Goal: Task Accomplishment & Management: Use online tool/utility

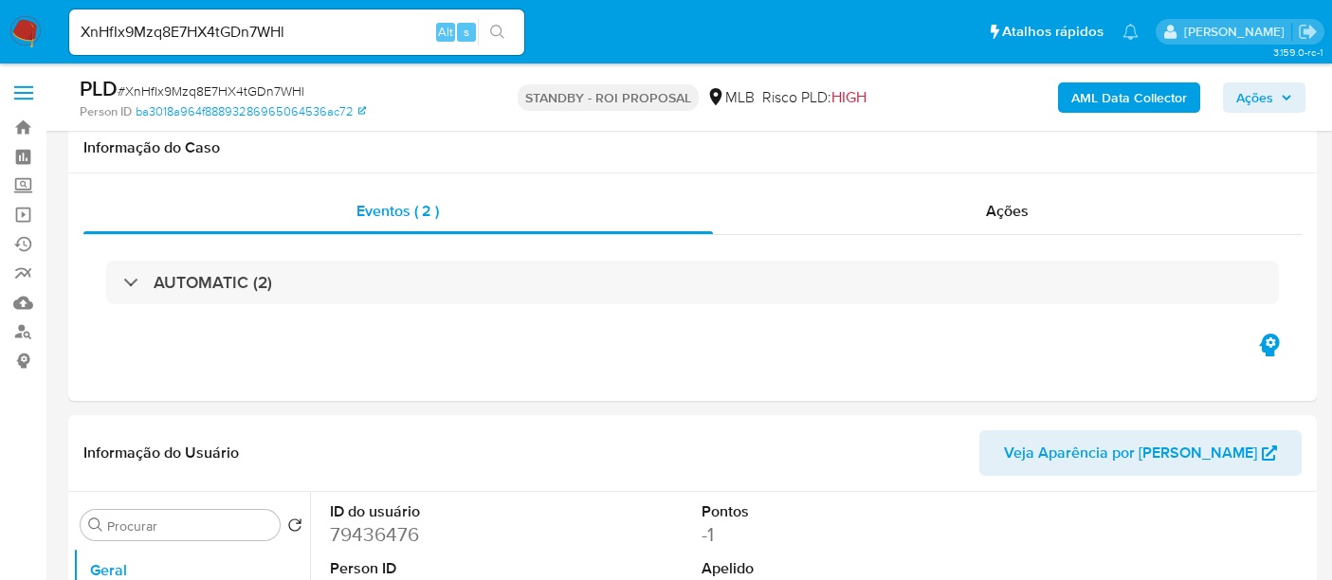
select select "10"
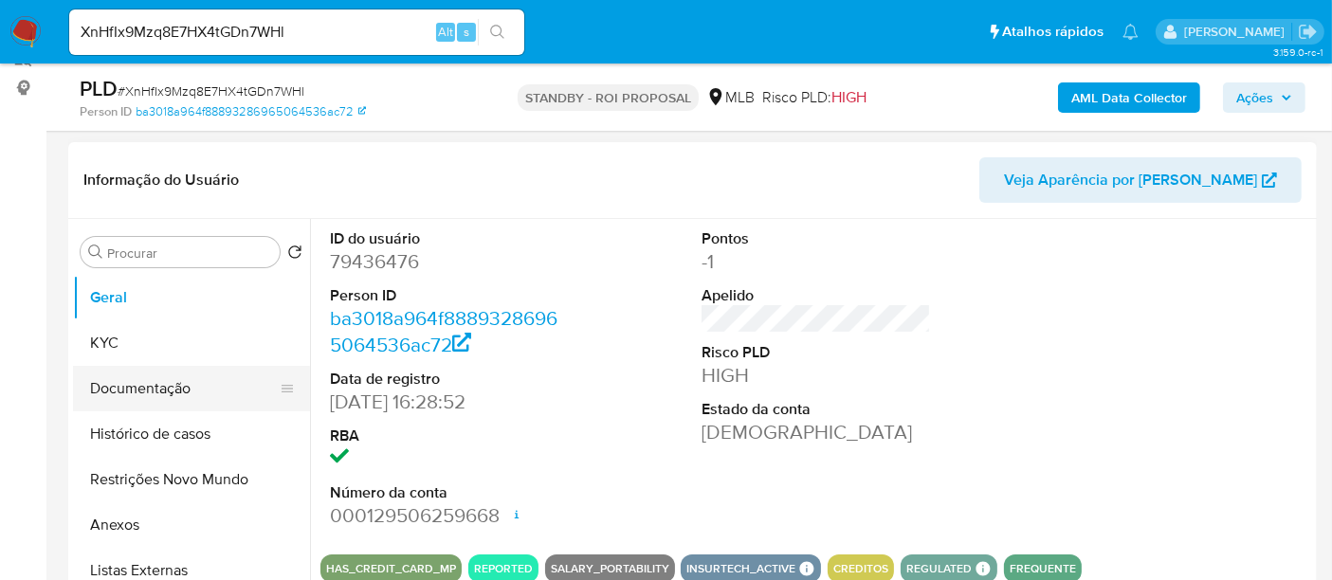
drag, startPoint x: 136, startPoint y: 393, endPoint x: 154, endPoint y: 391, distance: 19.1
click at [136, 392] on button "Documentação" at bounding box center [184, 388] width 222 height 45
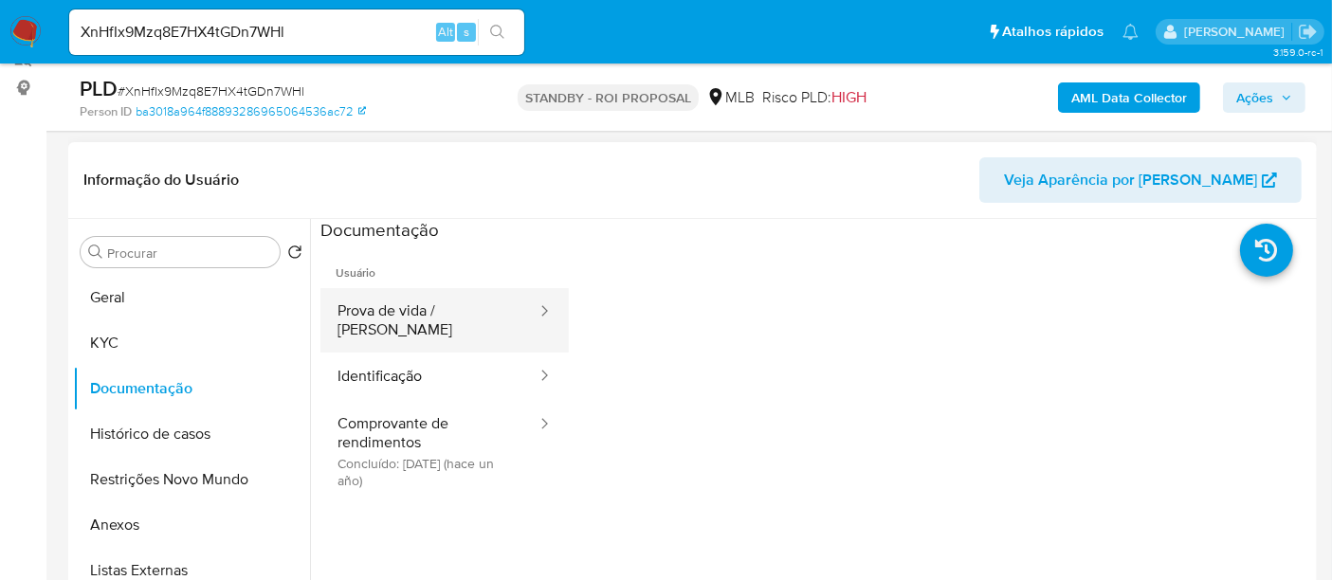
click at [463, 315] on button "Prova de vida / Selfie" at bounding box center [429, 320] width 218 height 64
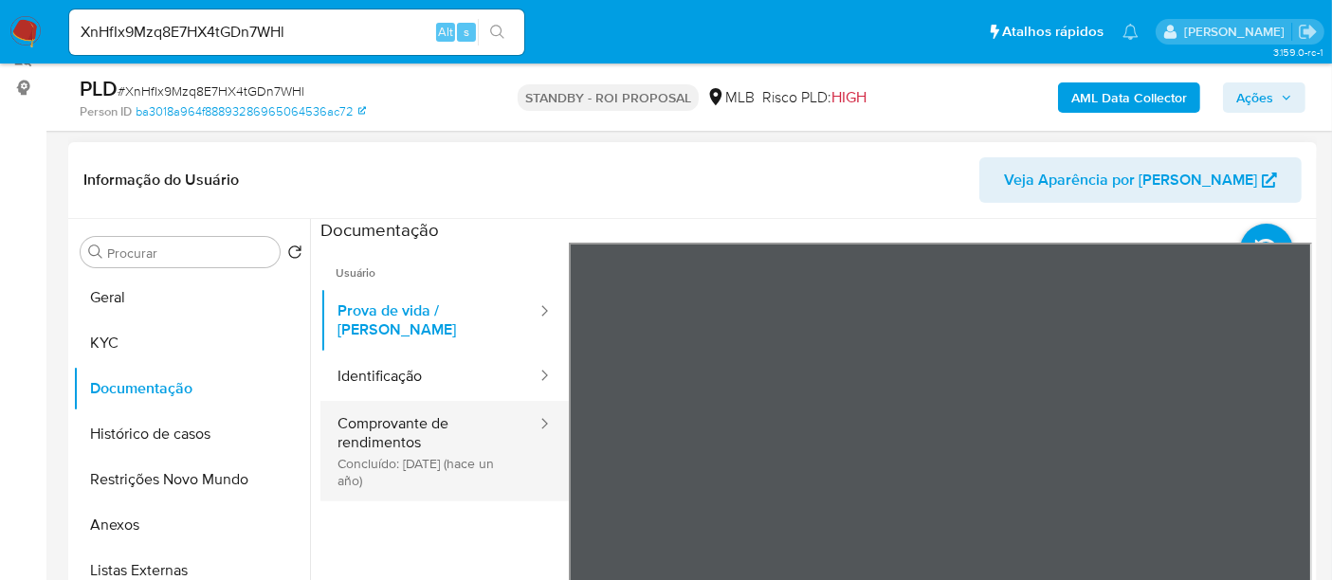
click at [436, 420] on button "Comprovante de rendimentos Concluído: 03/07/2024 (hace un año)" at bounding box center [429, 451] width 218 height 100
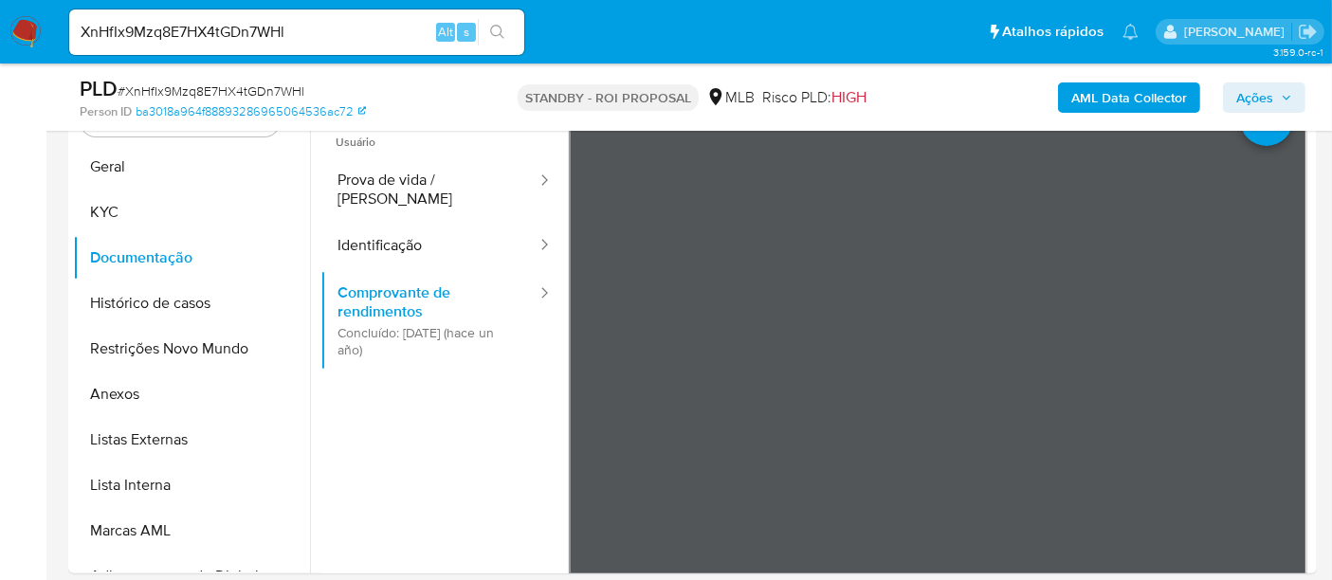
scroll to position [423, 0]
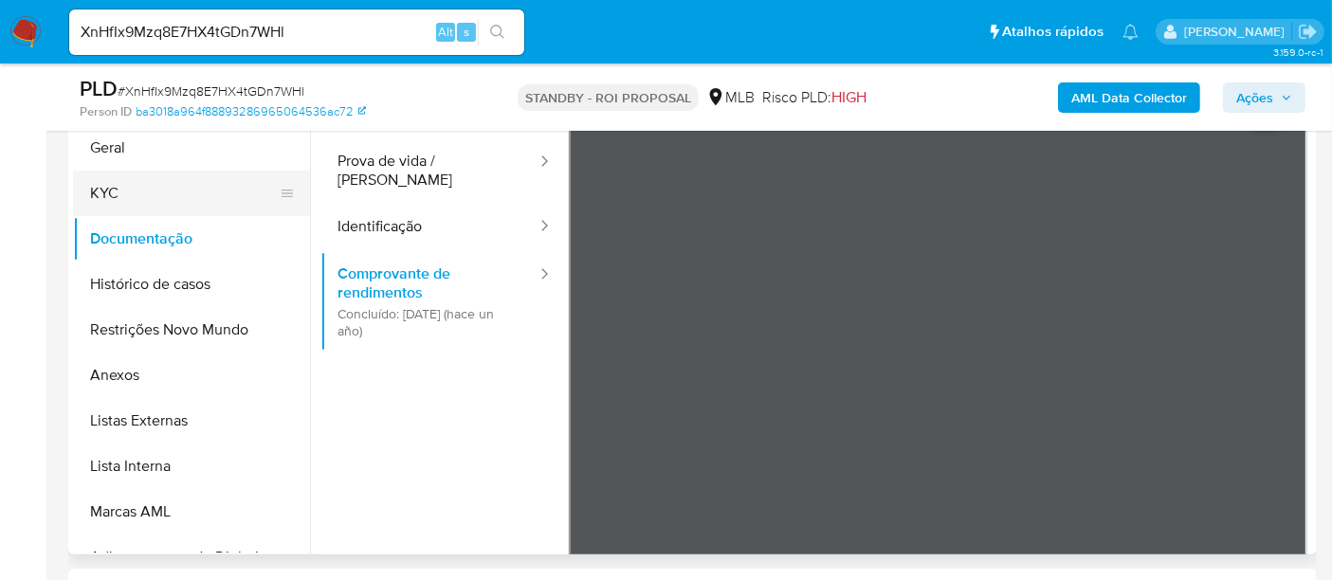
click at [118, 195] on button "KYC" at bounding box center [184, 193] width 222 height 45
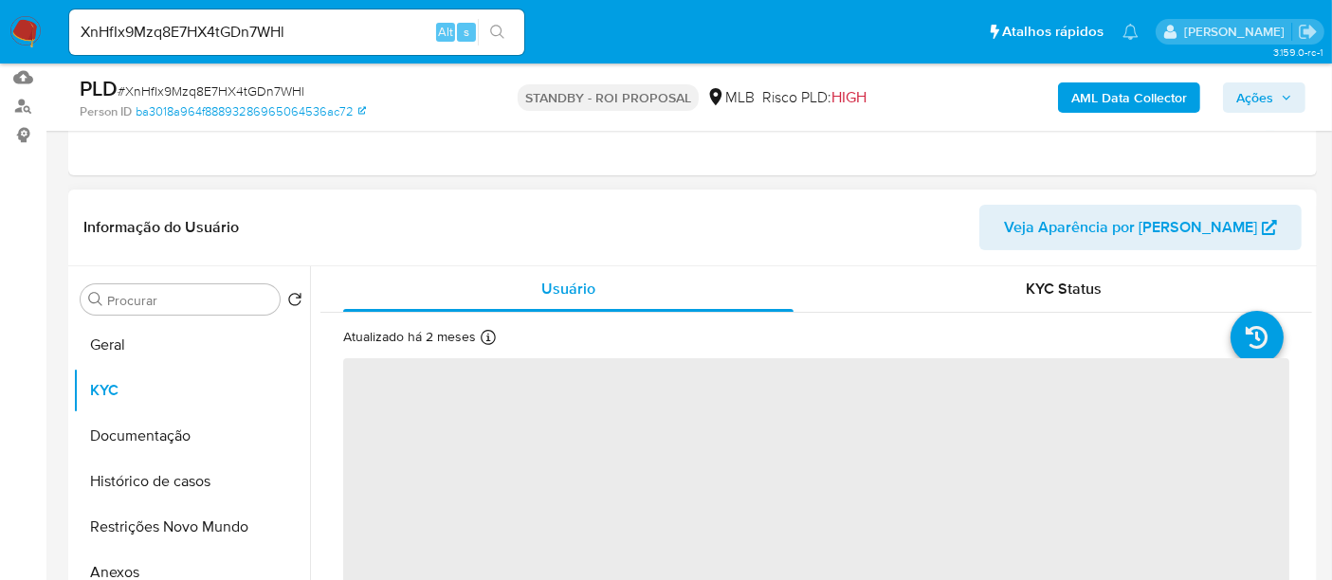
scroll to position [421, 0]
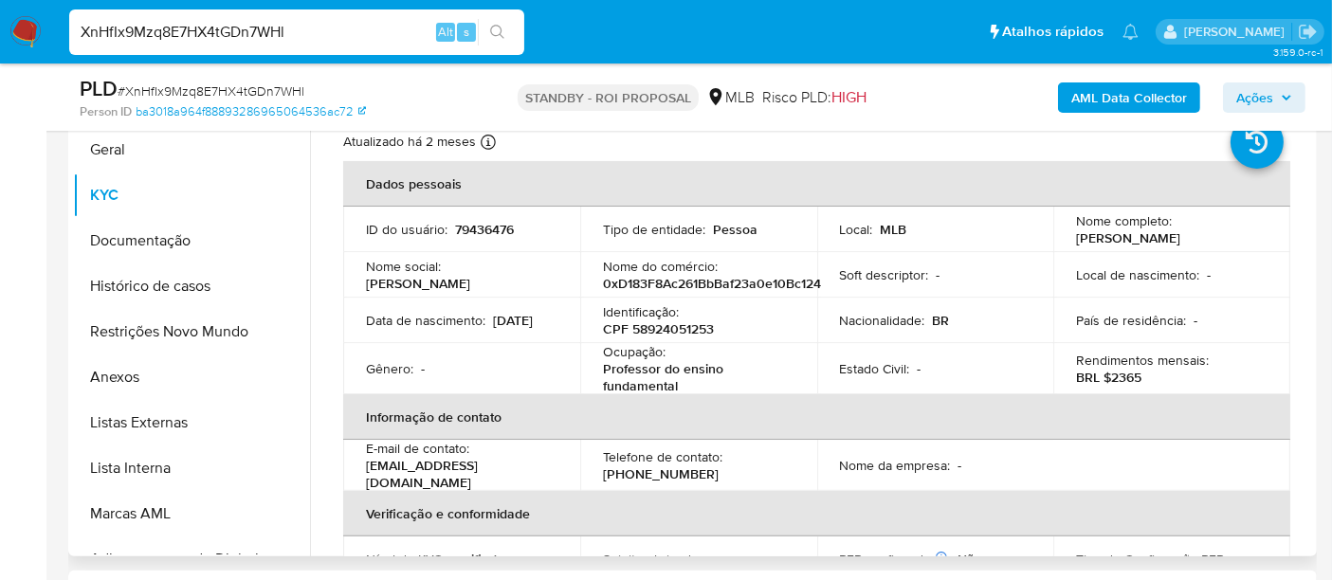
drag, startPoint x: 322, startPoint y: 26, endPoint x: 0, endPoint y: 26, distance: 322.2
click at [0, 26] on nav "Pausado Ver notificaciones XnHfIx9Mzq8E7HX4tGDn7WHl Alt s Atalhos rápidos Presi…" at bounding box center [666, 32] width 1332 height 64
paste input "Ct3iHBvfDurk2MHPHNTPuor8"
type input "Ct3iHBvfDurk2MHPHNTPuor8"
click at [492, 33] on icon "search-icon" at bounding box center [497, 32] width 14 height 14
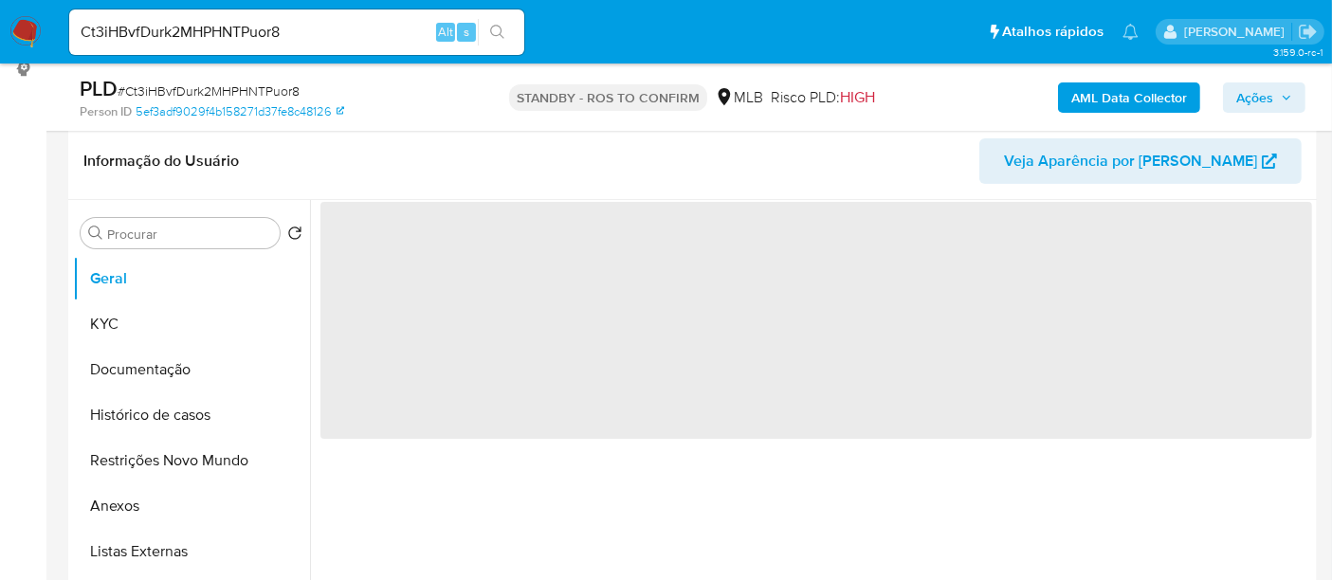
scroll to position [316, 0]
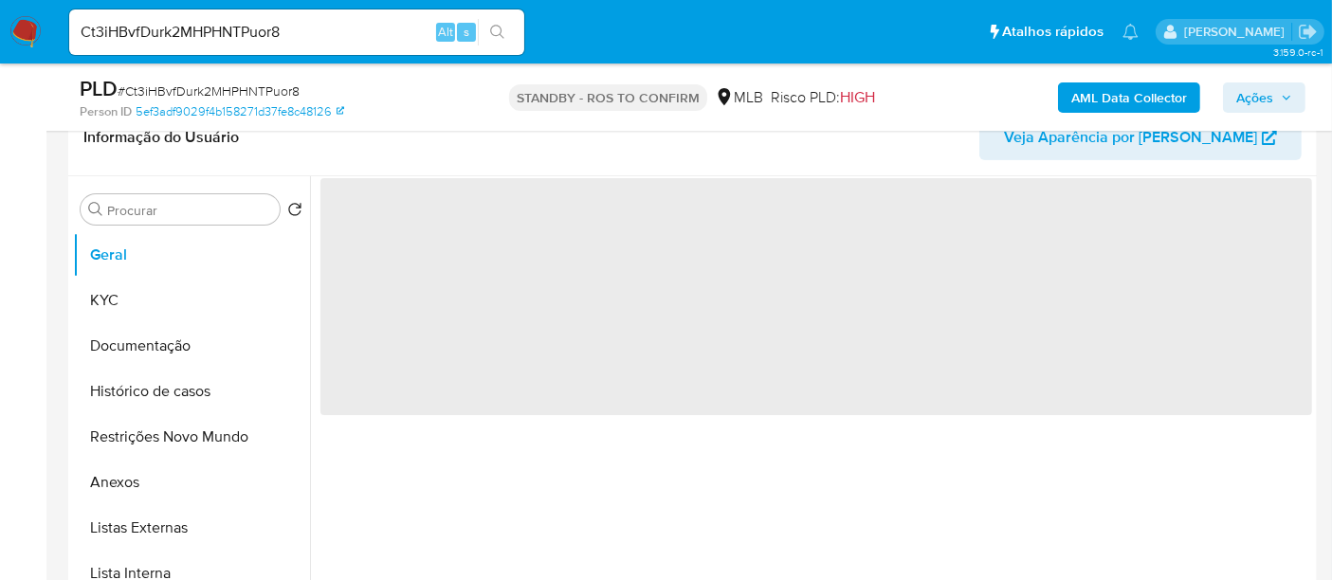
select select "10"
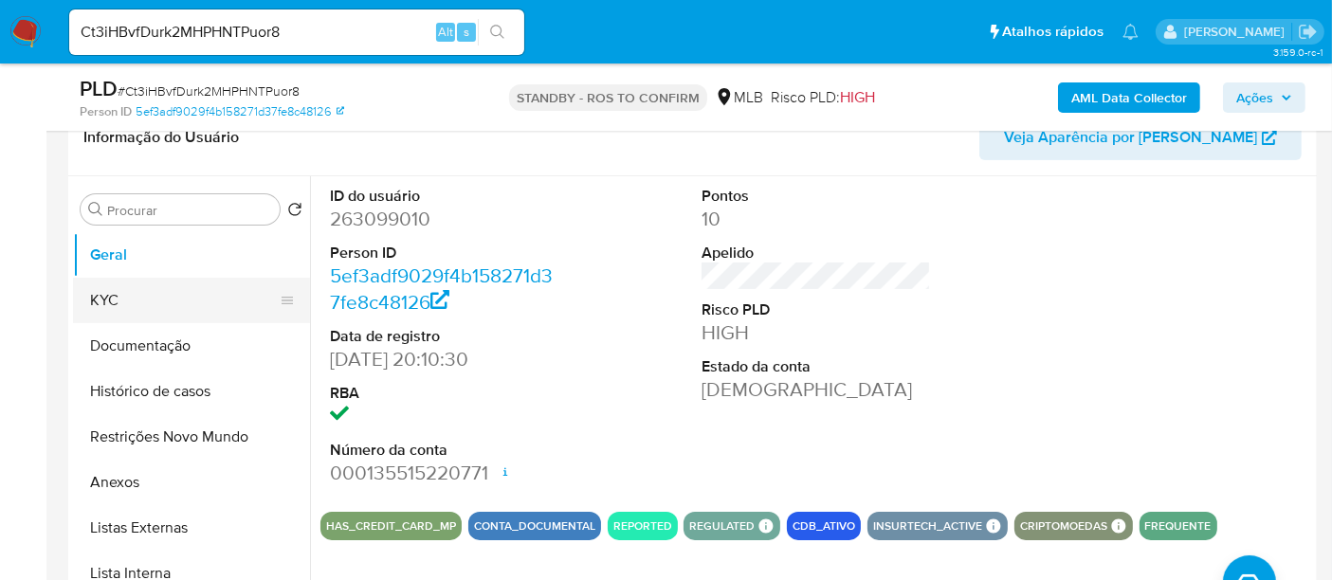
click at [131, 301] on button "KYC" at bounding box center [184, 300] width 222 height 45
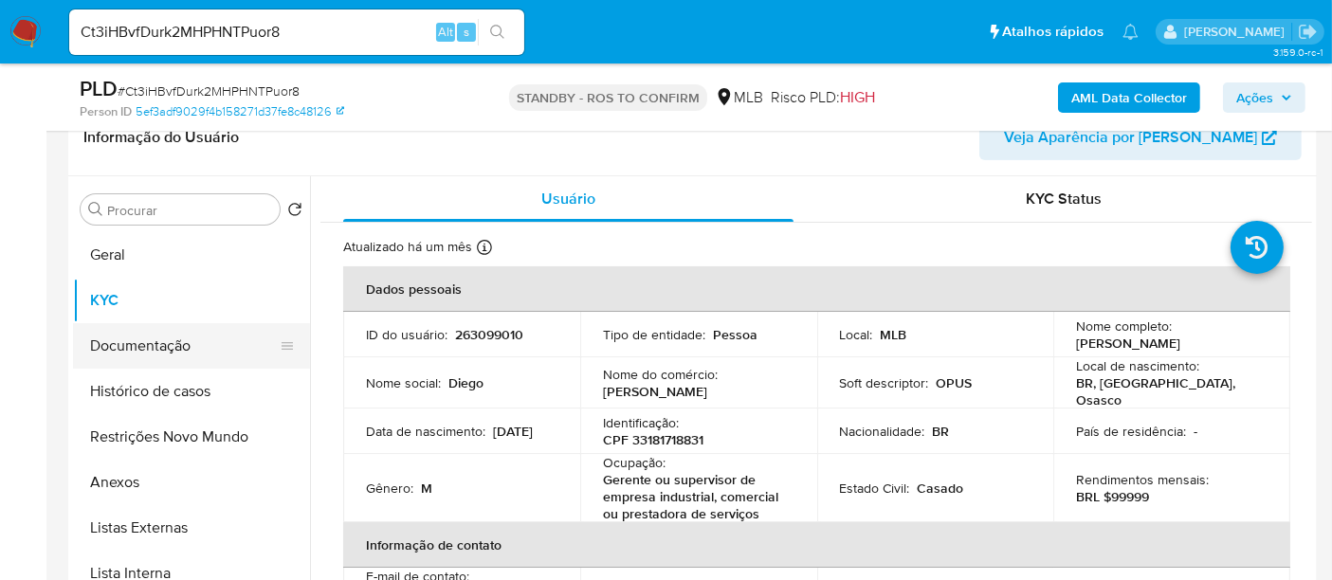
click at [133, 346] on button "Documentação" at bounding box center [184, 345] width 222 height 45
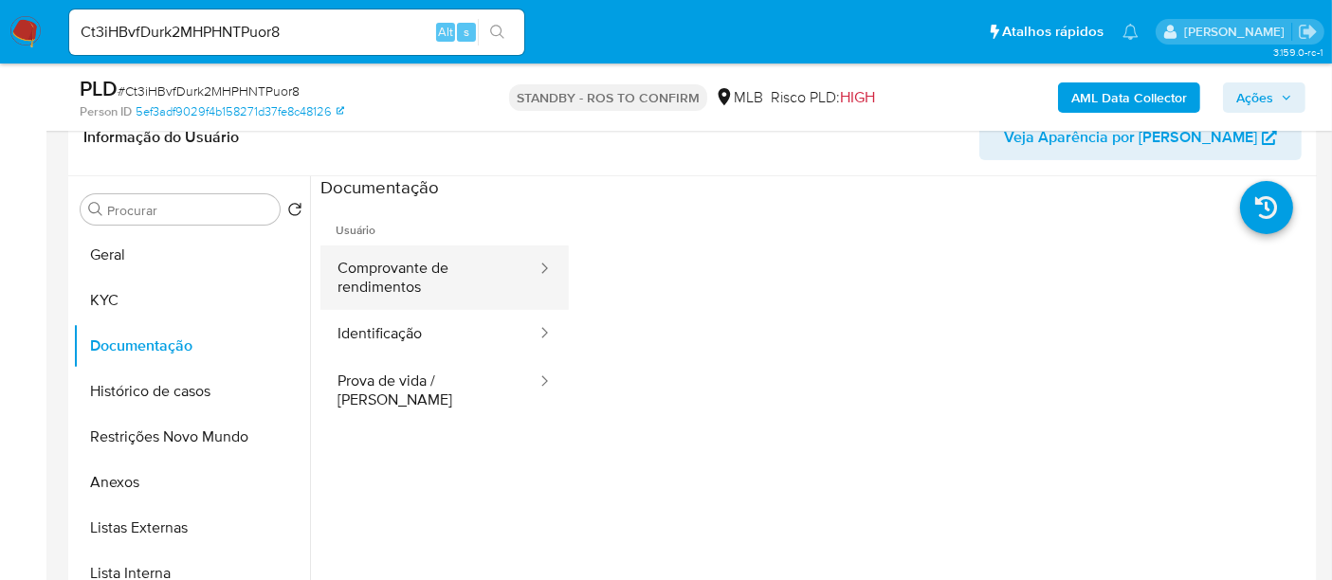
click at [448, 268] on button "Comprovante de rendimentos" at bounding box center [429, 277] width 218 height 64
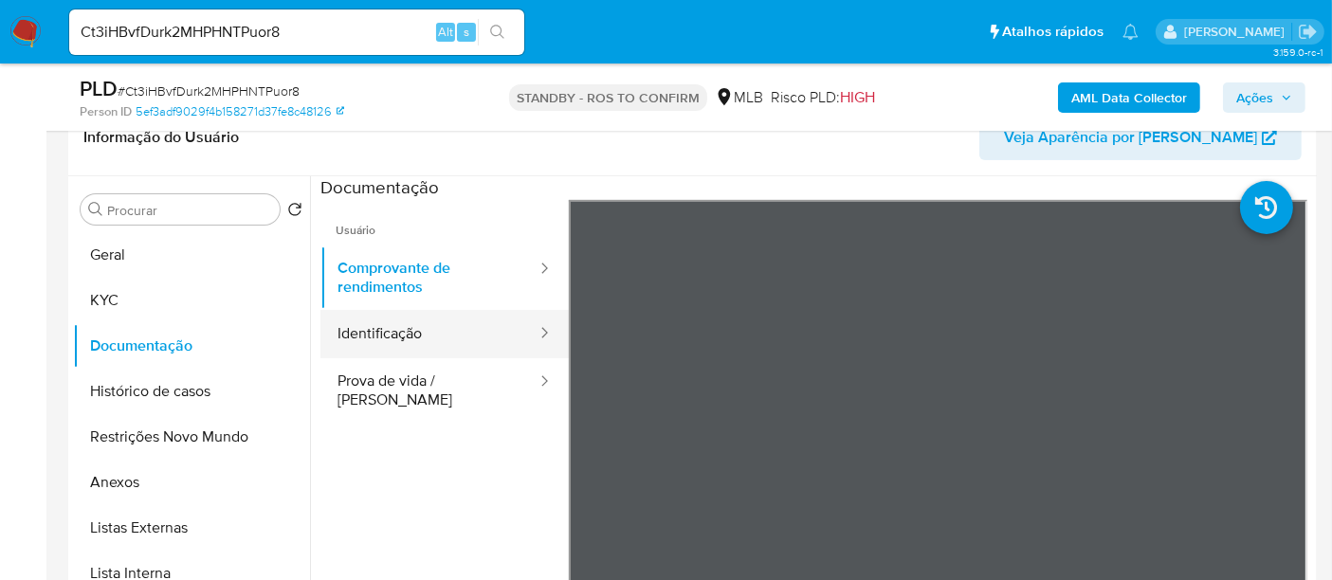
click at [408, 335] on button "Identificação" at bounding box center [429, 334] width 218 height 48
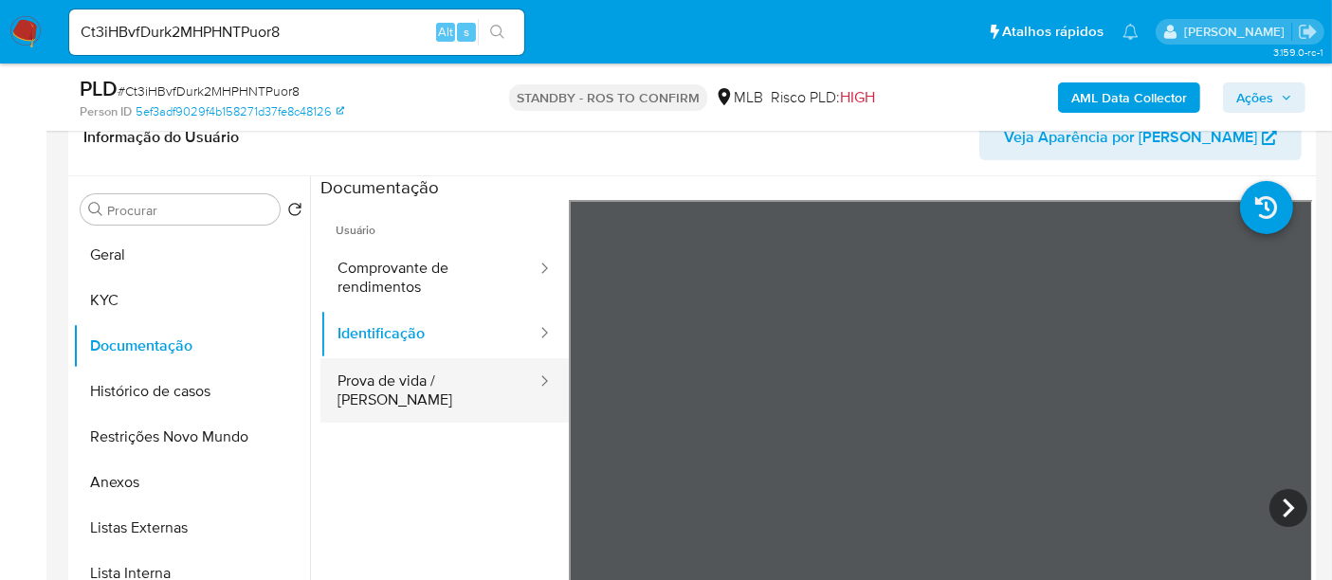
drag, startPoint x: 362, startPoint y: 384, endPoint x: 484, endPoint y: 388, distance: 122.3
click at [362, 386] on button "Prova de vida / [PERSON_NAME]" at bounding box center [429, 390] width 218 height 64
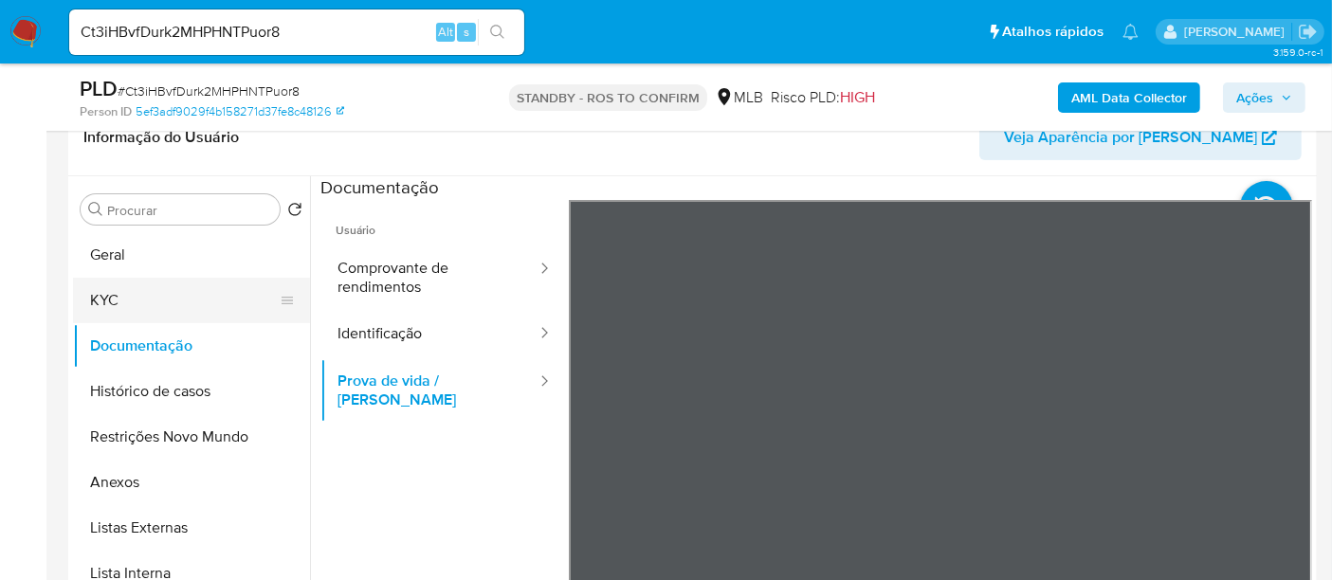
click at [130, 297] on button "KYC" at bounding box center [184, 300] width 222 height 45
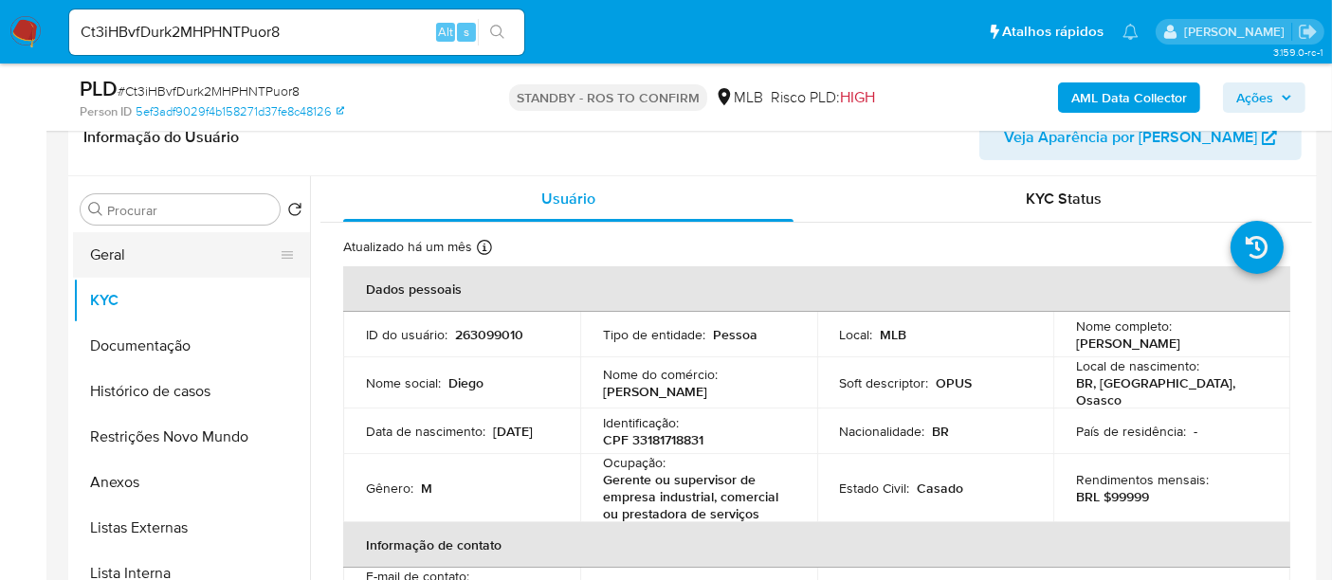
click at [134, 257] on button "Geral" at bounding box center [184, 254] width 222 height 45
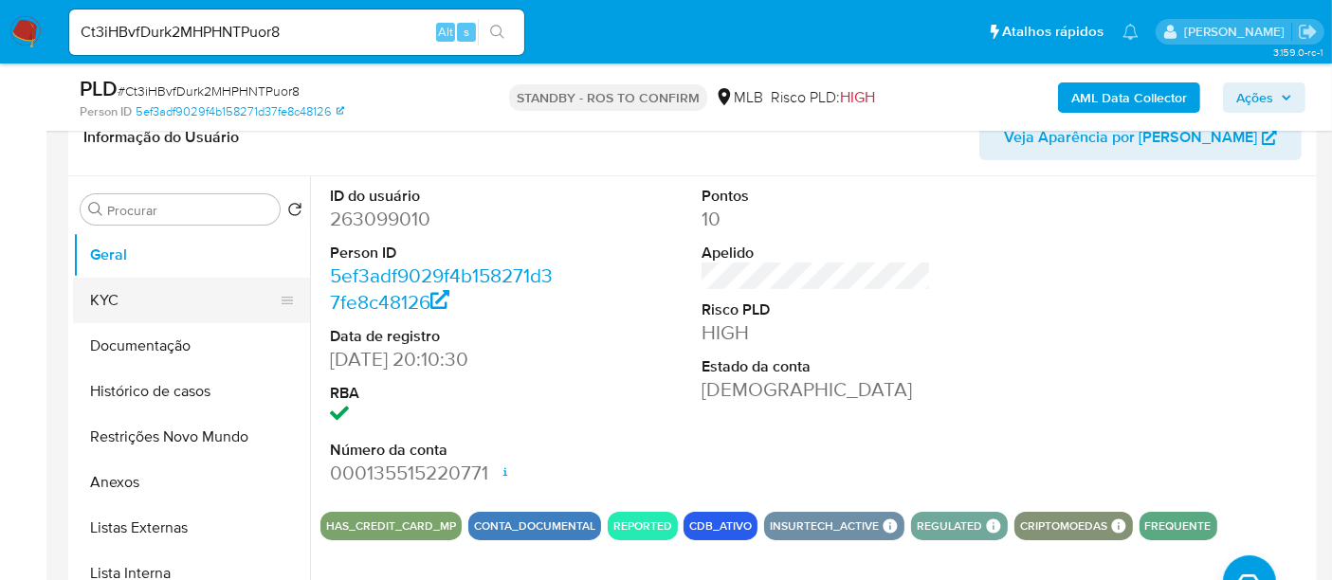
drag, startPoint x: 135, startPoint y: 291, endPoint x: 248, endPoint y: 287, distance: 113.8
click at [135, 291] on button "KYC" at bounding box center [184, 300] width 222 height 45
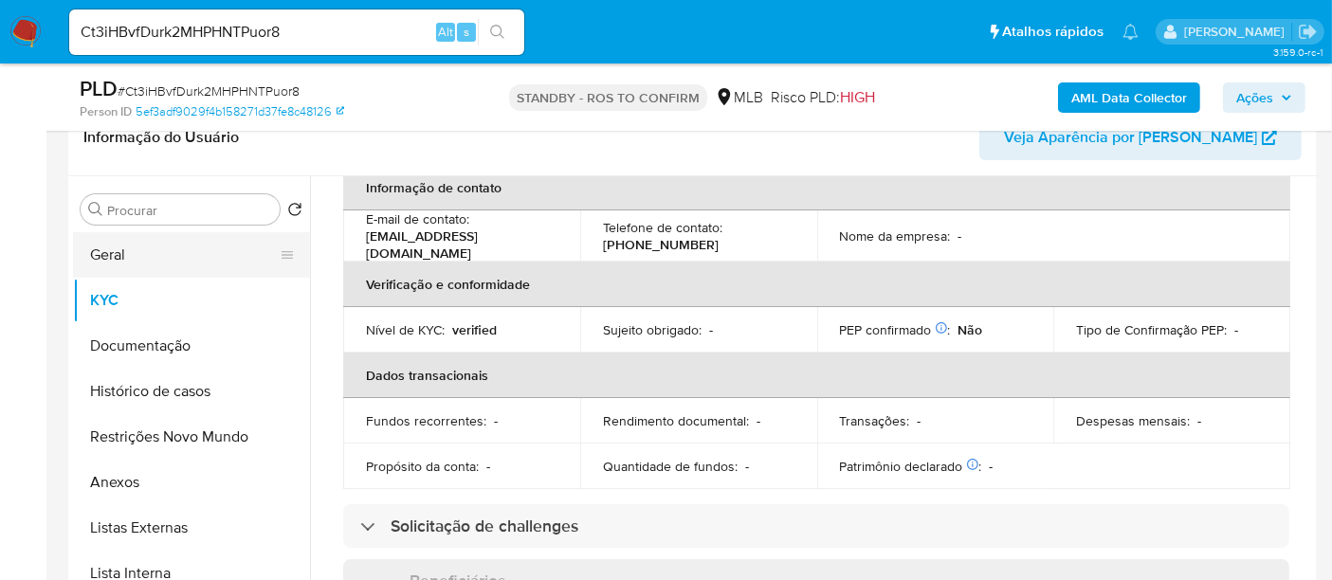
click at [104, 256] on button "Geral" at bounding box center [184, 254] width 222 height 45
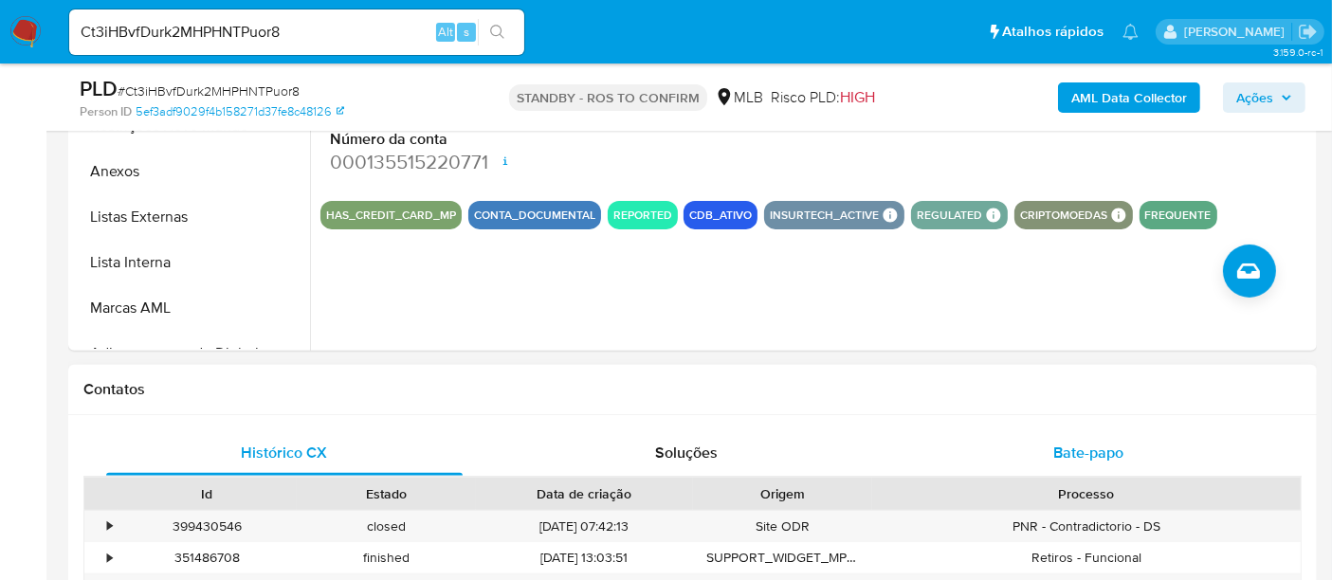
scroll to position [631, 0]
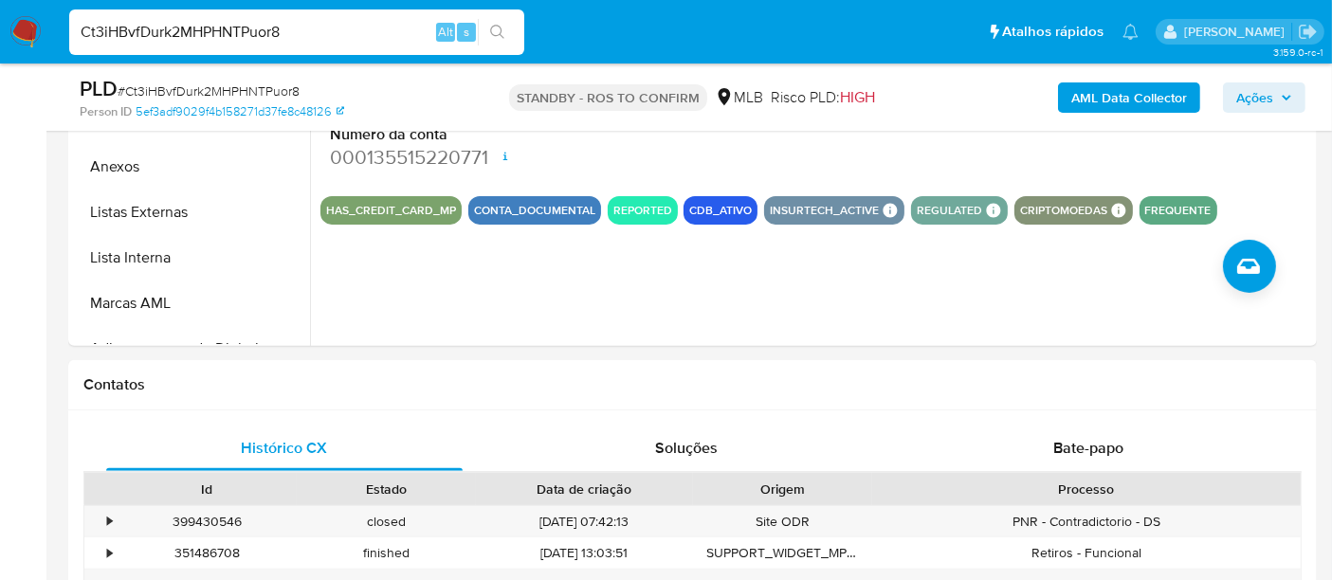
drag, startPoint x: 292, startPoint y: 38, endPoint x: 0, endPoint y: 39, distance: 291.9
click at [0, 39] on nav "Pausado Ver notificaciones Ct3iHBvfDurk2MHPHNTPuor8 Alt s Atalhos rápidos Presi…" at bounding box center [666, 32] width 1332 height 64
paste input "15K5akOH1DHetXpw5ZfMPhe4"
type input "15K5akOH1DHetXpw5ZfMPhe4"
click at [494, 28] on icon "search-icon" at bounding box center [497, 32] width 15 height 15
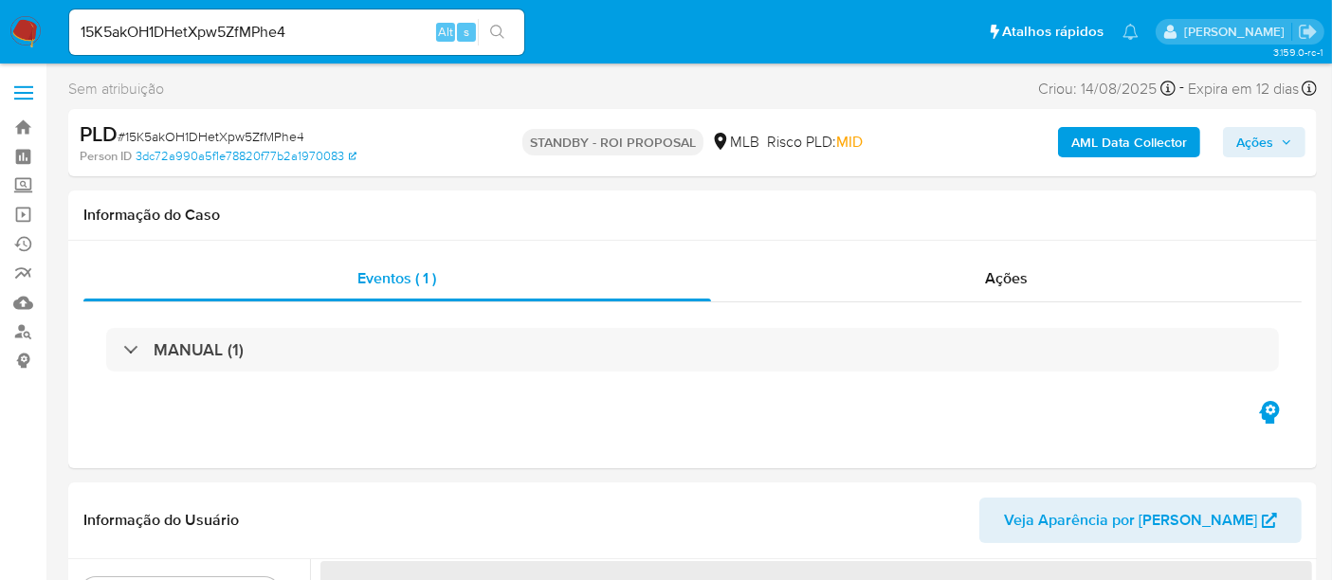
select select "10"
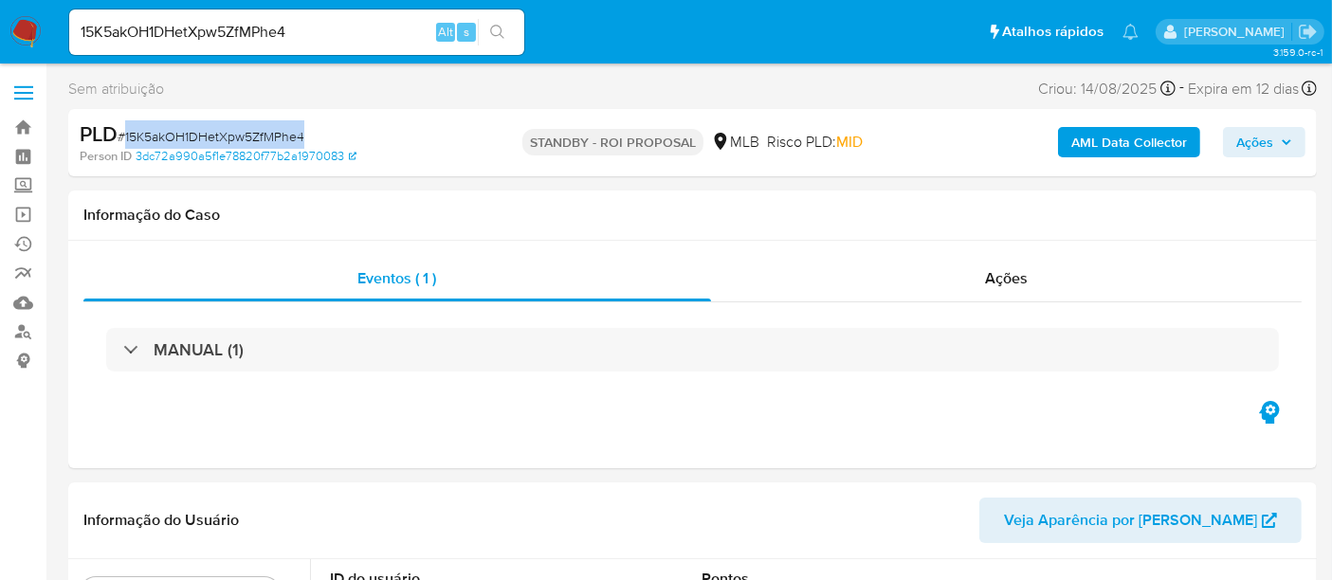
drag, startPoint x: 125, startPoint y: 134, endPoint x: 305, endPoint y: 136, distance: 180.1
click at [305, 136] on div "PLD # 15K5akOH1DHetXpw5ZfMPhe4" at bounding box center [281, 134] width 402 height 28
copy span "15K5akOH1DHetXpw5ZfMPhe4"
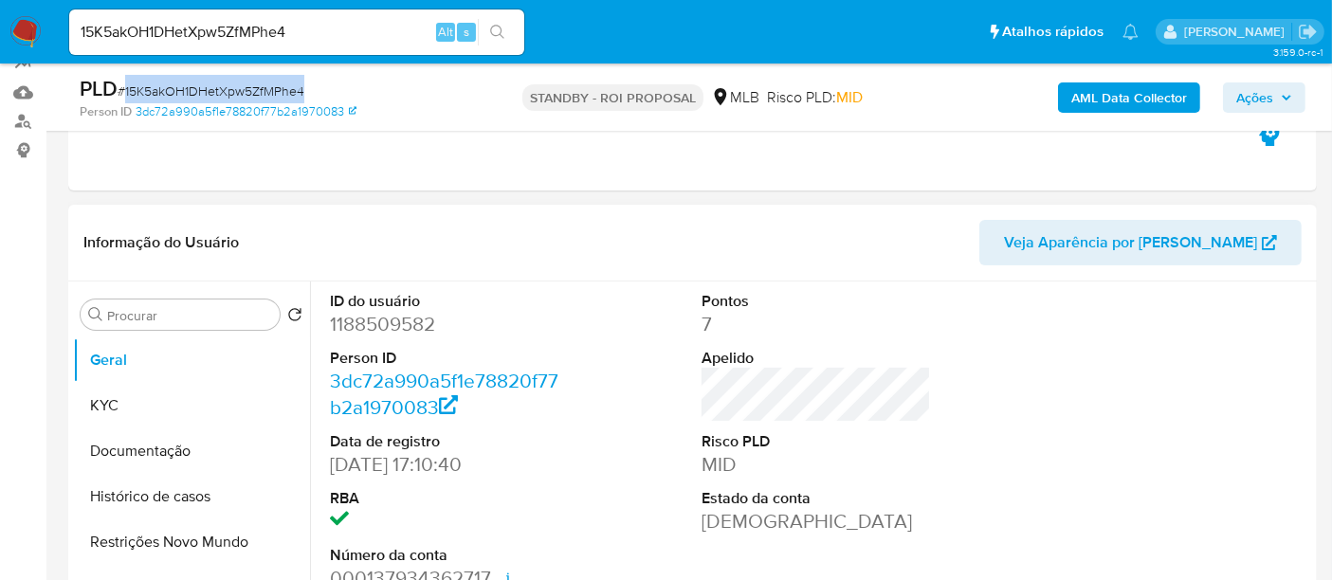
scroll to position [316, 0]
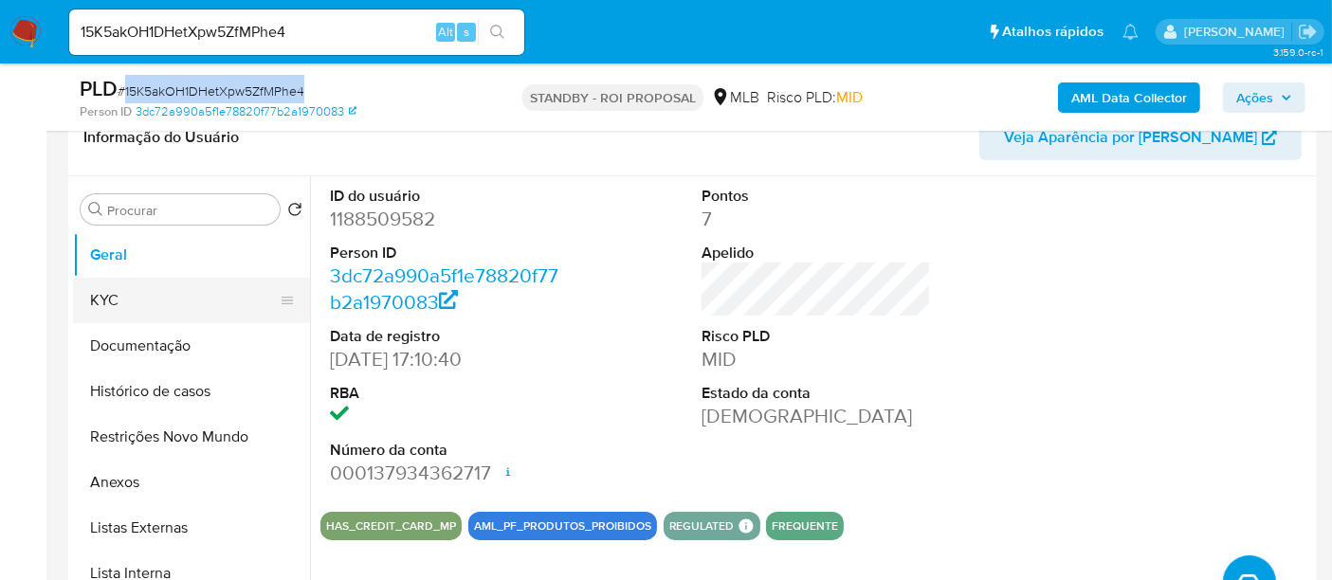
click at [116, 296] on button "KYC" at bounding box center [184, 300] width 222 height 45
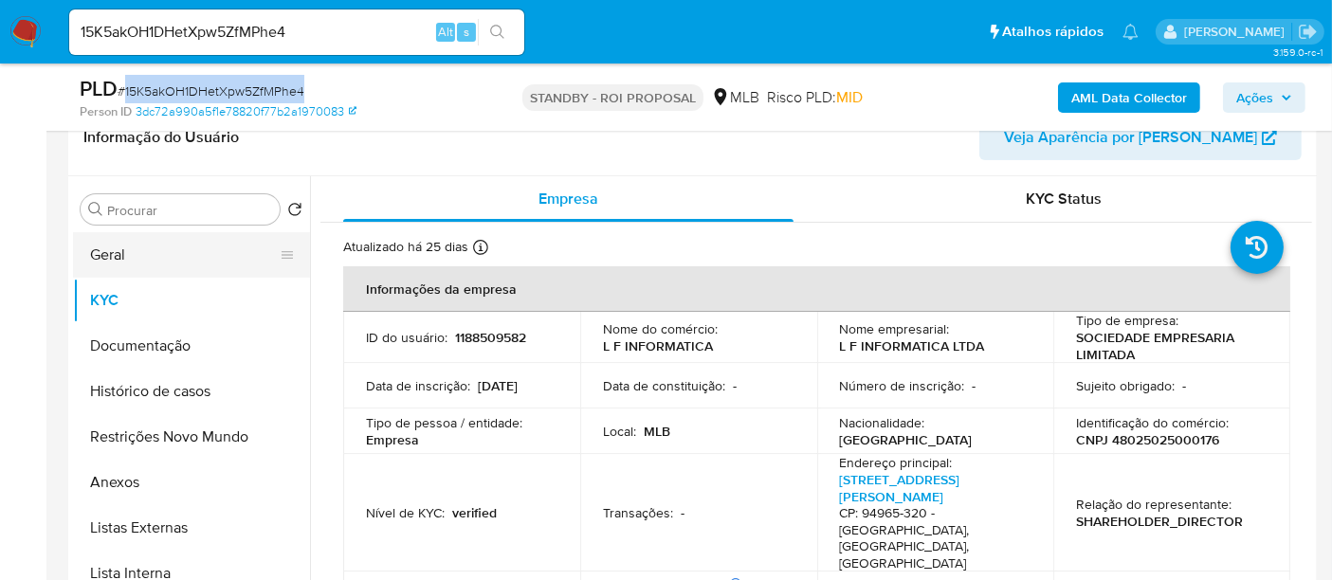
click at [125, 255] on button "Geral" at bounding box center [184, 254] width 222 height 45
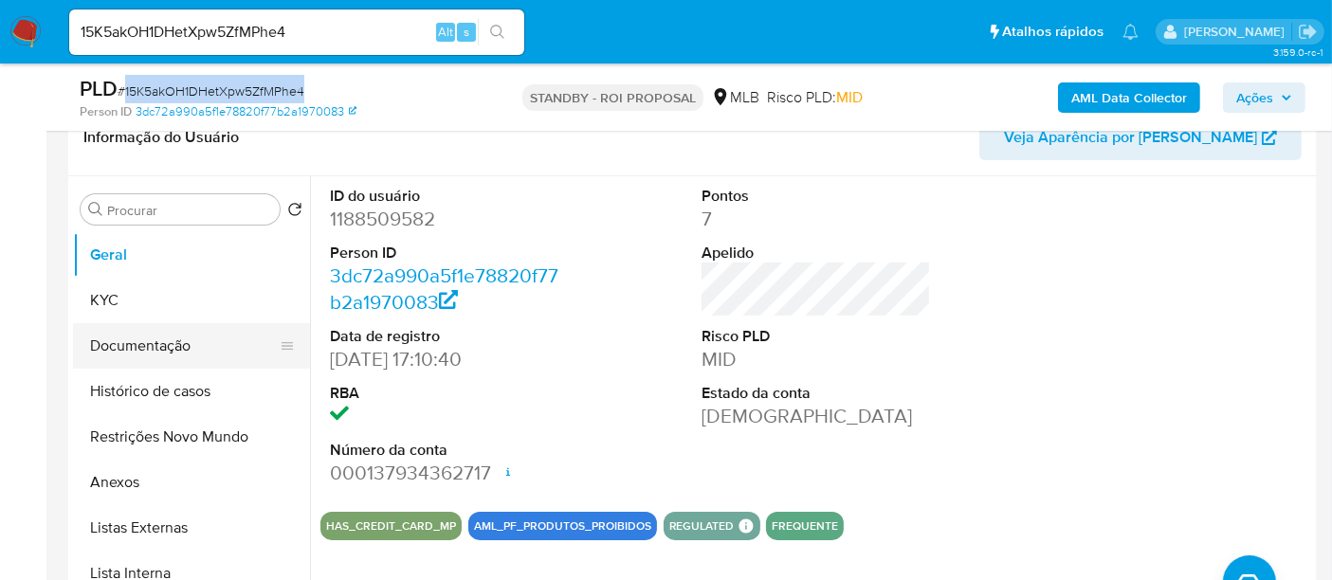
click at [150, 336] on button "Documentação" at bounding box center [184, 345] width 222 height 45
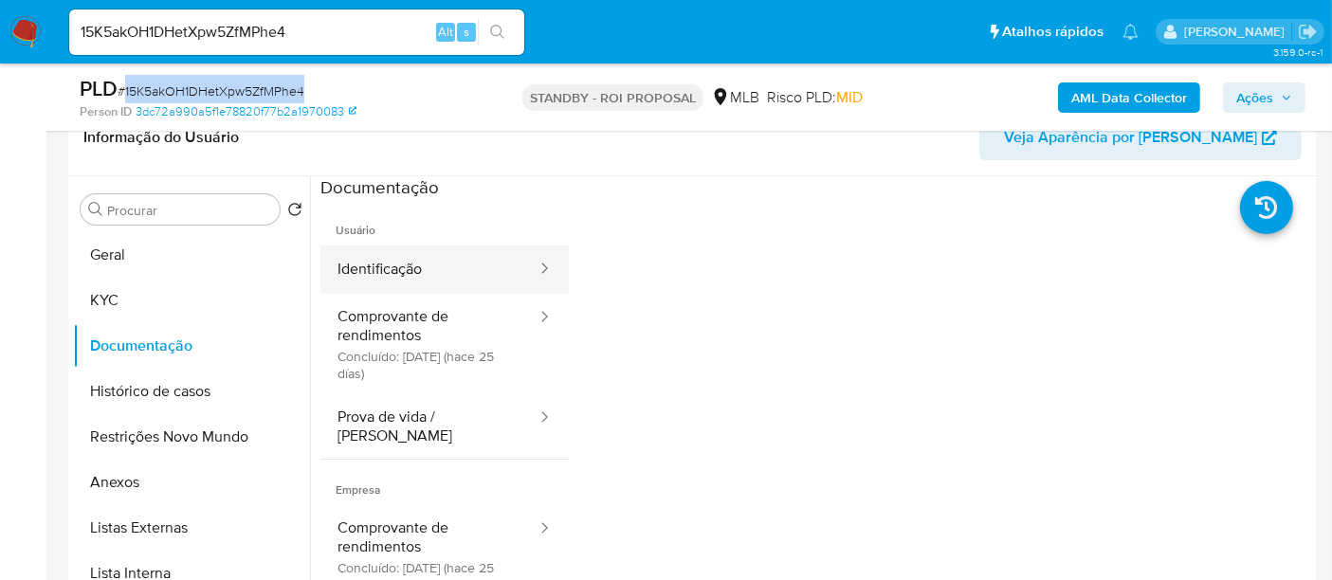
click at [379, 249] on button "Identificação" at bounding box center [429, 269] width 218 height 48
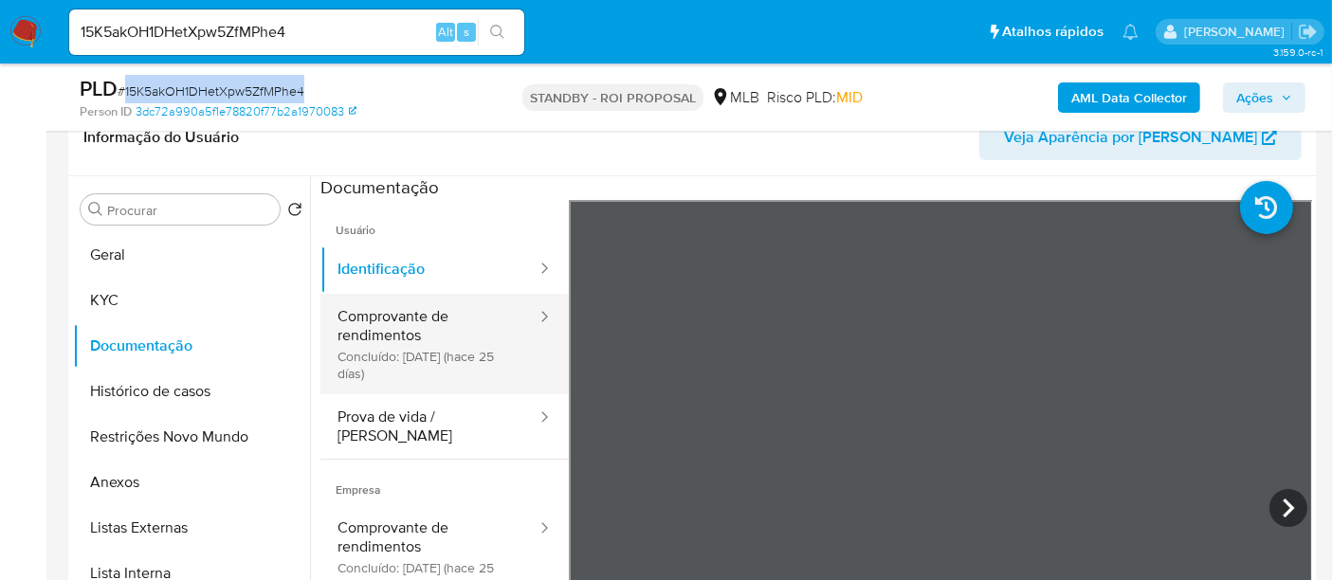
drag, startPoint x: 372, startPoint y: 316, endPoint x: 400, endPoint y: 315, distance: 28.4
click at [373, 315] on button "Comprovante de rendimentos Concluído: 22/08/2025 (hace 25 días)" at bounding box center [429, 344] width 218 height 100
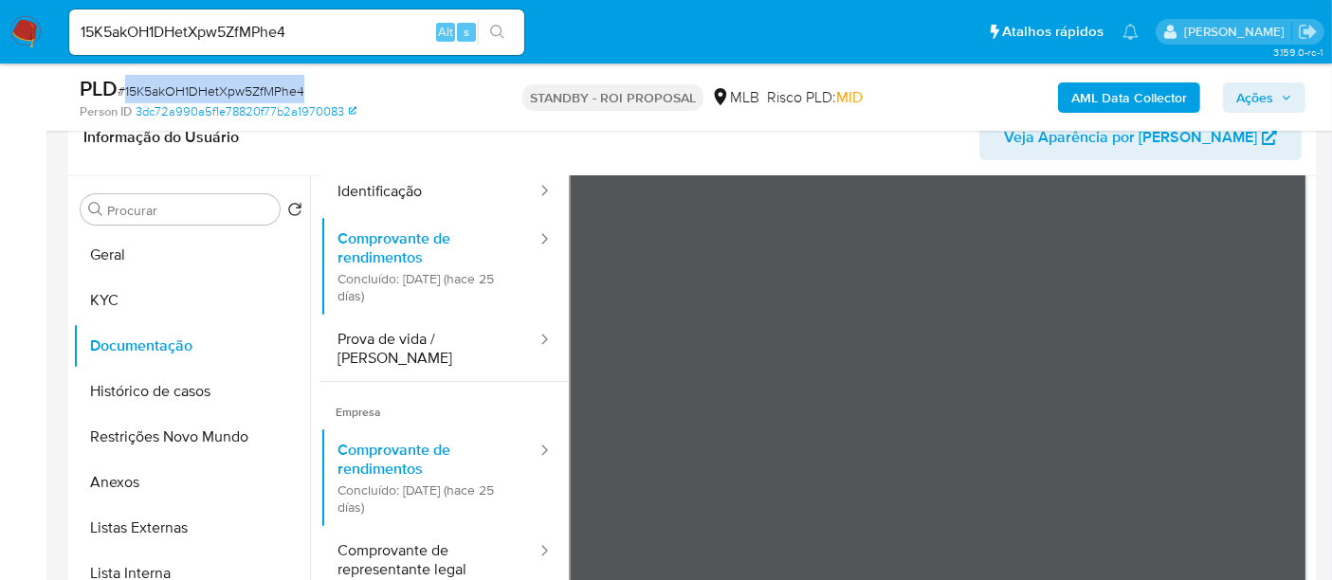
scroll to position [165, 0]
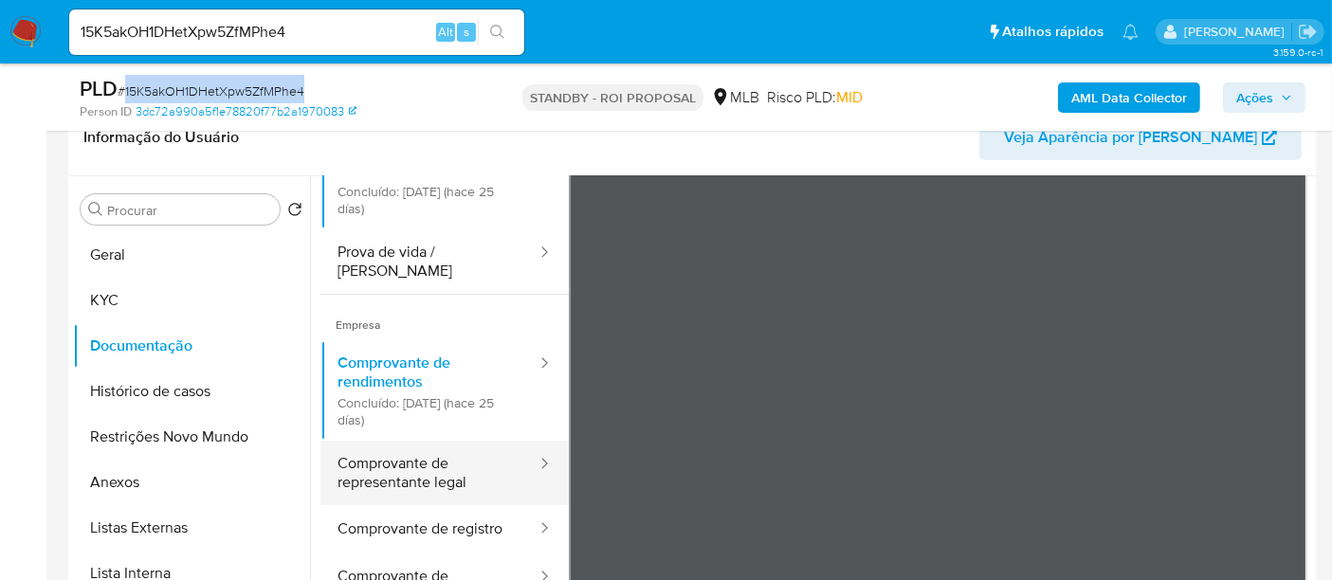
click at [408, 452] on button "Comprovante de representante legal" at bounding box center [429, 473] width 218 height 64
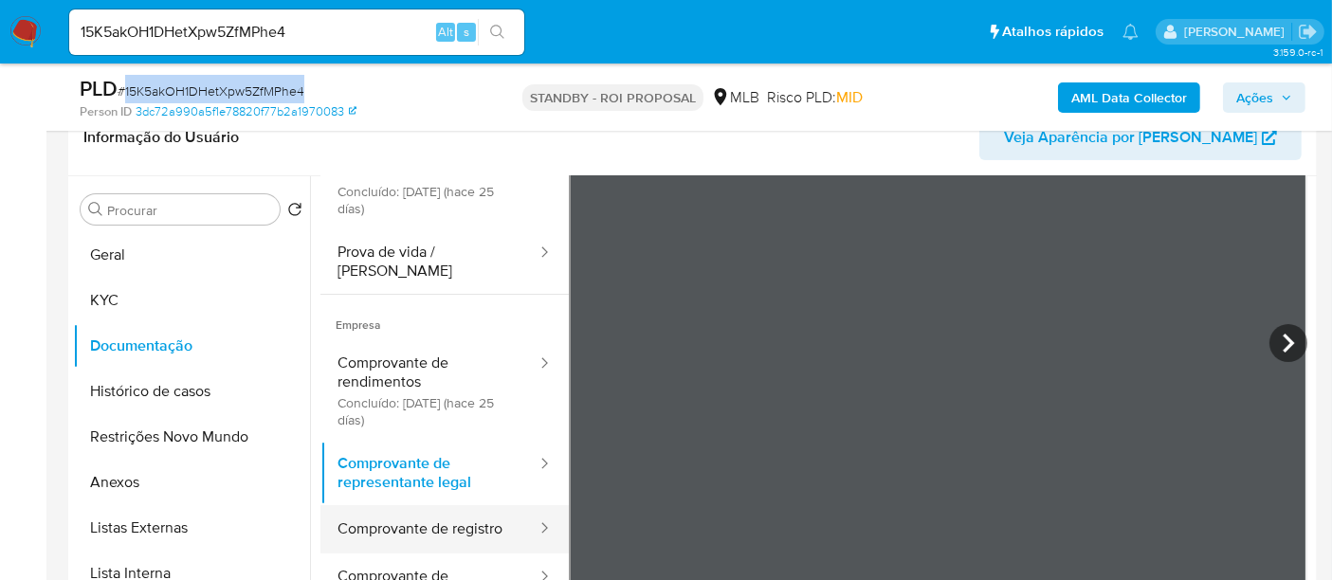
click at [382, 505] on button "Comprovante de registro" at bounding box center [429, 529] width 218 height 48
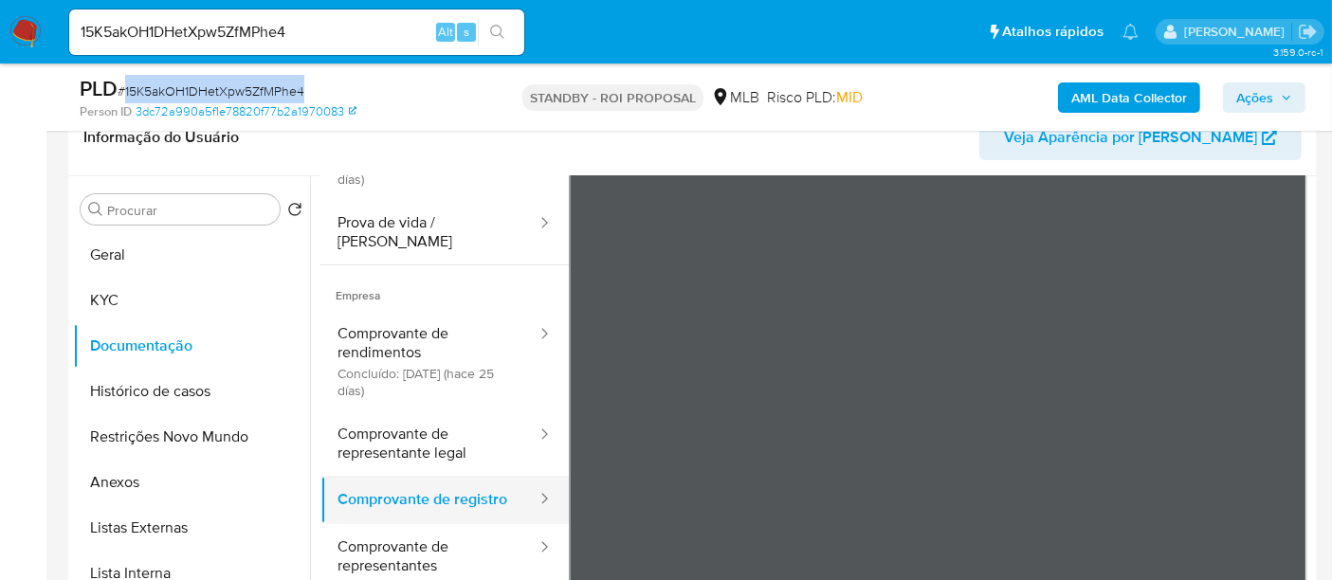
scroll to position [0, 0]
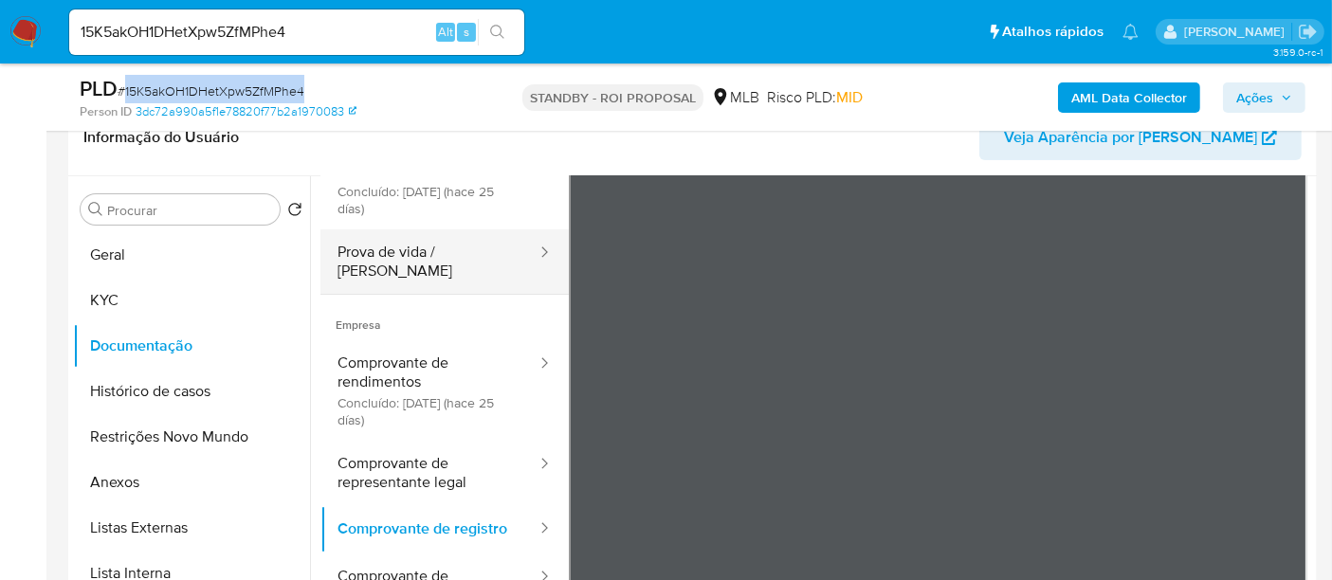
click at [419, 256] on button "Prova de vida / Selfie" at bounding box center [429, 261] width 218 height 64
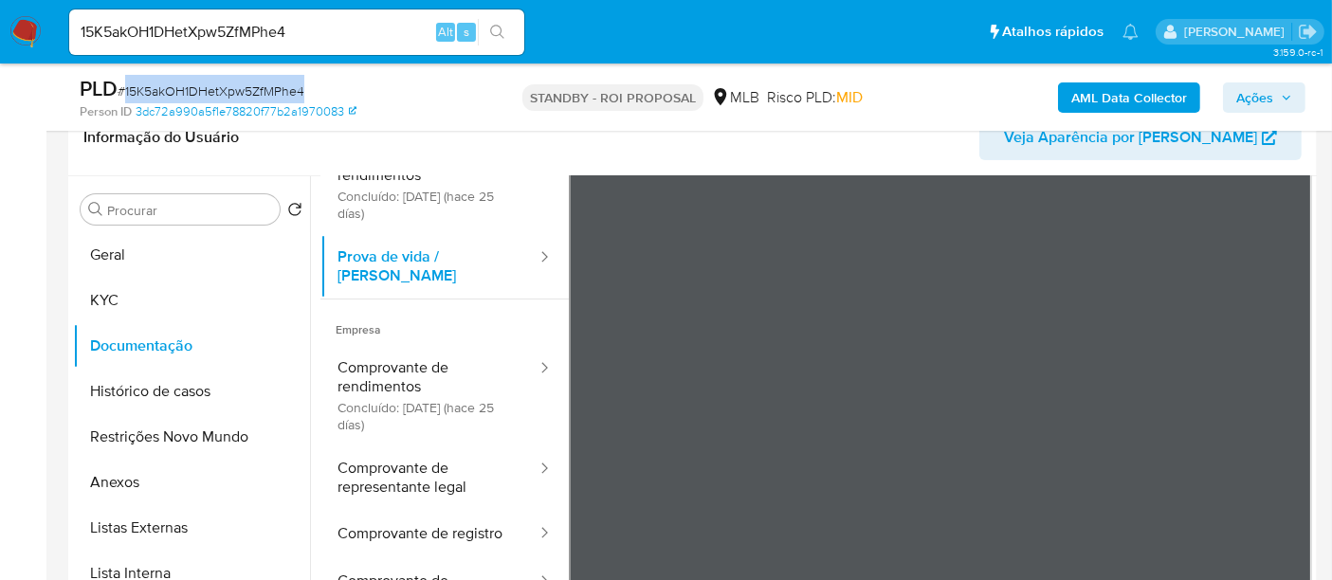
scroll to position [159, 0]
drag, startPoint x: 319, startPoint y: 30, endPoint x: 0, endPoint y: 59, distance: 320.7
click at [0, 59] on nav "Pausado Ver notificaciones 15K5akOH1DHetXpw5ZfMPhe4 Alt s Atalhos rápidos Presi…" at bounding box center [666, 32] width 1332 height 64
paste input "Zovc68yKIsFsEE5qeWj7dXOL"
type input "Zovc68yKIsFsEE5qeWj7dXOL"
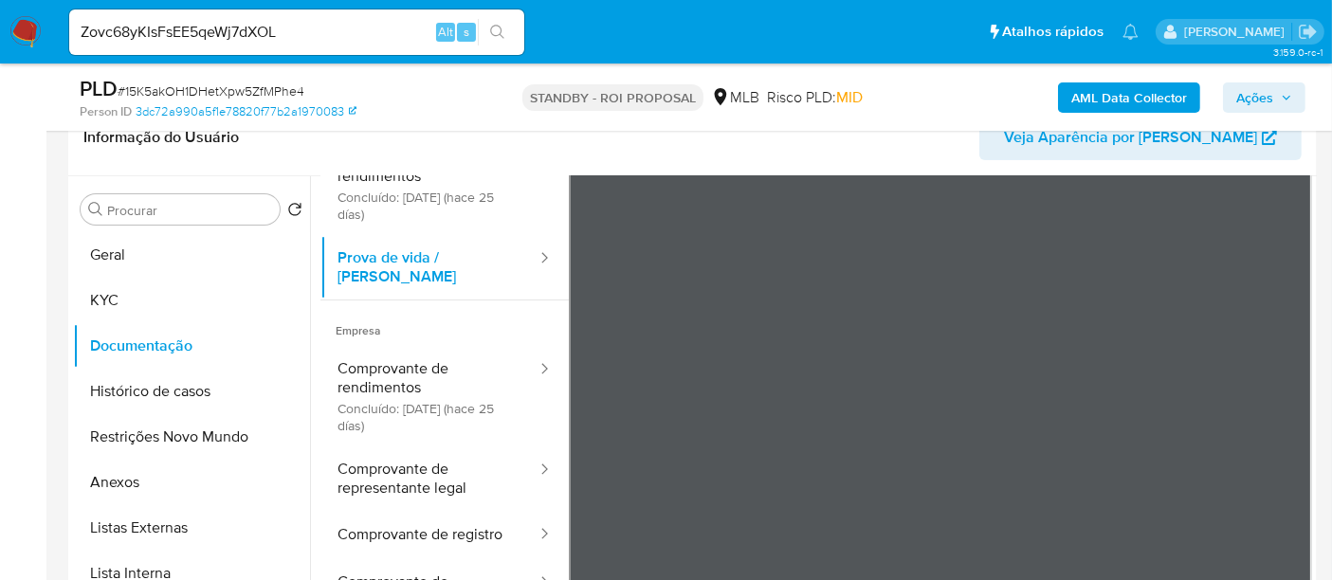
click at [498, 21] on button "search-icon" at bounding box center [497, 32] width 39 height 27
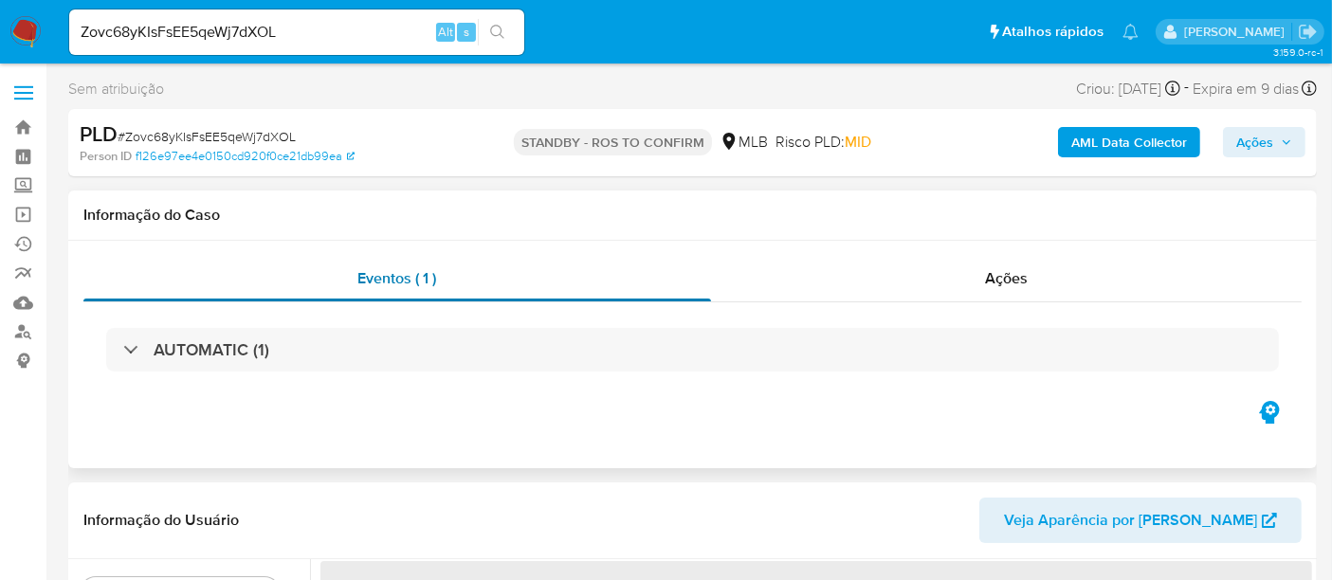
select select "10"
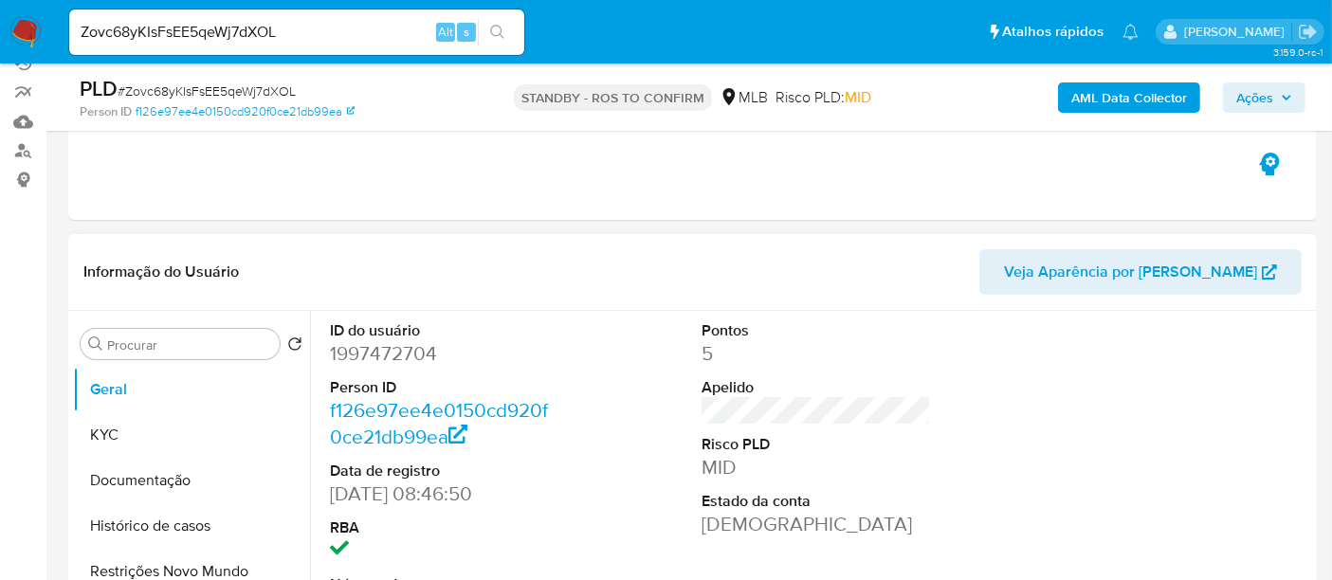
scroll to position [210, 0]
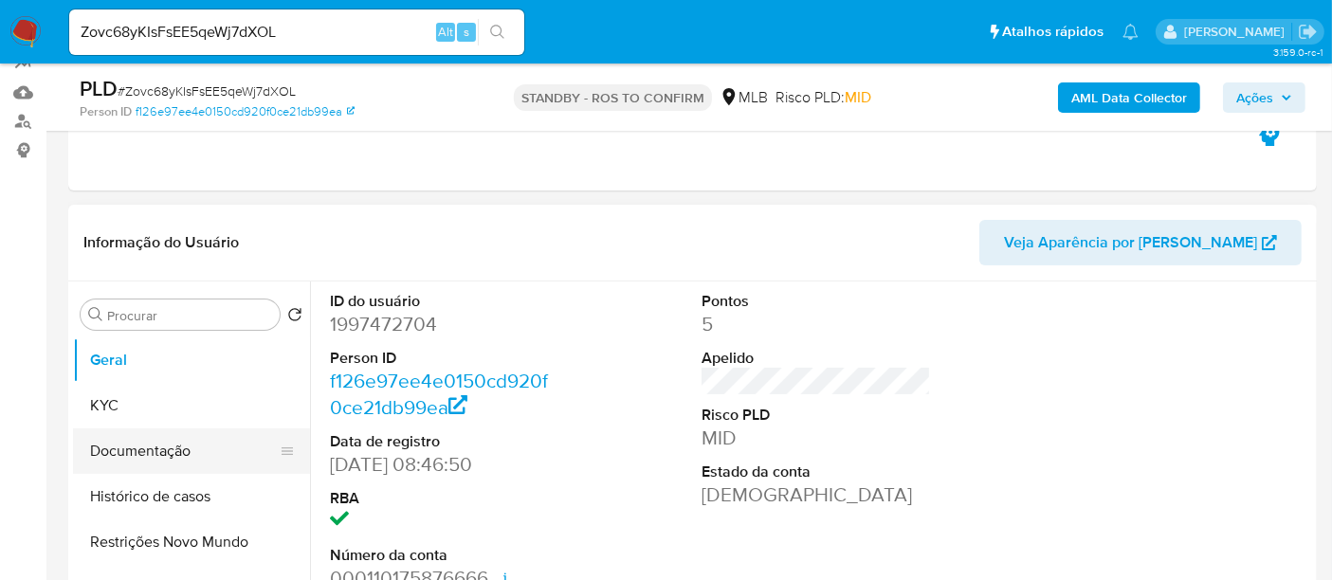
click at [149, 443] on button "Documentação" at bounding box center [184, 450] width 222 height 45
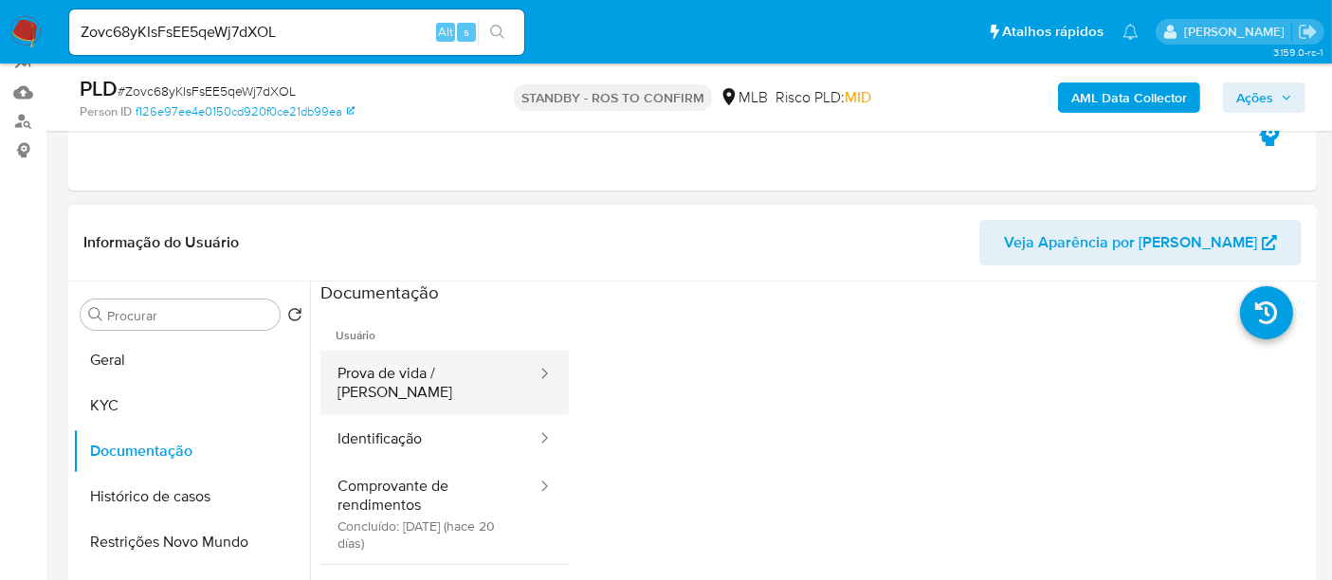
drag, startPoint x: 399, startPoint y: 372, endPoint x: 498, endPoint y: 372, distance: 98.6
click at [404, 372] on button "Prova de vida / Selfie" at bounding box center [429, 383] width 218 height 64
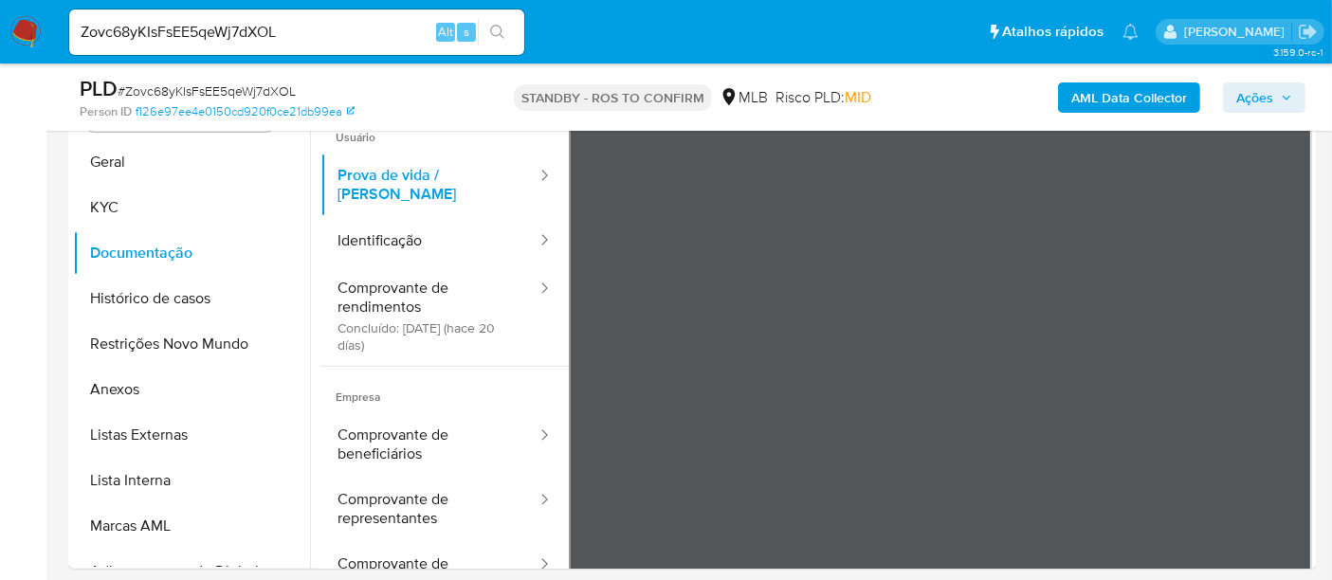
scroll to position [427, 0]
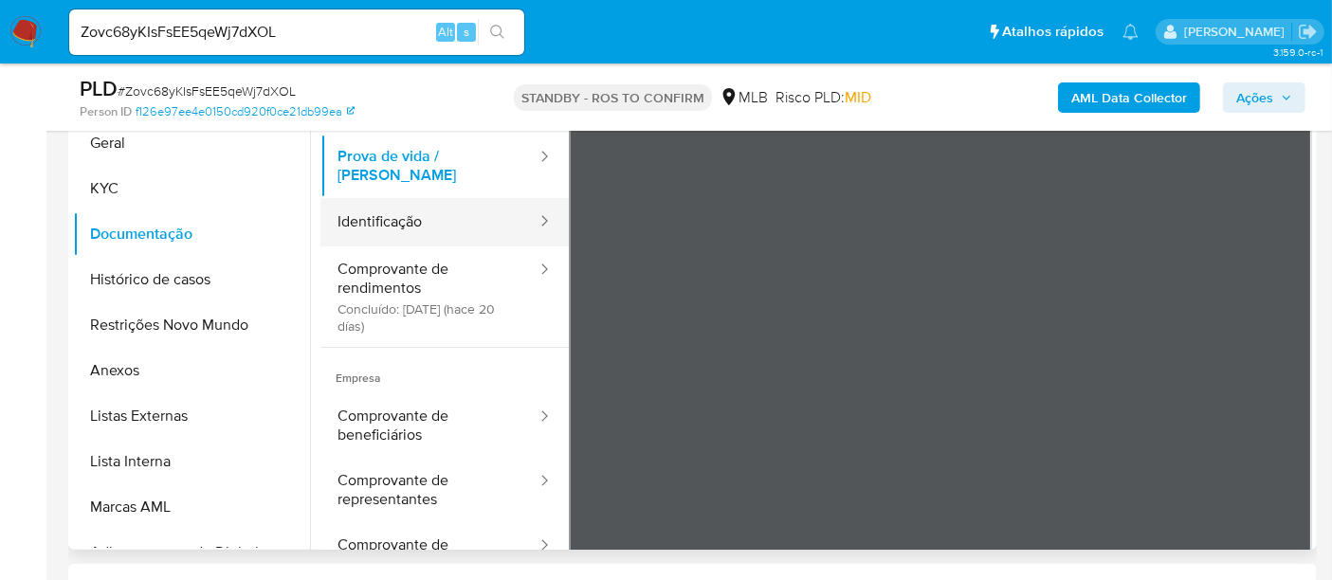
click at [390, 208] on button "Identificação" at bounding box center [429, 222] width 218 height 48
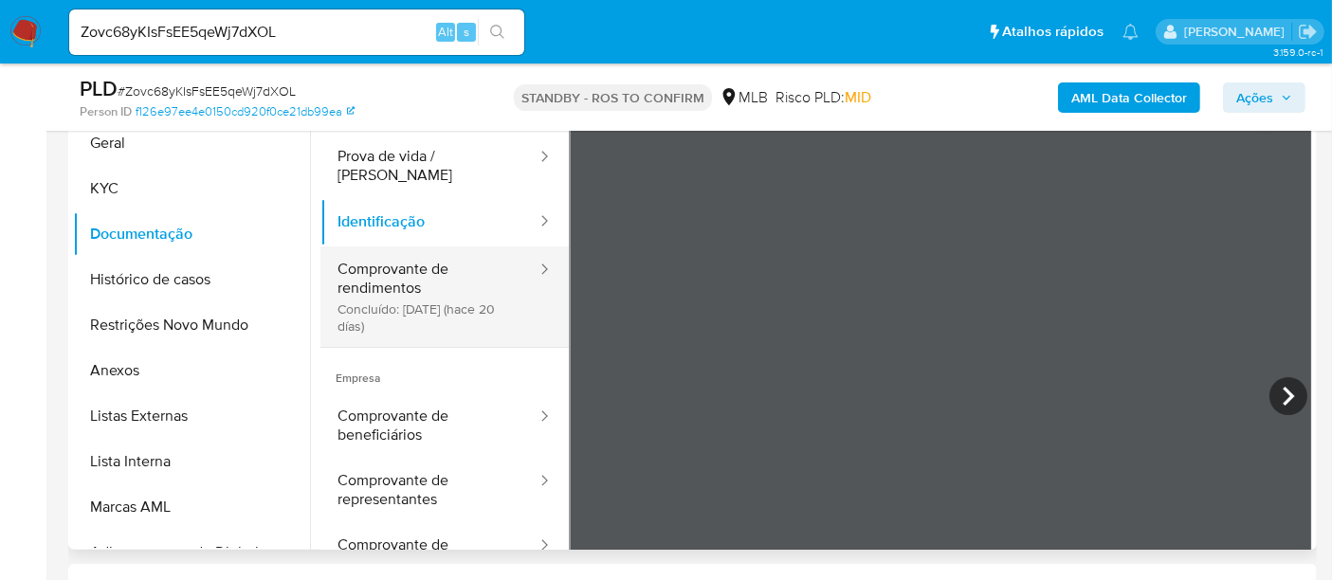
click at [400, 258] on button "Comprovante de rendimentos Concluído: 27/08/2025 (hace 20 días)" at bounding box center [429, 296] width 218 height 100
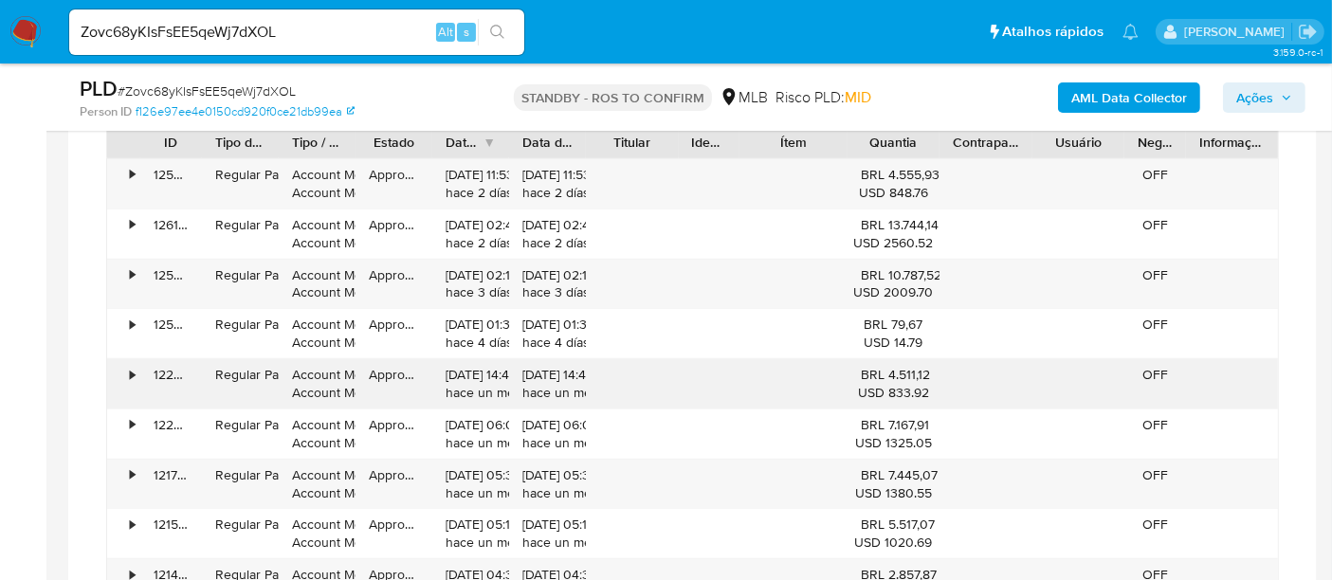
scroll to position [1375, 0]
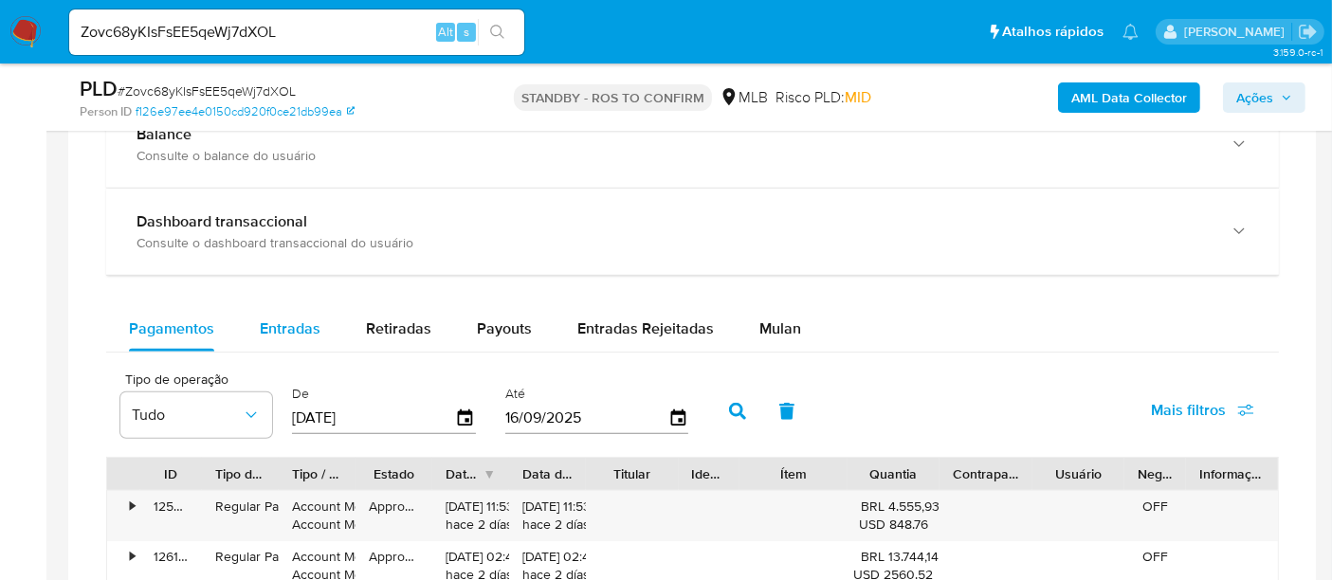
click at [284, 327] on span "Entradas" at bounding box center [290, 329] width 61 height 22
select select "10"
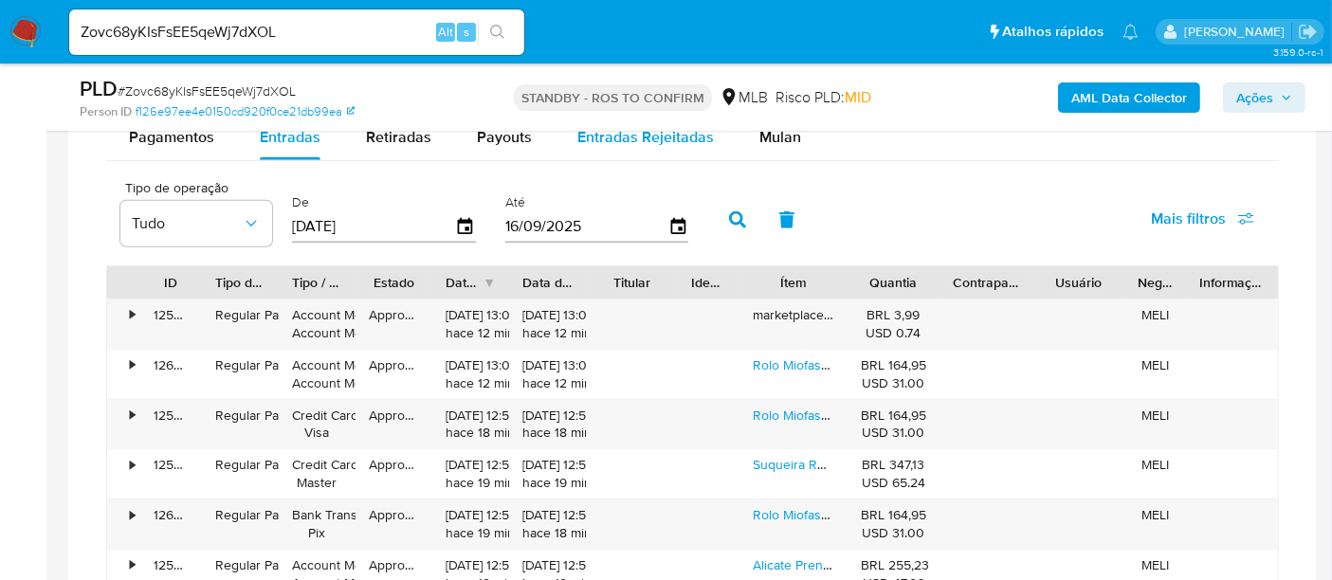
scroll to position [1586, 0]
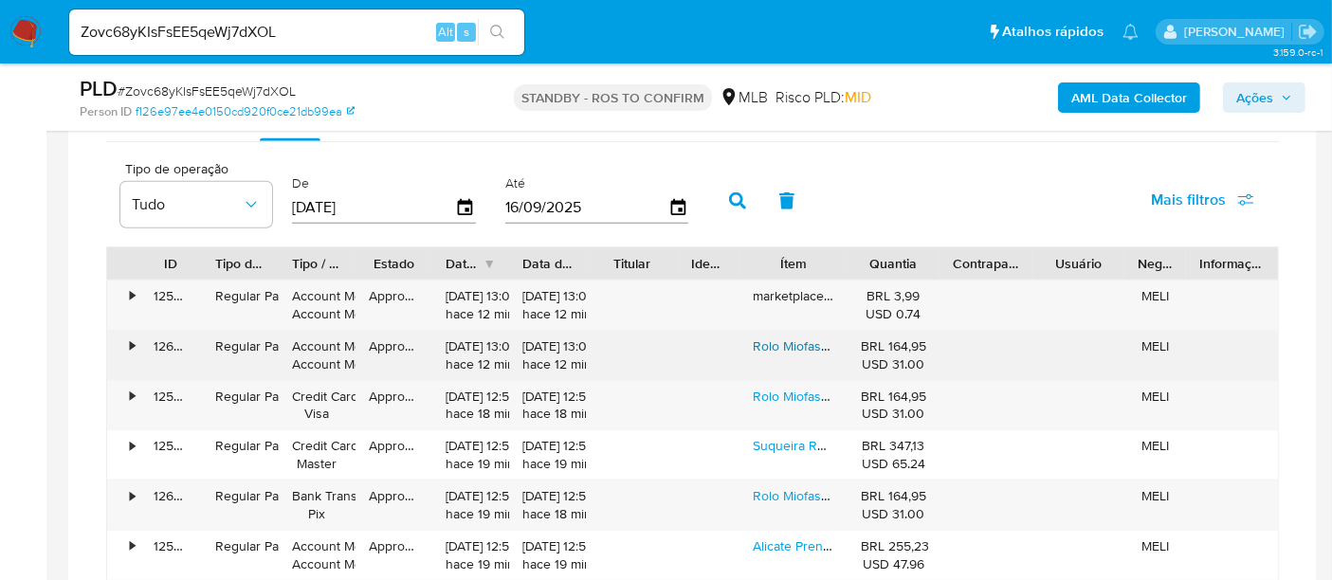
click at [790, 336] on link "Rolo Miofascial Massagem Pilates Yoga Academia Fisioterapia Kit Rolo Bastão Lib…" at bounding box center [1113, 345] width 721 height 19
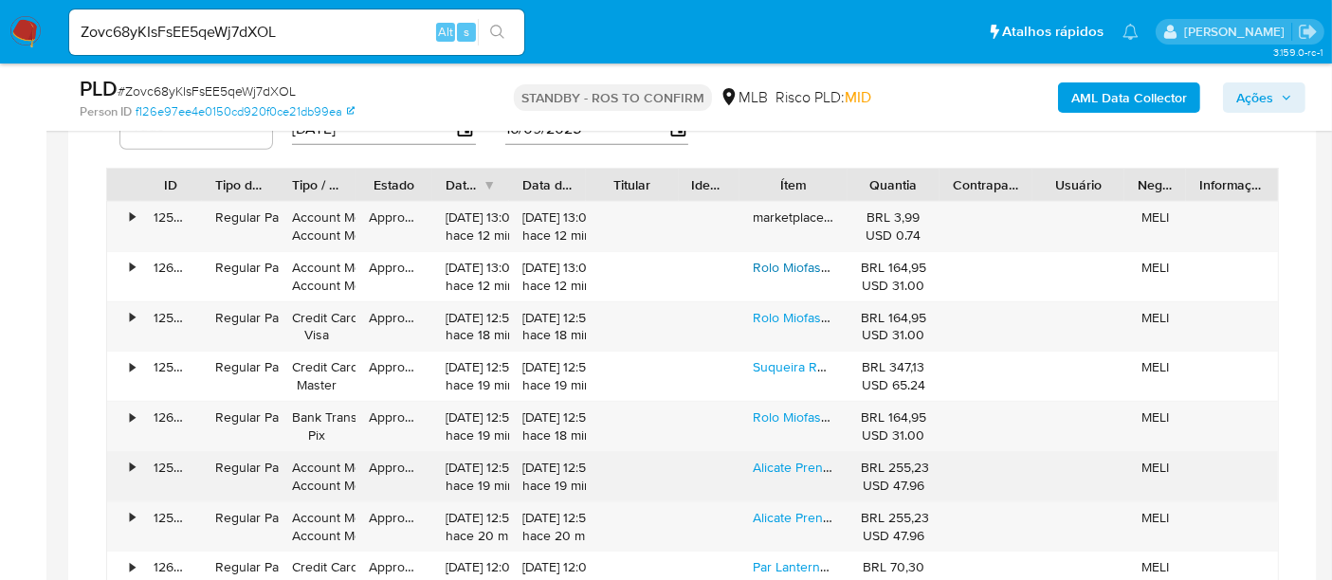
scroll to position [1691, 0]
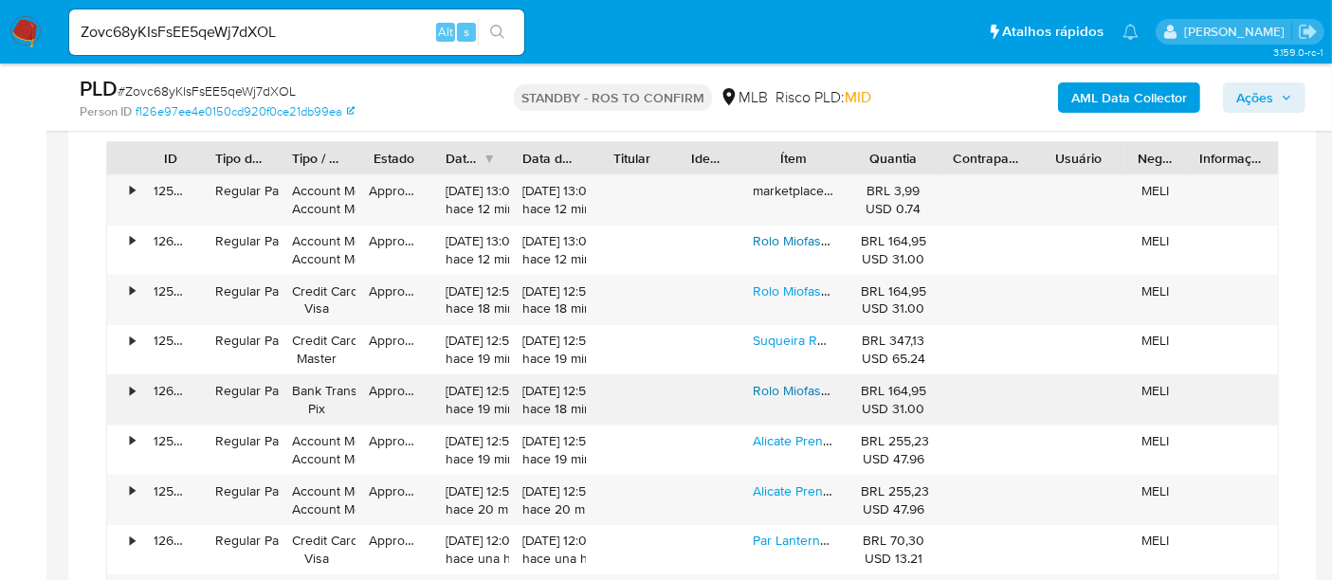
click at [784, 386] on link "Rolo Miofascial Massagem Pilates Yoga Academia Fisioterapia Kit Rolo Bastão Lib…" at bounding box center [1113, 390] width 721 height 19
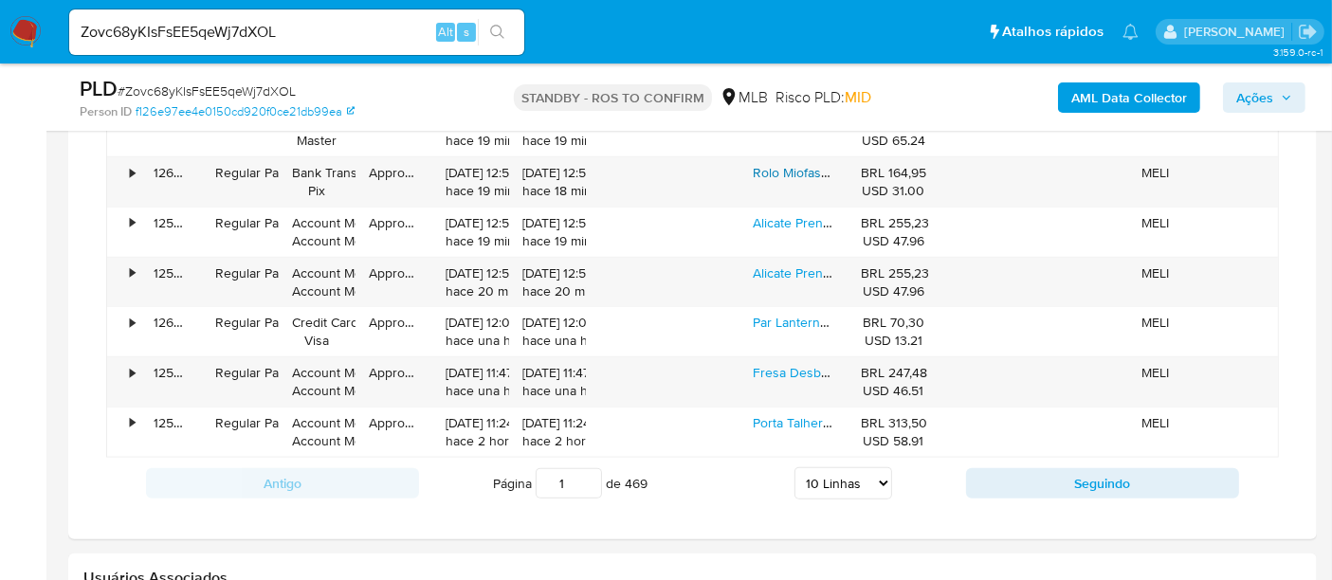
scroll to position [2006, 0]
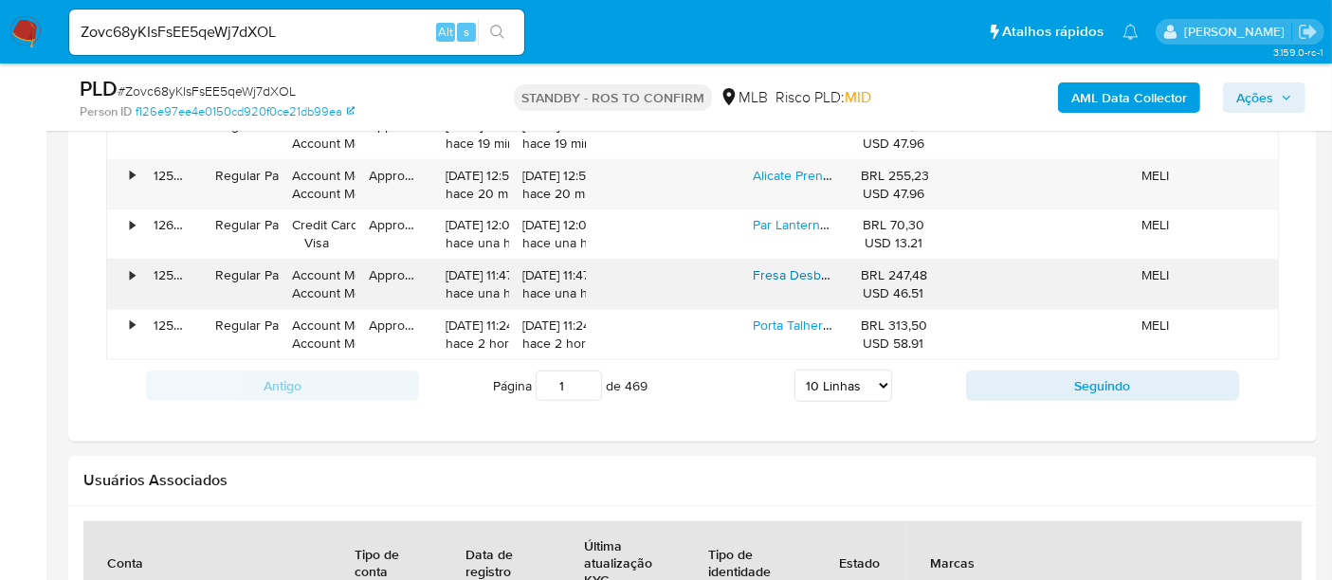
click at [790, 270] on link "Fresa Desbaste Haste 8mm Com 39mm Diâmetro Aplainar Madeira" at bounding box center [948, 274] width 391 height 19
drag, startPoint x: 315, startPoint y: 33, endPoint x: 0, endPoint y: 15, distance: 315.2
click at [0, 15] on nav "Pausado Ver notificaciones Zovc68yKIsFsEE5qeWj7dXOL Alt s Atalhos rápidos Presi…" at bounding box center [666, 32] width 1332 height 64
paste input "kro4O3rdcdLDEt3pMHSZOPy3"
type input "kro4O3rdcdLDEt3pMHSZOPy3"
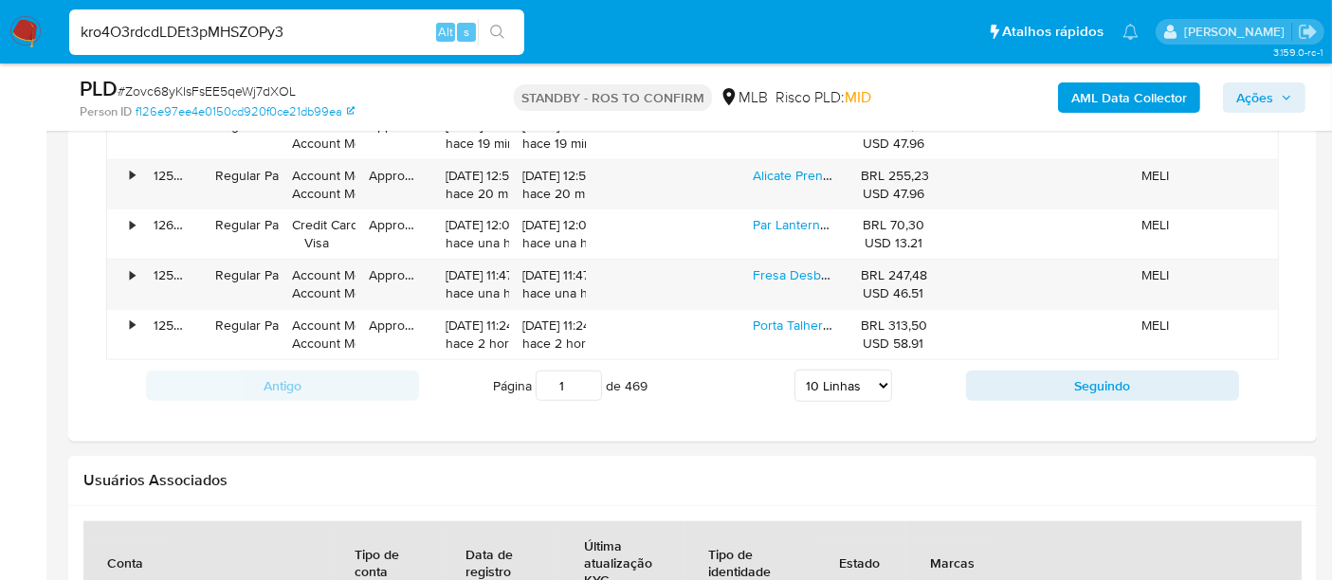
click at [496, 27] on icon "search-icon" at bounding box center [497, 32] width 15 height 15
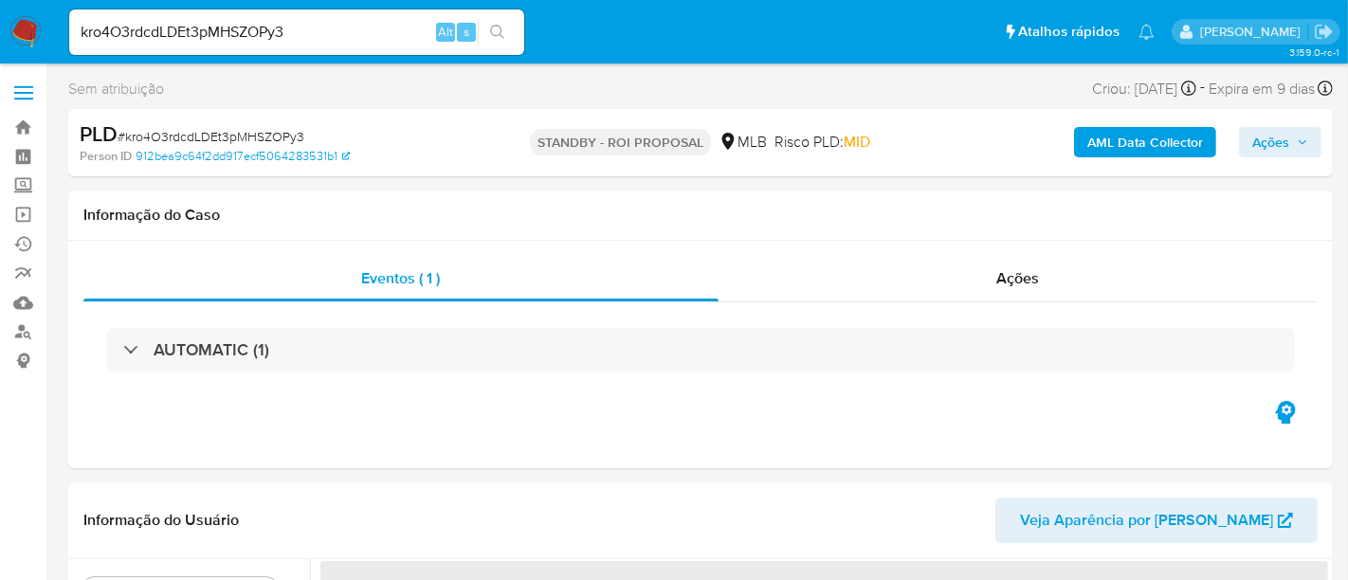
select select "10"
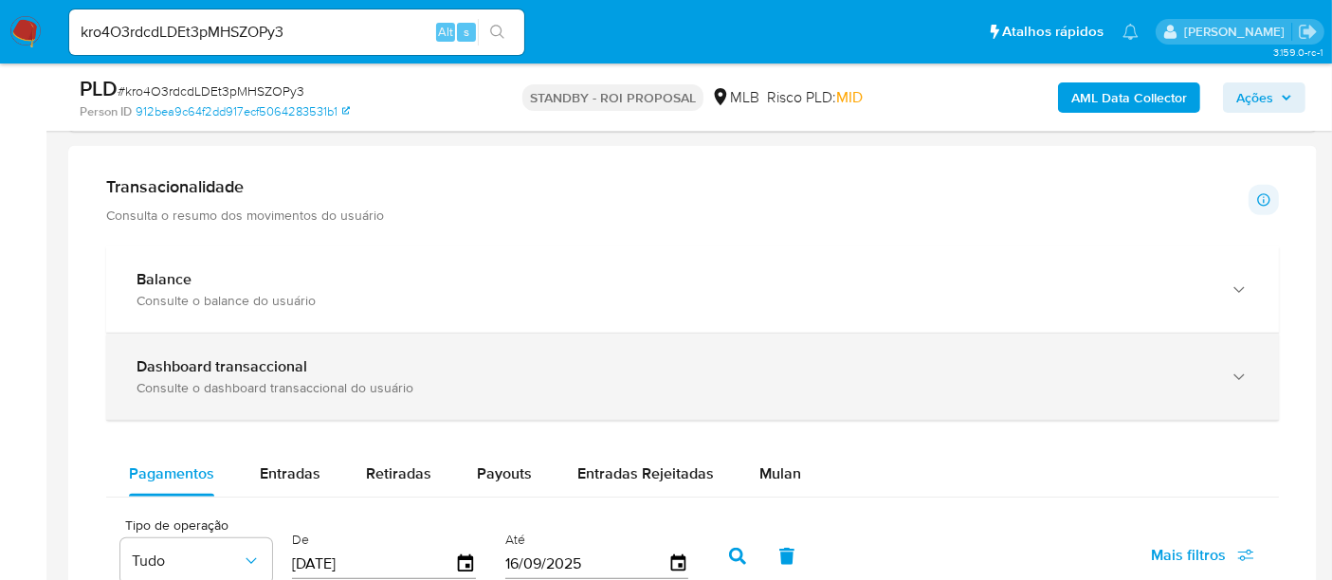
scroll to position [1158, 0]
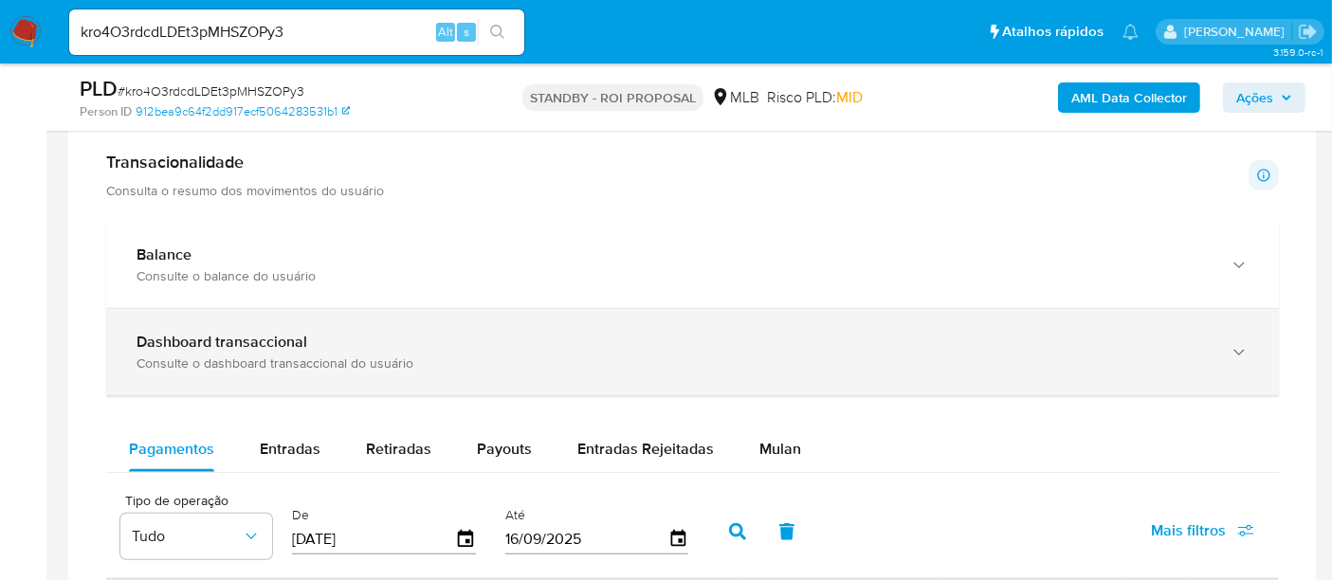
click at [221, 354] on div "Consulte o dashboard transaccional do usuário" at bounding box center [673, 362] width 1074 height 17
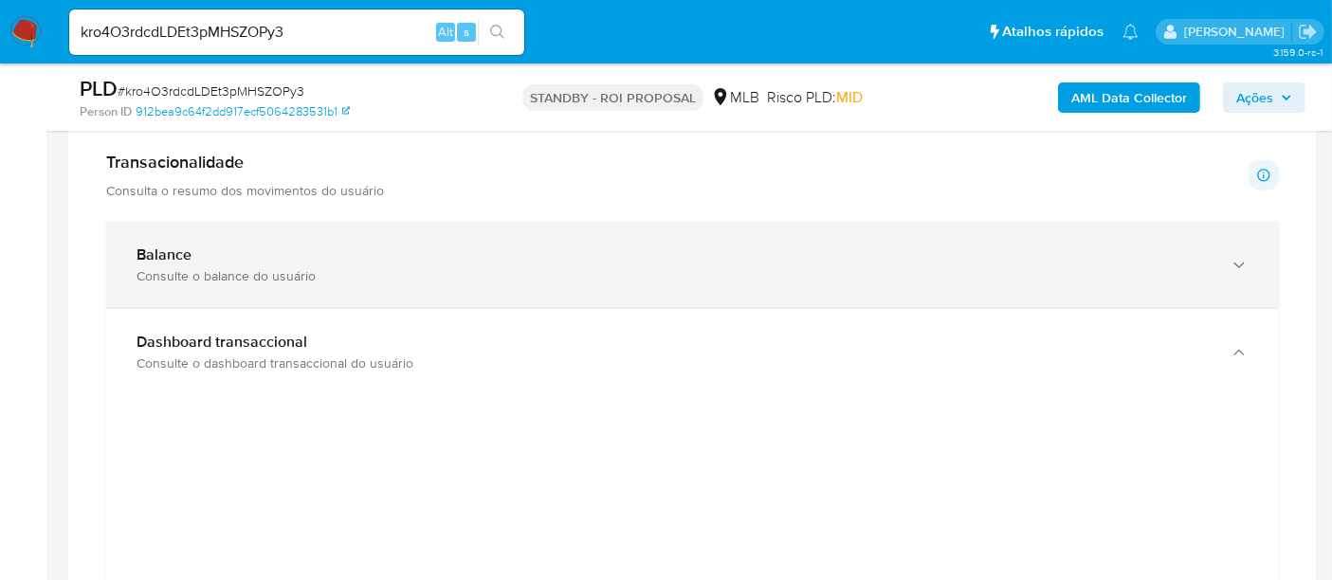
scroll to position [1053, 0]
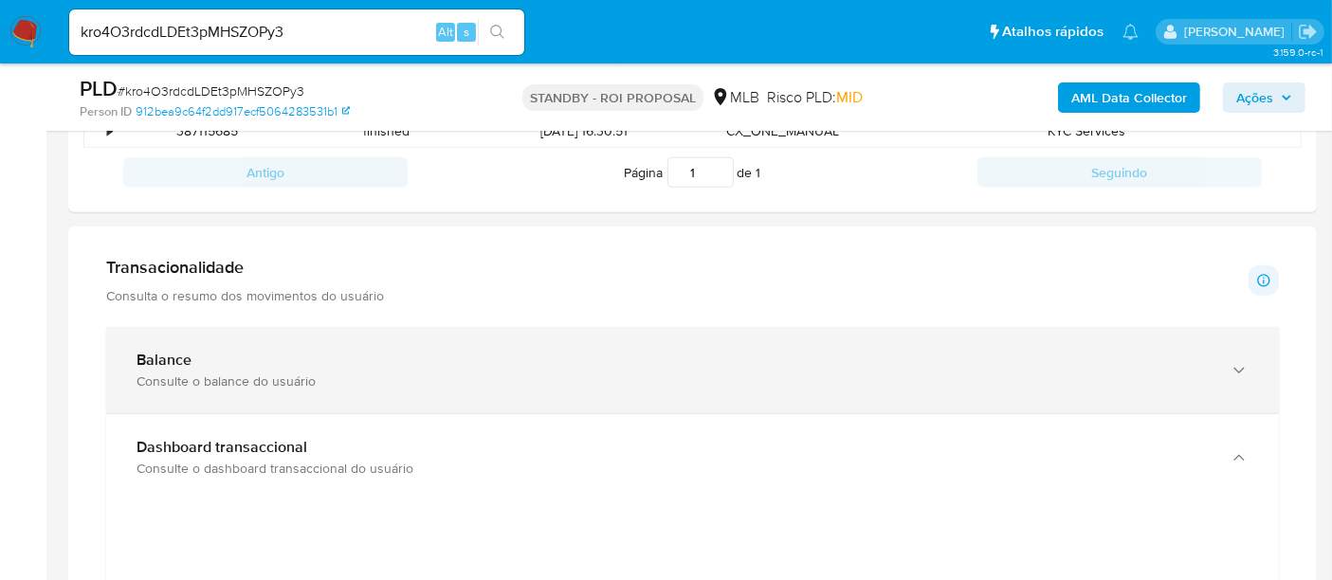
click at [186, 355] on b "Balance" at bounding box center [163, 360] width 55 height 22
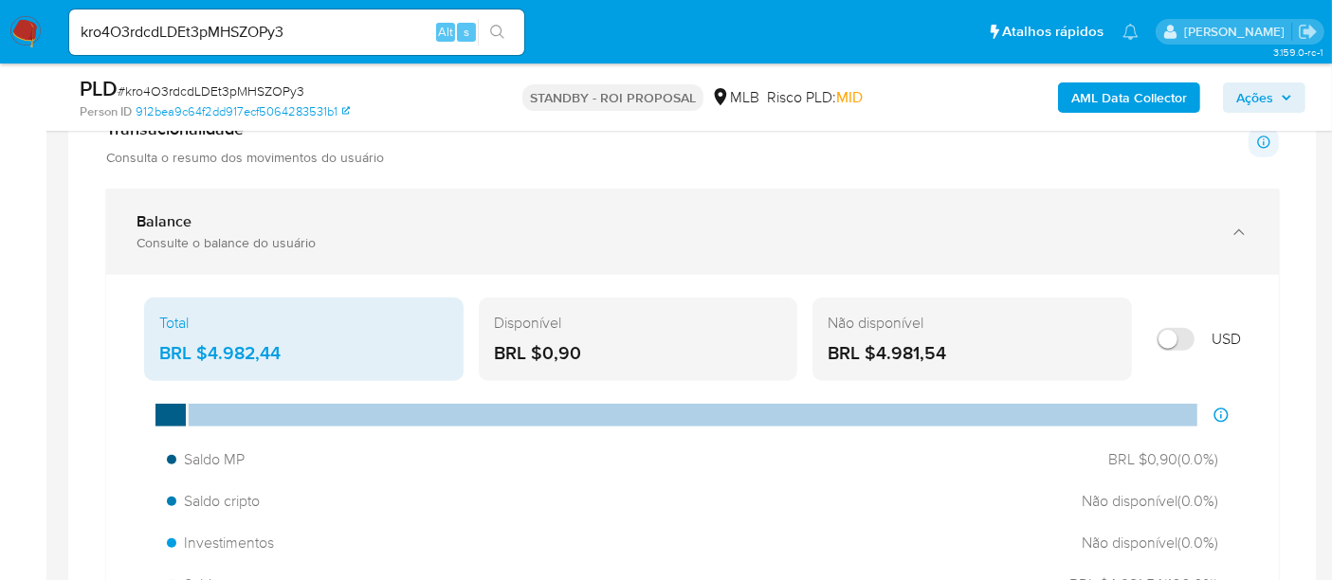
scroll to position [1158, 0]
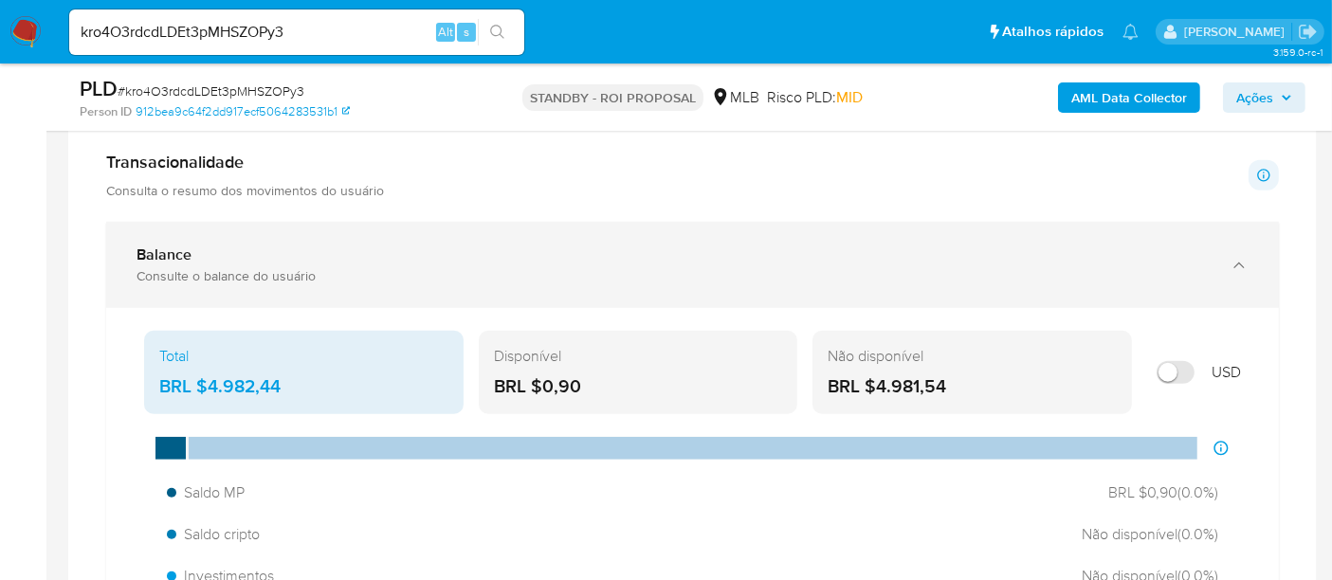
click at [263, 254] on div "Balance" at bounding box center [673, 254] width 1074 height 19
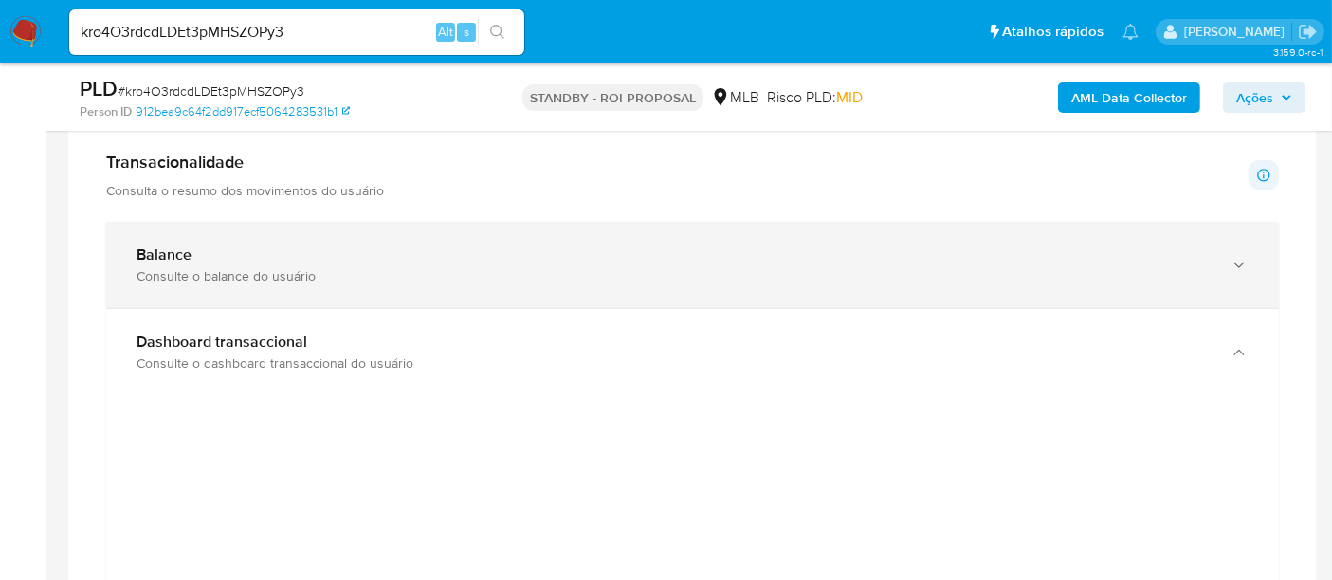
click at [343, 260] on div "Balance" at bounding box center [673, 254] width 1074 height 19
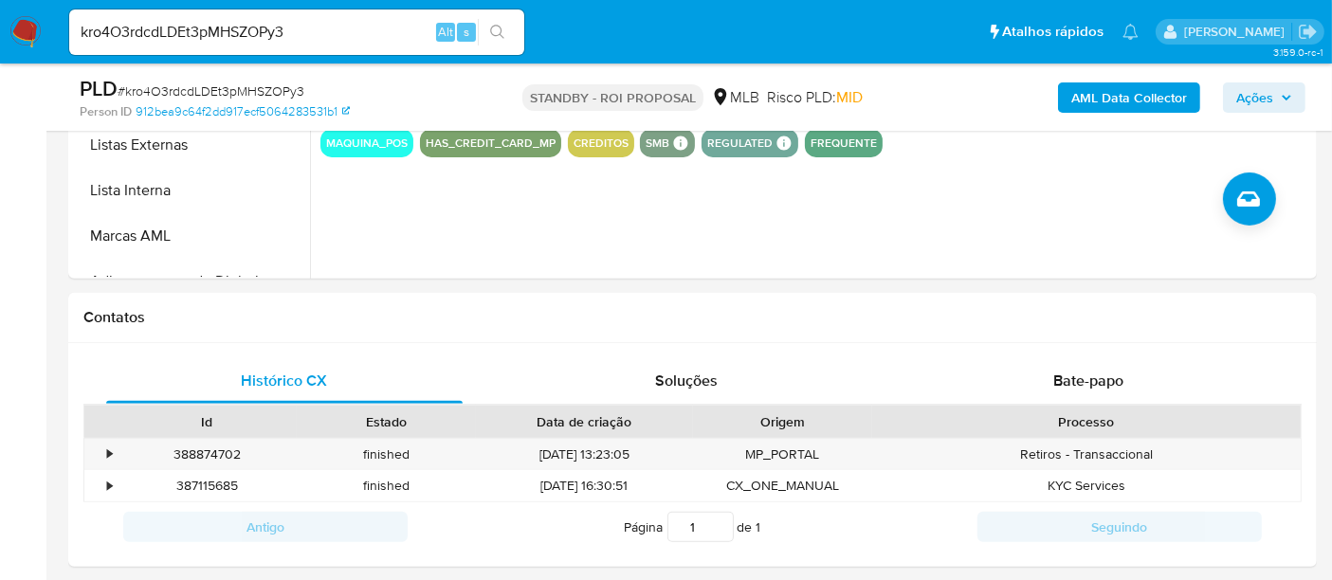
scroll to position [316, 0]
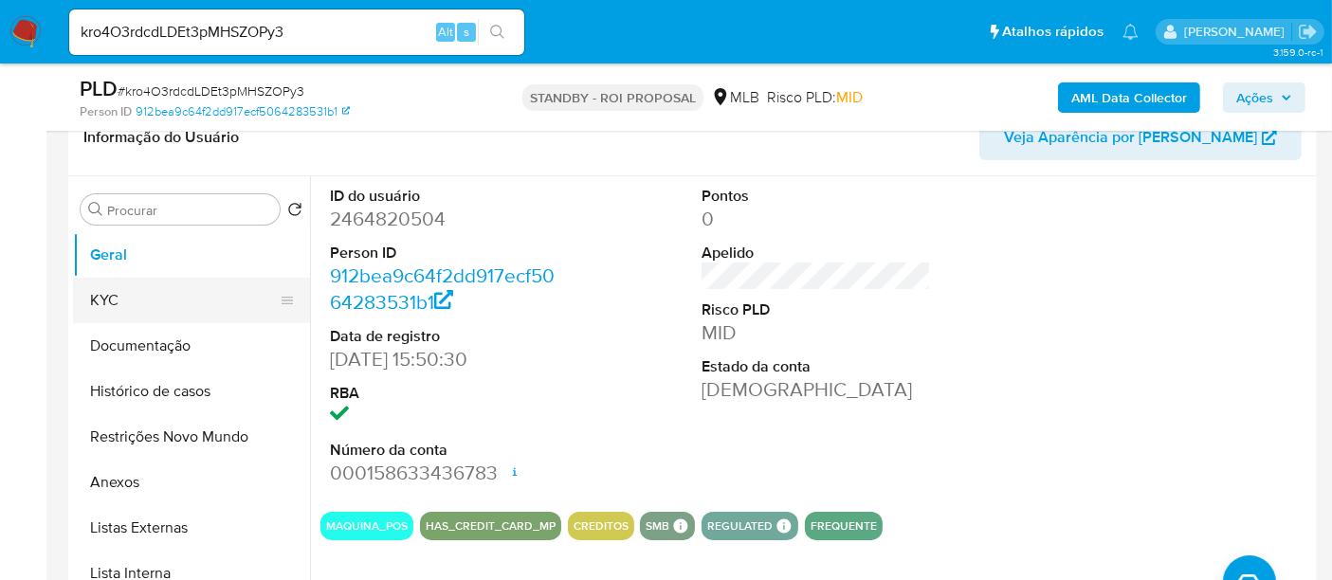
click at [131, 293] on button "KYC" at bounding box center [184, 300] width 222 height 45
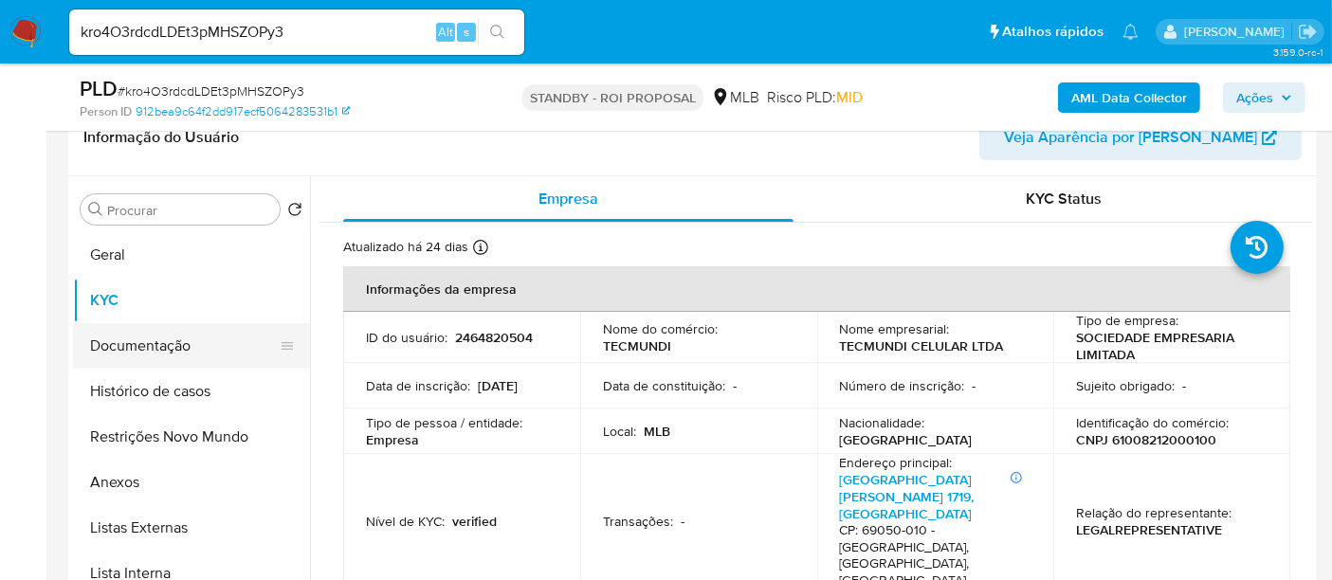
click at [124, 345] on button "Documentação" at bounding box center [184, 345] width 222 height 45
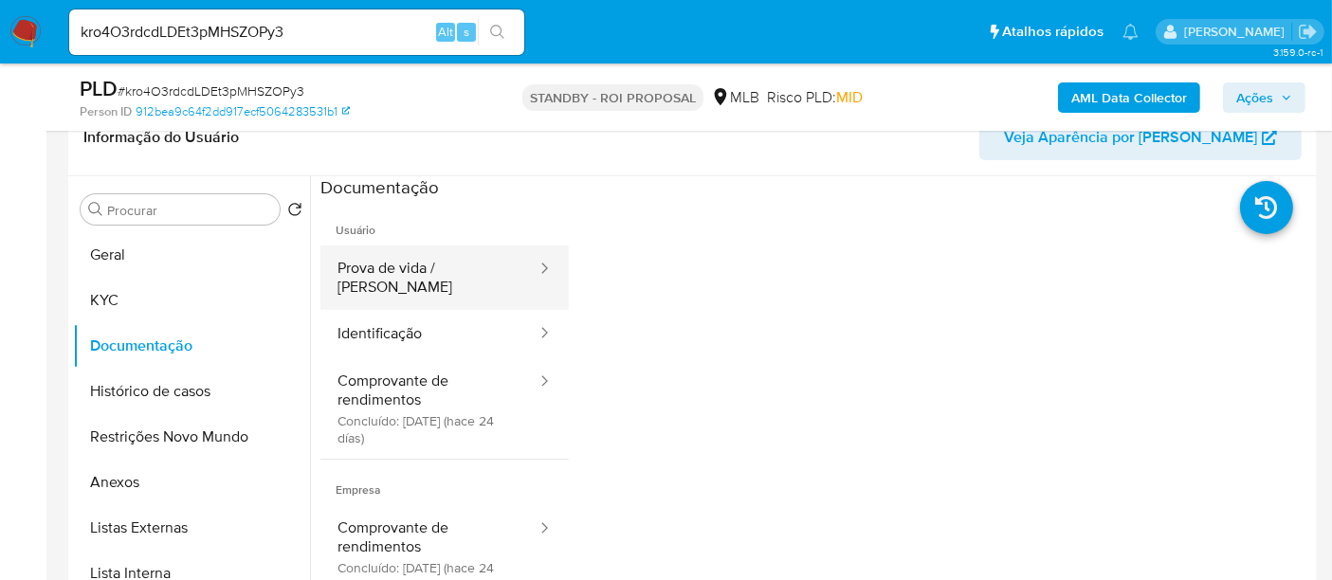
click at [446, 263] on button "Prova de vida / Selfie" at bounding box center [429, 277] width 218 height 64
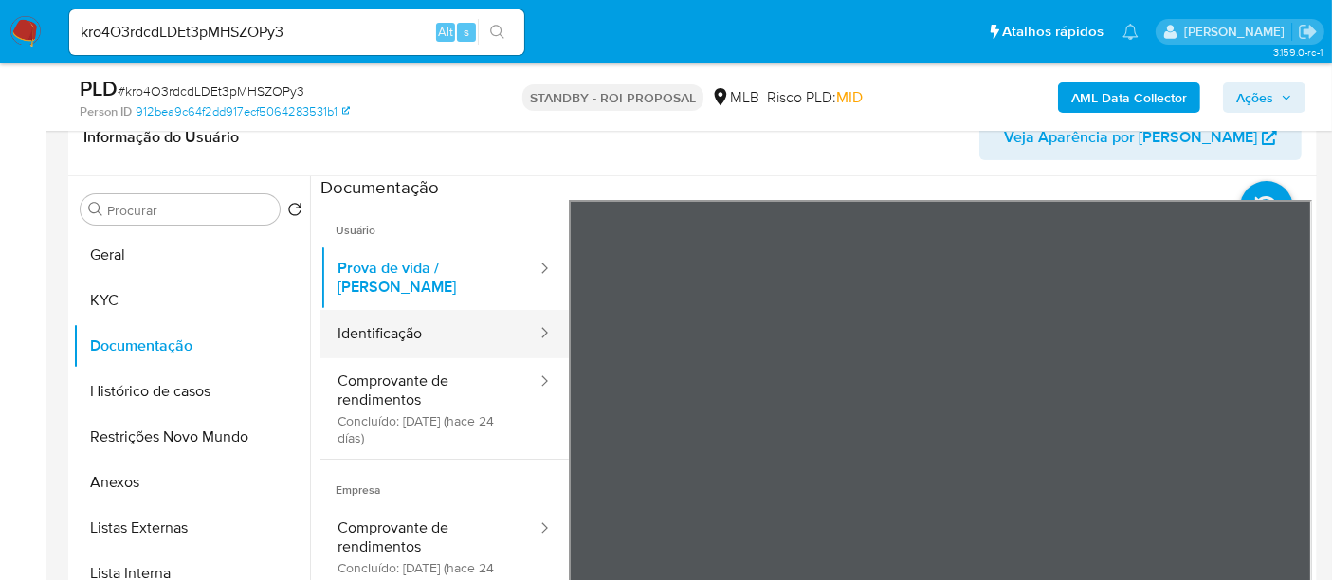
click at [365, 320] on button "Identificação" at bounding box center [429, 334] width 218 height 48
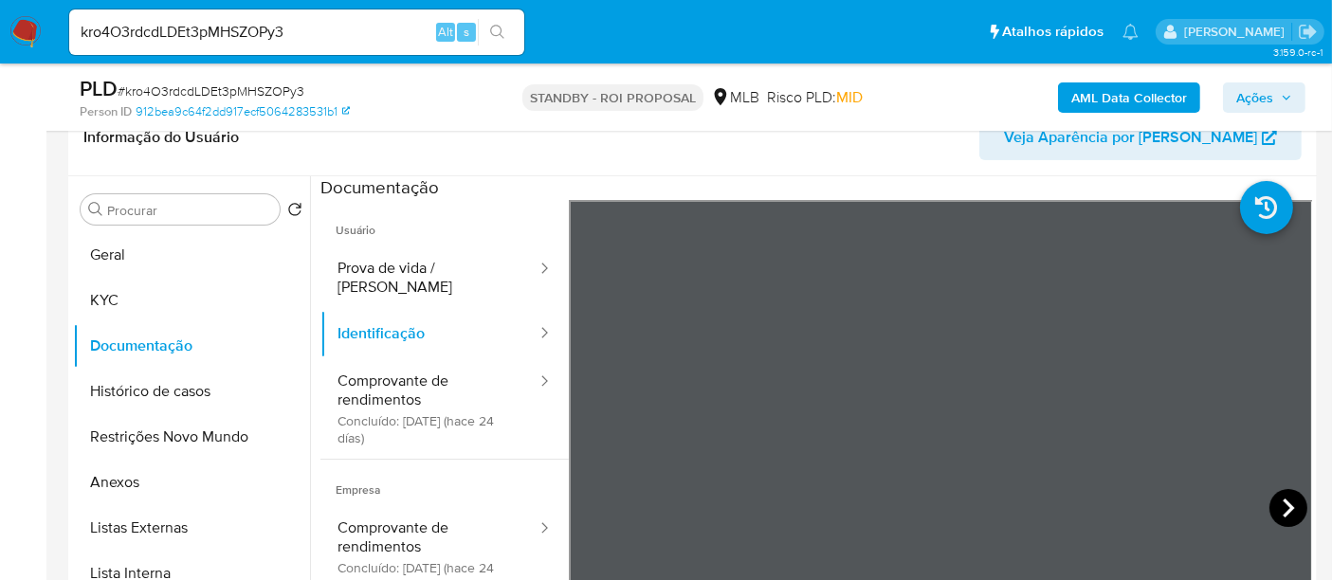
click at [1282, 494] on icon at bounding box center [1288, 508] width 38 height 38
click at [123, 294] on button "KYC" at bounding box center [184, 300] width 222 height 45
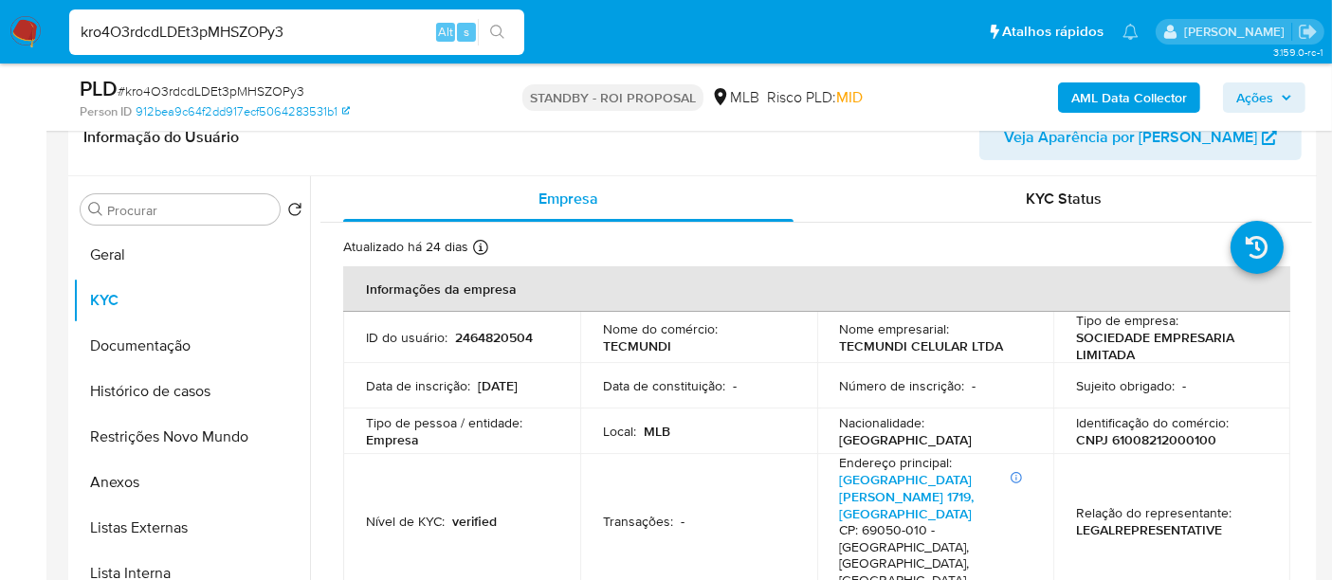
drag, startPoint x: 82, startPoint y: 28, endPoint x: 289, endPoint y: 34, distance: 206.7
click at [289, 34] on input "kro4O3rdcdLDEt3pMHSZOPy3" at bounding box center [296, 32] width 455 height 25
click at [331, 30] on input "kro4O3rdcdLDEt3pMHSZOPy3" at bounding box center [296, 32] width 455 height 25
drag, startPoint x: 332, startPoint y: 33, endPoint x: 0, endPoint y: 39, distance: 331.8
click at [0, 39] on nav "Pausado Ver notificaciones kro4O3rdcdLDEt3pMHSZOPy3 Alt s Atalhos rápidos Presi…" at bounding box center [666, 32] width 1332 height 64
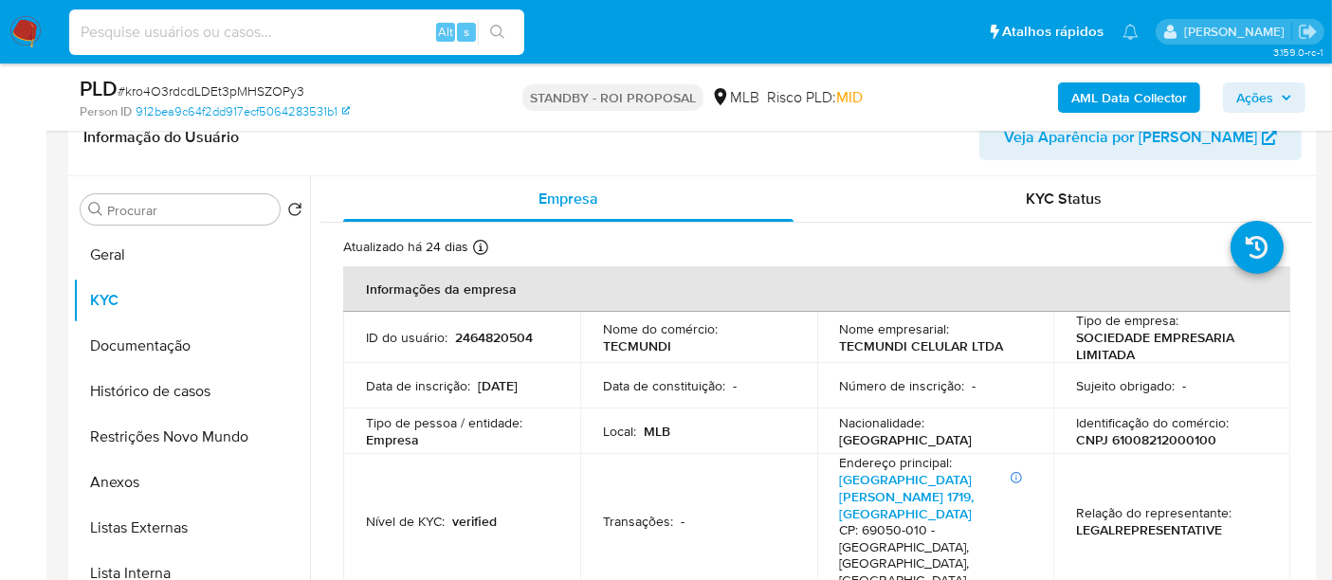
paste input "scarvalhaes"
drag, startPoint x: 197, startPoint y: 33, endPoint x: 0, endPoint y: 33, distance: 197.1
click at [0, 33] on nav "Pausado Ver notificaciones scarvalhaes Alt s Atalhos rápidos Presiona las sigui…" at bounding box center [666, 32] width 1332 height 64
paste input "HeRRKEy77tR2eQL22uunWvam"
type input "HeRRKEy77tR2eQL22uunWvam"
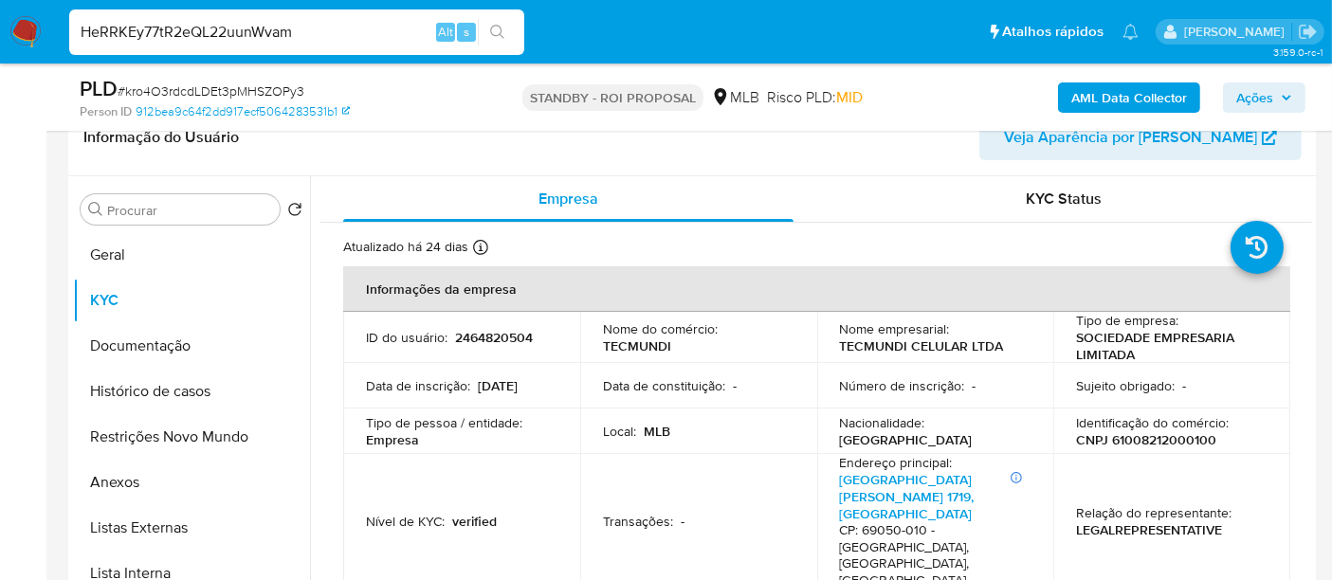
click at [495, 23] on button "search-icon" at bounding box center [497, 32] width 39 height 27
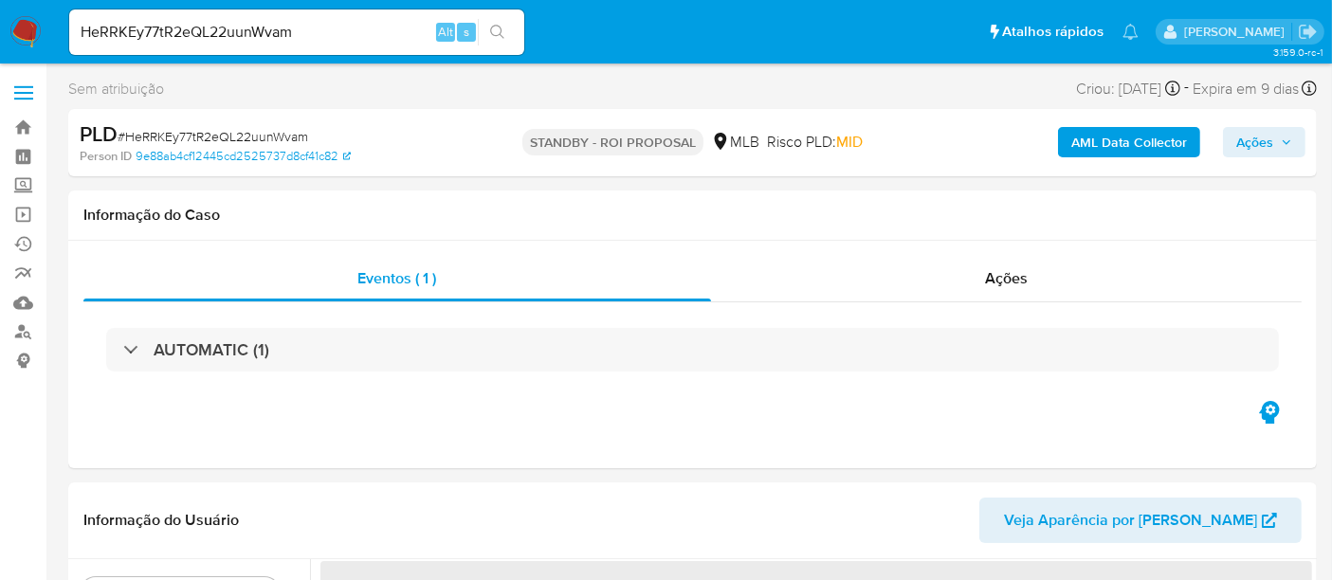
select select "10"
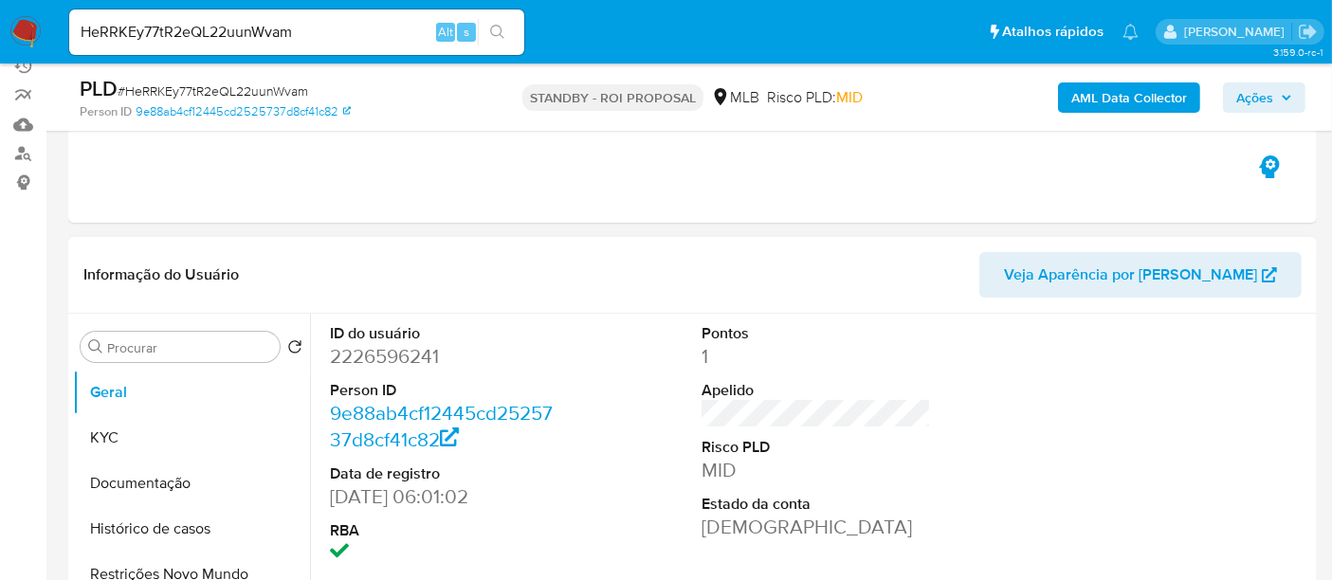
scroll to position [210, 0]
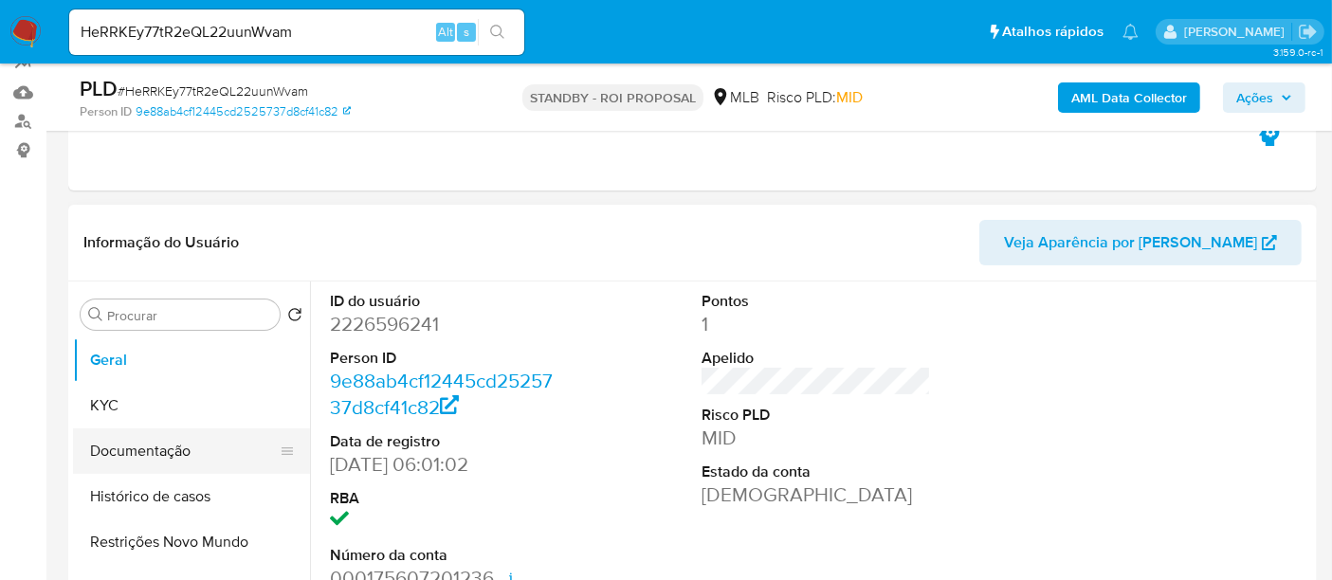
click at [133, 434] on button "Documentação" at bounding box center [184, 450] width 222 height 45
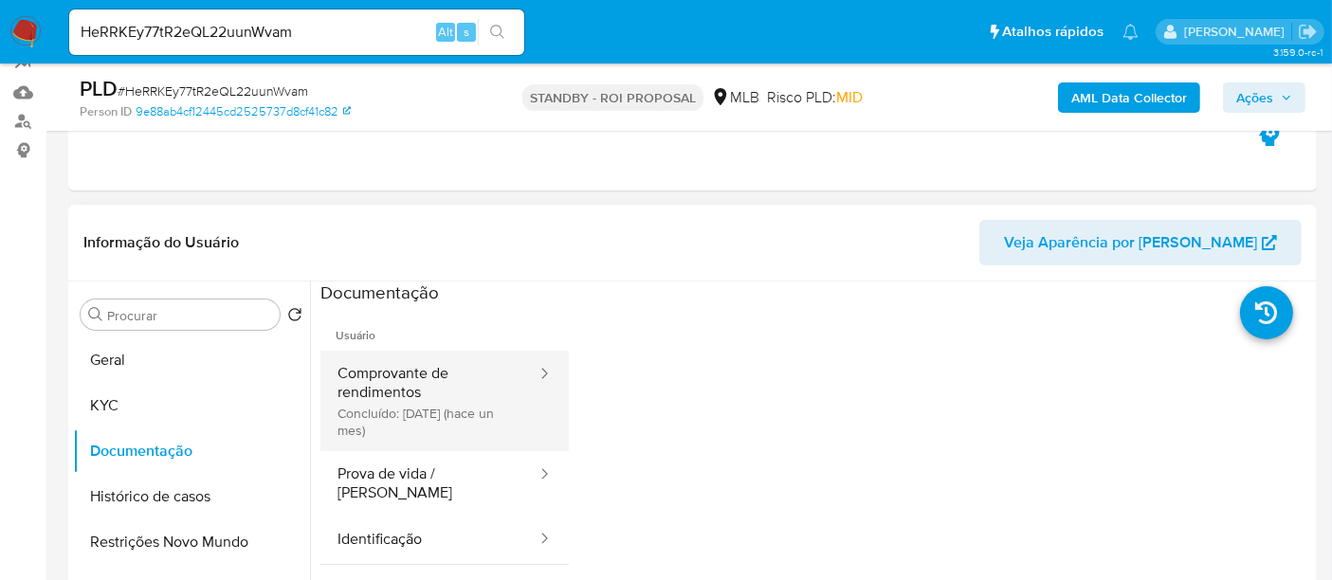
click at [411, 380] on button "Comprovante de rendimentos Concluído: 20/08/2025 (hace un mes)" at bounding box center [429, 401] width 218 height 100
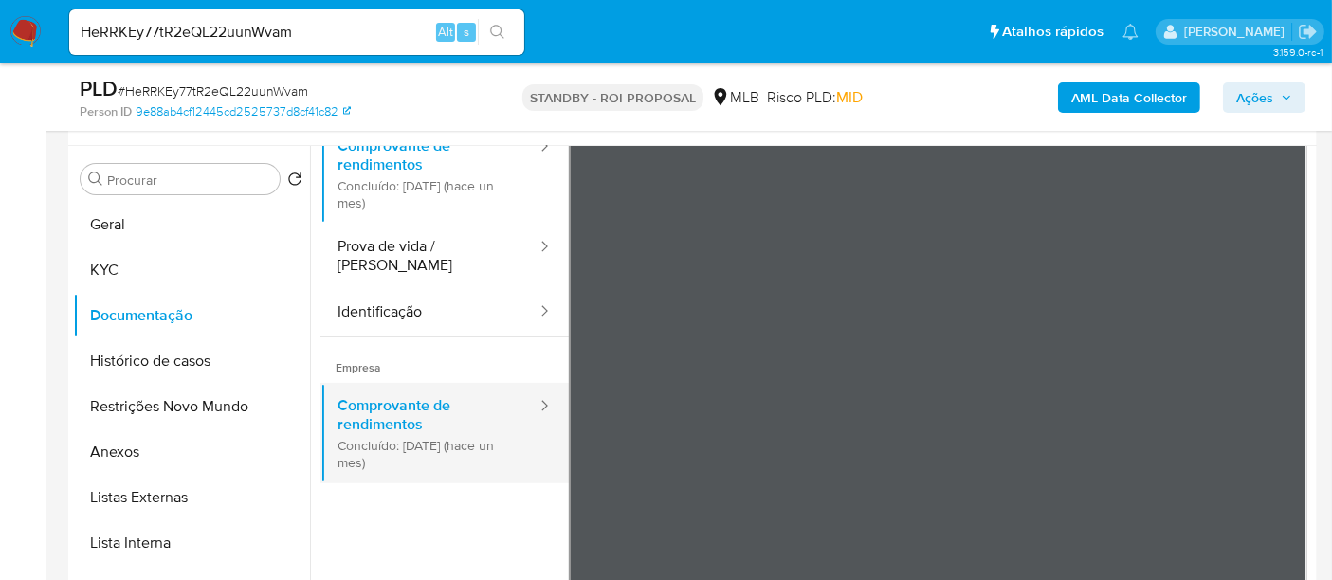
scroll to position [59, 0]
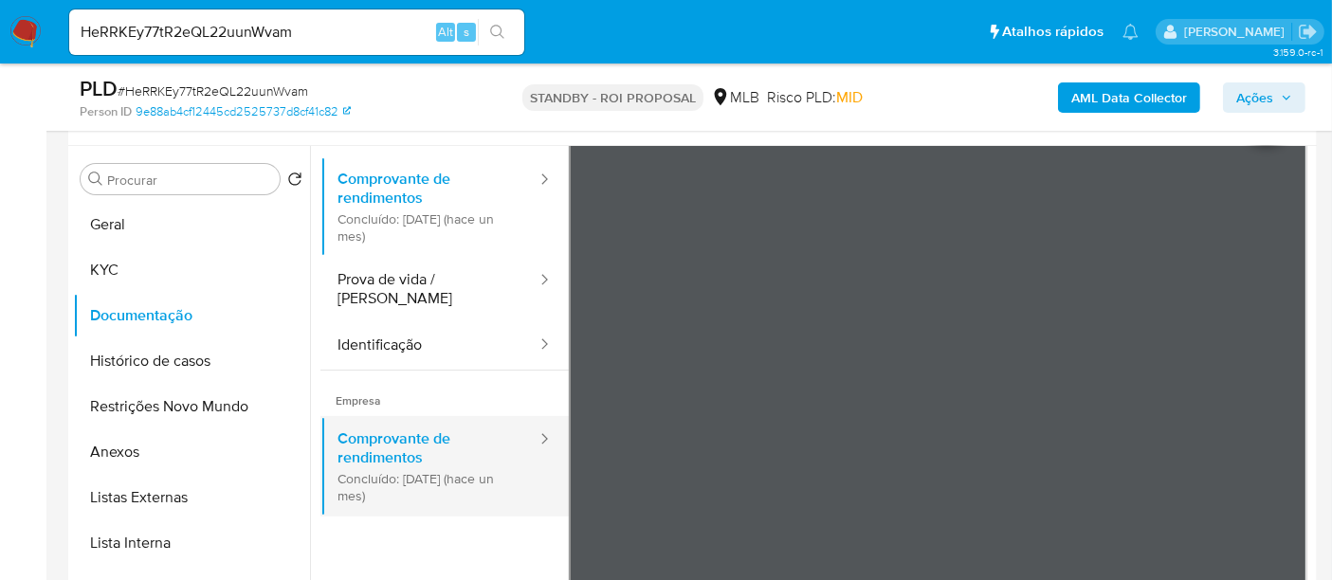
click at [393, 424] on button "Comprovante de rendimentos Concluído: 20/08/2025 (hace un mes)" at bounding box center [429, 466] width 218 height 100
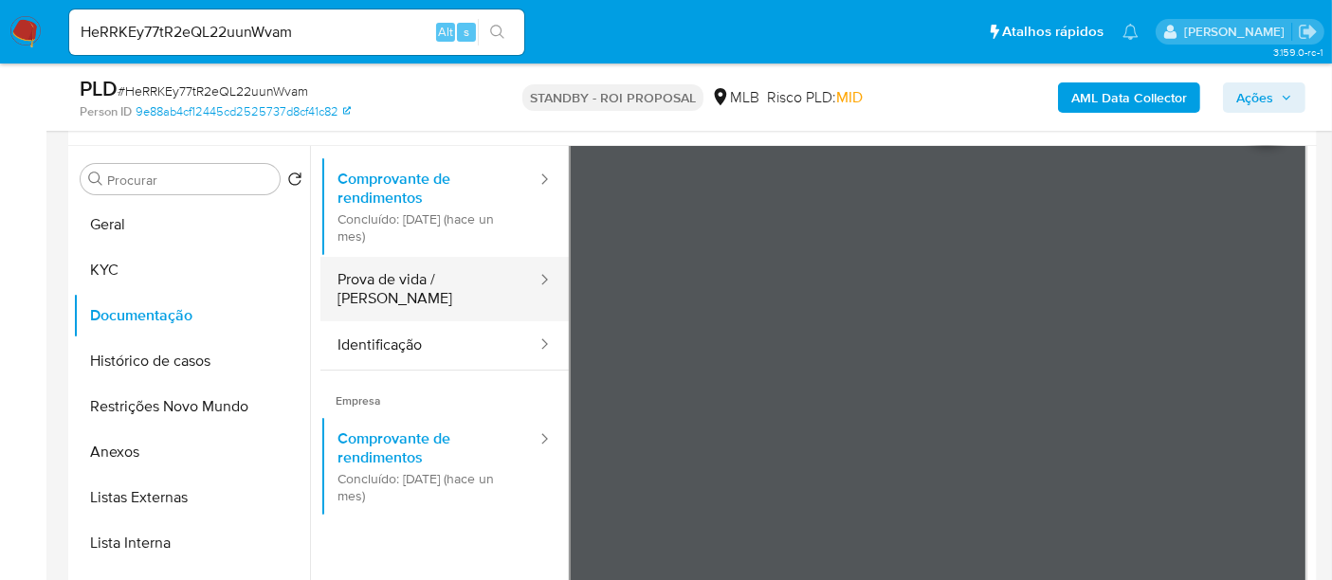
click at [433, 278] on button "Prova de vida / Selfie" at bounding box center [429, 289] width 218 height 64
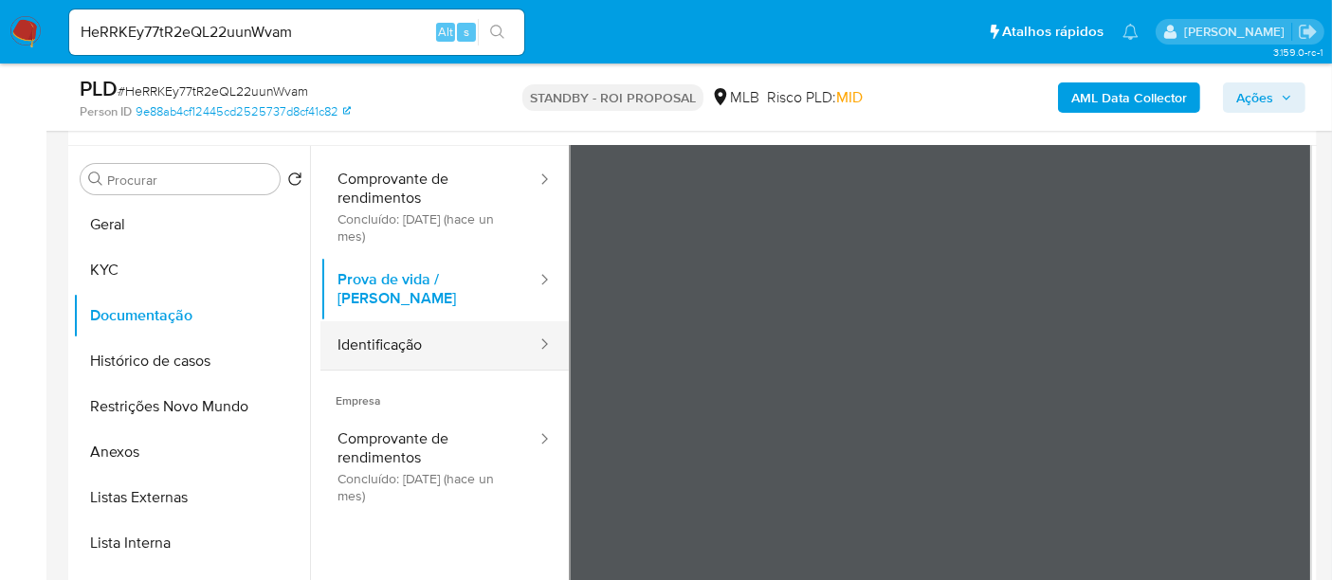
click at [390, 327] on button "Identificação" at bounding box center [429, 345] width 218 height 48
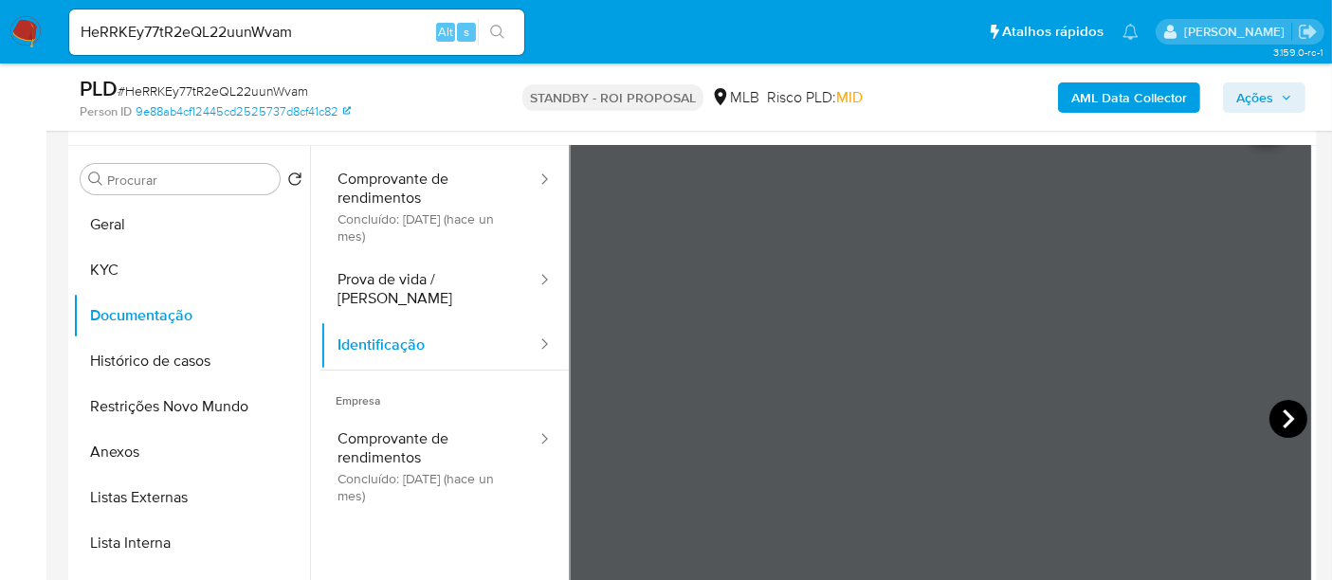
click at [1269, 418] on icon at bounding box center [1288, 419] width 38 height 38
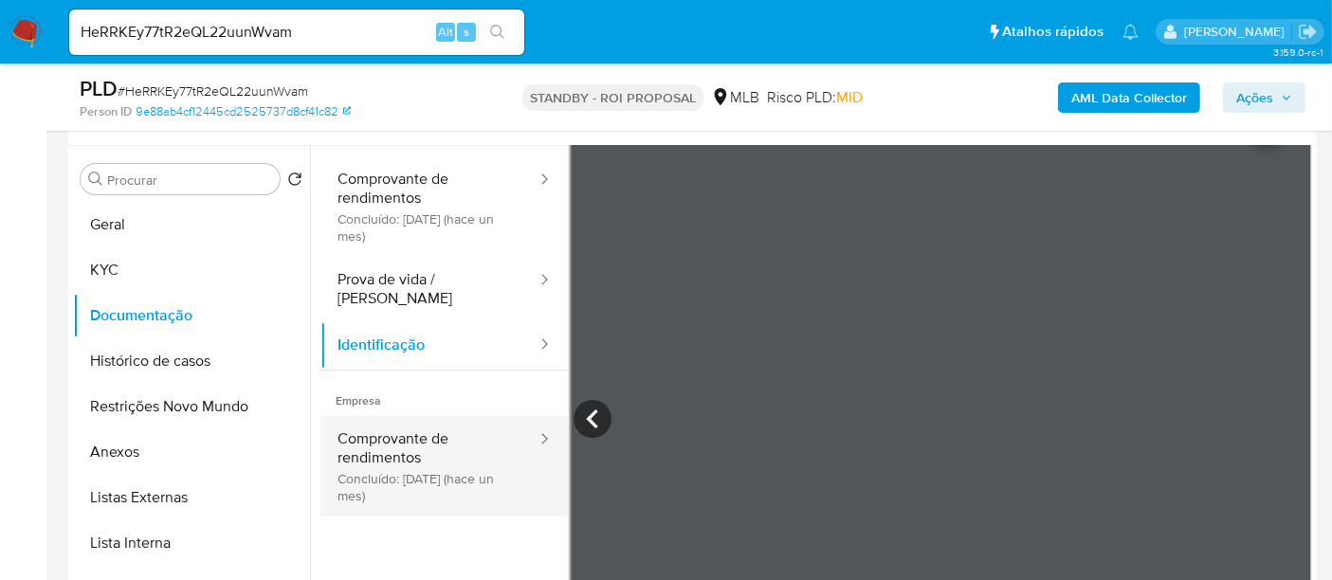
click at [412, 424] on button "Comprovante de rendimentos Concluído: 20/08/2025 (hace un mes)" at bounding box center [429, 466] width 218 height 100
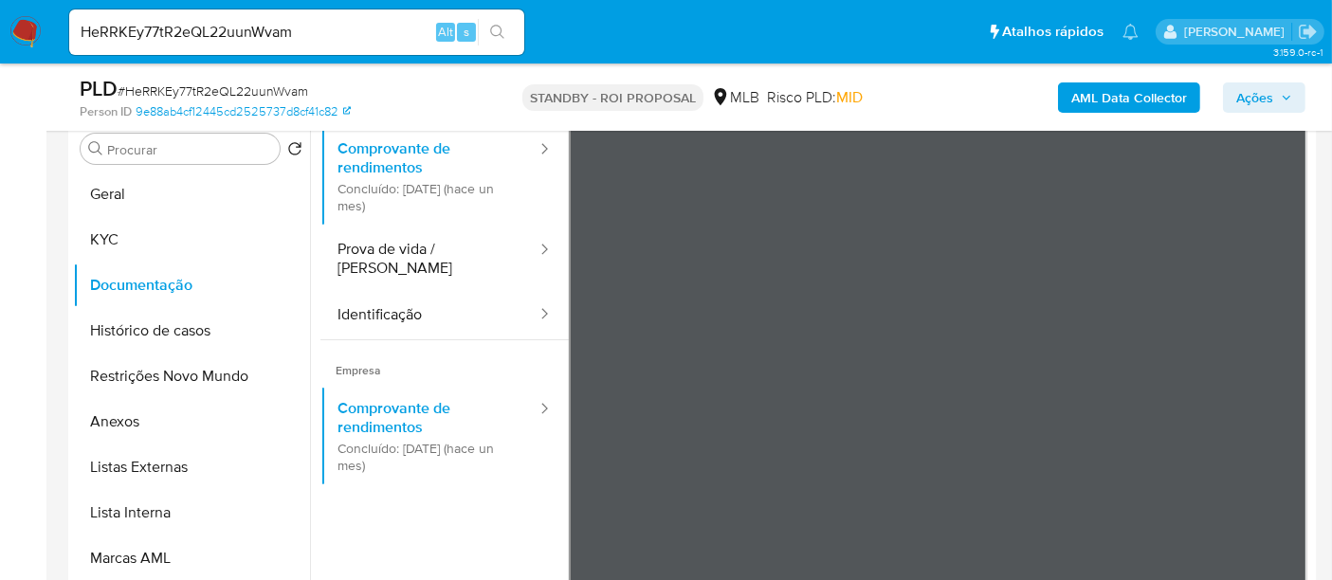
scroll to position [358, 0]
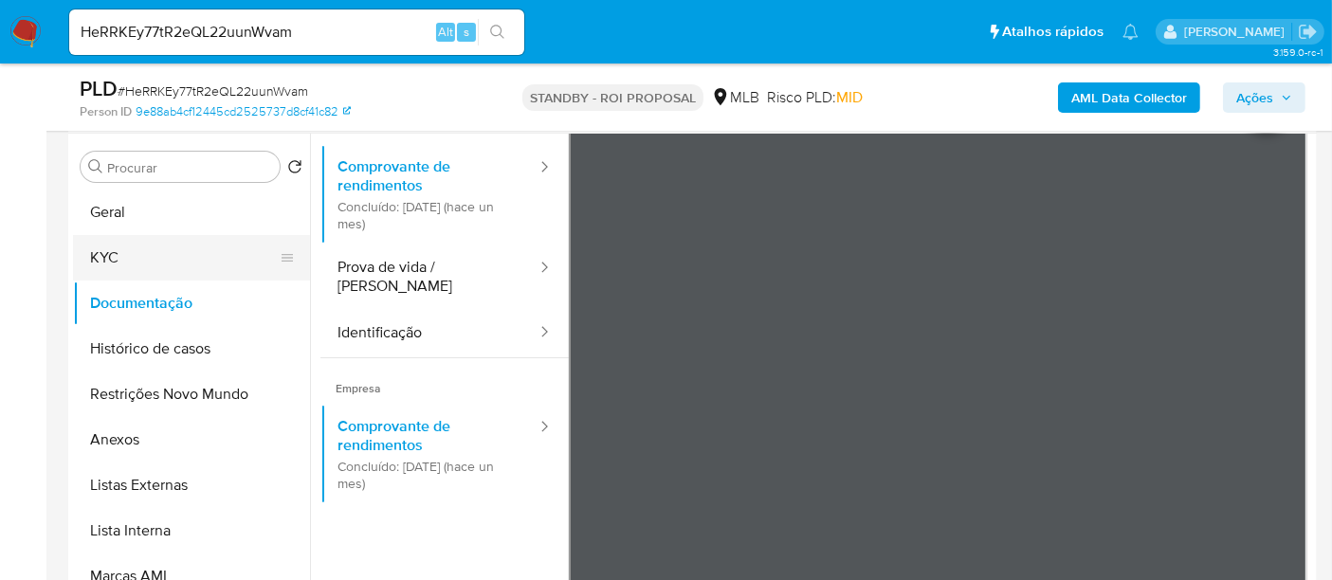
click at [130, 255] on button "KYC" at bounding box center [184, 257] width 222 height 45
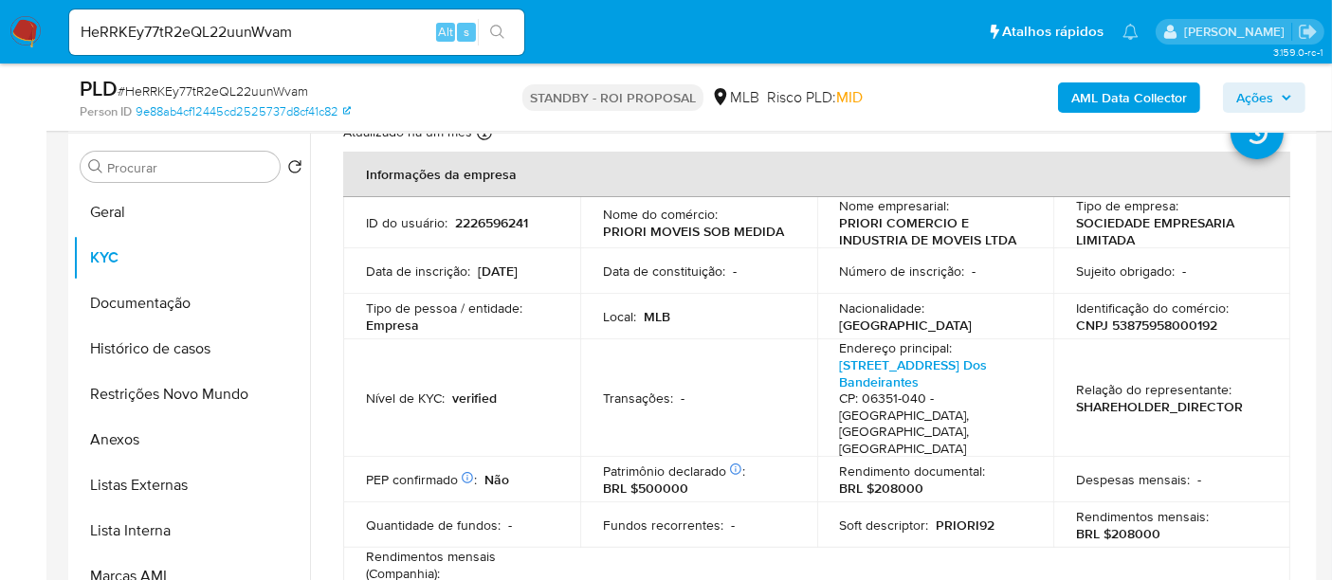
scroll to position [105, 0]
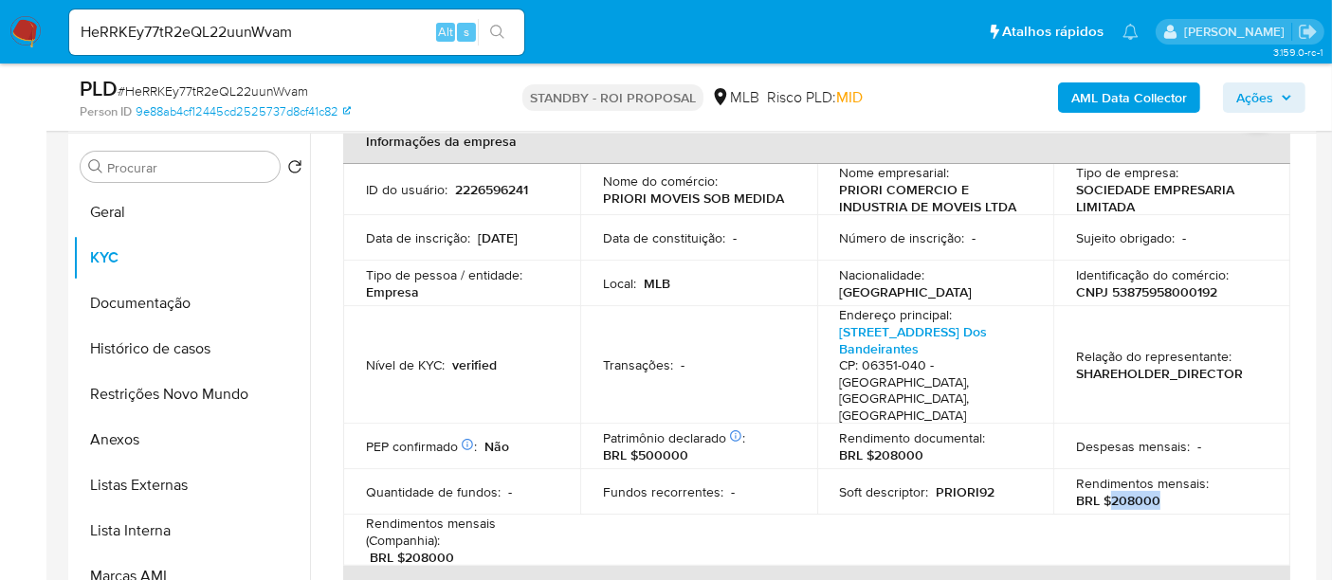
drag, startPoint x: 1108, startPoint y: 463, endPoint x: 1157, endPoint y: 466, distance: 49.4
click at [1157, 475] on div "Rendimentos mensais : BRL $208000" at bounding box center [1171, 492] width 191 height 34
click at [108, 293] on button "Documentação" at bounding box center [184, 303] width 222 height 45
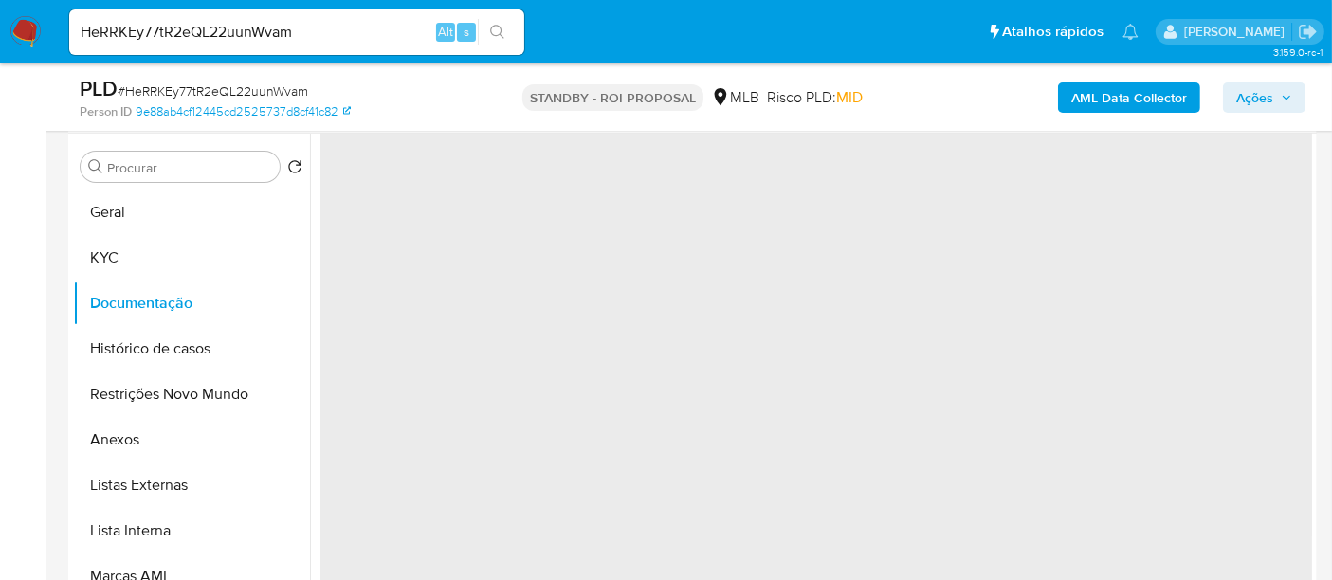
scroll to position [0, 0]
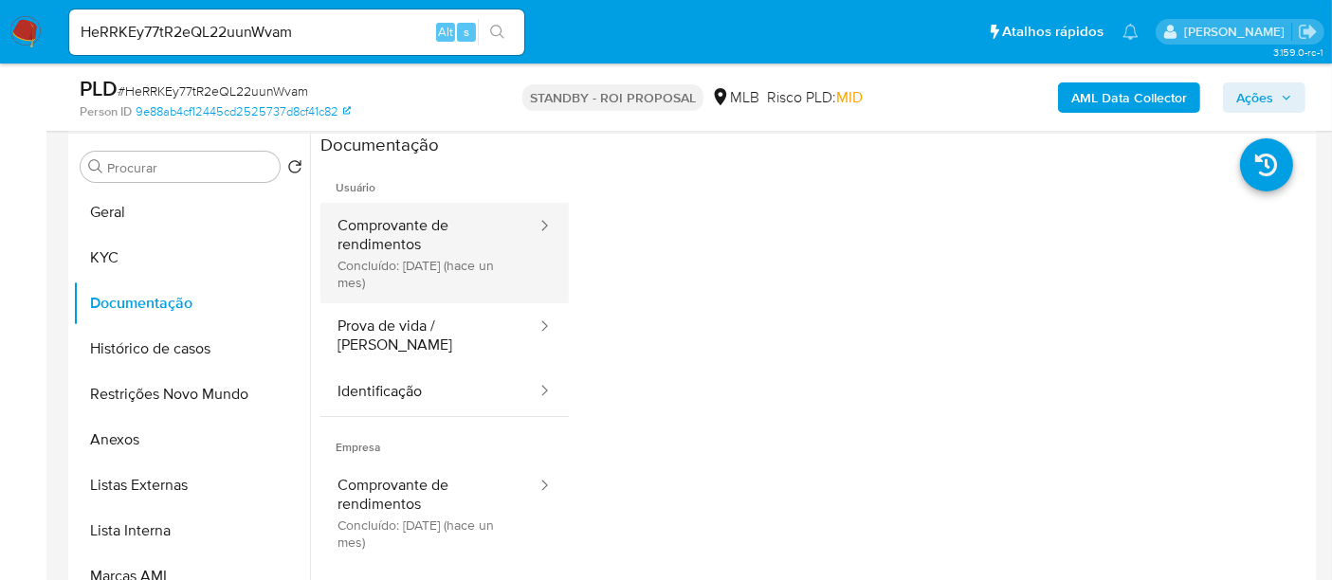
click at [418, 238] on button "Comprovante de rendimentos Concluído: 20/08/2025 (hace un mes)" at bounding box center [429, 253] width 218 height 100
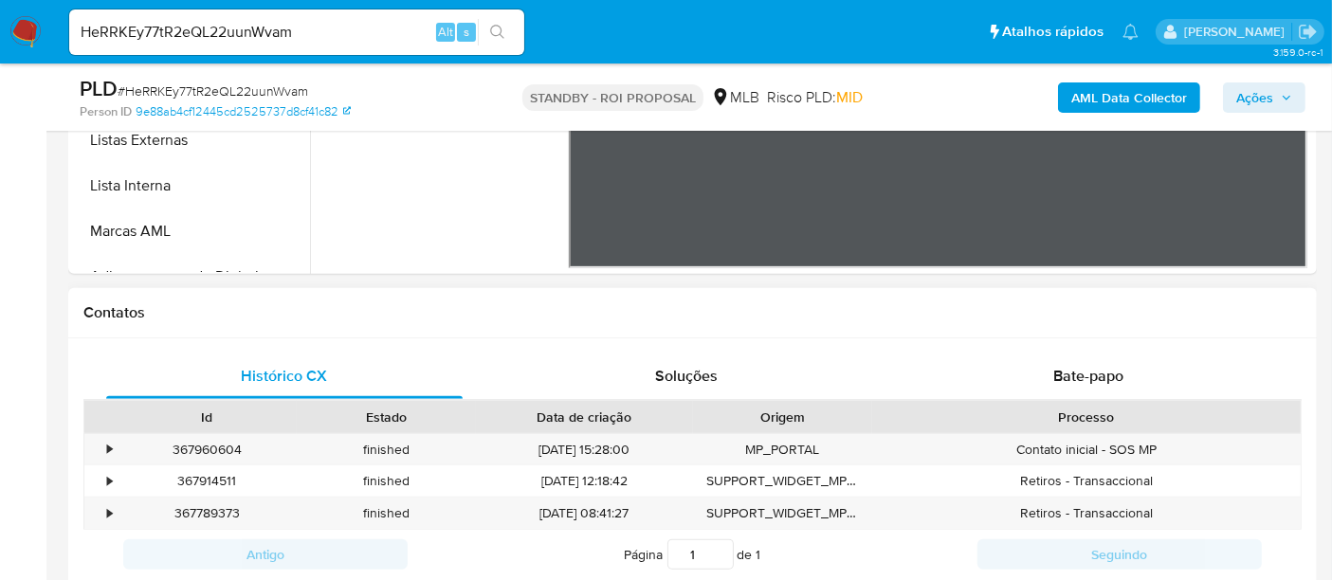
scroll to position [176, 0]
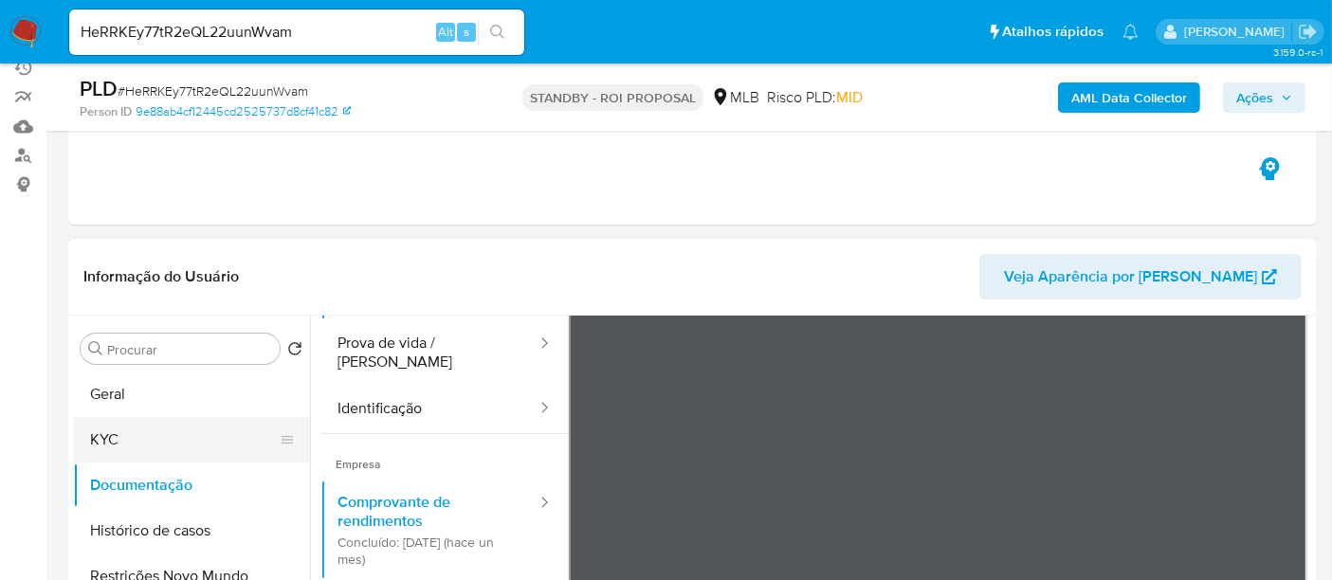
click at [128, 424] on button "KYC" at bounding box center [184, 439] width 222 height 45
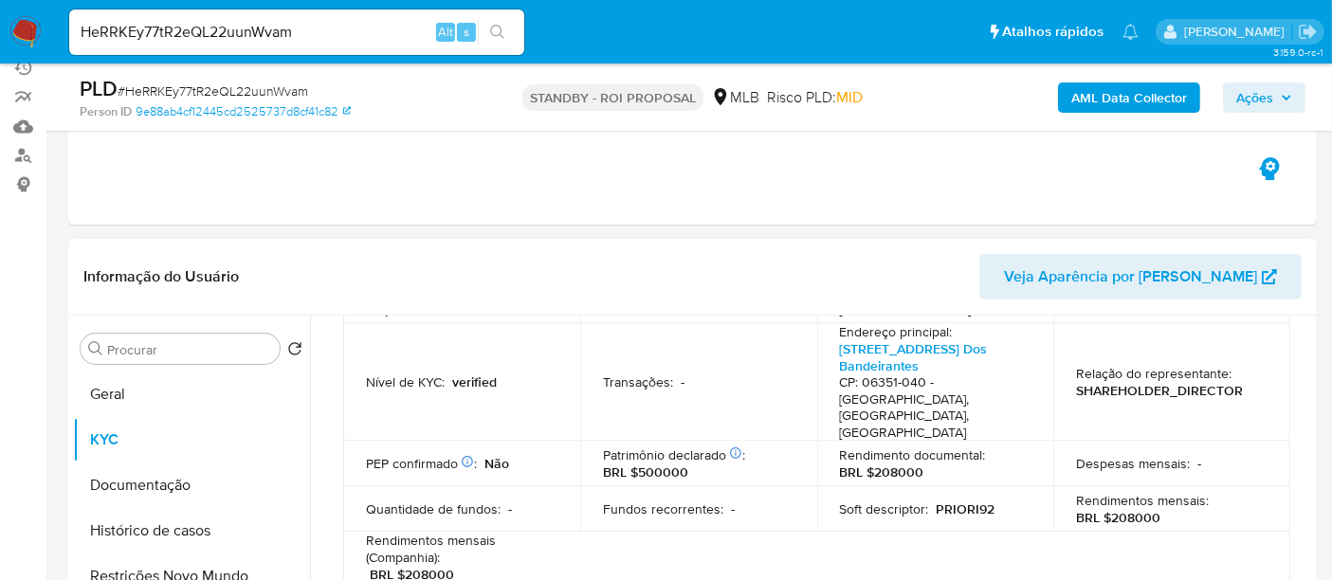
scroll to position [316, 0]
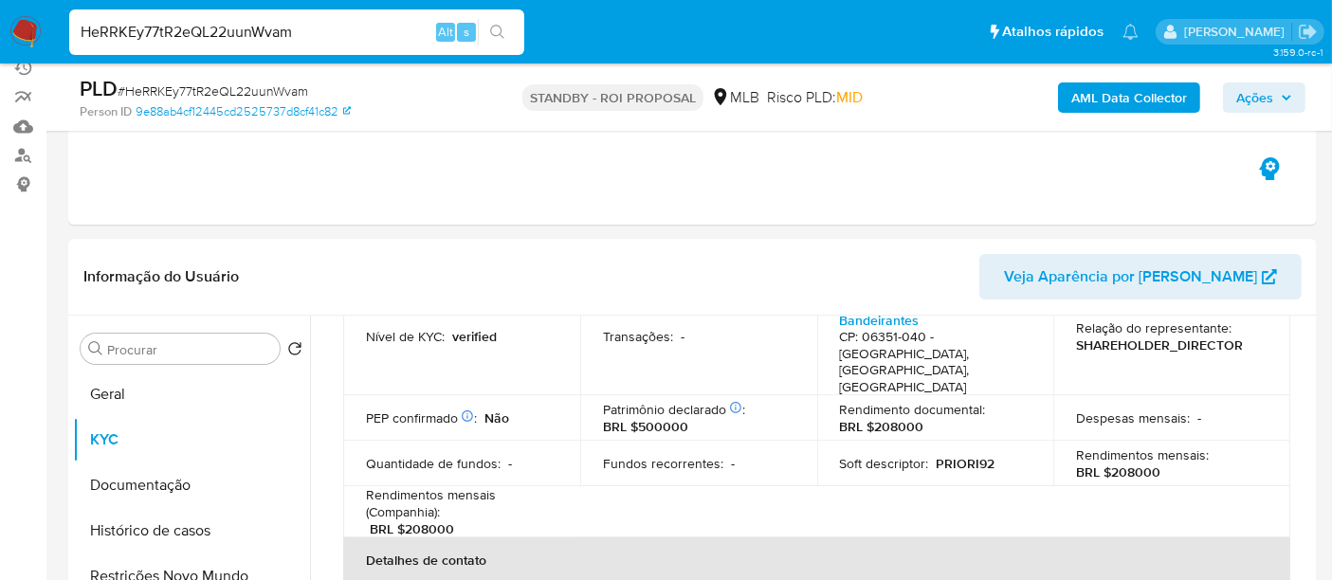
drag, startPoint x: 326, startPoint y: 33, endPoint x: 0, endPoint y: 33, distance: 326.0
click at [0, 33] on nav "Pausado Ver notificaciones HeRRKEy77tR2eQL22uunWvam Alt s Atalhos rápidos Presi…" at bounding box center [666, 32] width 1332 height 64
paste input "CtbUsXVTQQ5lfVIwialRNMnu"
type input "CtbUsXVTQQ5lfVIwialRNMnu"
click at [492, 26] on icon "search-icon" at bounding box center [497, 32] width 15 height 15
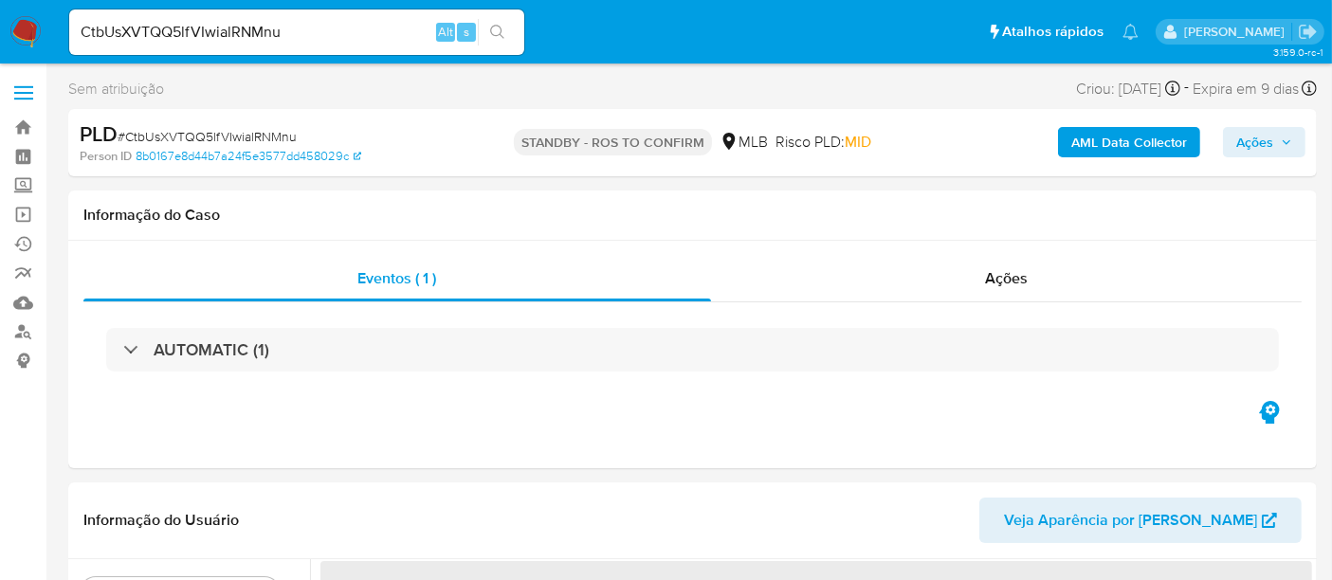
select select "10"
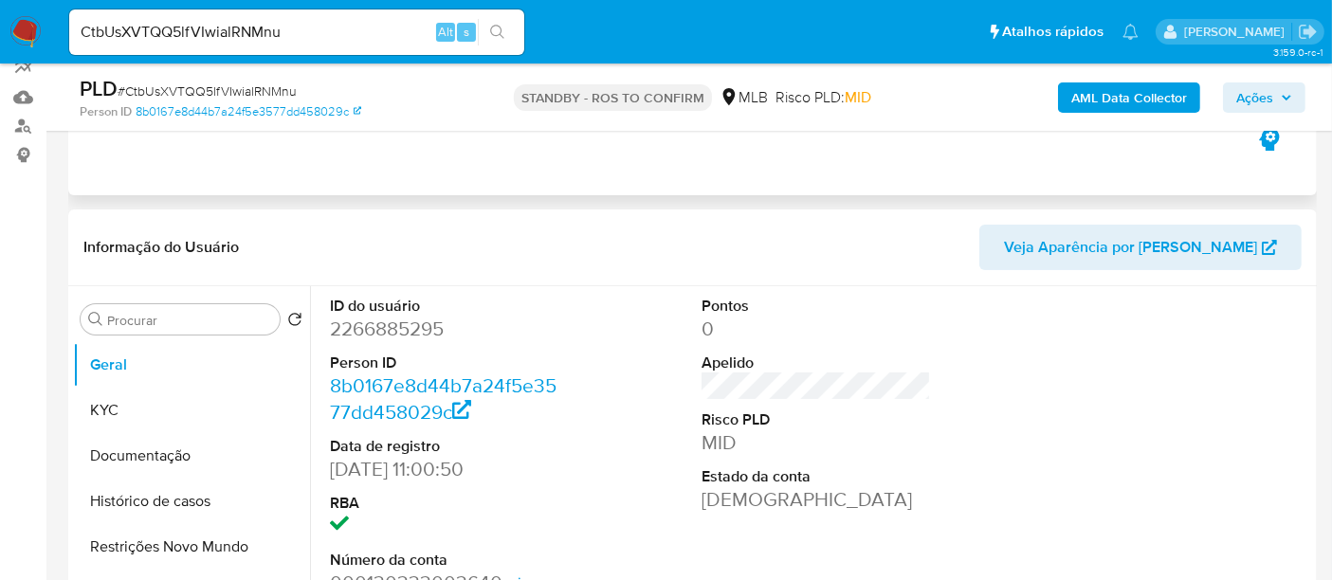
scroll to position [210, 0]
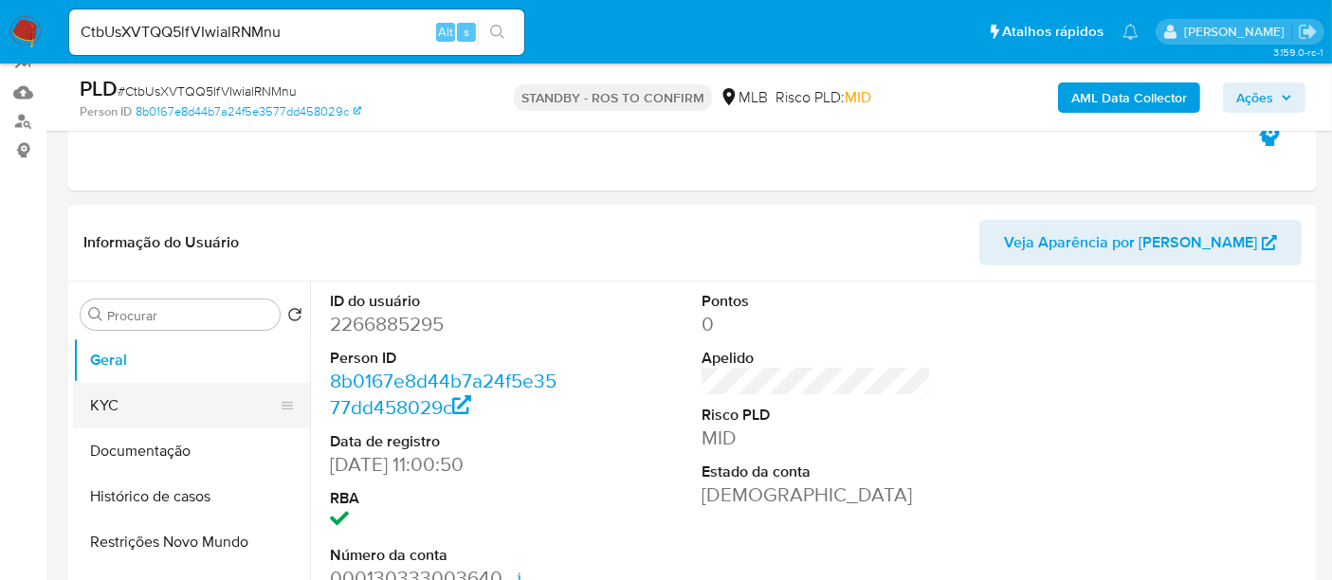
click at [124, 412] on button "KYC" at bounding box center [184, 405] width 222 height 45
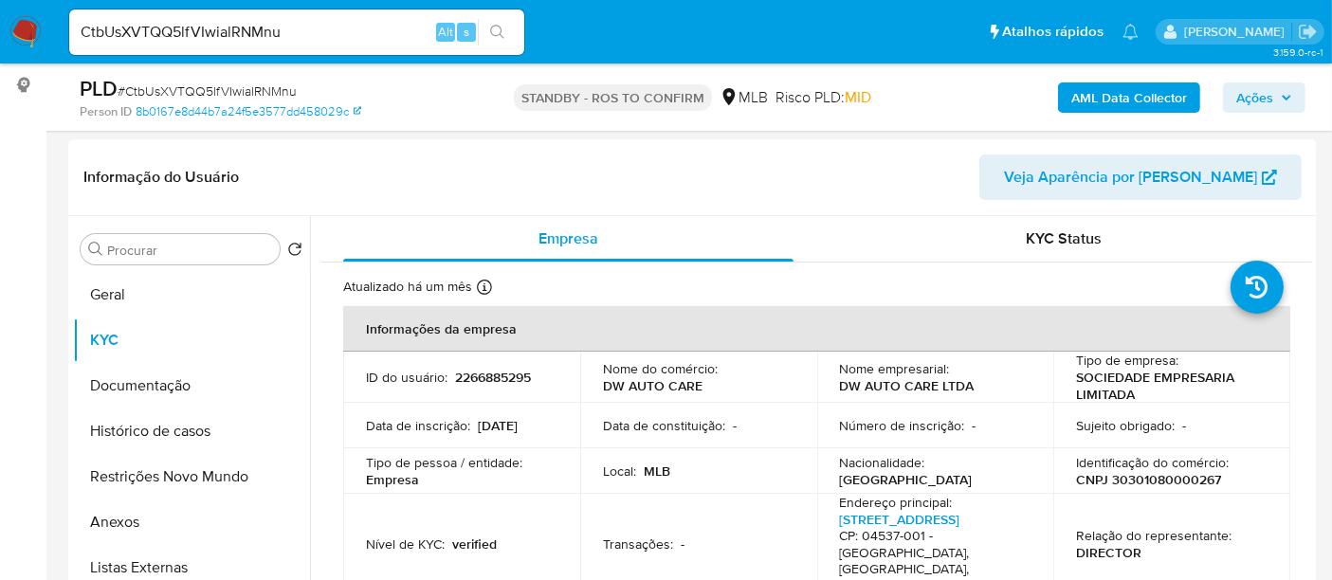
scroll to position [302, 0]
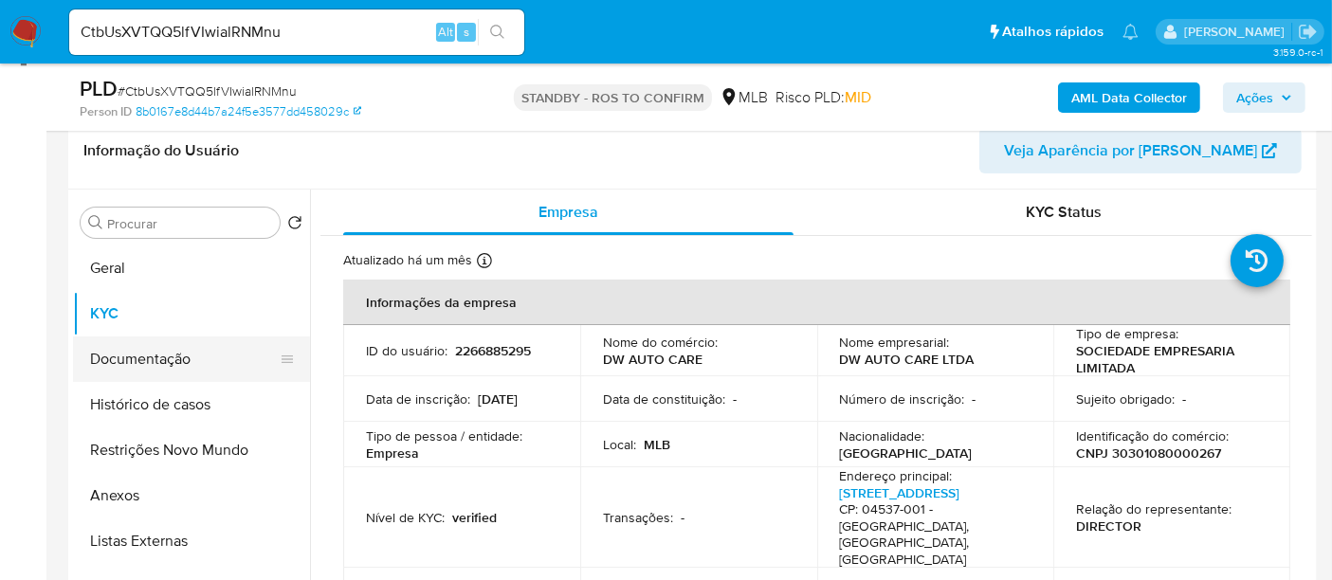
click at [142, 350] on button "Documentação" at bounding box center [184, 358] width 222 height 45
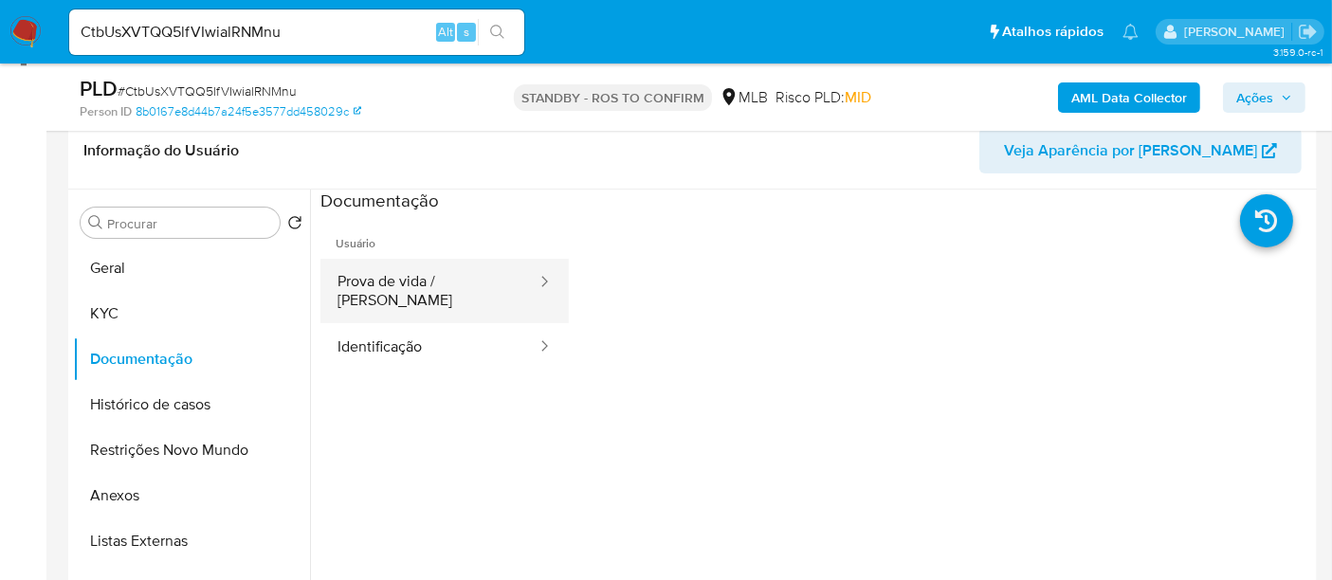
click at [432, 291] on button "Prova de vida / Selfie" at bounding box center [429, 291] width 218 height 64
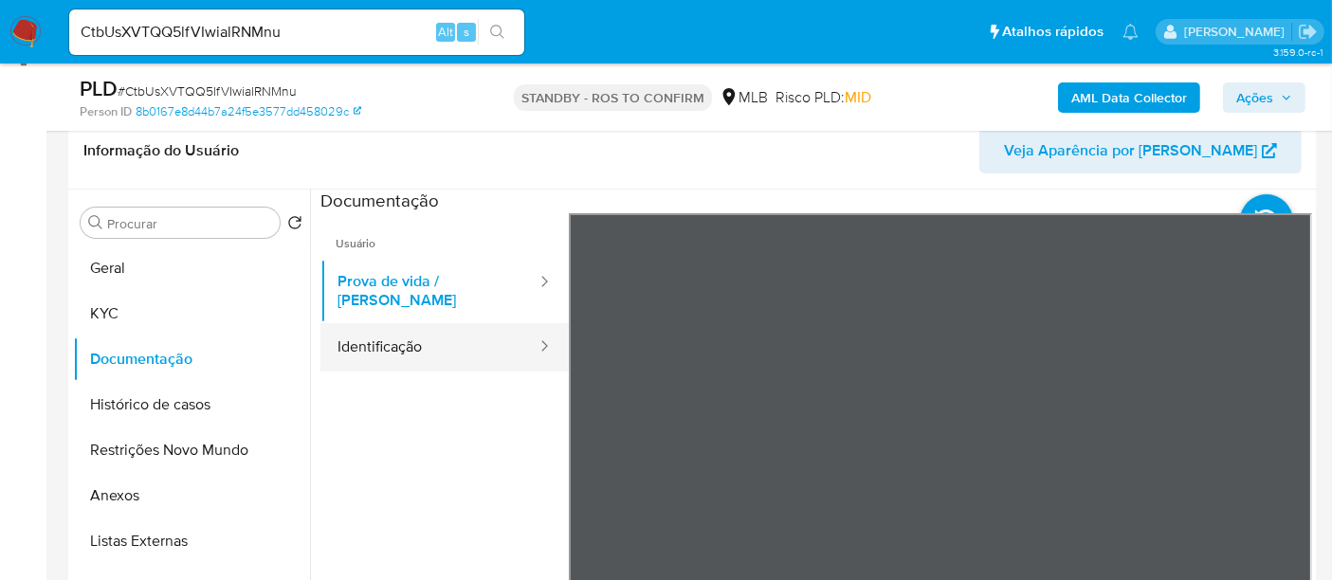
click at [387, 324] on button "Identificação" at bounding box center [429, 347] width 218 height 48
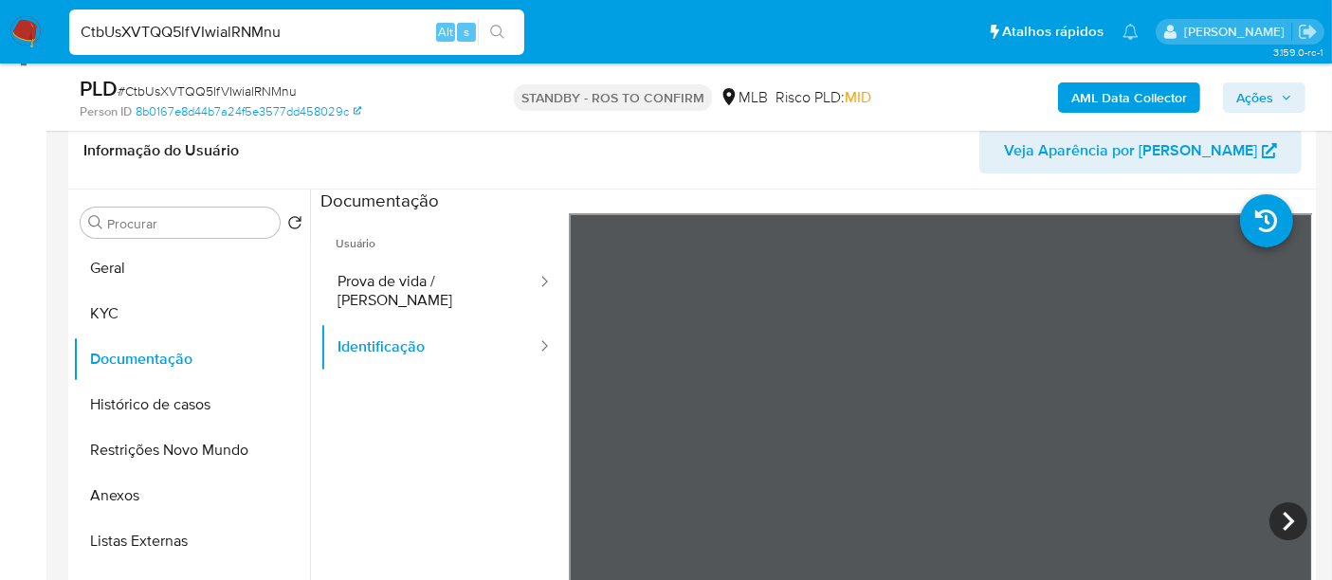
drag, startPoint x: 314, startPoint y: 28, endPoint x: 0, endPoint y: 46, distance: 314.2
click at [0, 45] on nav "Pausado Ver notificaciones CtbUsXVTQQ5lfVIwialRNMnu Alt s Atalhos rápidos Presi…" at bounding box center [666, 32] width 1332 height 64
paste input "l1ld9OVl9QCdoJSXzwTEQaeZ"
type input "l1ld9OVl9QCdoJSXzwTEQaeZ"
click at [484, 32] on button "search-icon" at bounding box center [497, 32] width 39 height 27
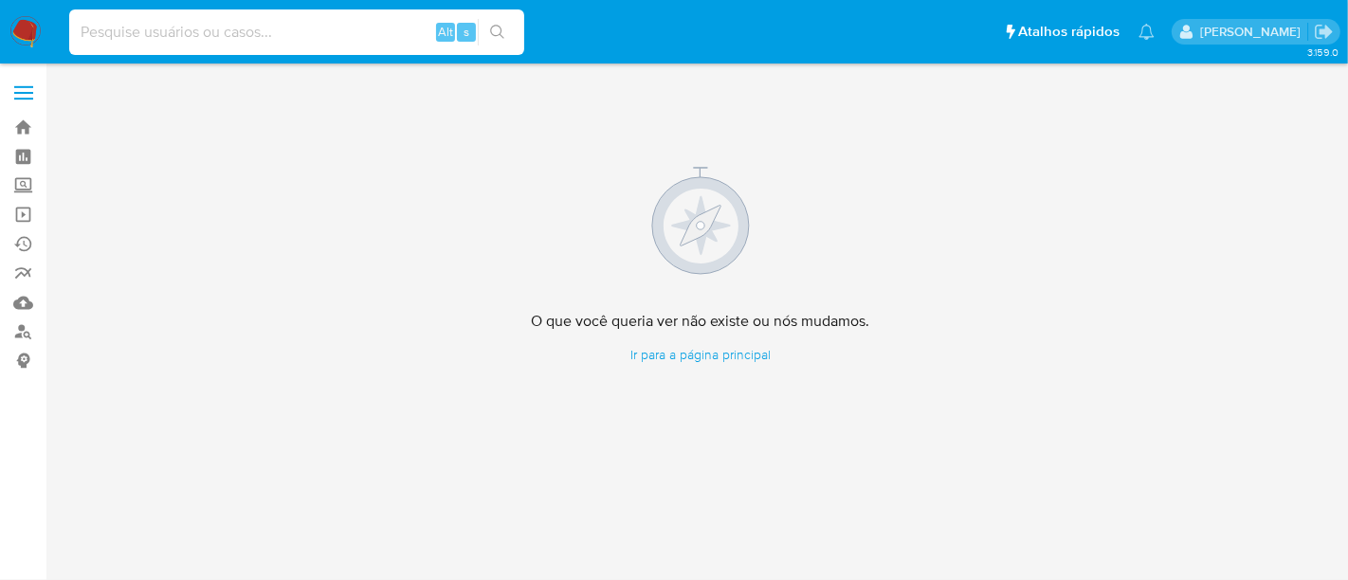
click at [116, 35] on input at bounding box center [296, 32] width 455 height 25
paste input "bmdR6ZcBNUT4LlqUS3QxvjGh"
type input "bmdR6ZcBNUT4LlqUS3QxvjGh"
click at [498, 25] on icon "search-icon" at bounding box center [497, 32] width 14 height 14
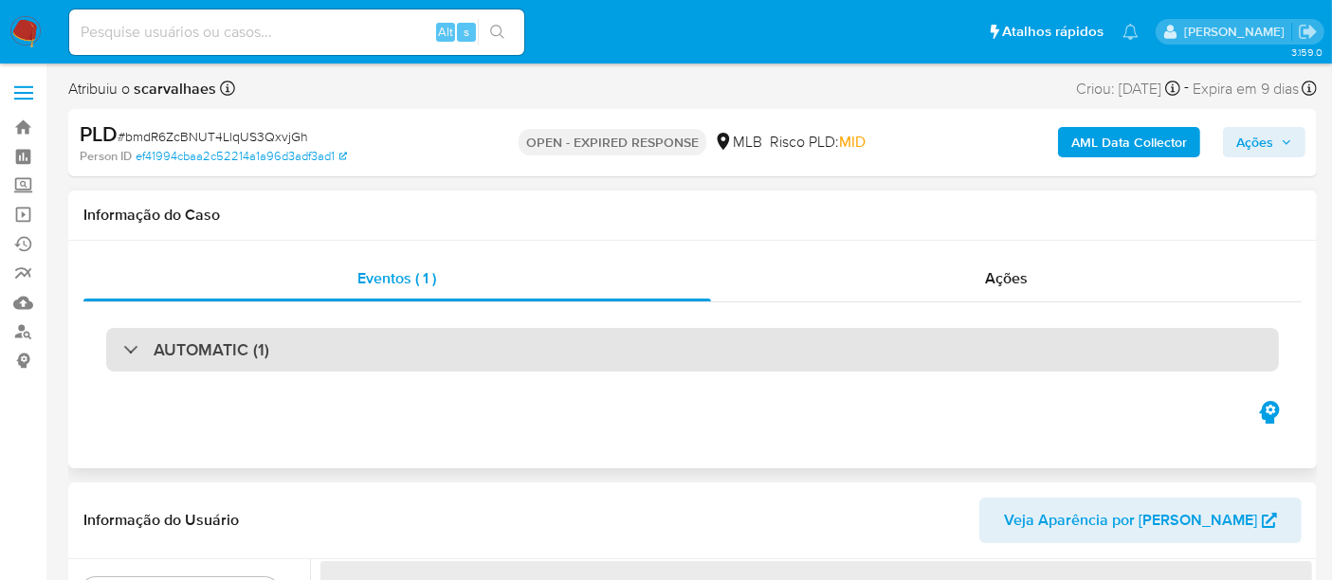
select select "10"
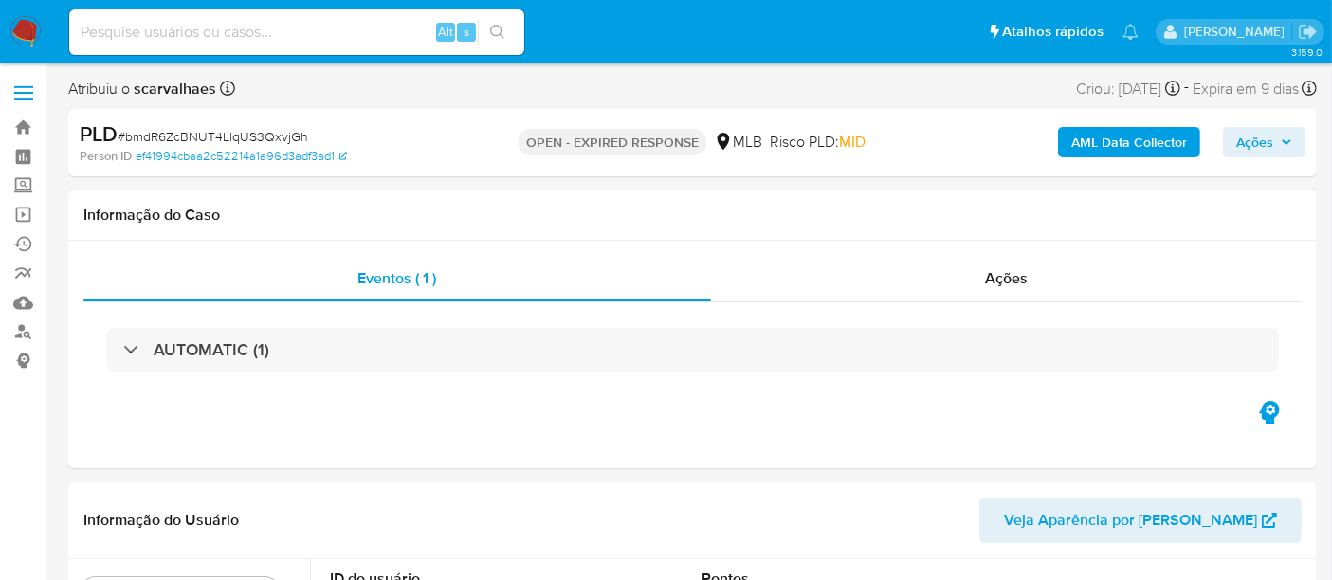
click at [19, 31] on img at bounding box center [25, 32] width 32 height 32
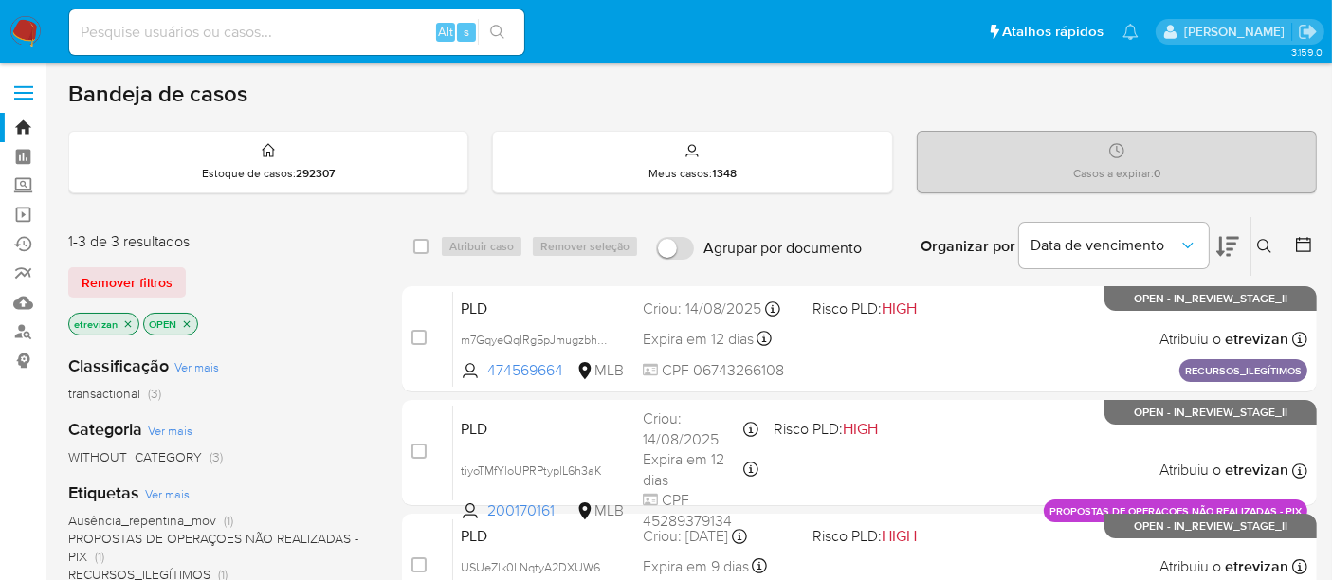
click at [126, 318] on icon "close-filter" at bounding box center [127, 323] width 11 height 11
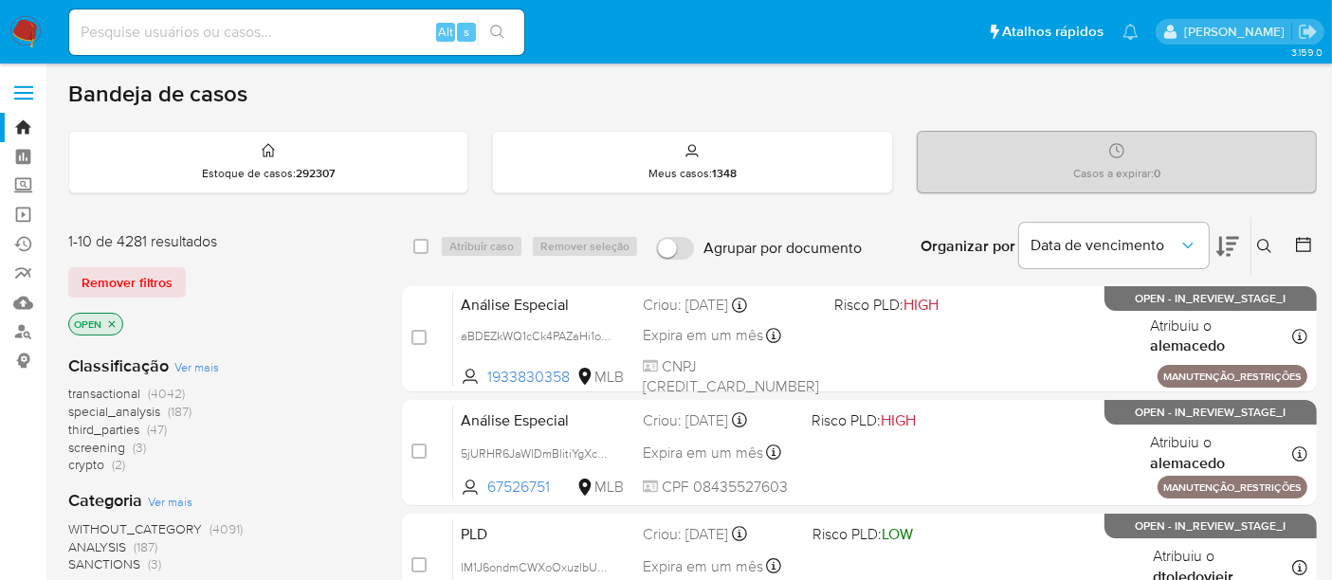
click at [1257, 244] on icon at bounding box center [1264, 246] width 14 height 14
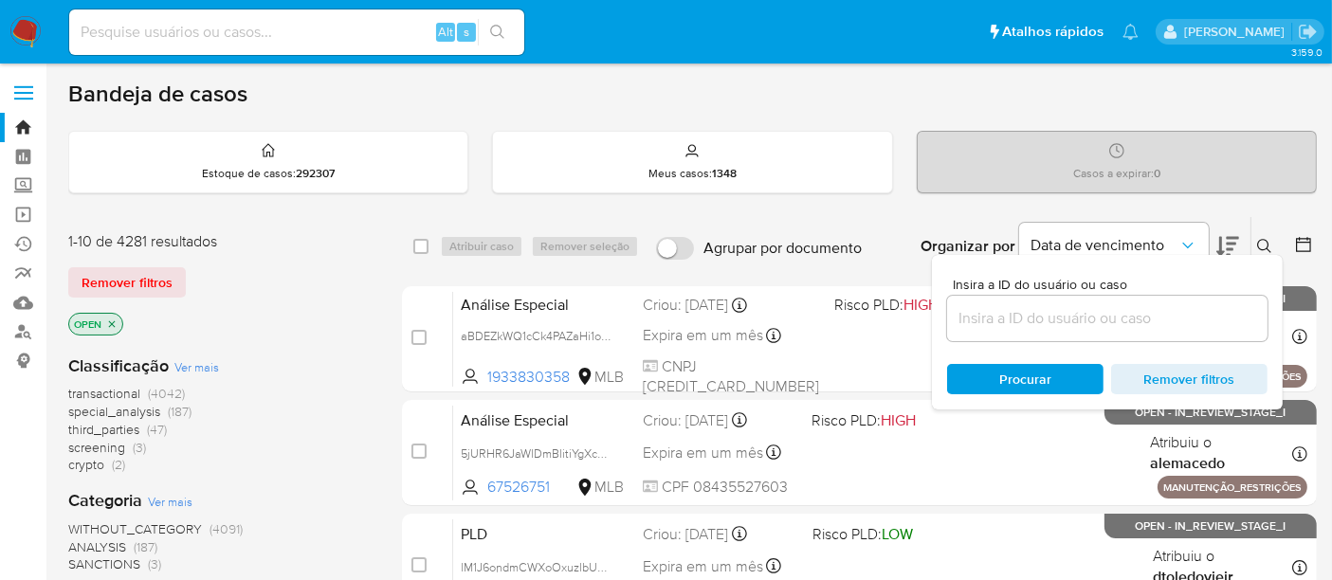
click at [1010, 323] on input at bounding box center [1107, 318] width 320 height 25
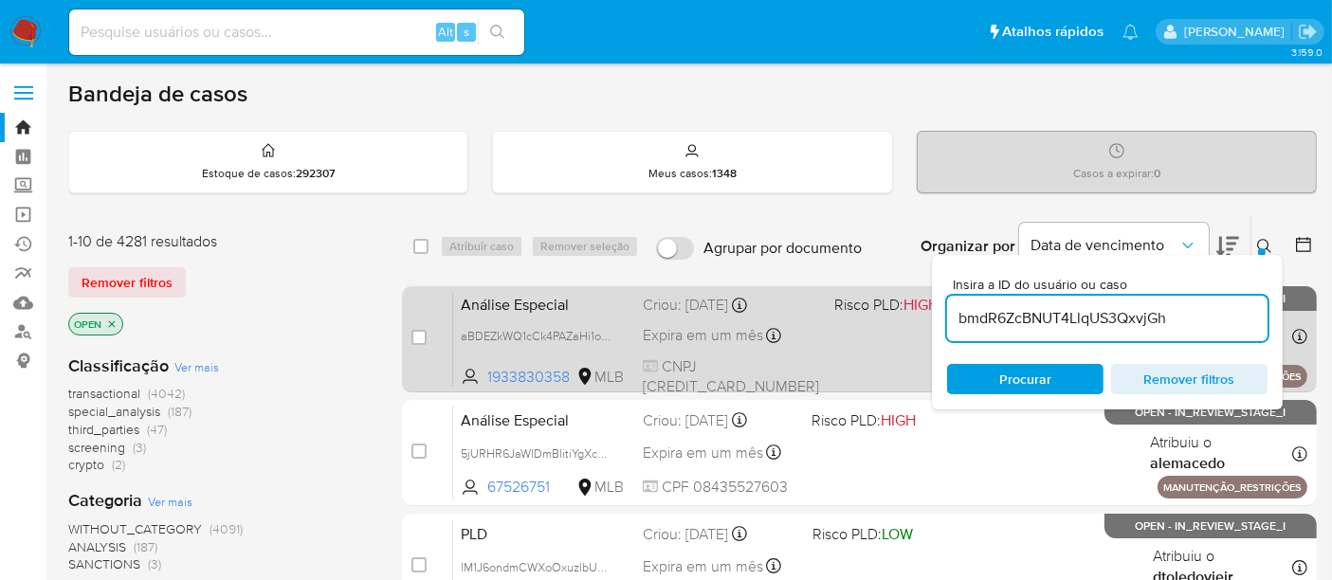
type input "bmdR6ZcBNUT4LlqUS3QxvjGh"
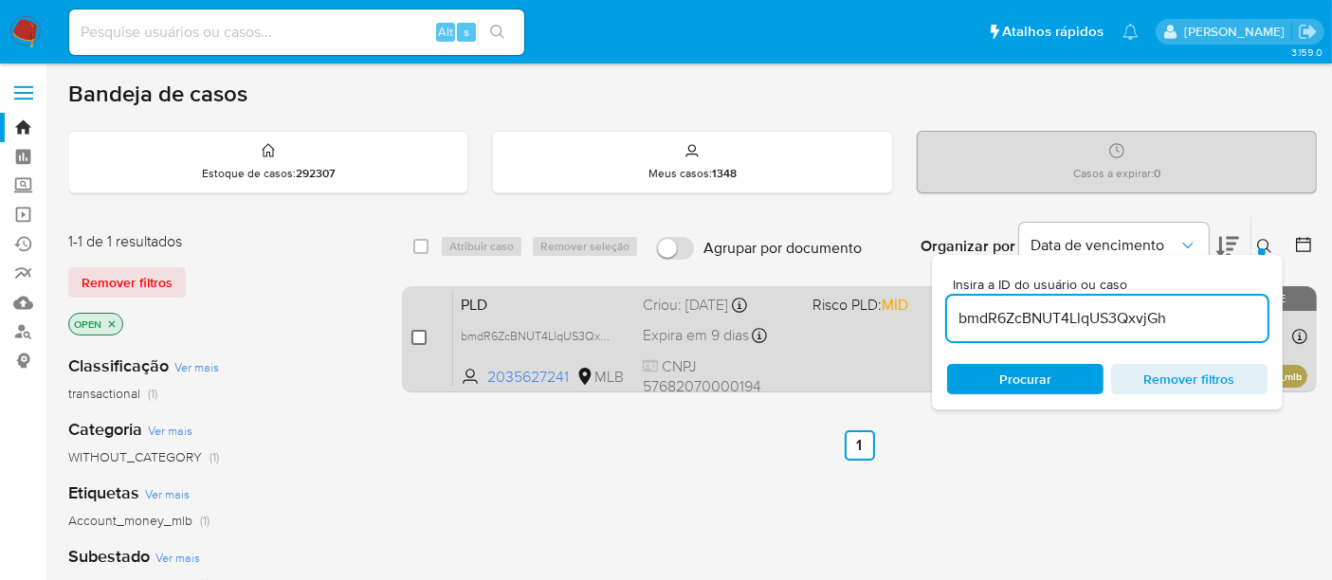
click at [418, 339] on input "checkbox" at bounding box center [418, 337] width 15 height 15
checkbox input "true"
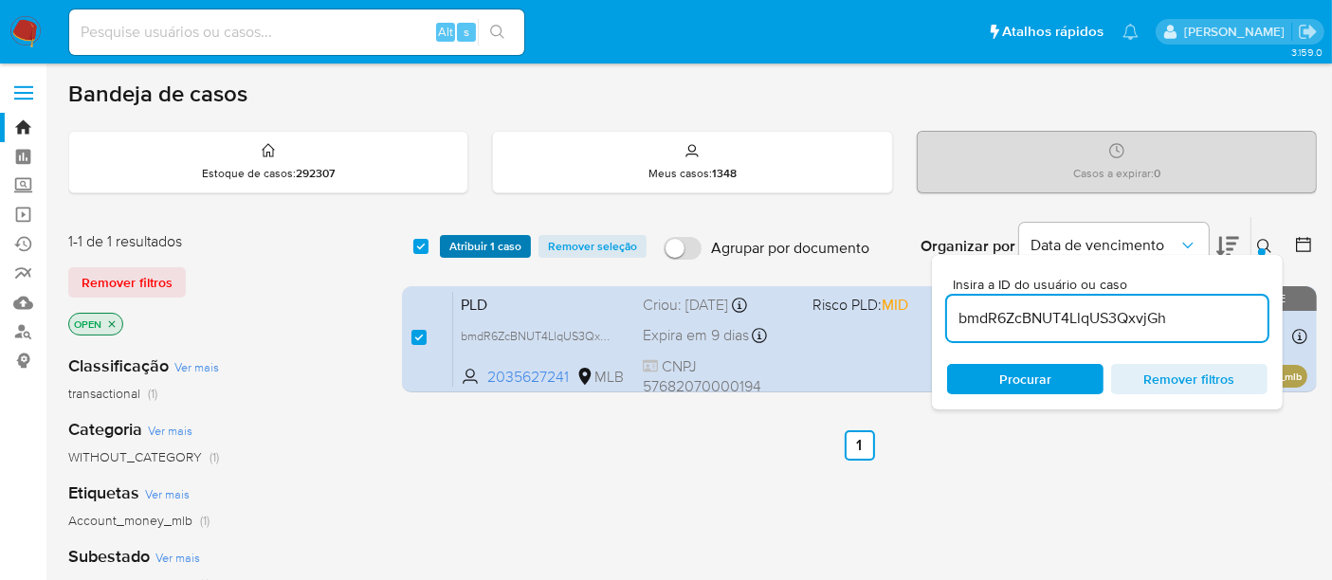
click at [483, 245] on span "Atribuir 1 caso" at bounding box center [485, 246] width 72 height 19
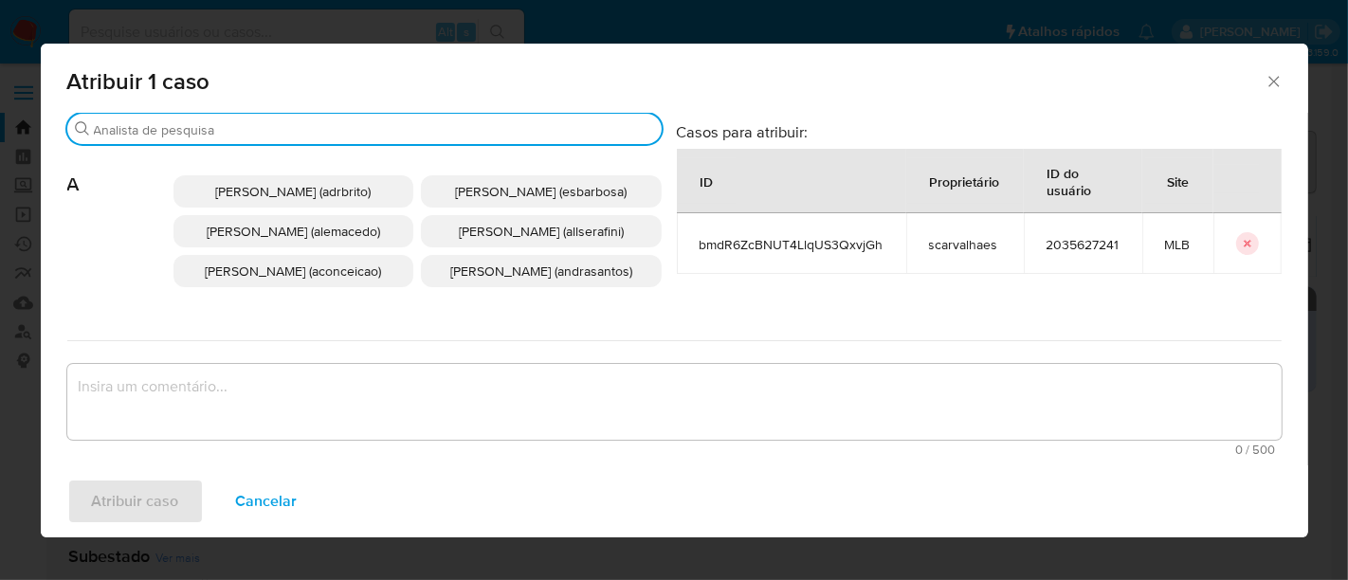
click at [427, 121] on input "Buscar" at bounding box center [374, 129] width 560 height 17
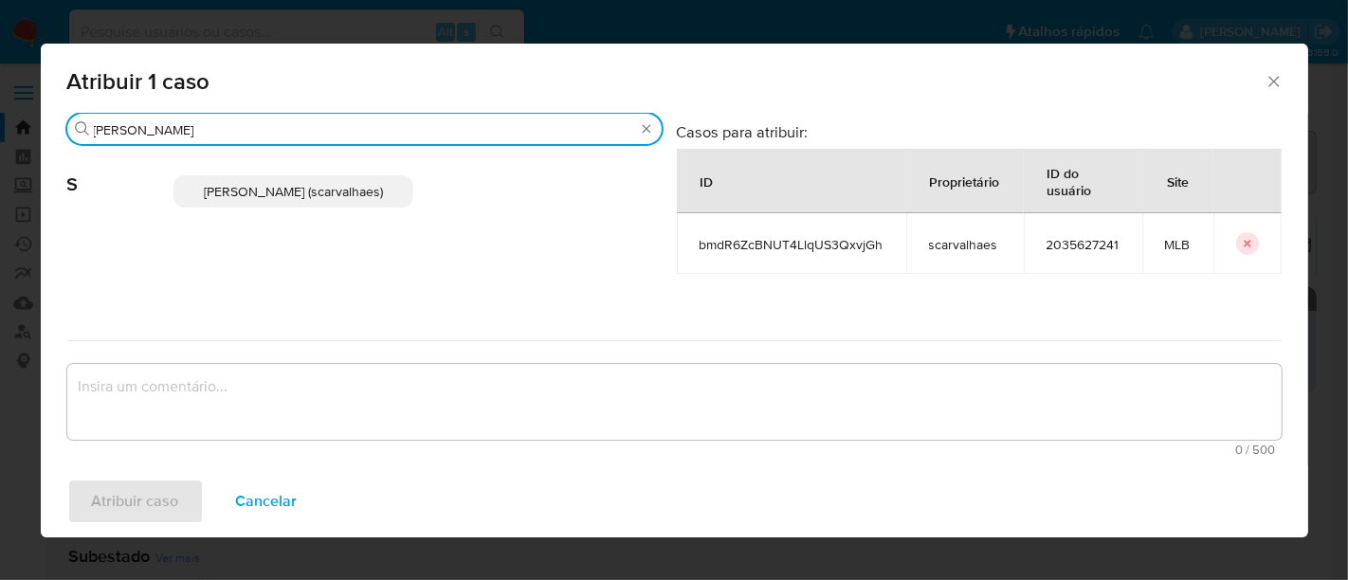
type input "sara"
click at [315, 182] on span "Sara Heide Carvalhaes Gomes Teixeira (scarvalhaes)" at bounding box center [293, 191] width 179 height 19
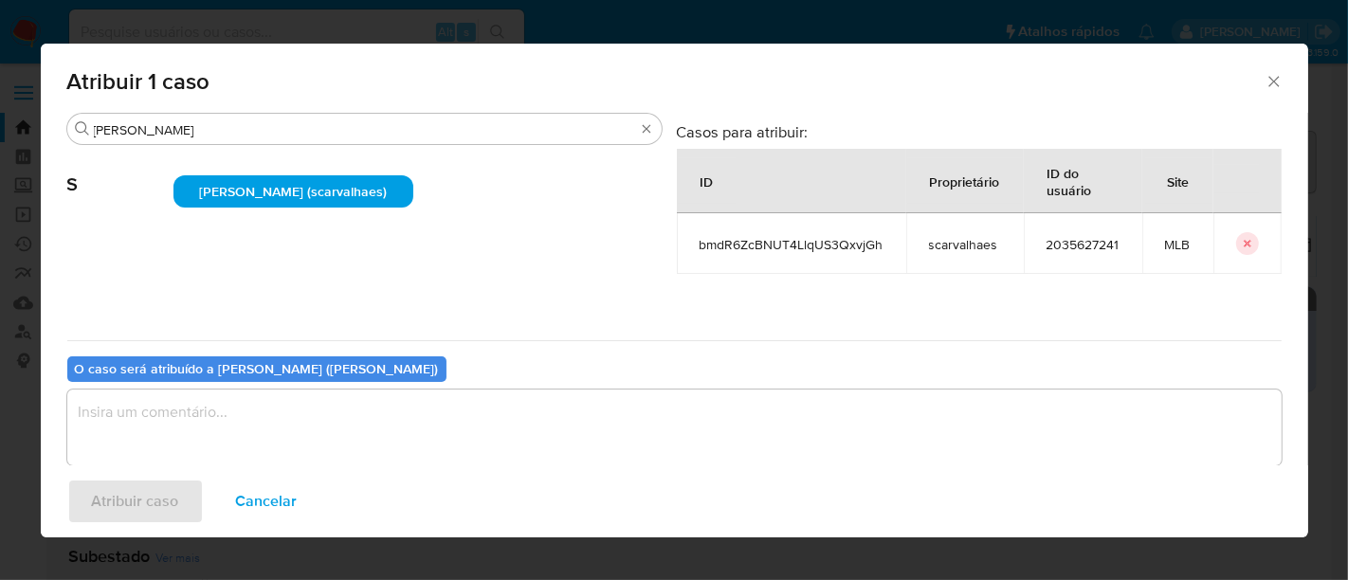
click at [146, 415] on textarea "assign-modal" at bounding box center [674, 428] width 1214 height 76
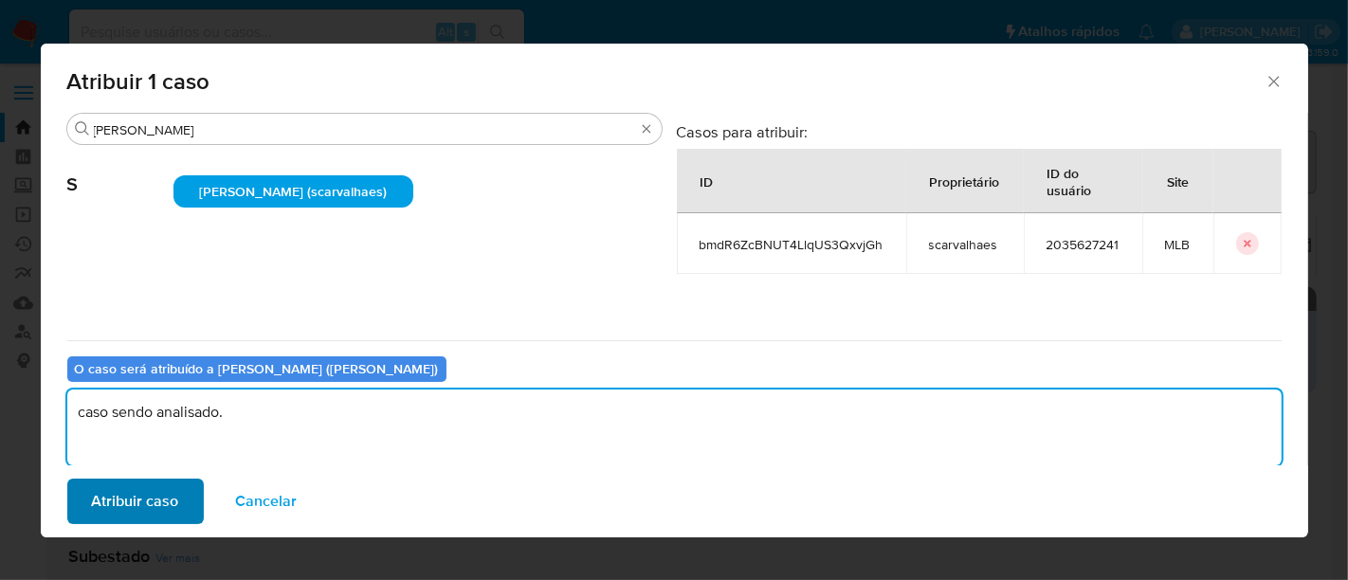
type textarea "caso sendo analisado."
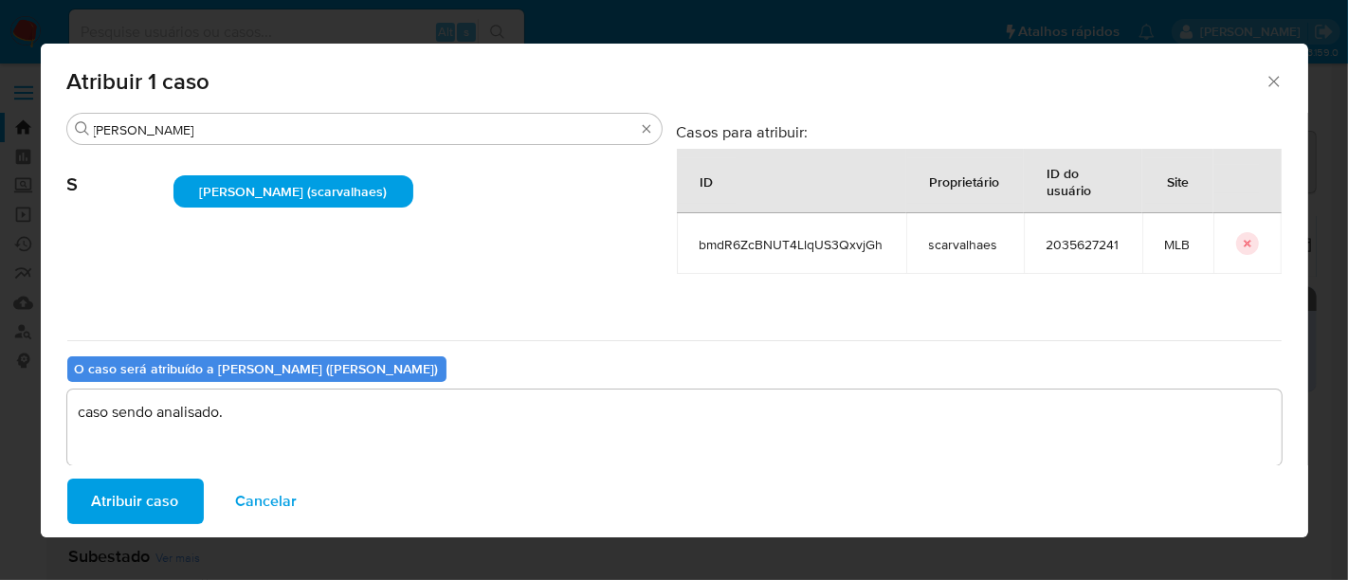
click at [138, 504] on span "Atribuir caso" at bounding box center [135, 502] width 87 height 42
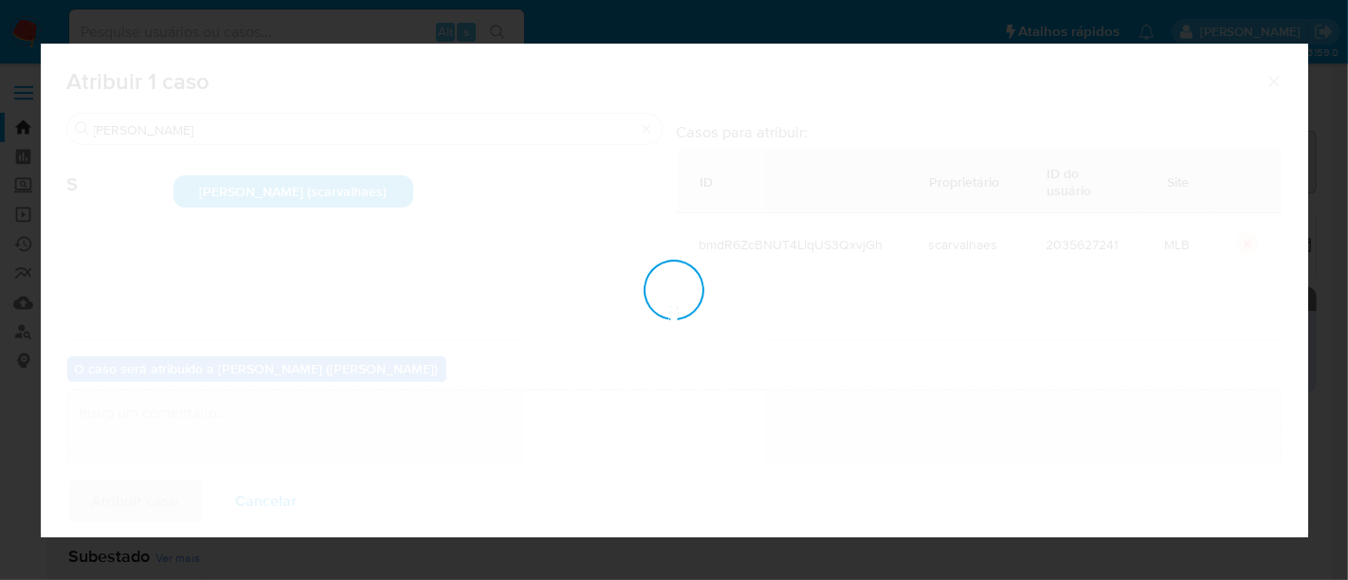
checkbox input "false"
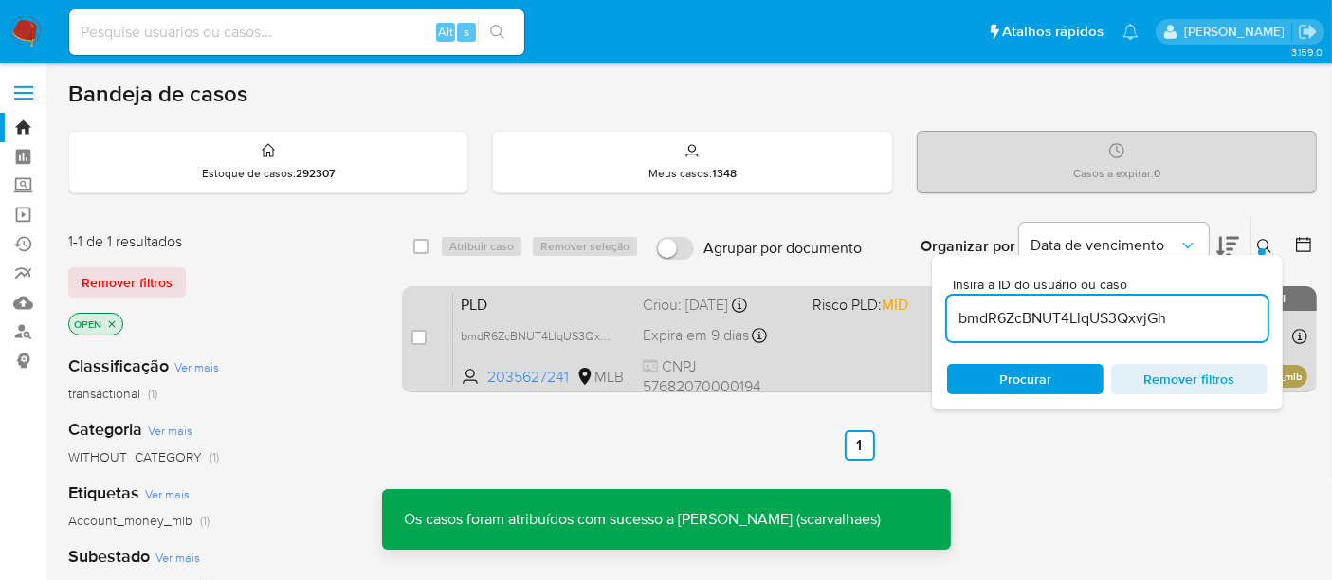
click at [868, 347] on div "PLD bmdR6ZcBNUT4LlqUS3QxvjGh 2035627241 MLB Risco PLD: MID Criou: 12/08/2025 Cr…" at bounding box center [880, 339] width 854 height 96
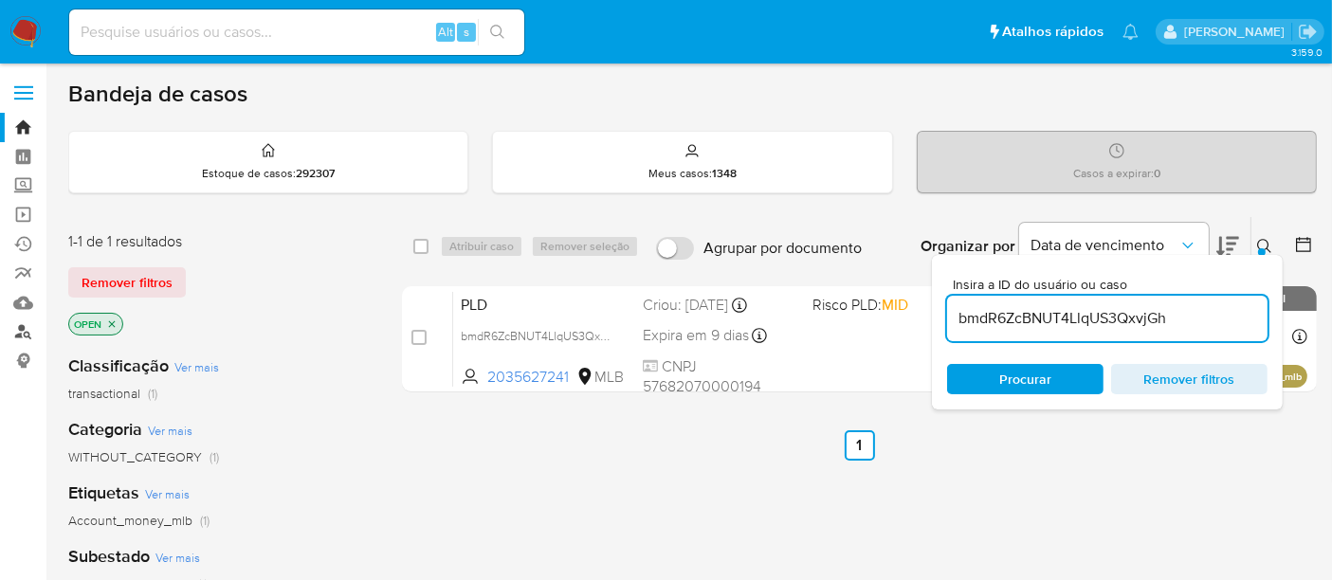
click at [27, 329] on link "Localizador de pessoas" at bounding box center [113, 332] width 226 height 29
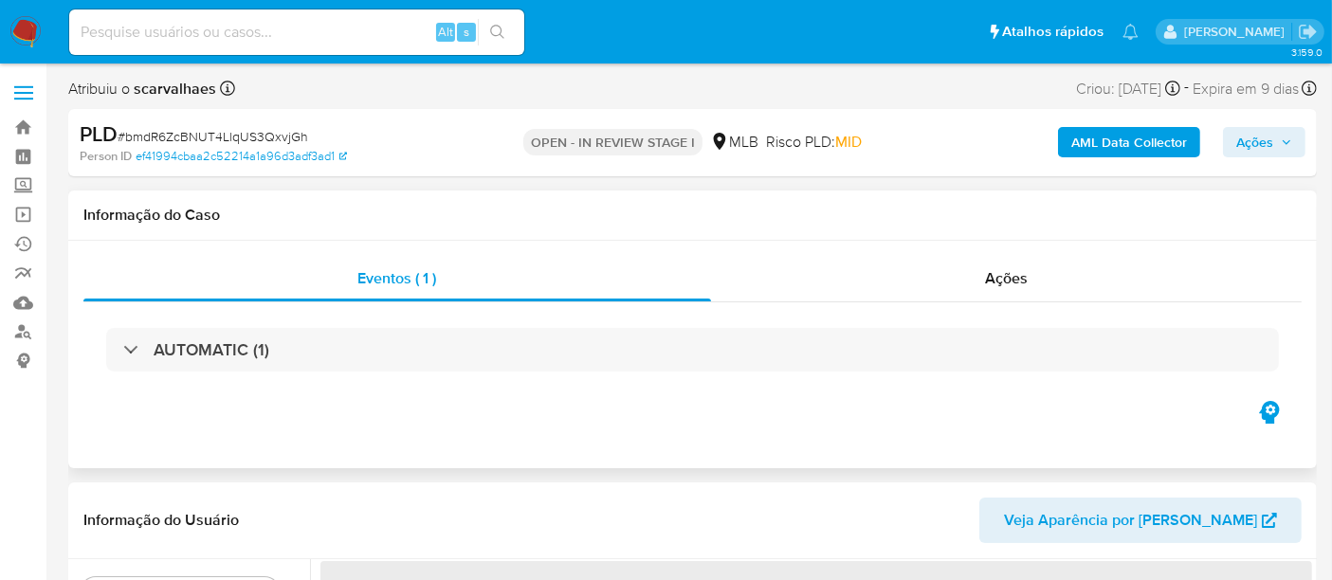
select select "10"
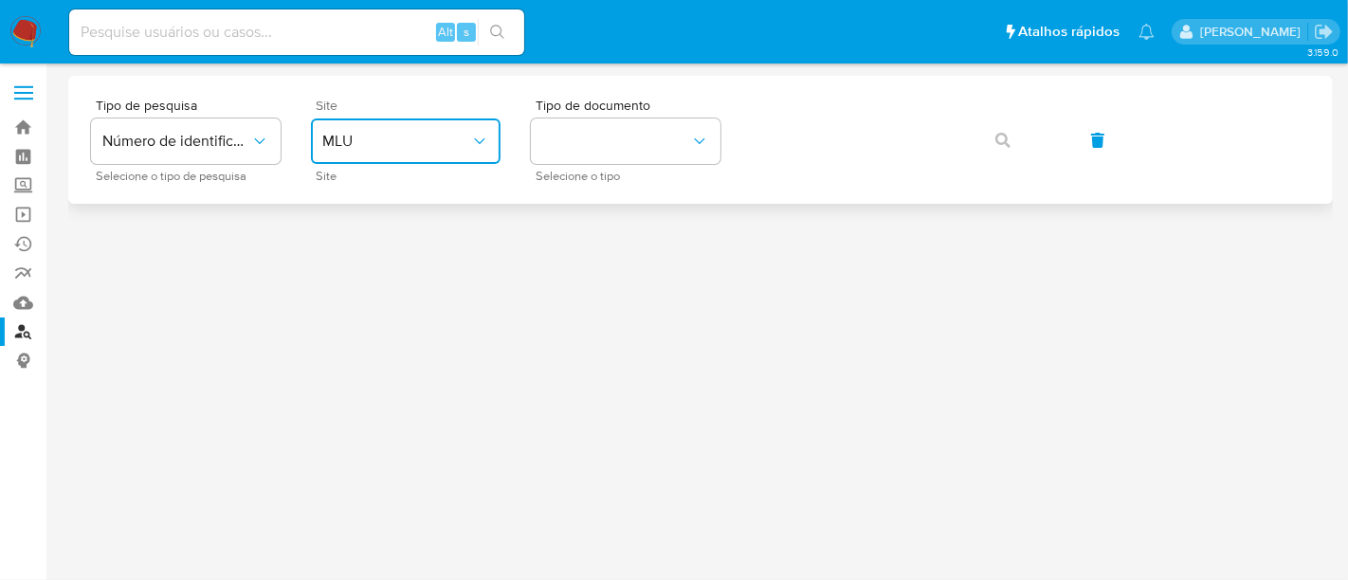
click at [481, 136] on icon "site_id" at bounding box center [479, 141] width 19 height 19
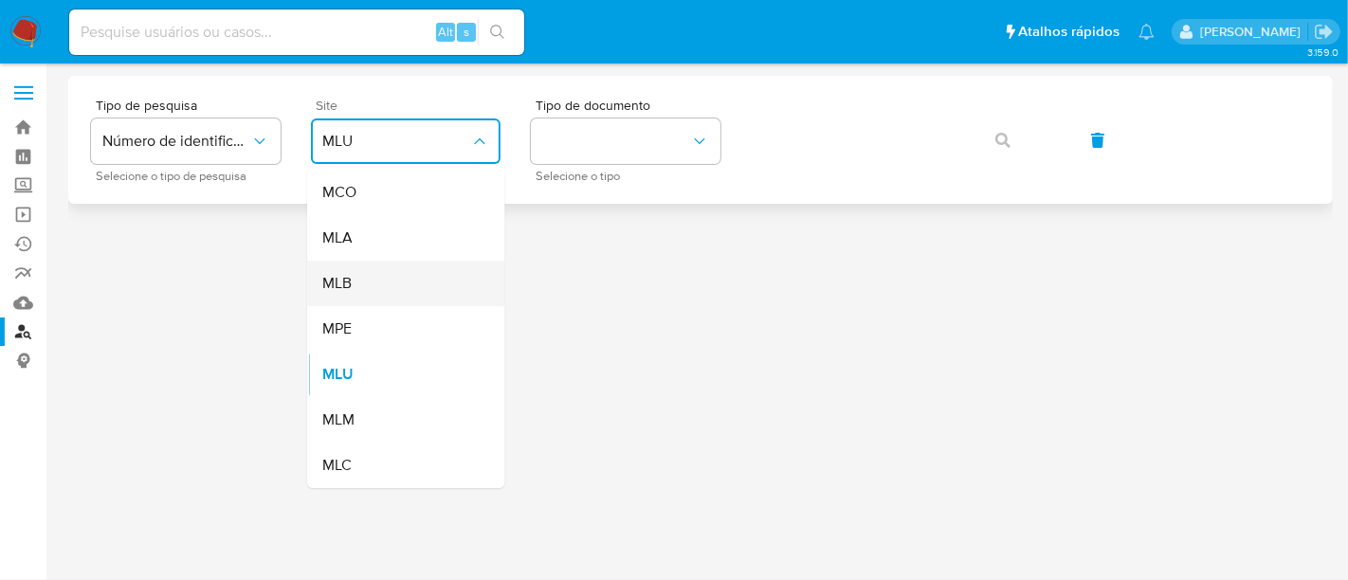
click at [355, 283] on div "MLB" at bounding box center [399, 283] width 155 height 45
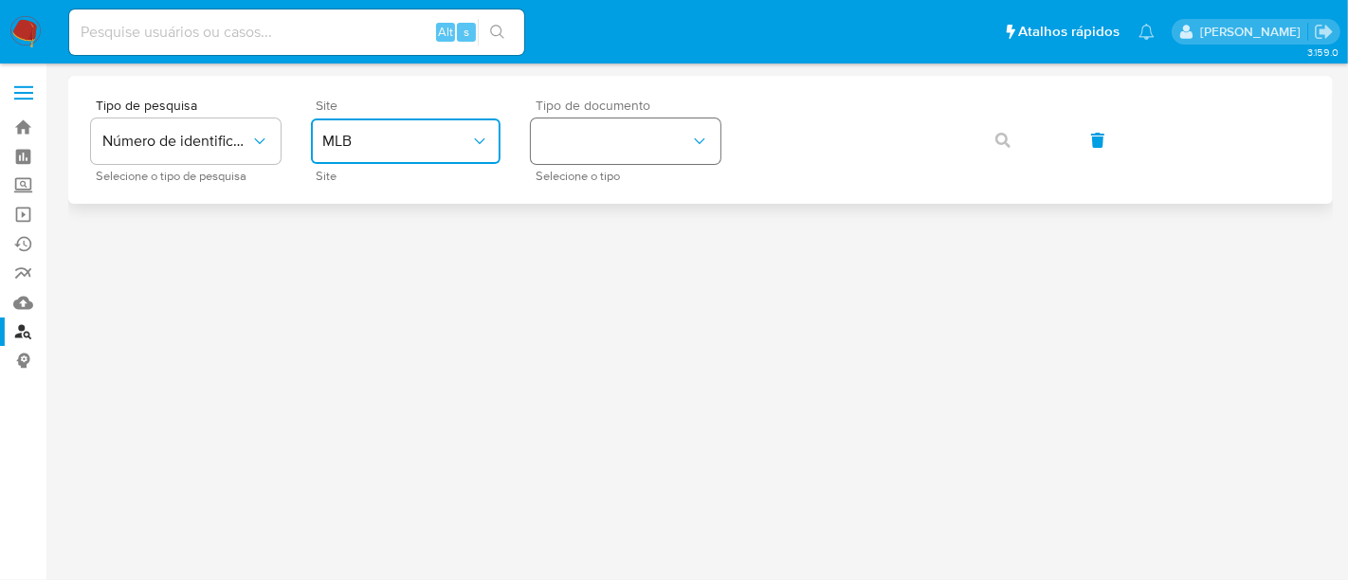
click at [707, 137] on icon "identificationType" at bounding box center [699, 141] width 19 height 19
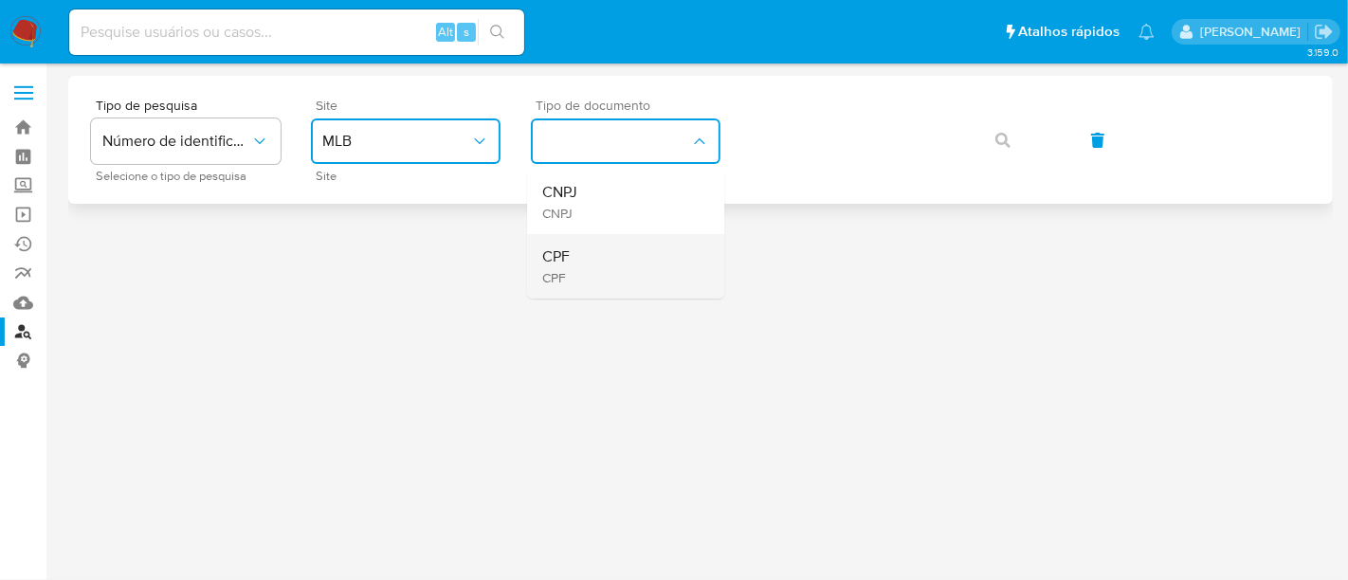
click at [571, 255] on div "CPF CPF" at bounding box center [619, 266] width 155 height 64
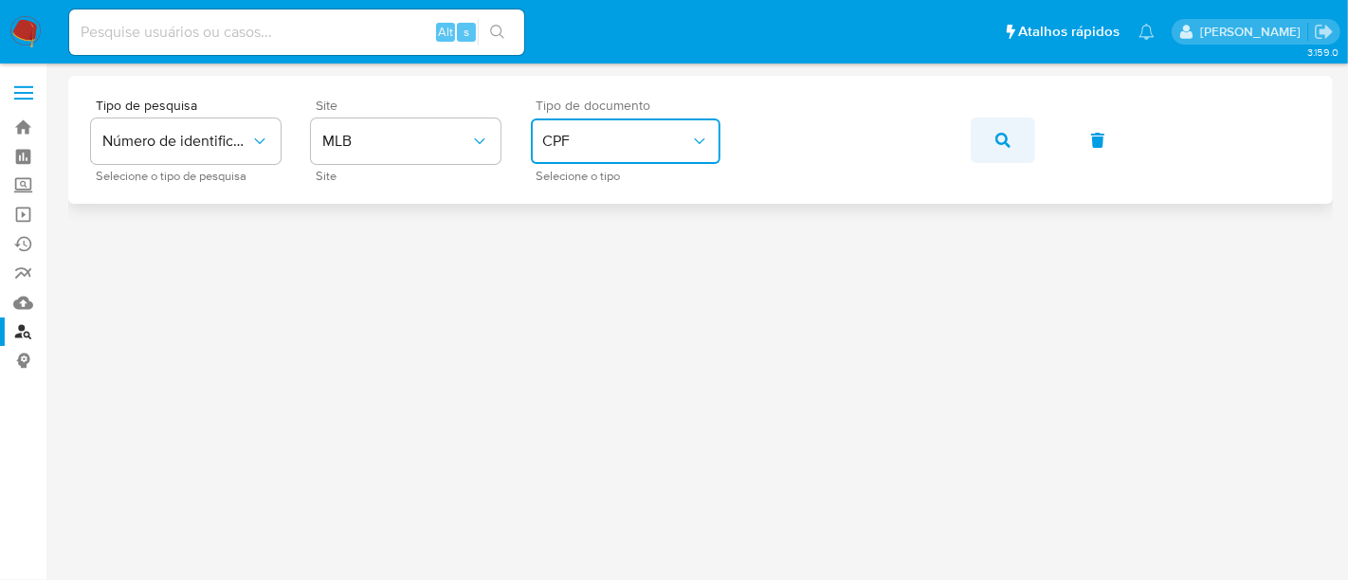
click at [997, 136] on icon "button" at bounding box center [1002, 140] width 15 height 15
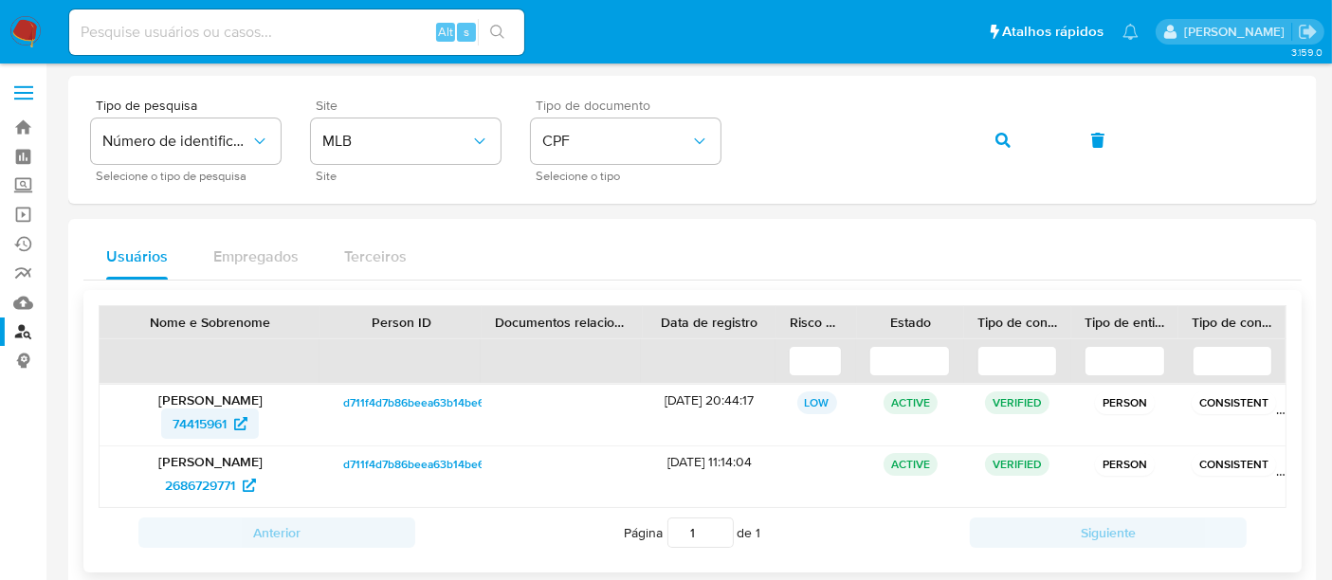
click at [197, 425] on span "74415961" at bounding box center [199, 423] width 54 height 30
click at [214, 28] on input at bounding box center [296, 32] width 455 height 25
paste input "6dxTbDG3nPh8VTkQxOj0OX65"
type input "6dxTbDG3nPh8VTkQxOj0OX65"
click at [491, 27] on icon "search-icon" at bounding box center [497, 32] width 14 height 14
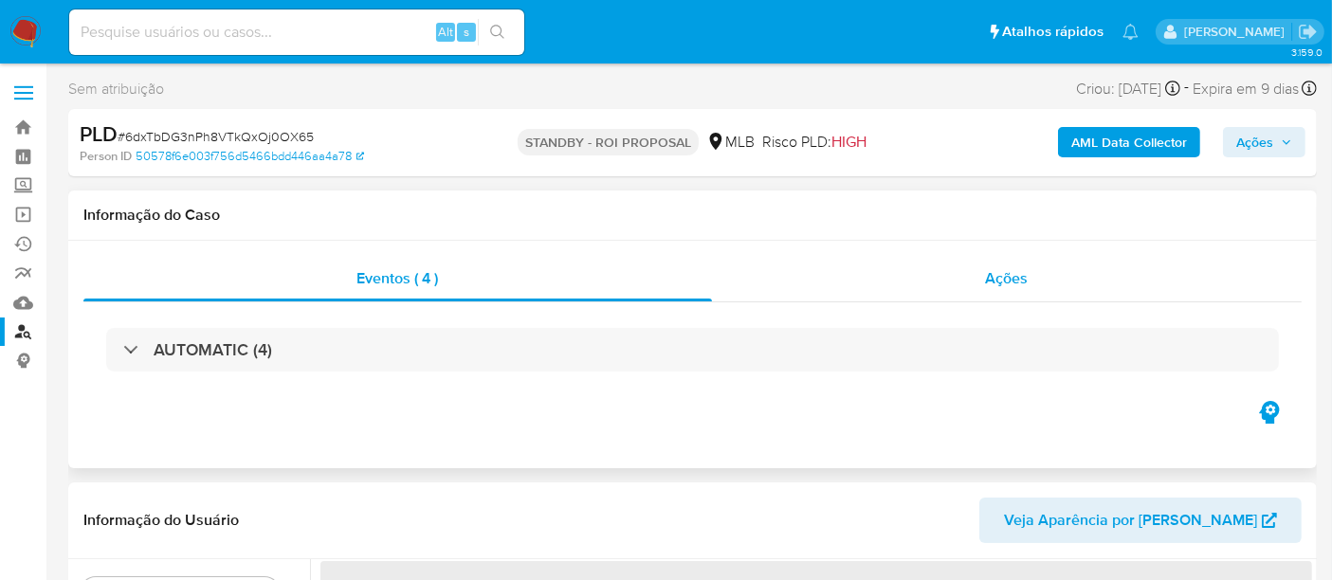
select select "10"
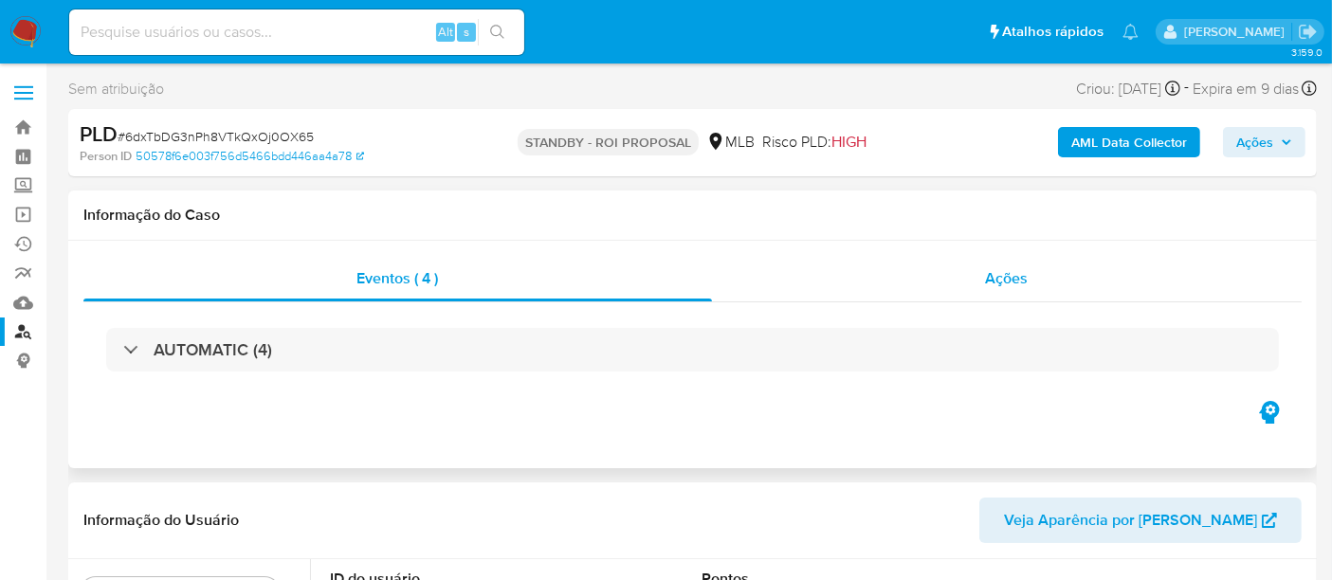
click at [1013, 278] on span "Ações" at bounding box center [1007, 278] width 43 height 22
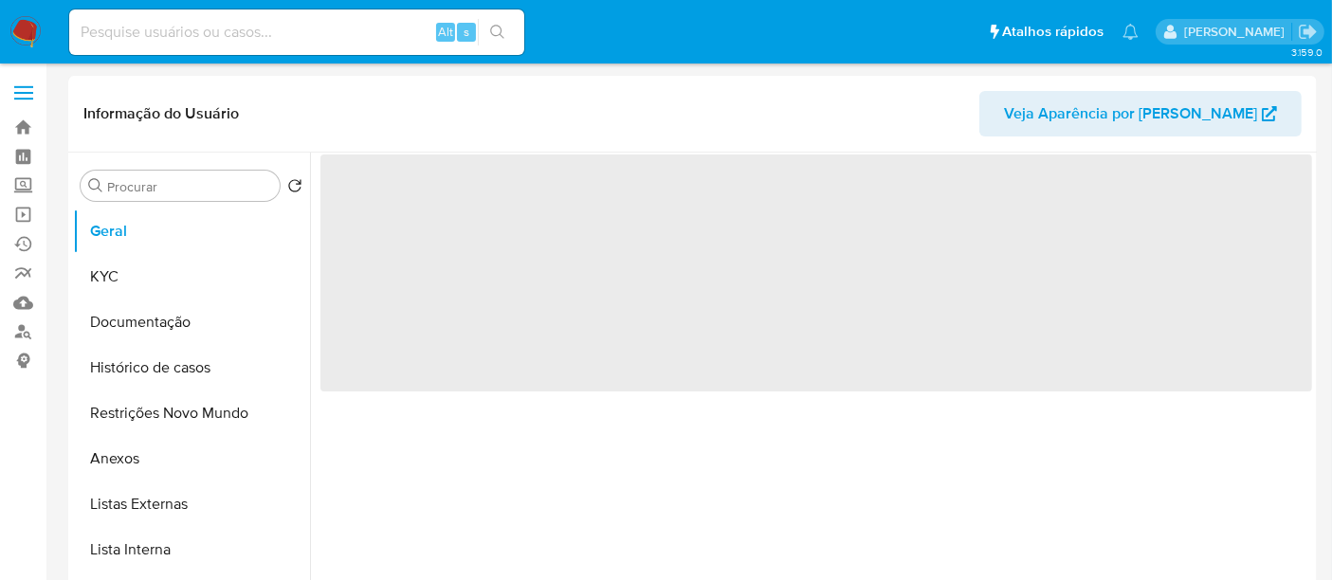
select select "10"
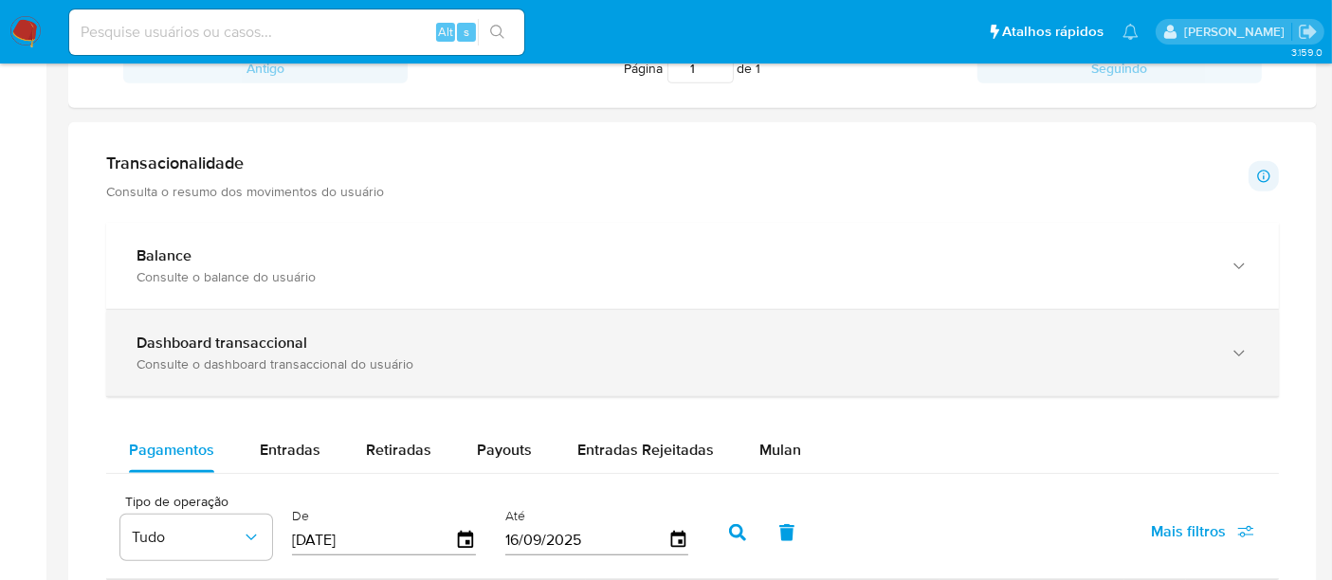
scroll to position [948, 0]
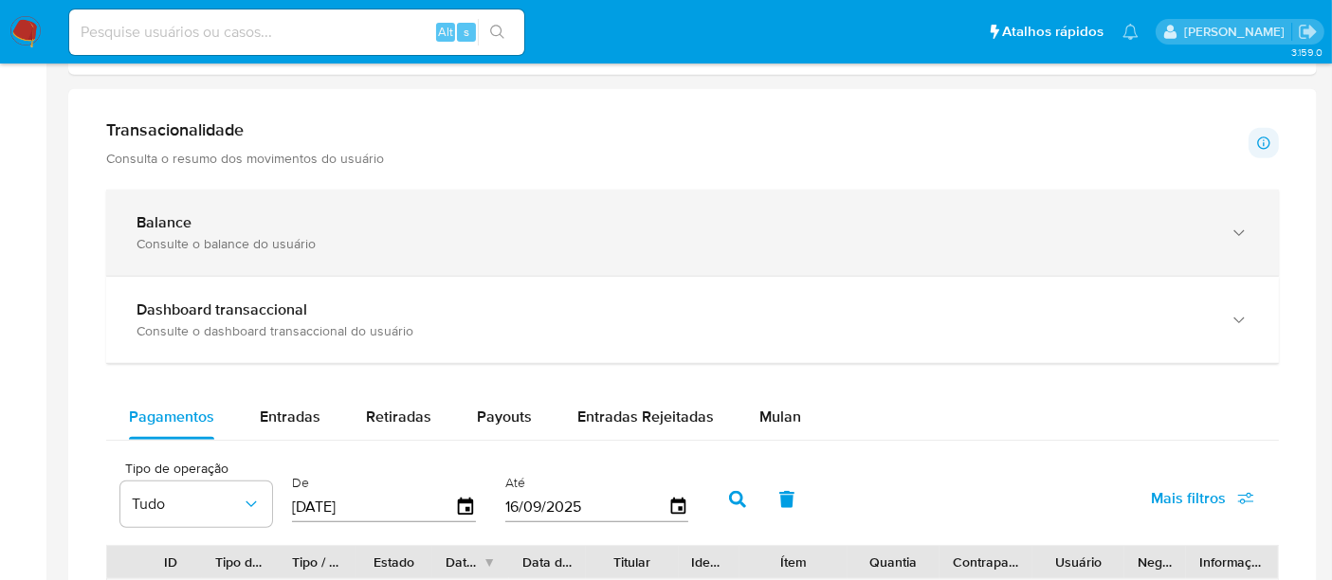
click at [247, 235] on div "Consulte o balance do usuário" at bounding box center [673, 243] width 1074 height 17
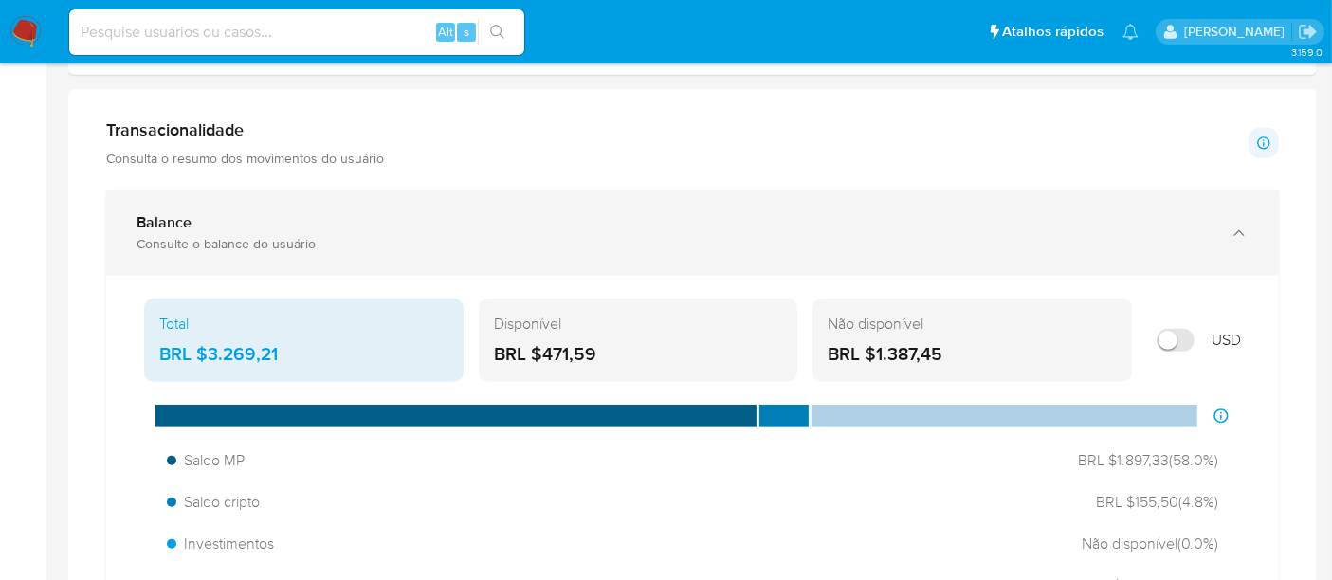
click at [1238, 225] on icon "button" at bounding box center [1238, 233] width 19 height 19
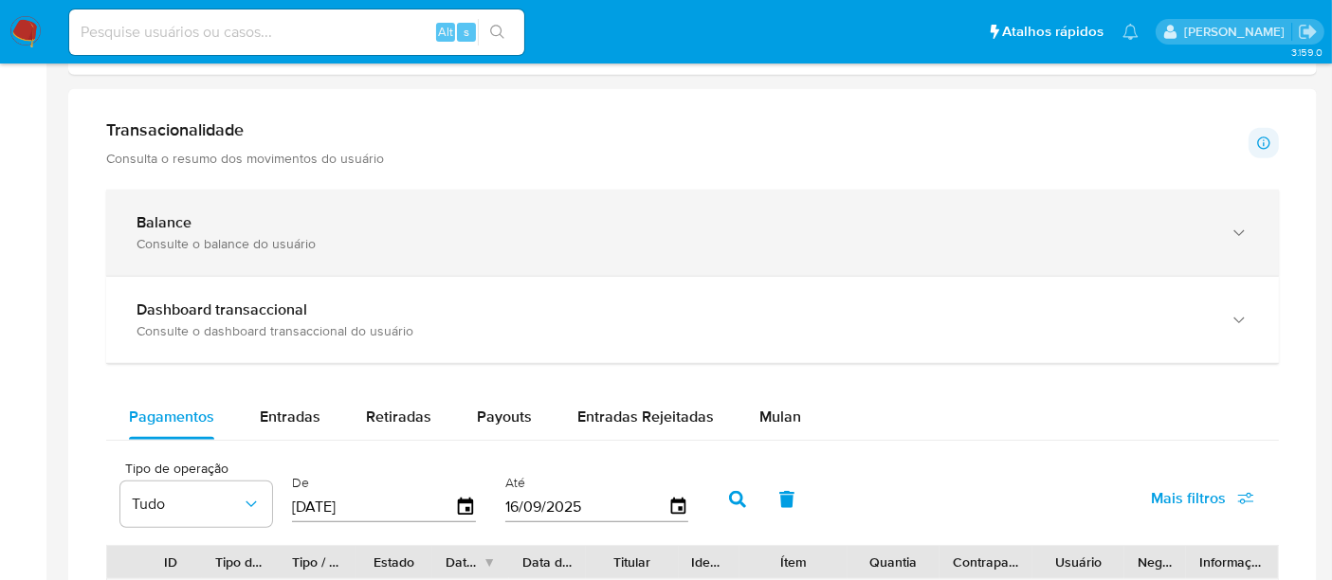
click at [1238, 225] on icon "button" at bounding box center [1238, 233] width 19 height 19
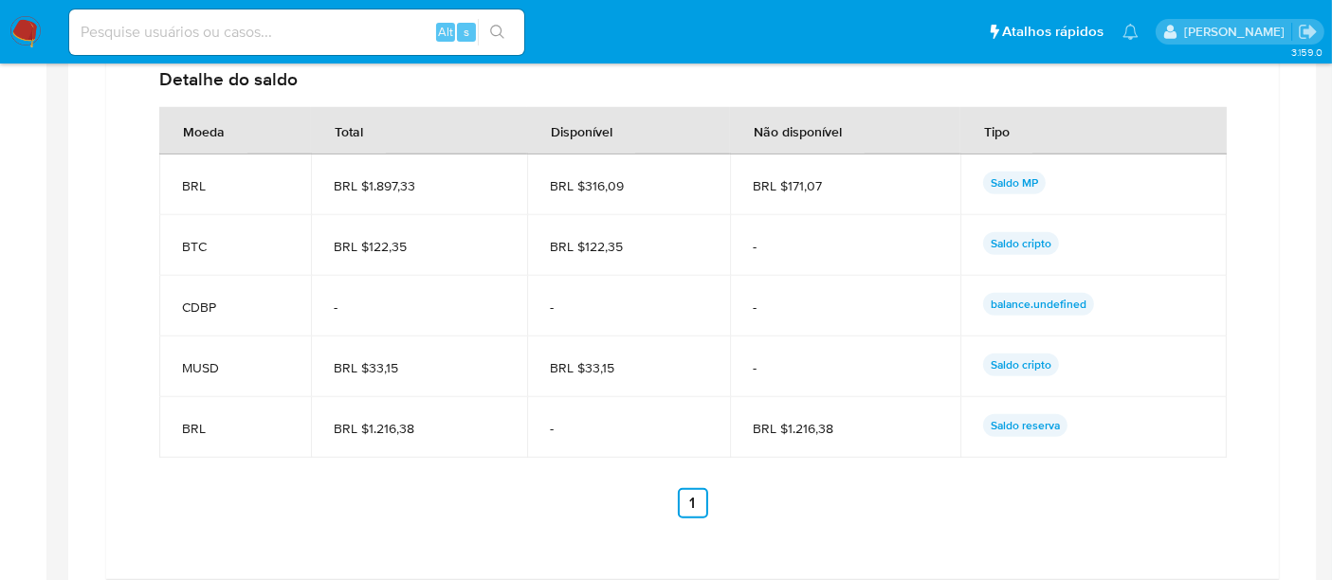
scroll to position [1480, 0]
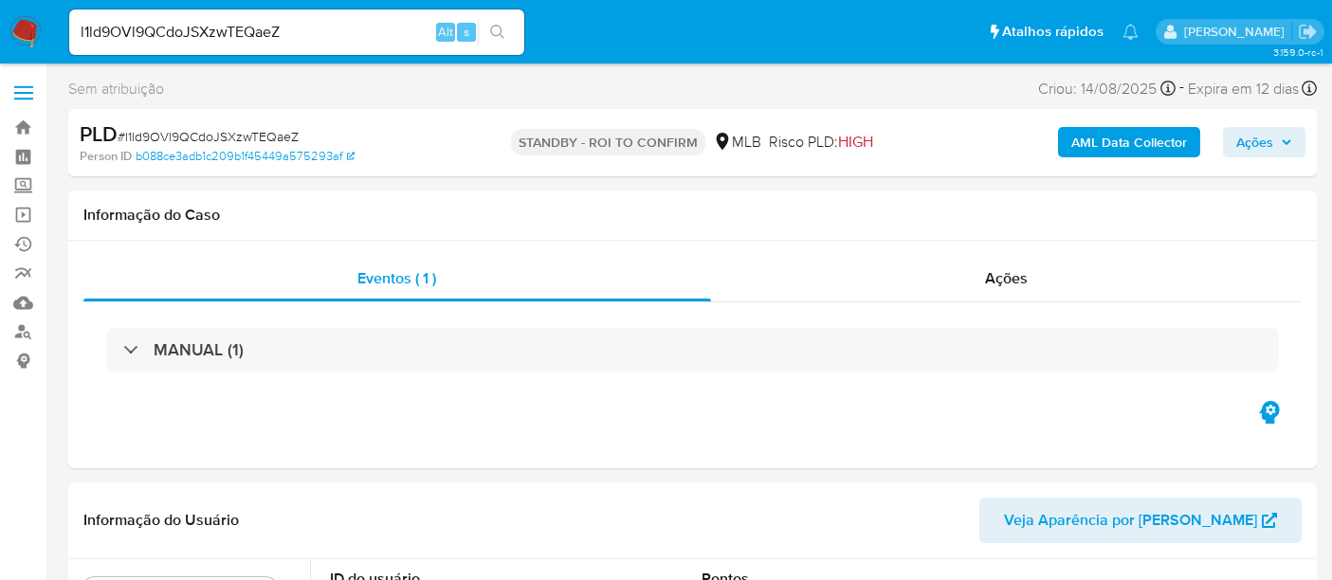
select select "10"
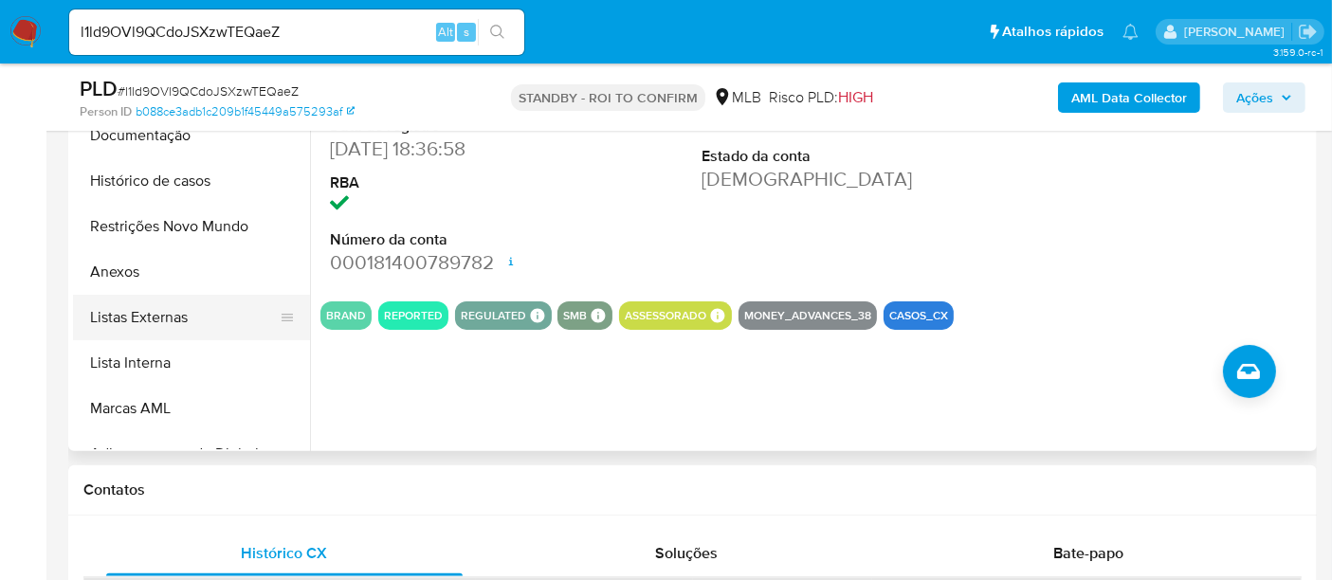
scroll to position [210, 0]
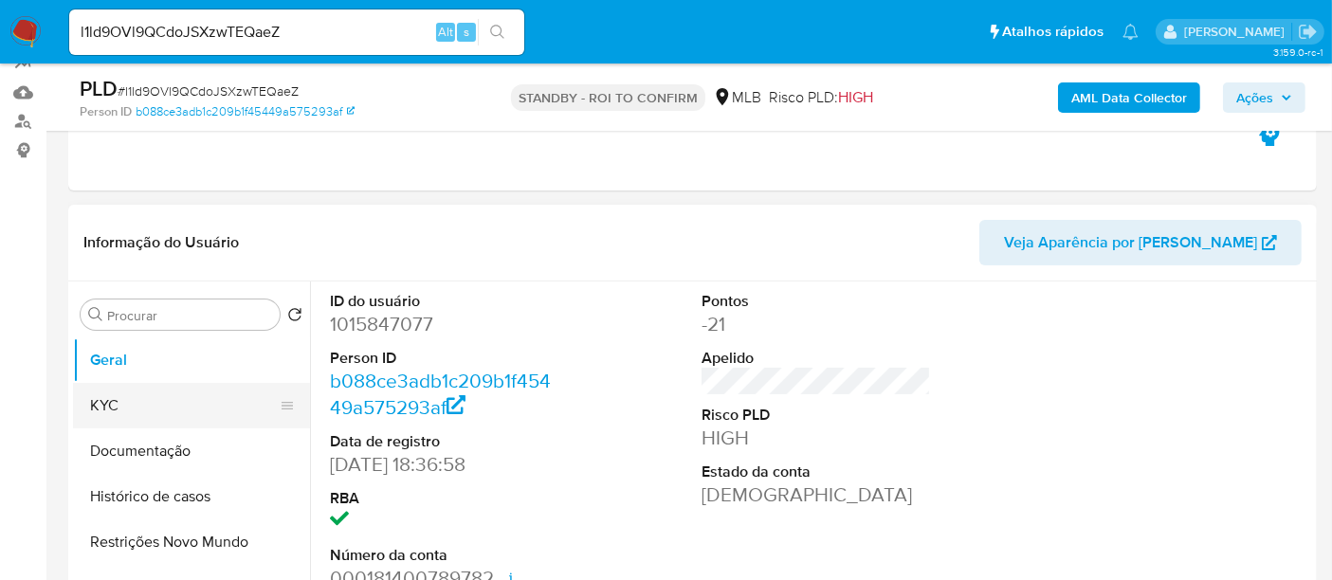
click at [124, 402] on button "KYC" at bounding box center [184, 405] width 222 height 45
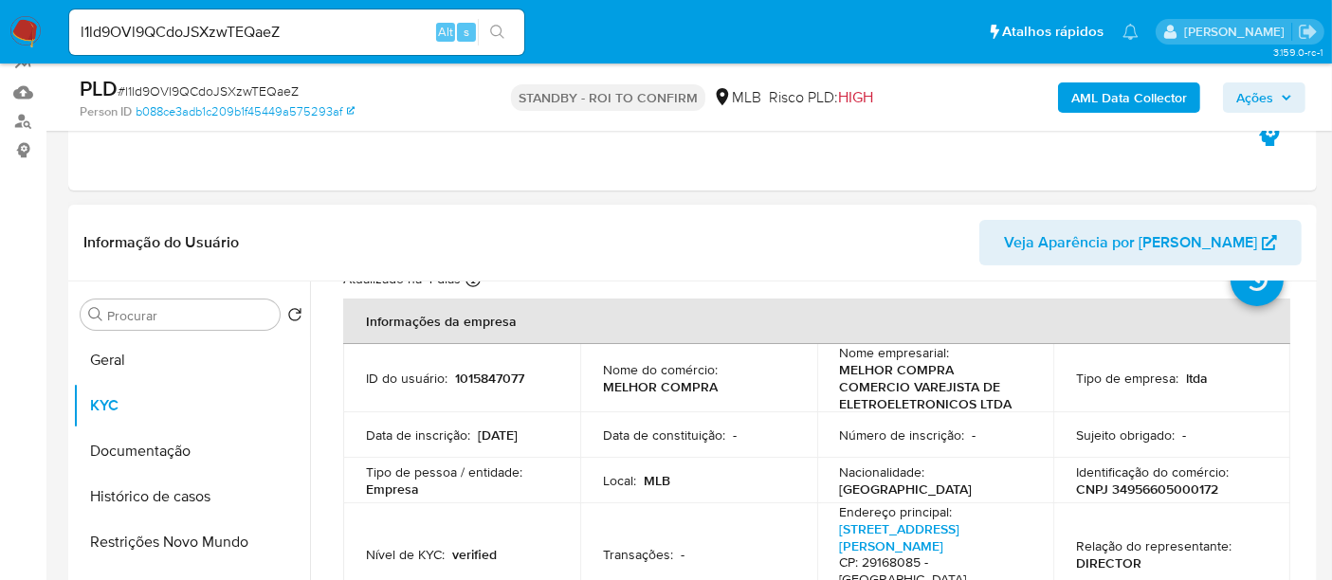
scroll to position [105, 0]
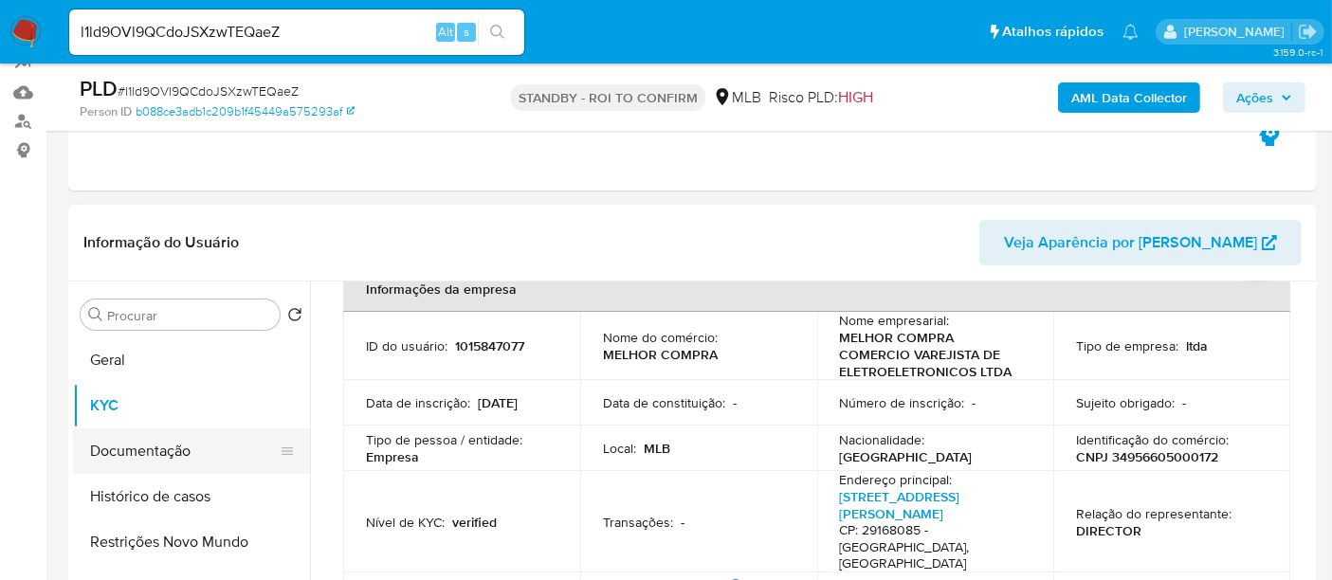
click at [155, 443] on button "Documentação" at bounding box center [184, 450] width 222 height 45
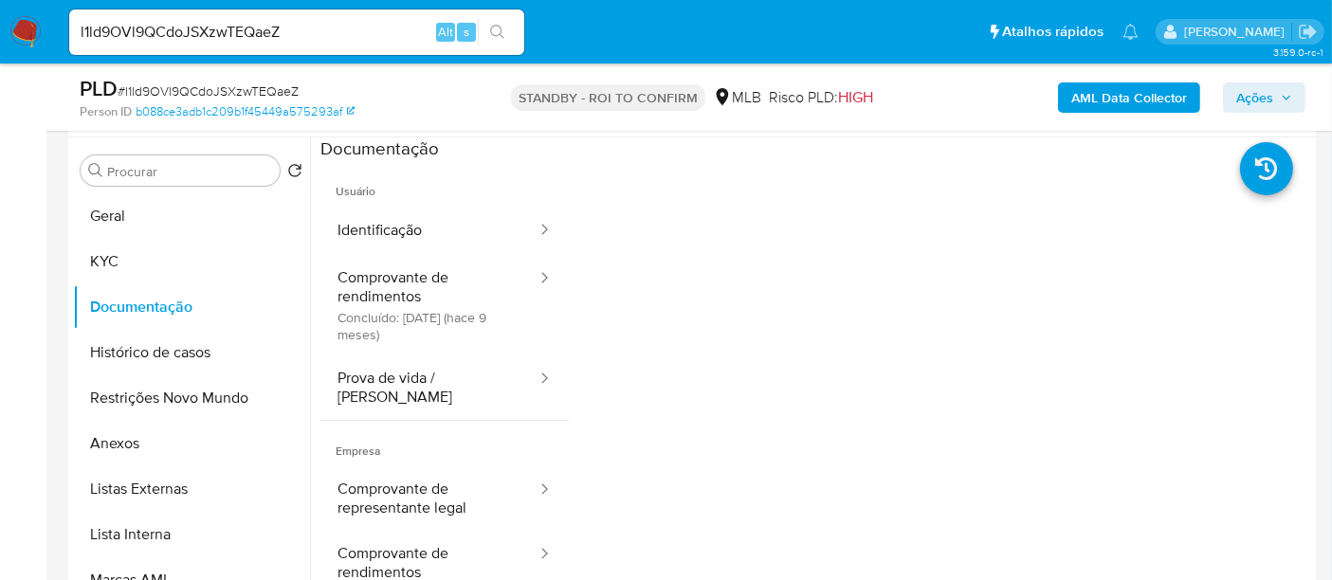
scroll to position [361, 0]
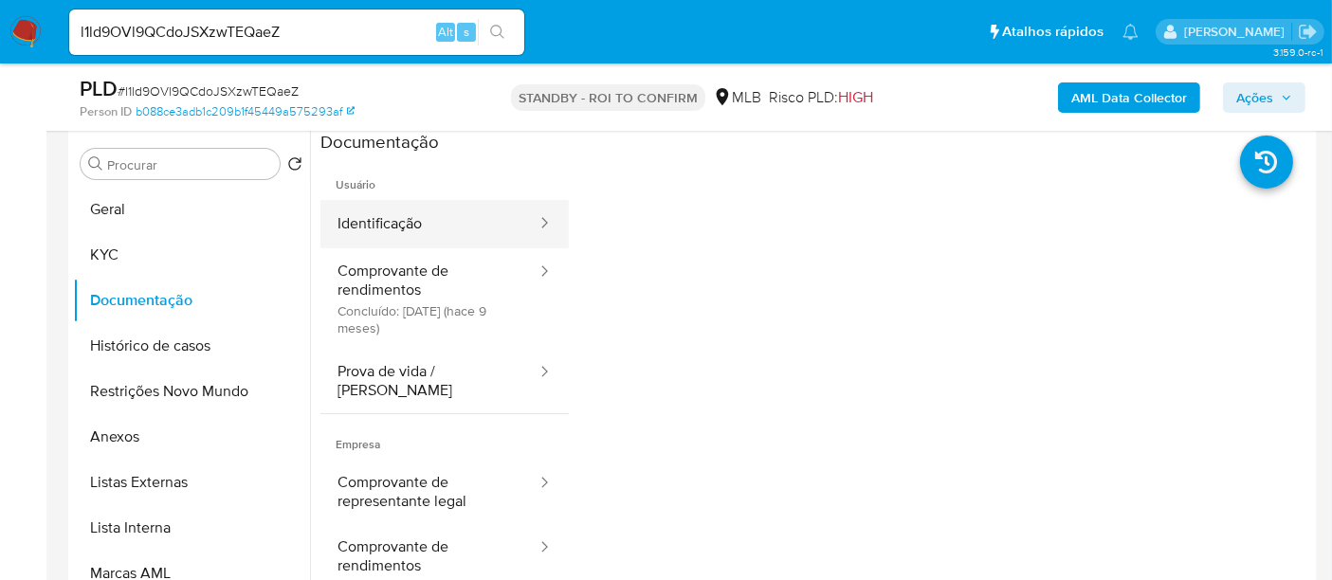
click at [420, 213] on button "Identificação" at bounding box center [429, 224] width 218 height 48
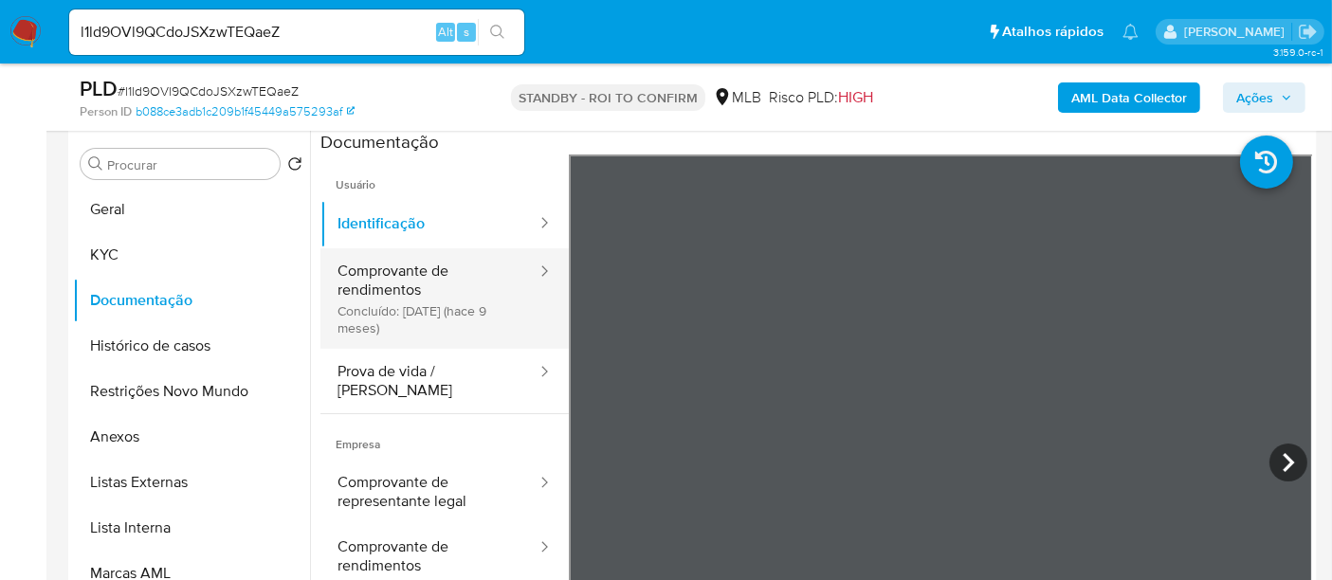
click at [382, 270] on button "Comprovante de rendimentos Concluído: 02/12/2024 (hace 9 meses)" at bounding box center [429, 298] width 218 height 100
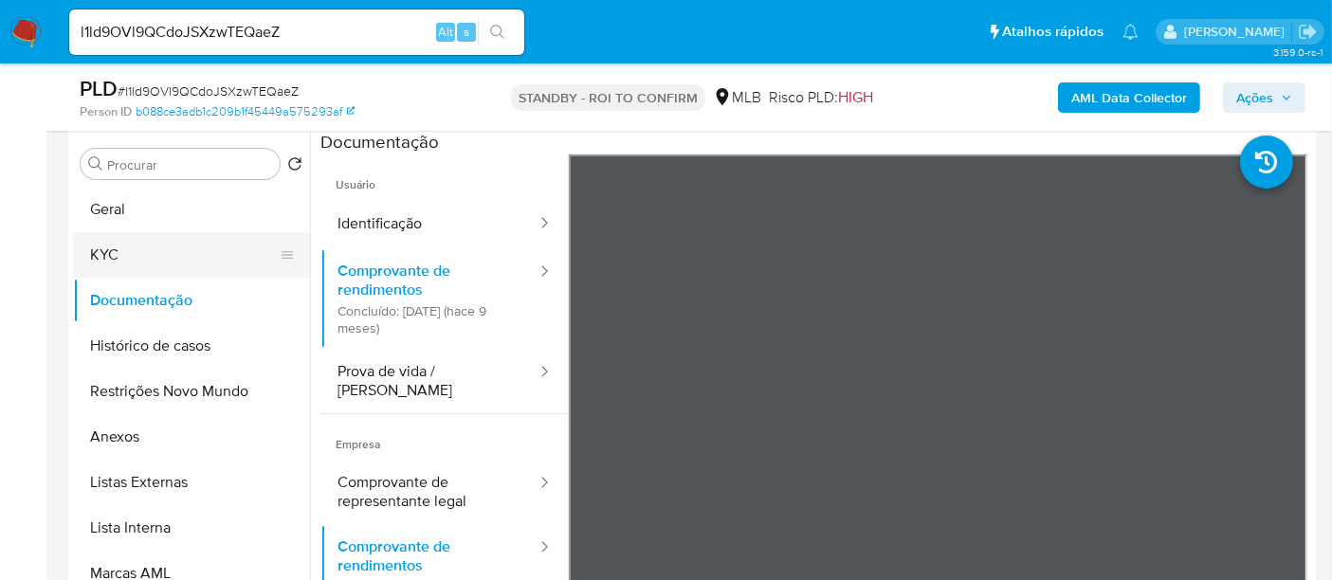
click at [130, 256] on button "KYC" at bounding box center [184, 254] width 222 height 45
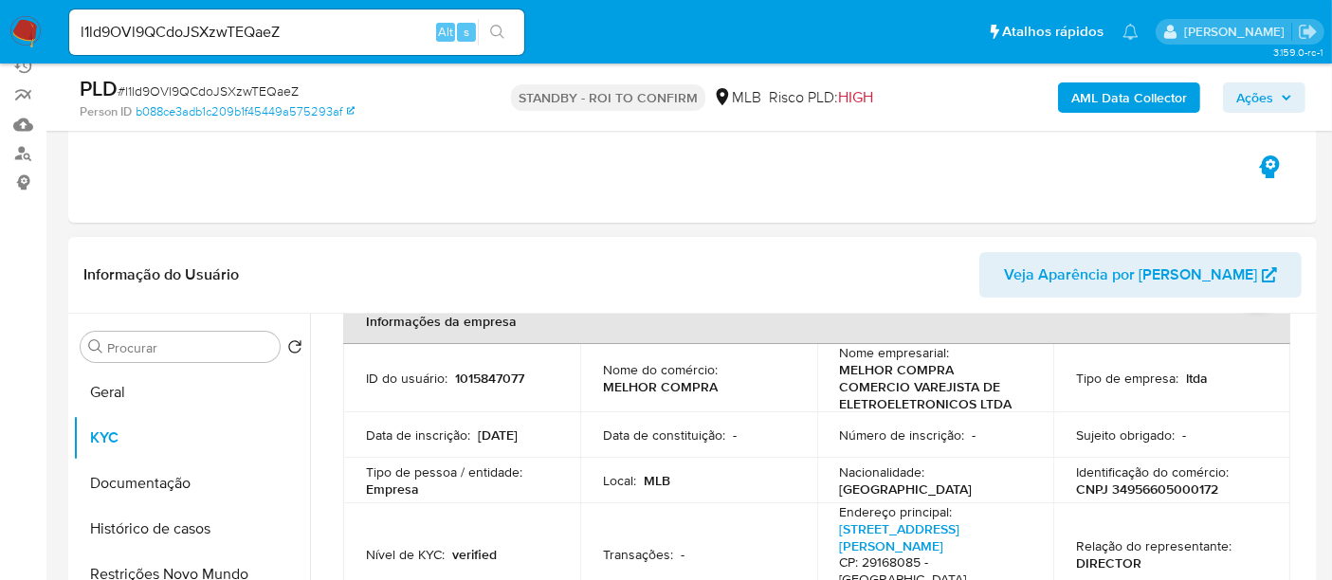
scroll to position [151, 0]
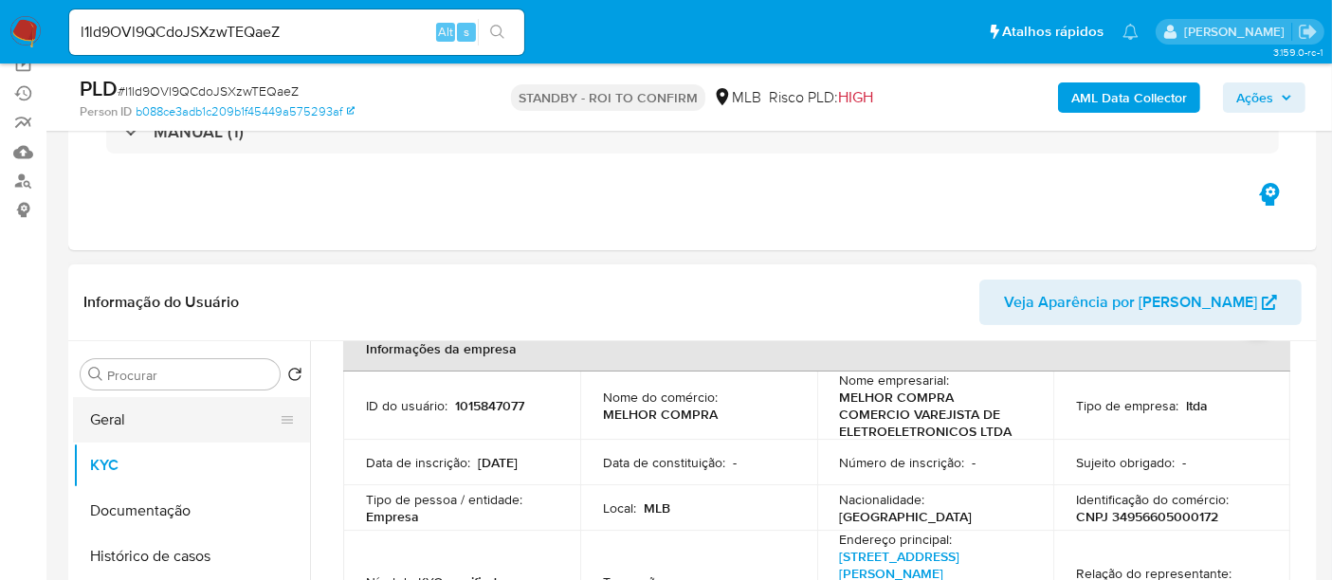
click at [120, 422] on button "Geral" at bounding box center [184, 419] width 222 height 45
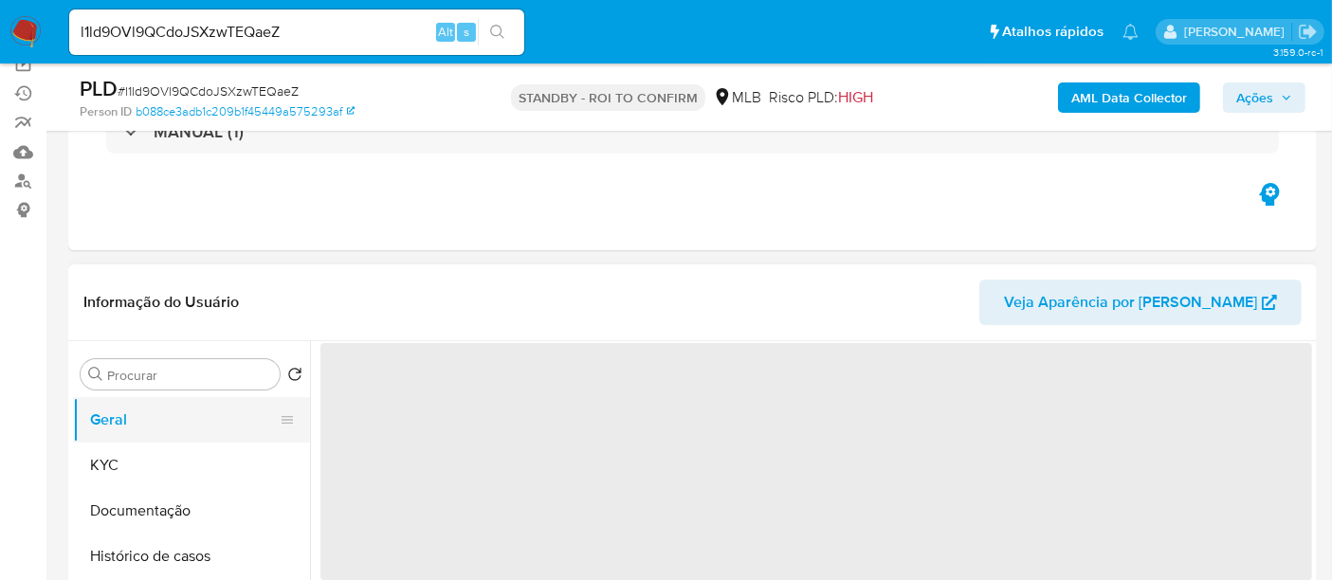
scroll to position [0, 0]
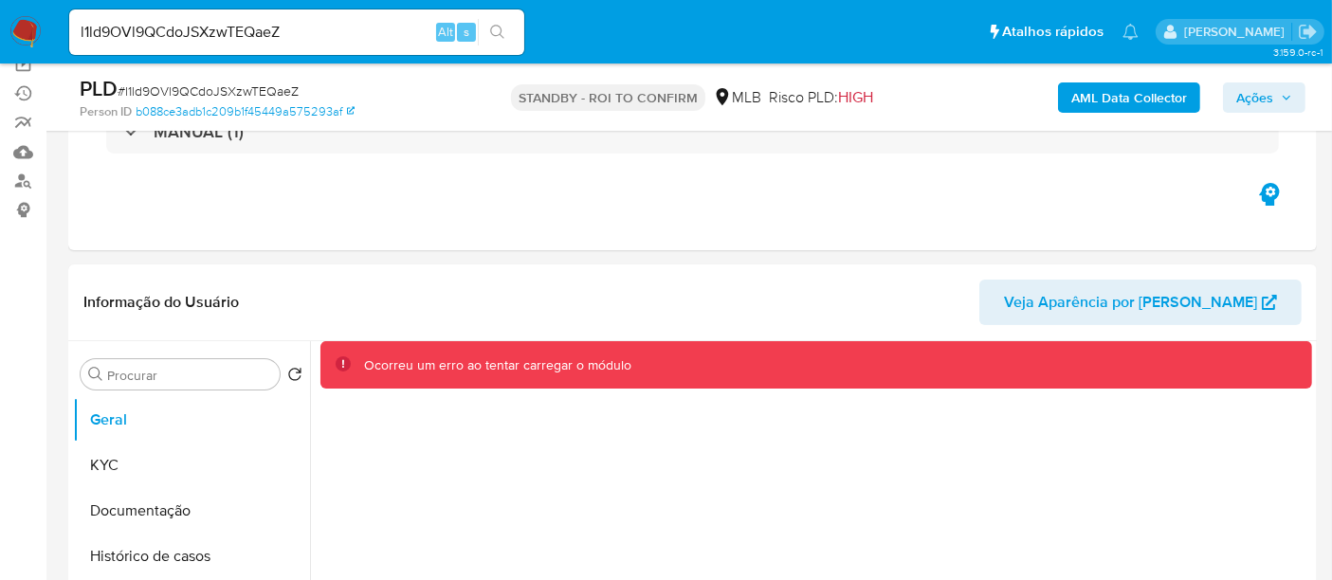
click at [24, 30] on img at bounding box center [25, 32] width 32 height 32
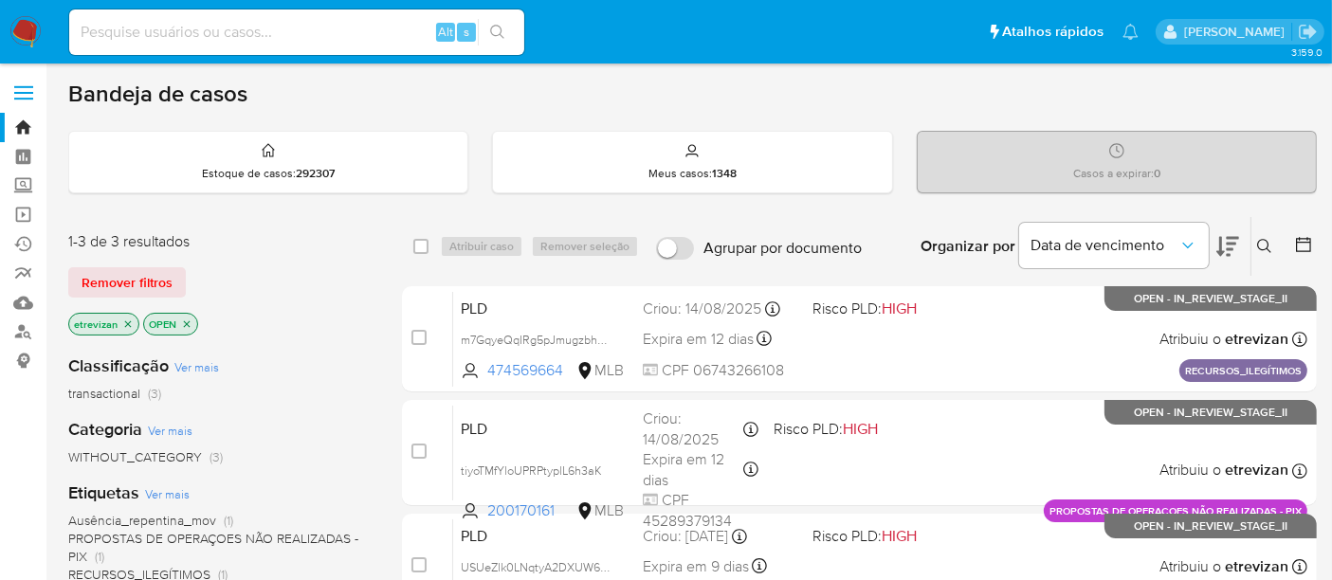
click at [143, 42] on input at bounding box center [296, 32] width 455 height 25
paste input "l1ld9OVl9QCdoJSXzwTEQaeZ"
type input "l1ld9OVl9QCdoJSXzwTEQaeZ"
click at [500, 22] on button "search-icon" at bounding box center [497, 32] width 39 height 27
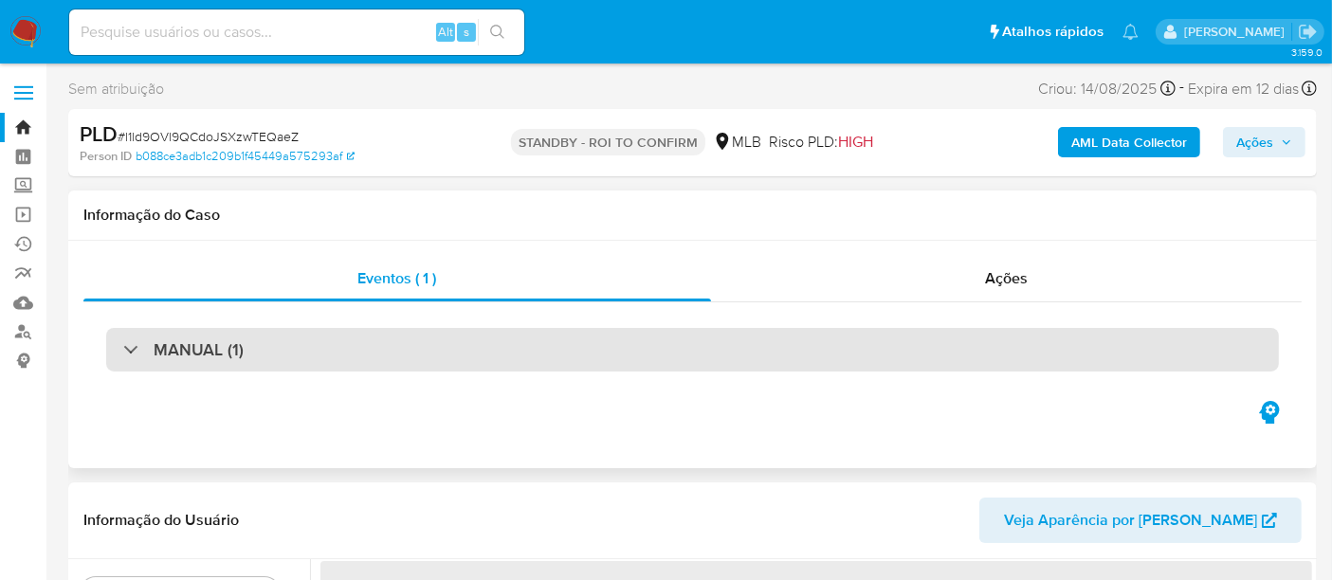
select select "10"
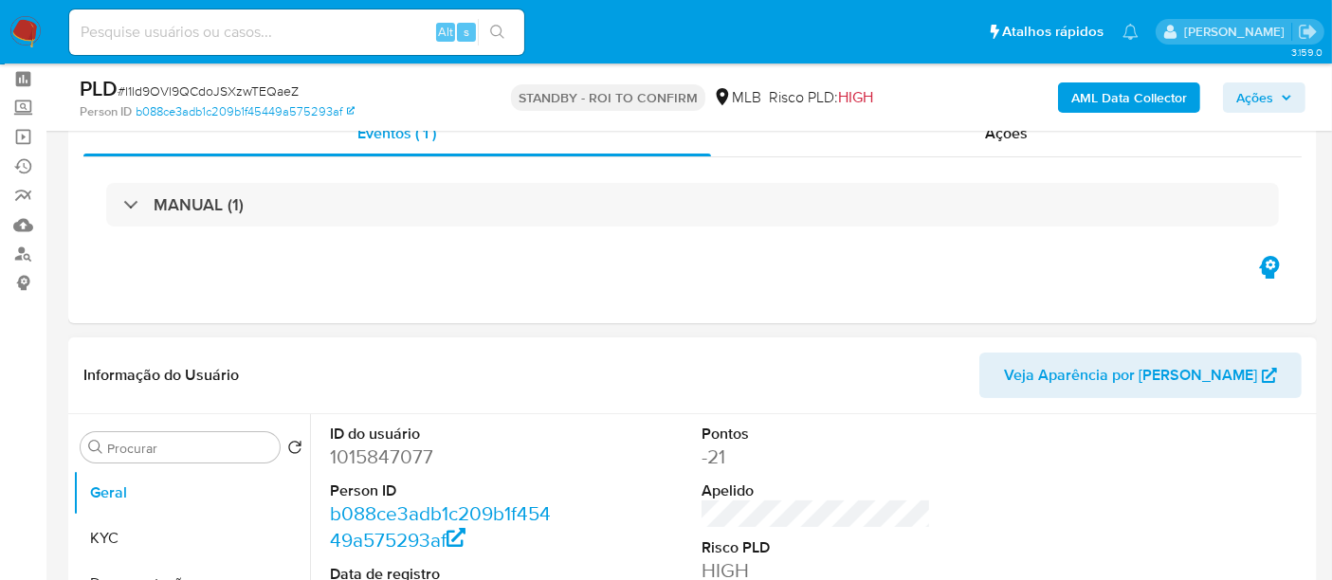
scroll to position [210, 0]
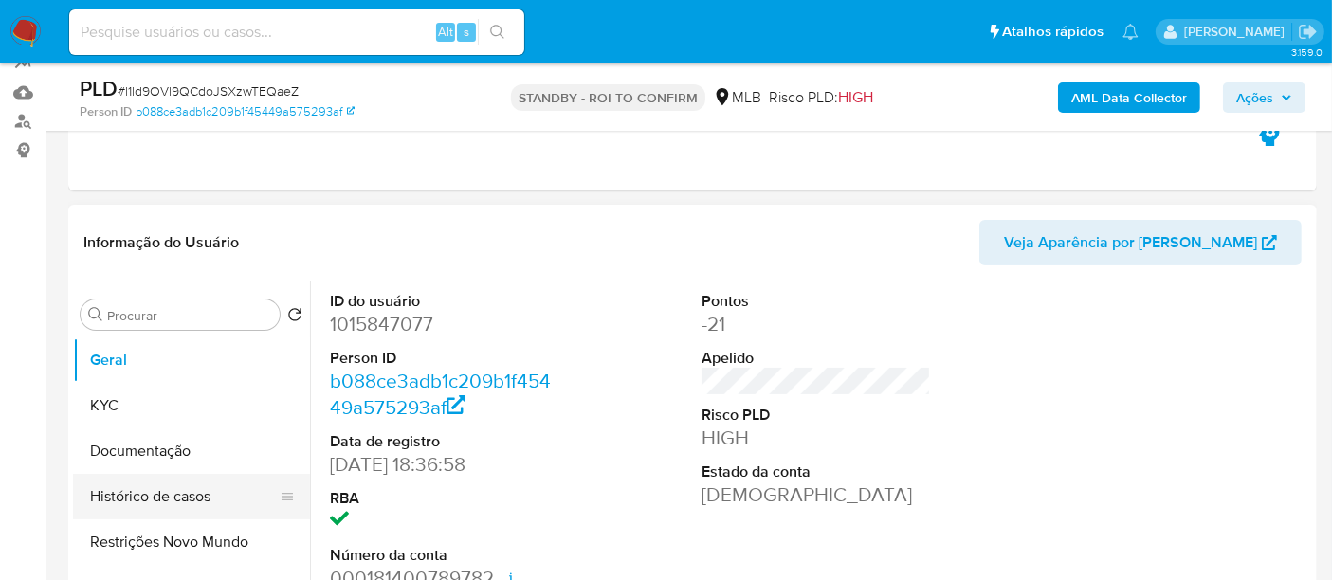
click at [171, 491] on button "Histórico de casos" at bounding box center [184, 496] width 222 height 45
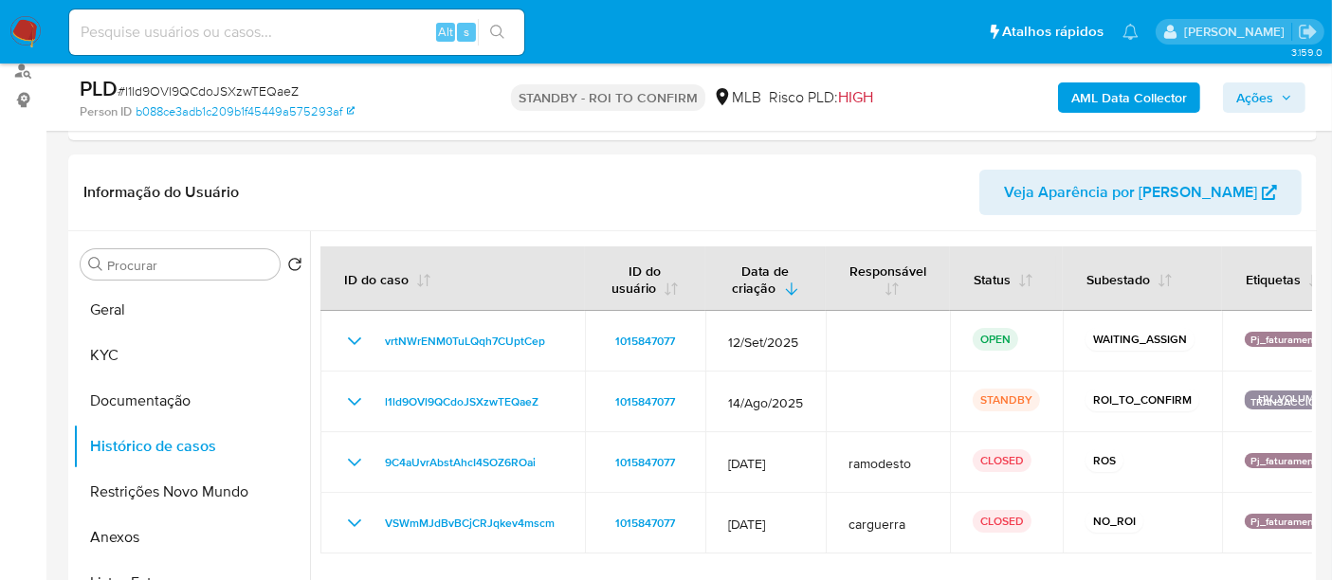
scroll to position [273, 0]
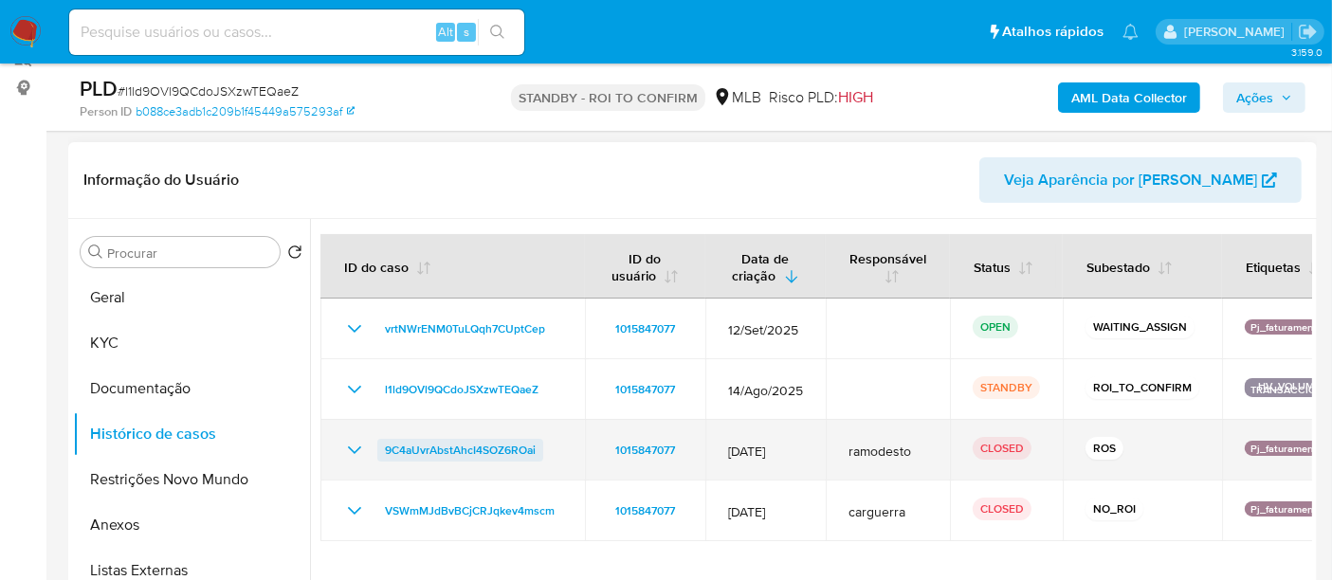
click at [438, 446] on span "9C4aUvrAbstAhcI4SOZ6ROai" at bounding box center [460, 450] width 151 height 23
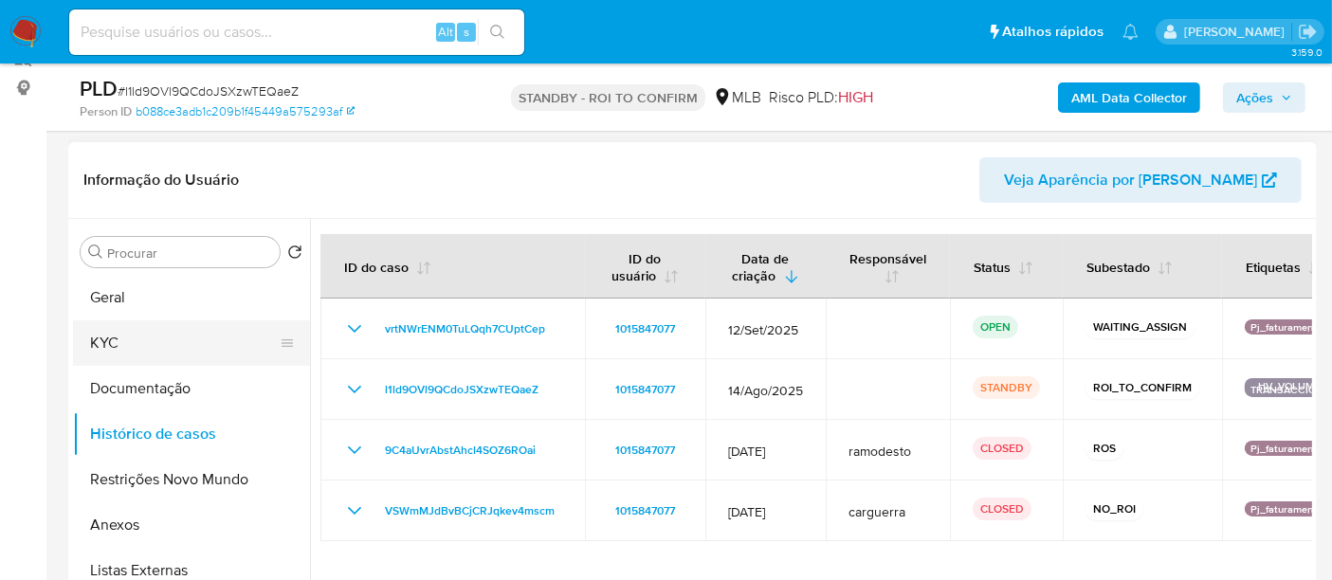
click at [110, 345] on button "KYC" at bounding box center [184, 342] width 222 height 45
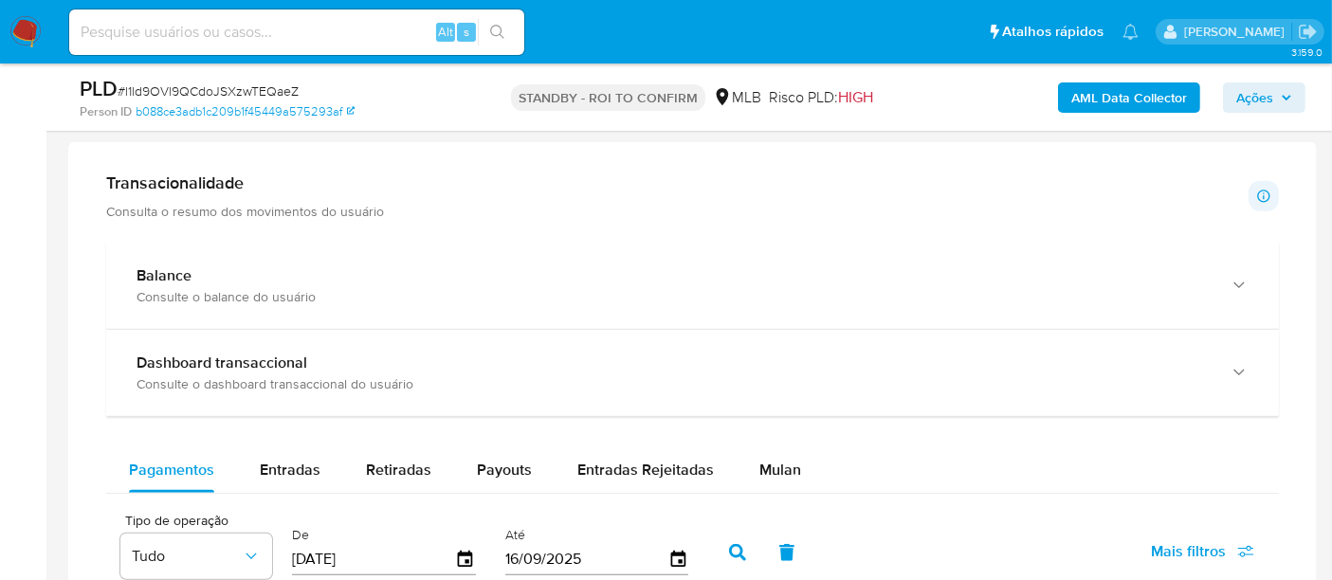
scroll to position [1432, 0]
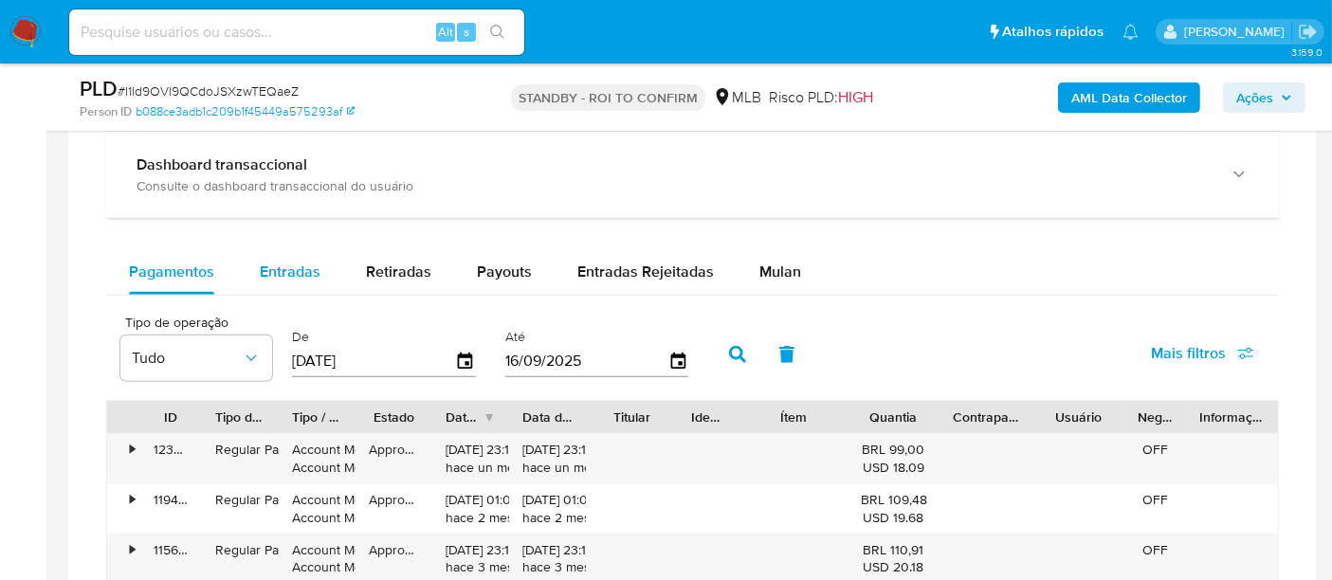
click at [290, 261] on span "Entradas" at bounding box center [290, 272] width 61 height 22
select select "10"
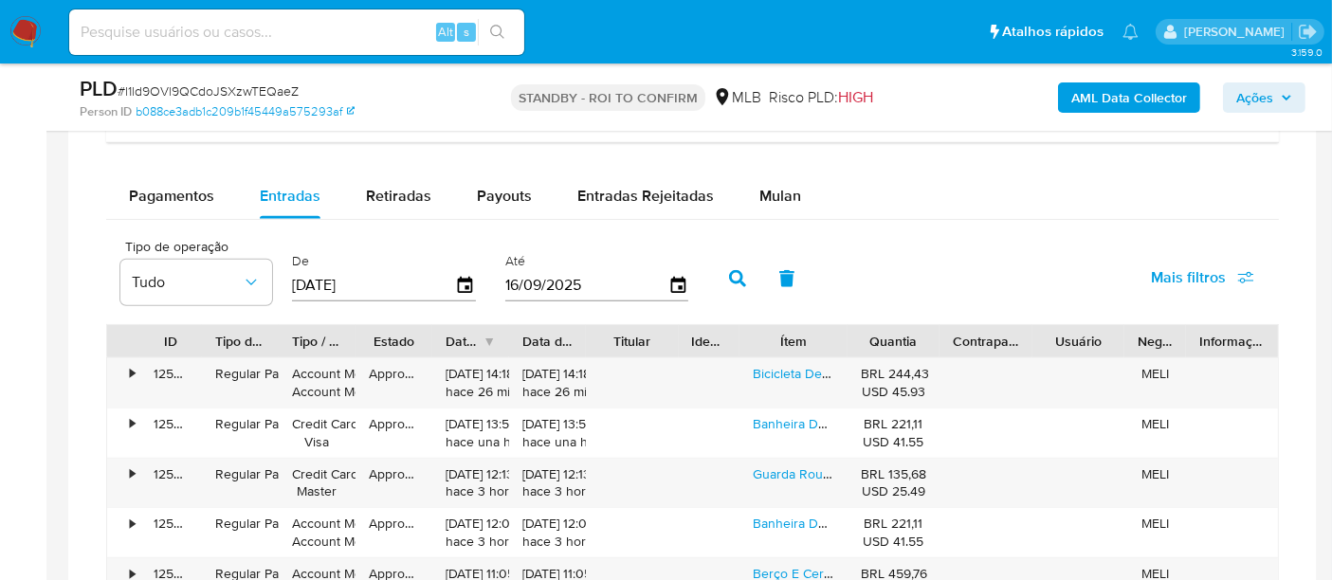
scroll to position [1537, 0]
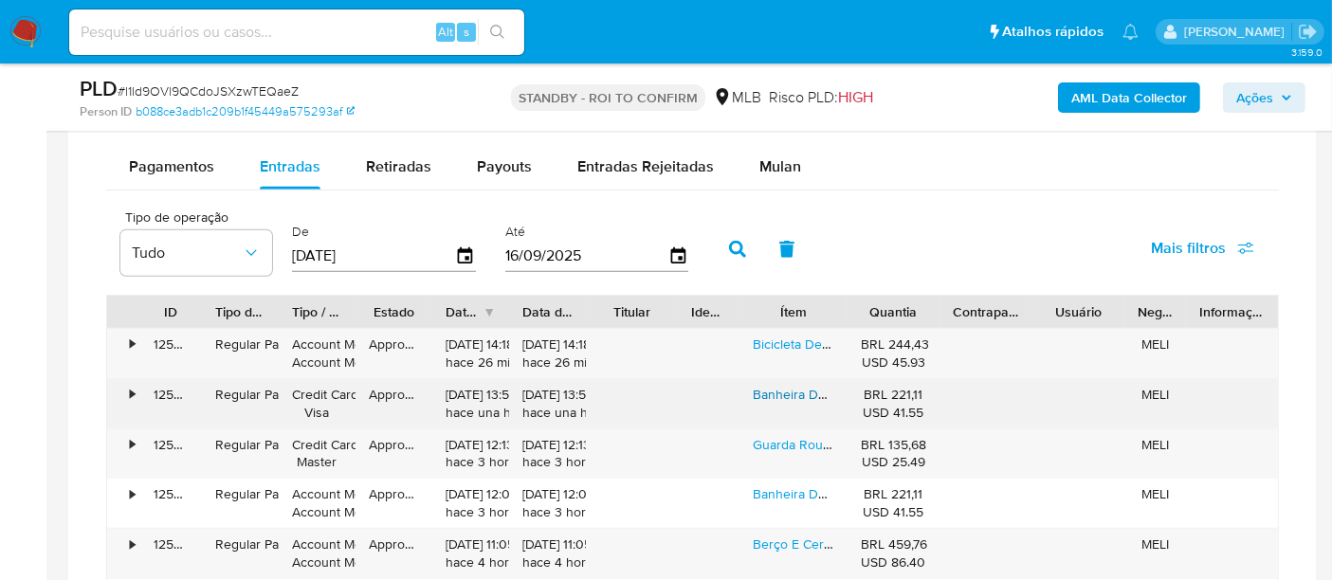
click at [788, 389] on link "Banheira Dobrável Com Termômetro E Almofada Cinza Yuupi" at bounding box center [930, 394] width 355 height 19
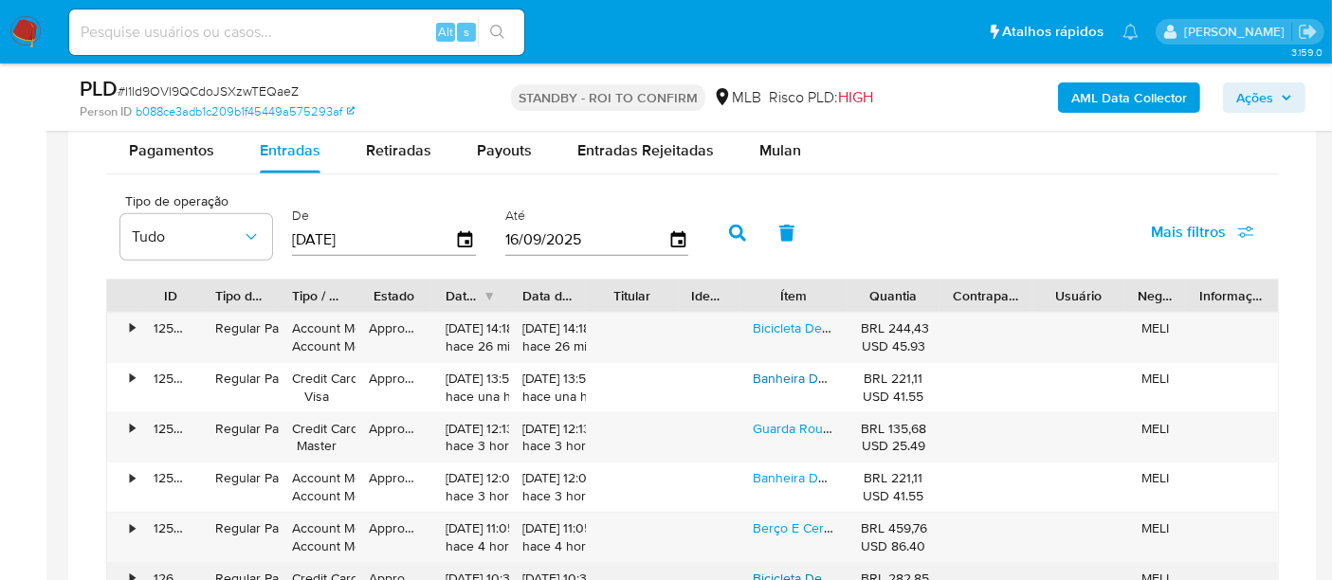
scroll to position [1643, 0]
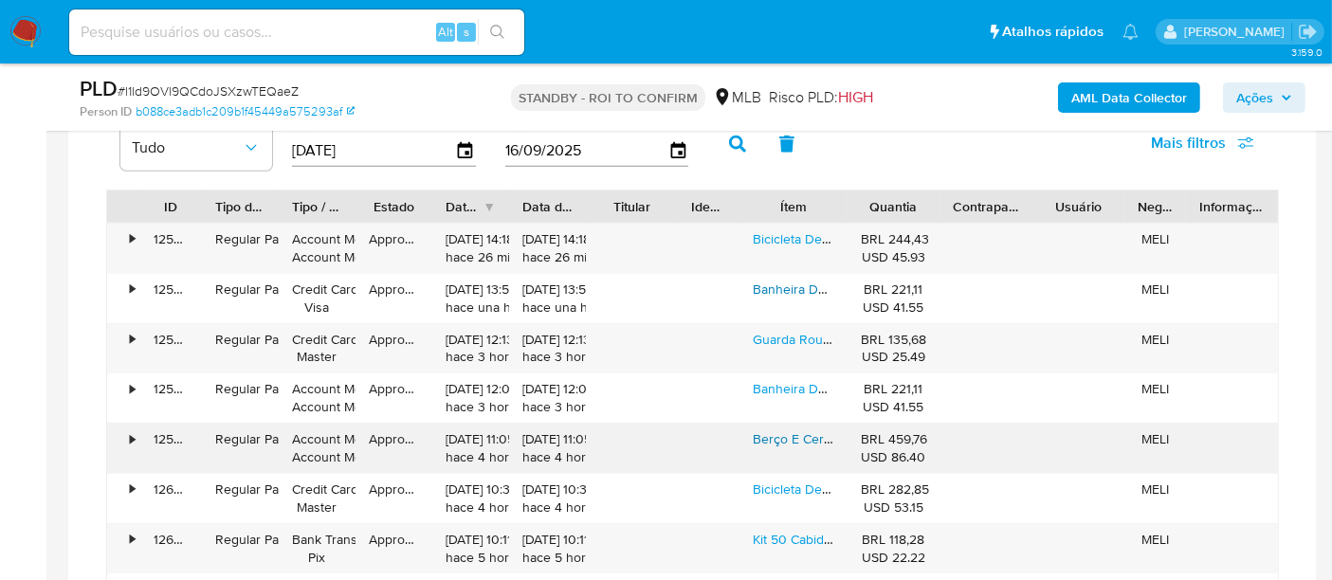
click at [796, 434] on link "Berço E Cercadinho Portátil Com Bolsa Para Transporte Grafite Yuupi" at bounding box center [955, 438] width 404 height 19
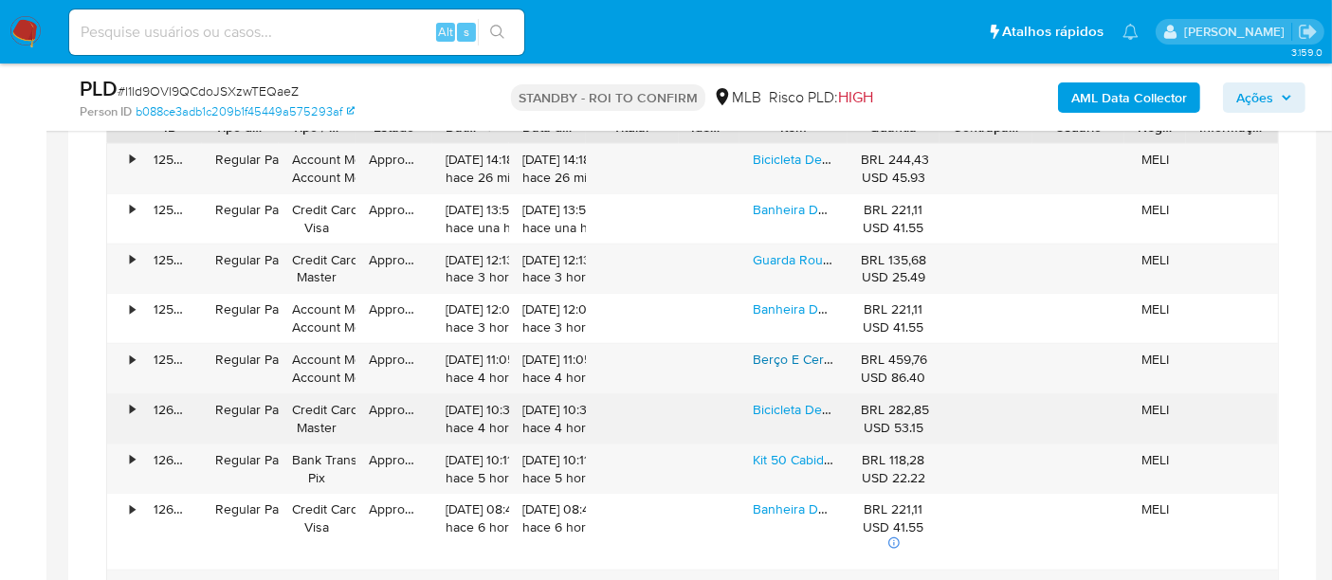
scroll to position [1853, 0]
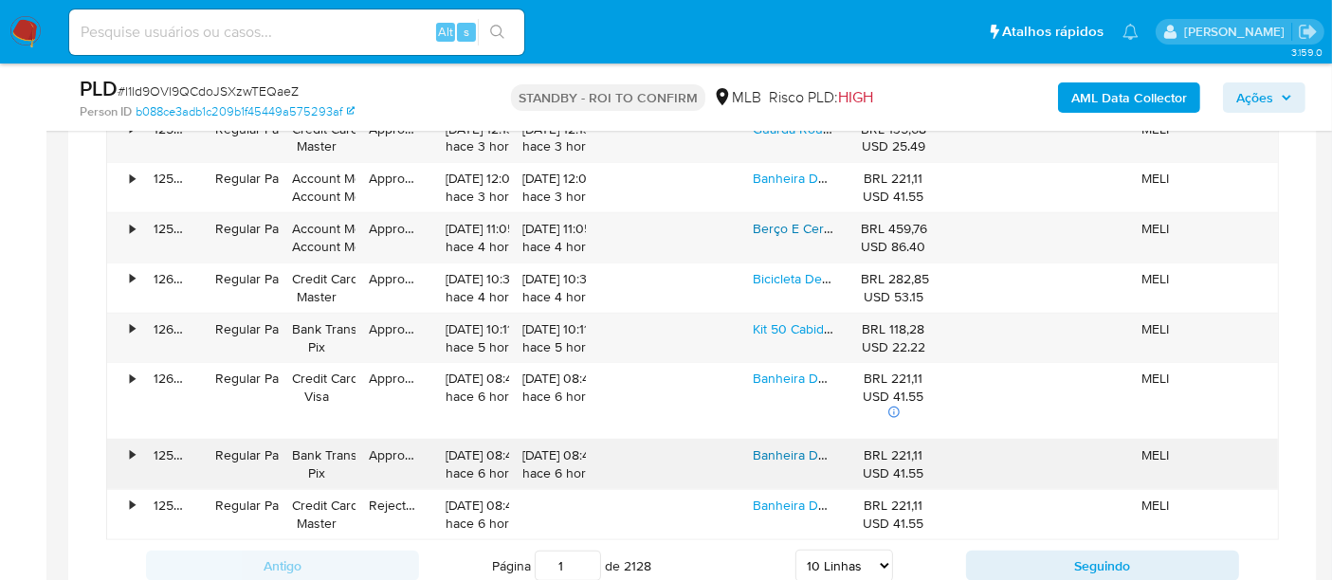
click at [783, 446] on link "Banheira Dobrável Com Termômetro E Almofada Cinza Yuupi" at bounding box center [930, 454] width 355 height 19
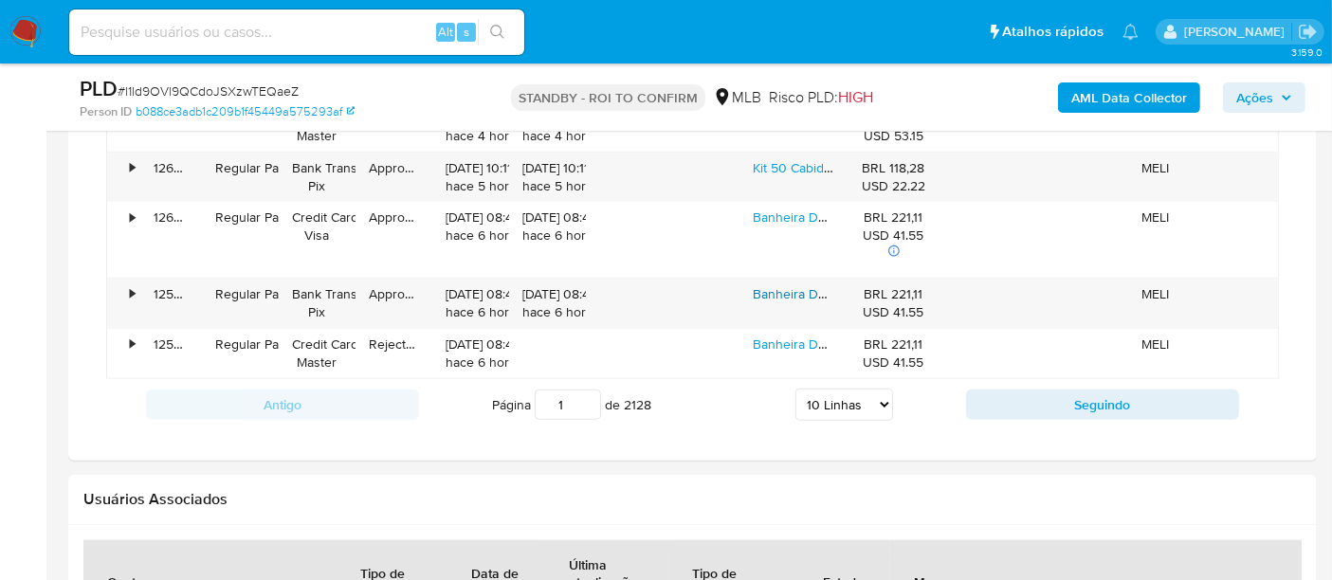
scroll to position [2063, 0]
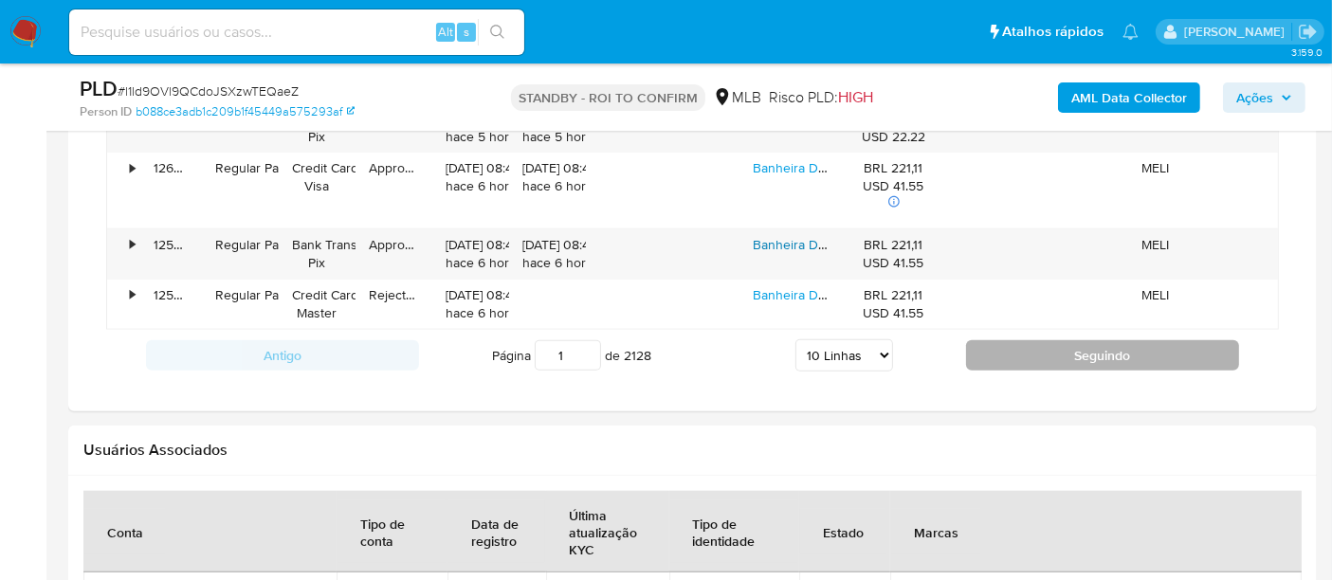
click at [1122, 349] on button "Seguindo" at bounding box center [1102, 355] width 273 height 30
type input "2"
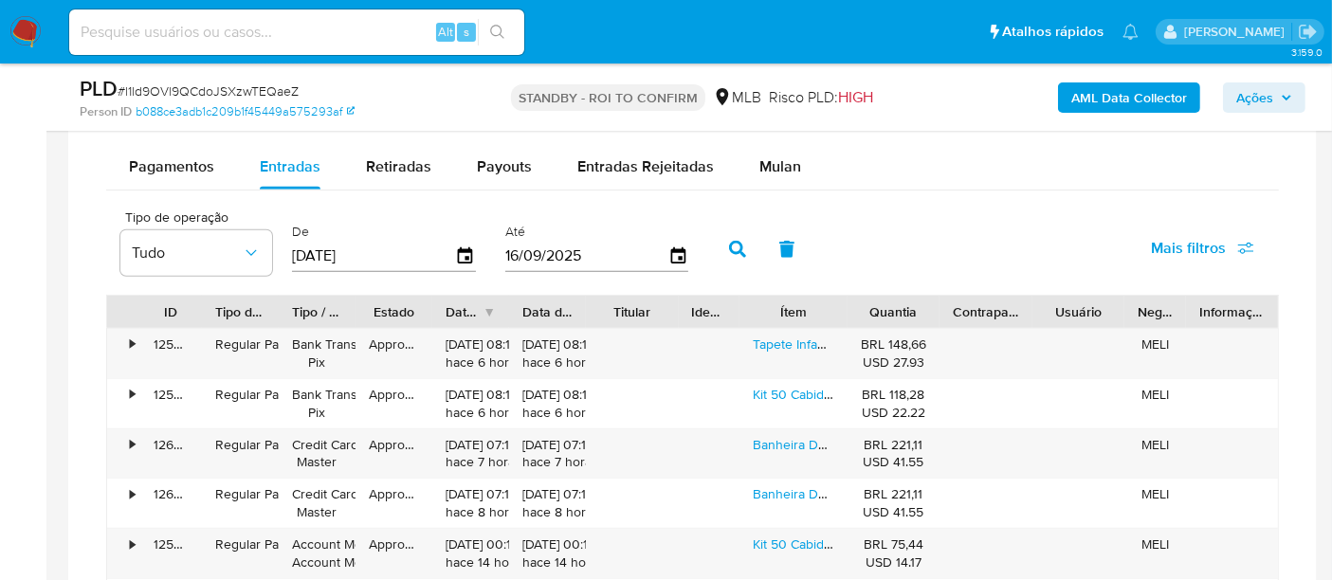
scroll to position [1537, 0]
click at [796, 336] on link "Tapete Infantil Macio Portátil Dupla Face 1cm Yuupi" at bounding box center [901, 344] width 296 height 19
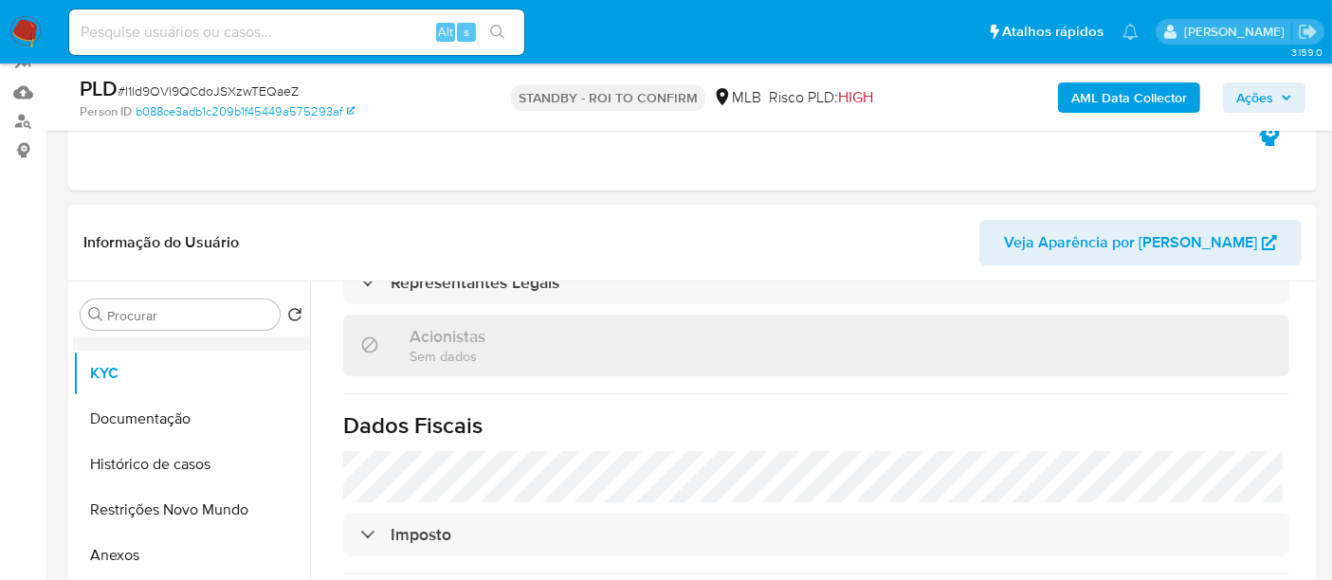
scroll to position [0, 0]
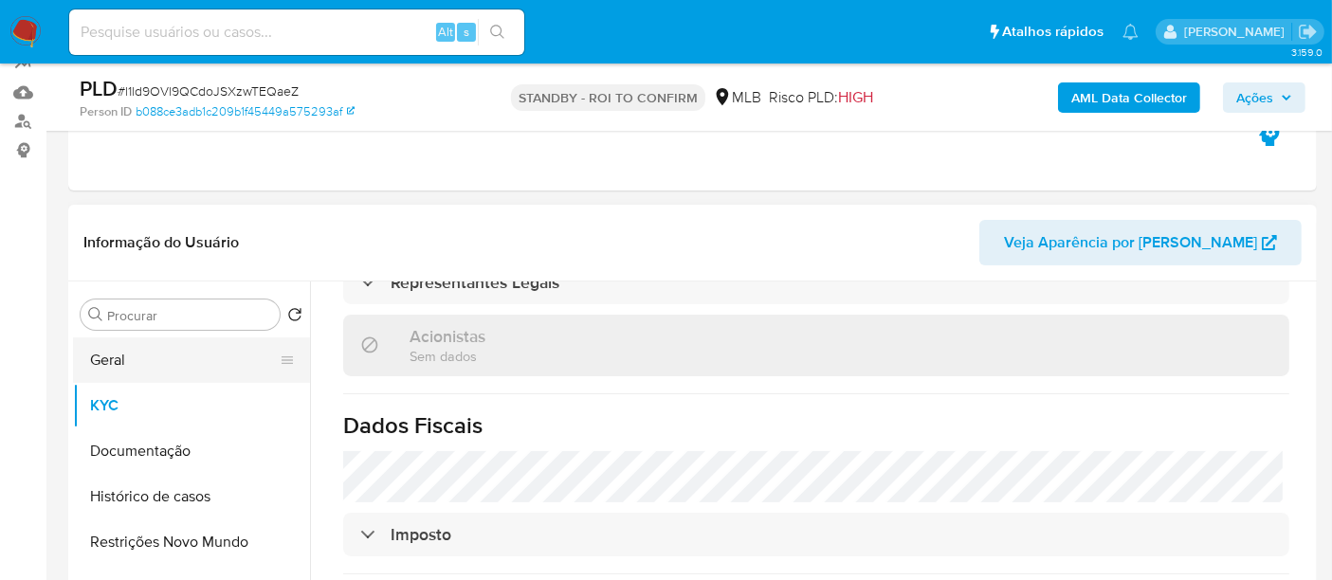
click at [113, 370] on button "Geral" at bounding box center [184, 359] width 222 height 45
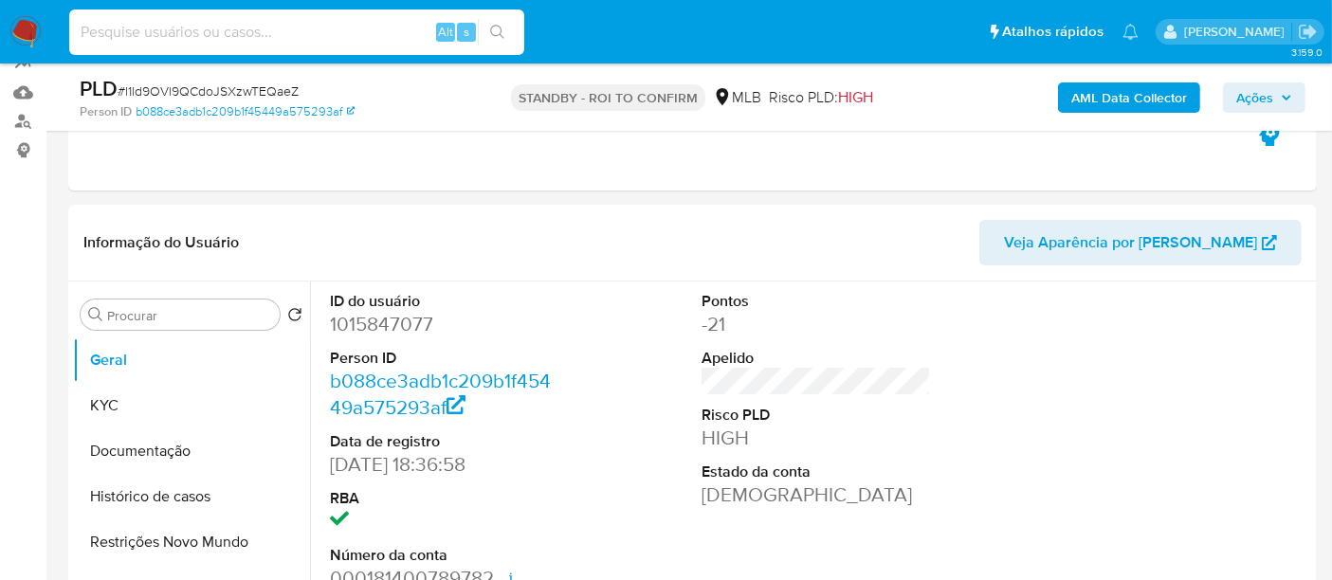
click at [263, 43] on input at bounding box center [296, 32] width 455 height 25
paste input "MyYyv2wNBQ9wN6j8db3DLVKF"
type input "MyYyv2wNBQ9wN6j8db3DLVKF"
click at [495, 28] on icon "search-icon" at bounding box center [497, 32] width 15 height 15
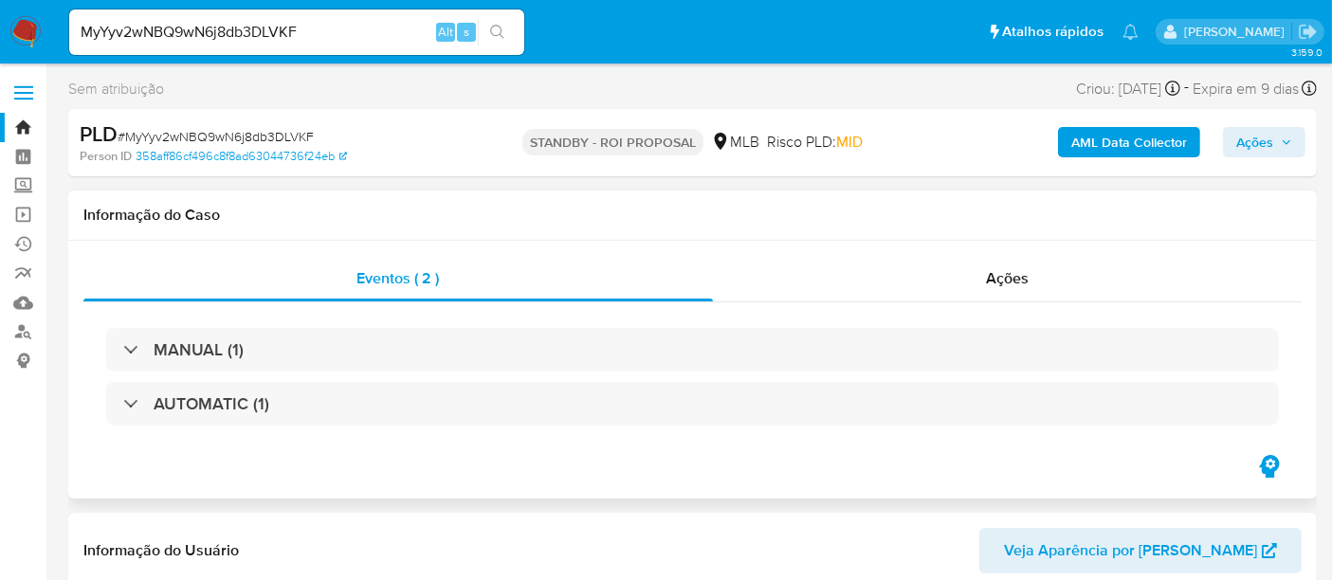
select select "10"
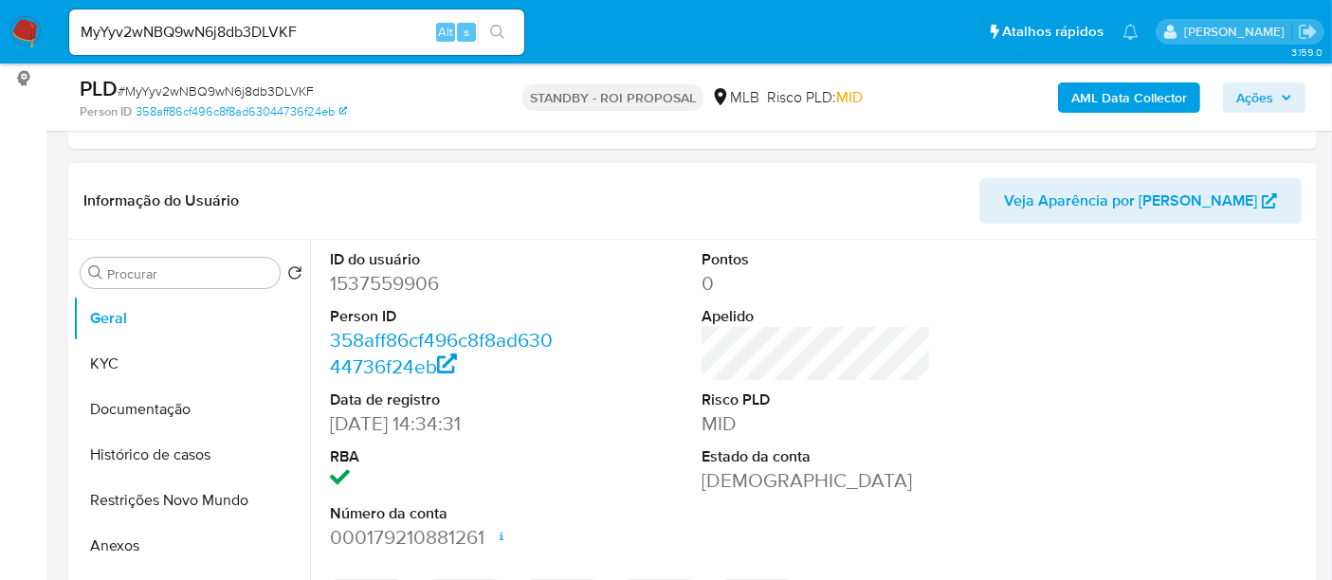
scroll to position [316, 0]
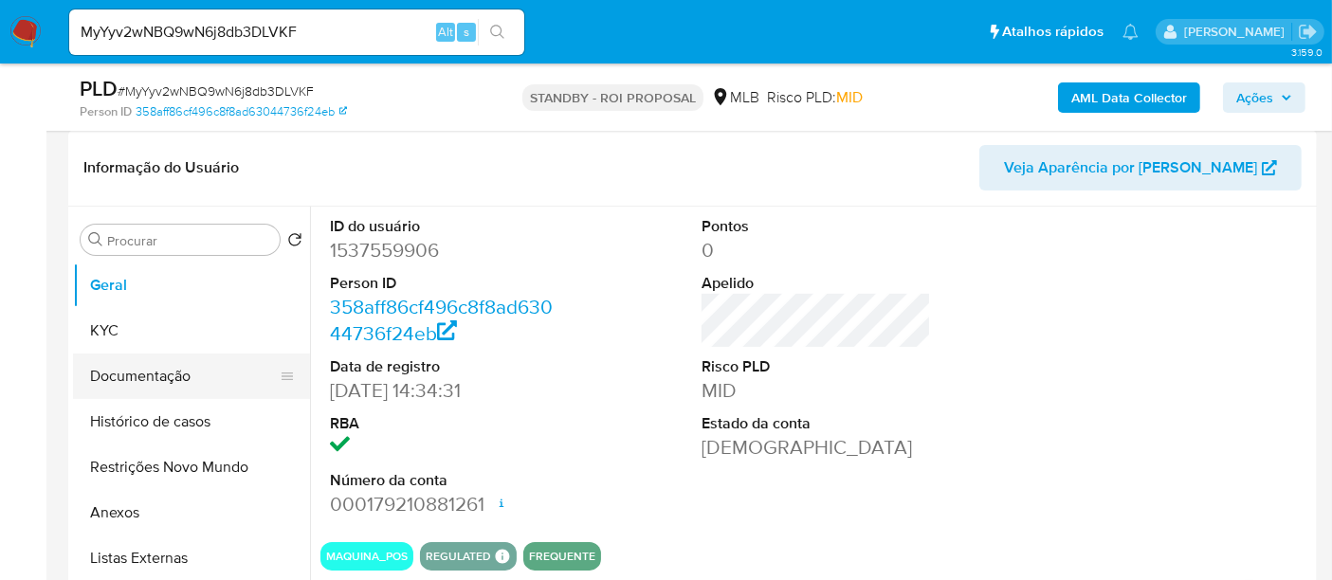
click at [167, 373] on button "Documentação" at bounding box center [184, 376] width 222 height 45
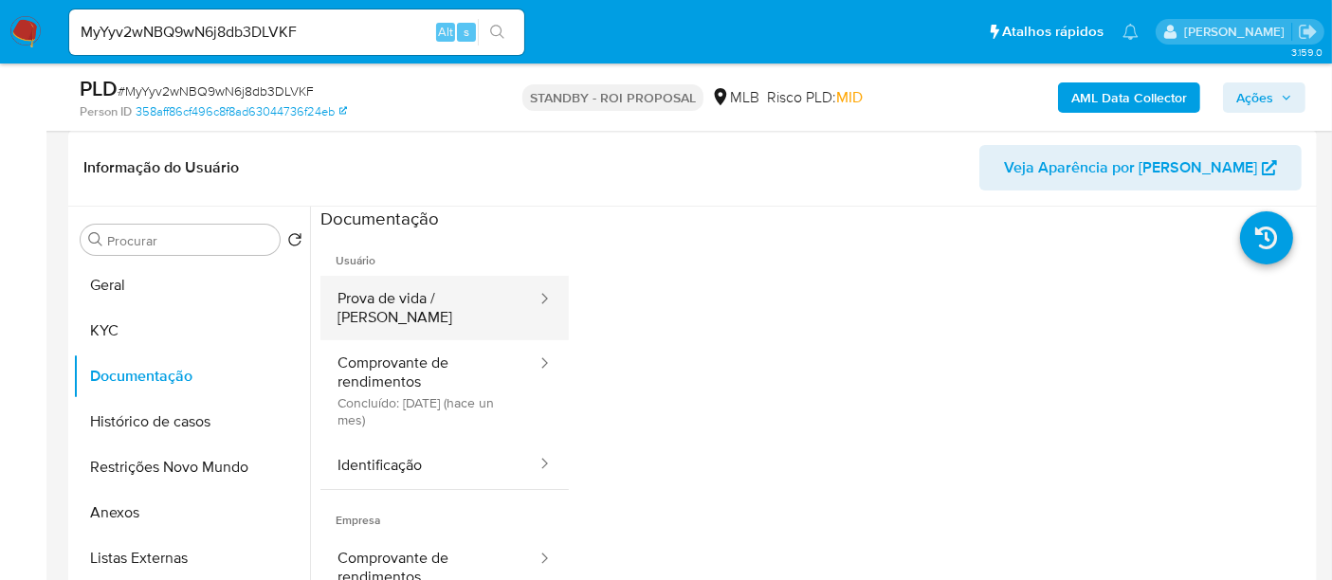
click at [437, 307] on button "Prova de vida / Selfie" at bounding box center [429, 308] width 218 height 64
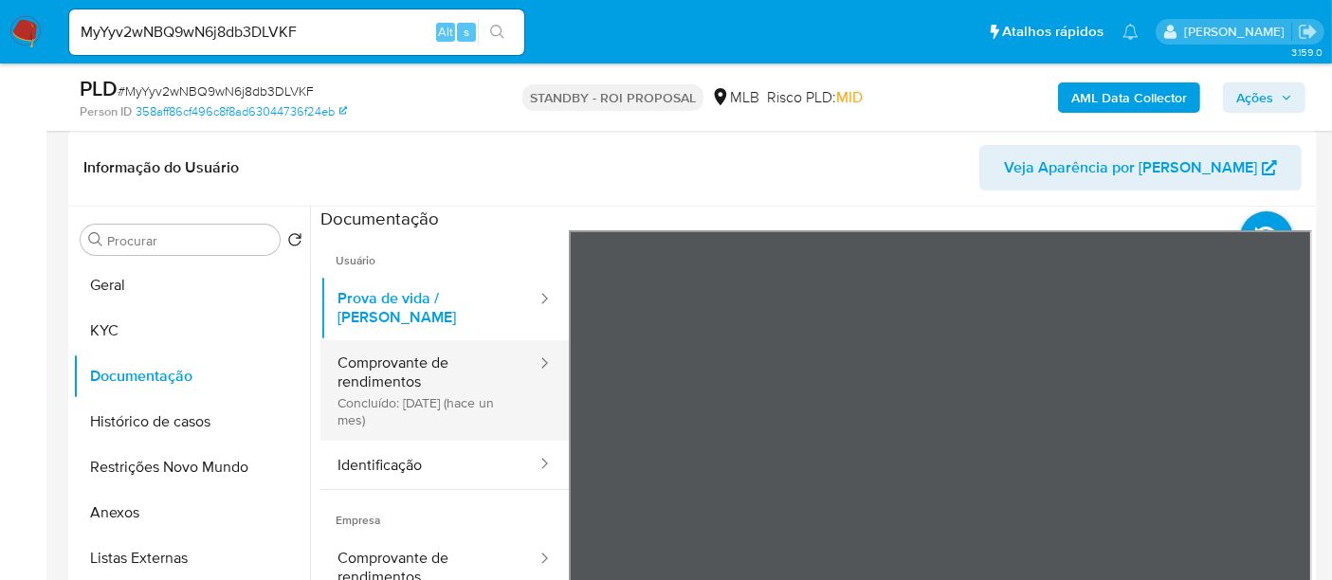
drag, startPoint x: 385, startPoint y: 350, endPoint x: 476, endPoint y: 358, distance: 91.4
click at [385, 351] on button "Comprovante de rendimentos Concluído: 19/08/2025 (hace un mes)" at bounding box center [429, 390] width 218 height 100
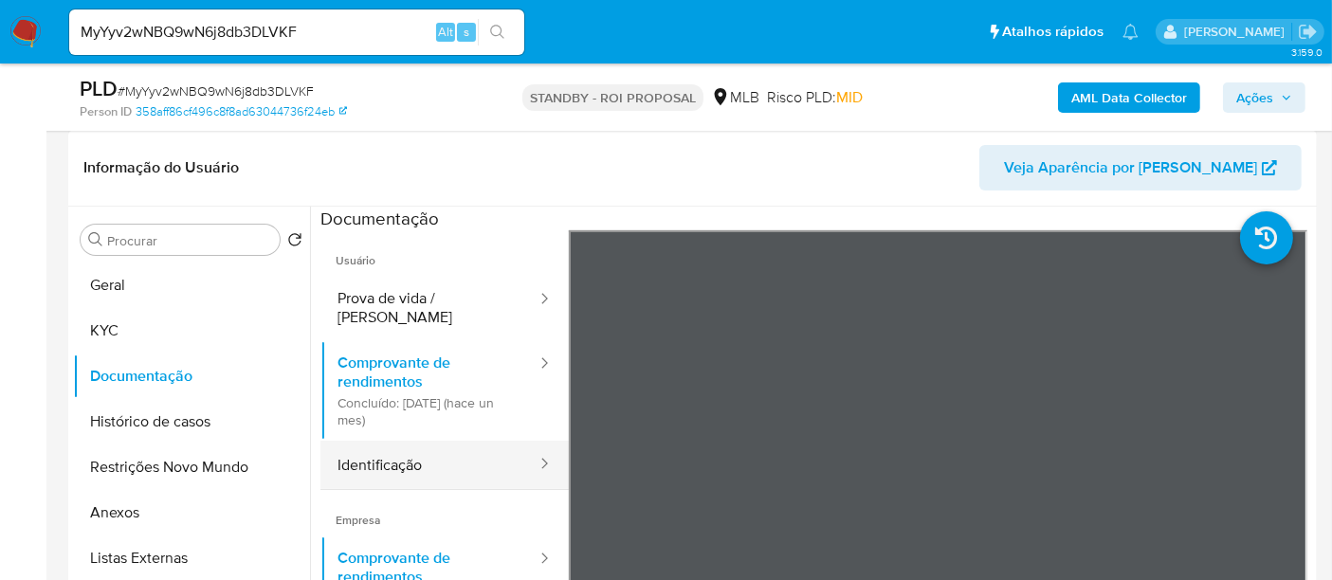
click at [390, 449] on button "Identificação" at bounding box center [429, 465] width 218 height 48
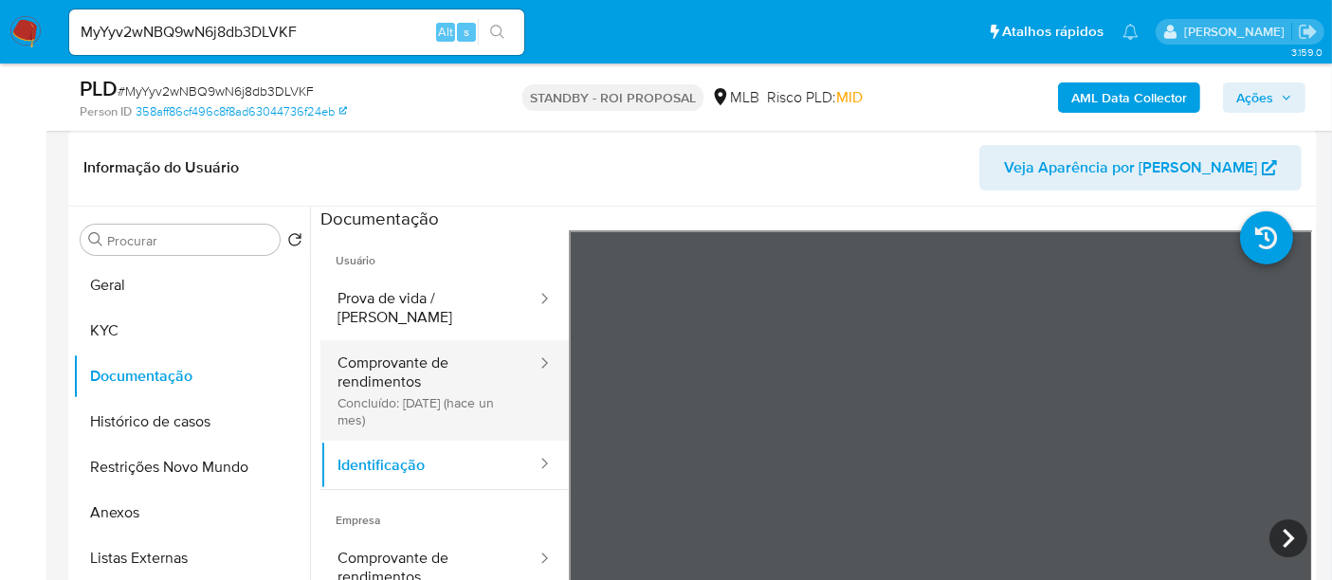
scroll to position [105, 0]
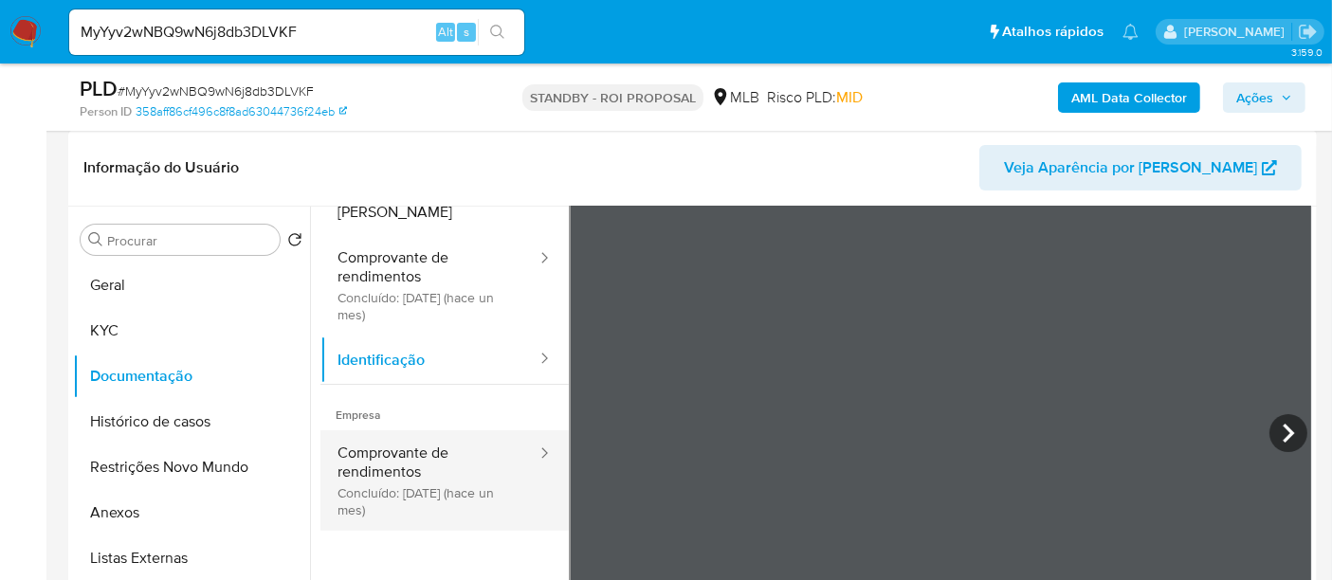
click at [392, 438] on button "Comprovante de rendimentos Concluído: 19/08/2025 (hace un mes)" at bounding box center [429, 480] width 218 height 100
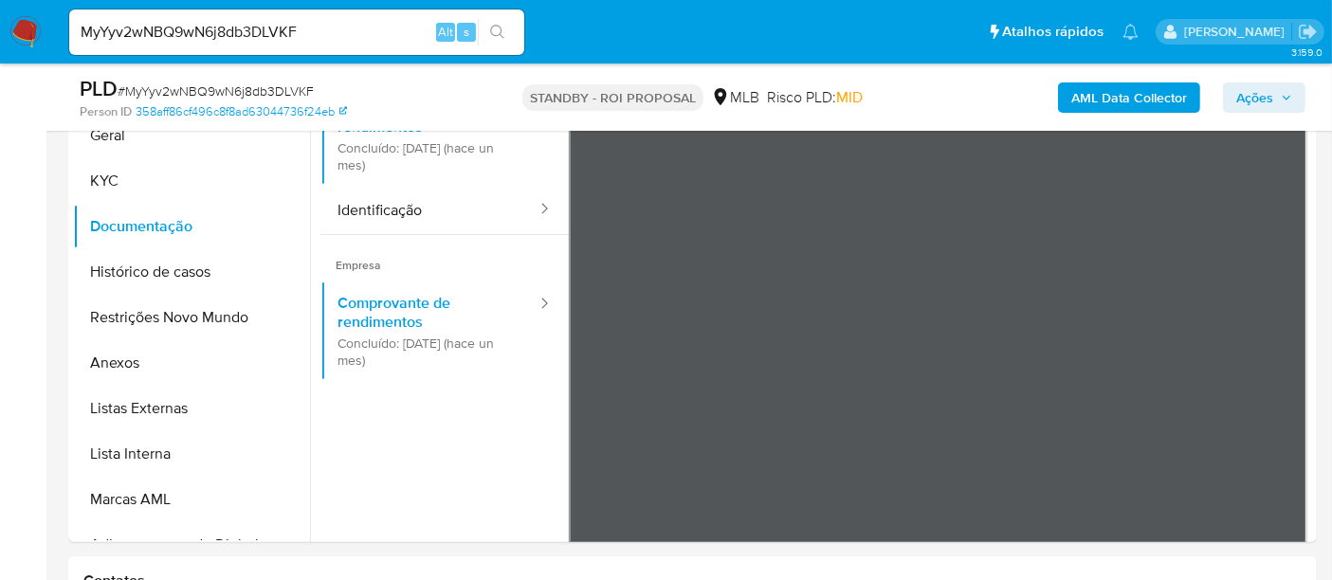
scroll to position [316, 0]
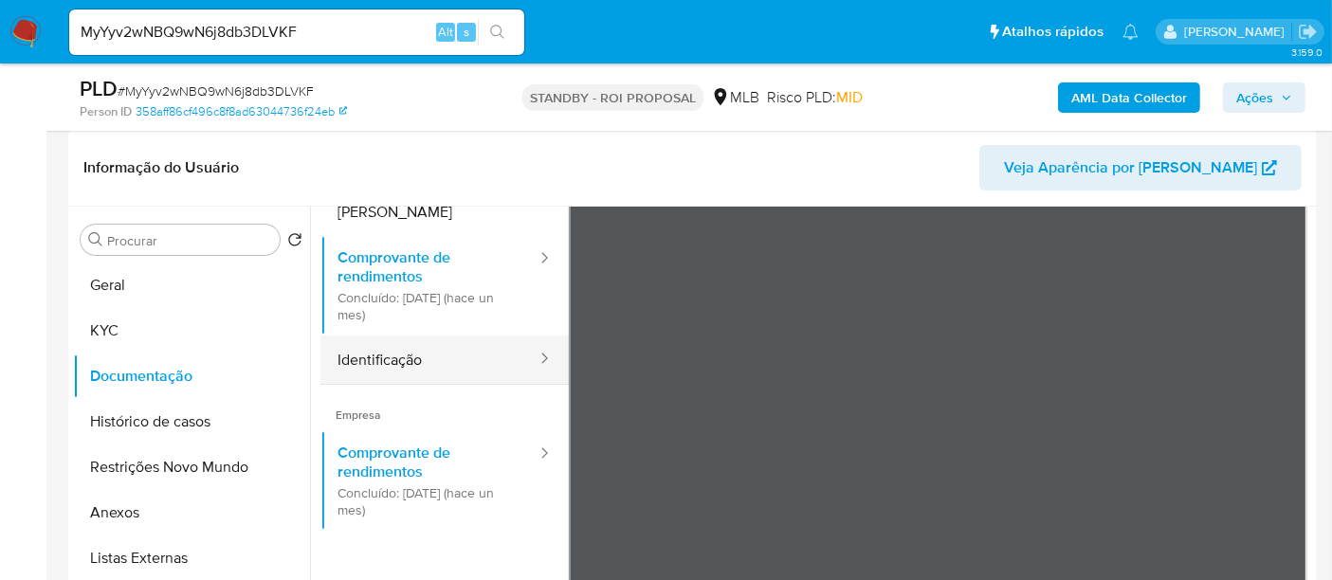
drag, startPoint x: 386, startPoint y: 340, endPoint x: 427, endPoint y: 340, distance: 40.8
click at [386, 340] on button "Identificação" at bounding box center [429, 360] width 218 height 48
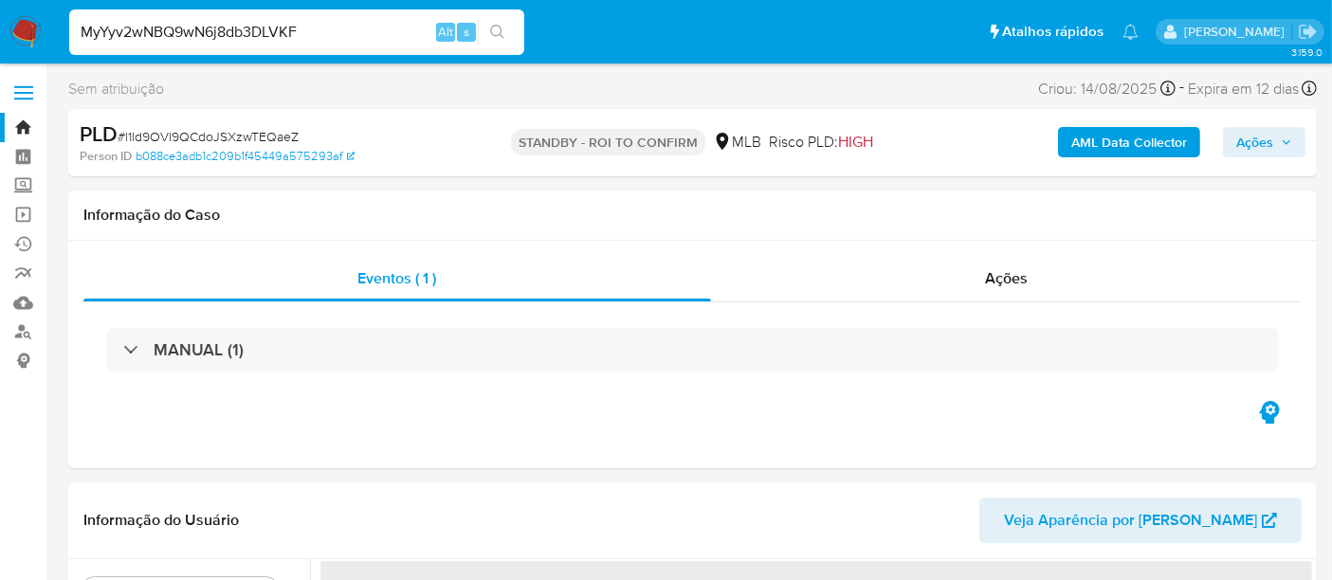
drag, startPoint x: 169, startPoint y: 23, endPoint x: 0, endPoint y: -66, distance: 190.8
select select "10"
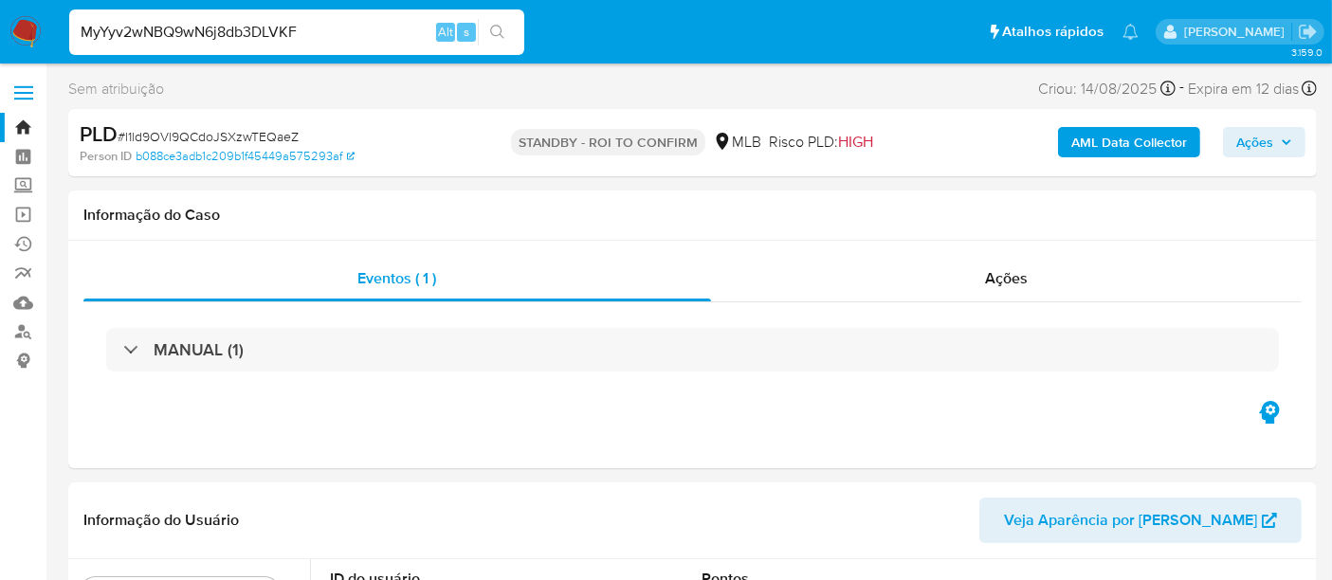
paste input "58419438000199"
drag, startPoint x: 222, startPoint y: 30, endPoint x: 0, endPoint y: 31, distance: 221.8
click at [0, 31] on nav "Pausado Ver notificaciones 58419438000199 Alt s Atalhos rápidos Presiona las si…" at bounding box center [666, 32] width 1332 height 64
paste input "NY7AOrBsPCsw4tZeOJNvEFcb"
type input "NY7AOrBsPCsw4tZeOJNvEFcb"
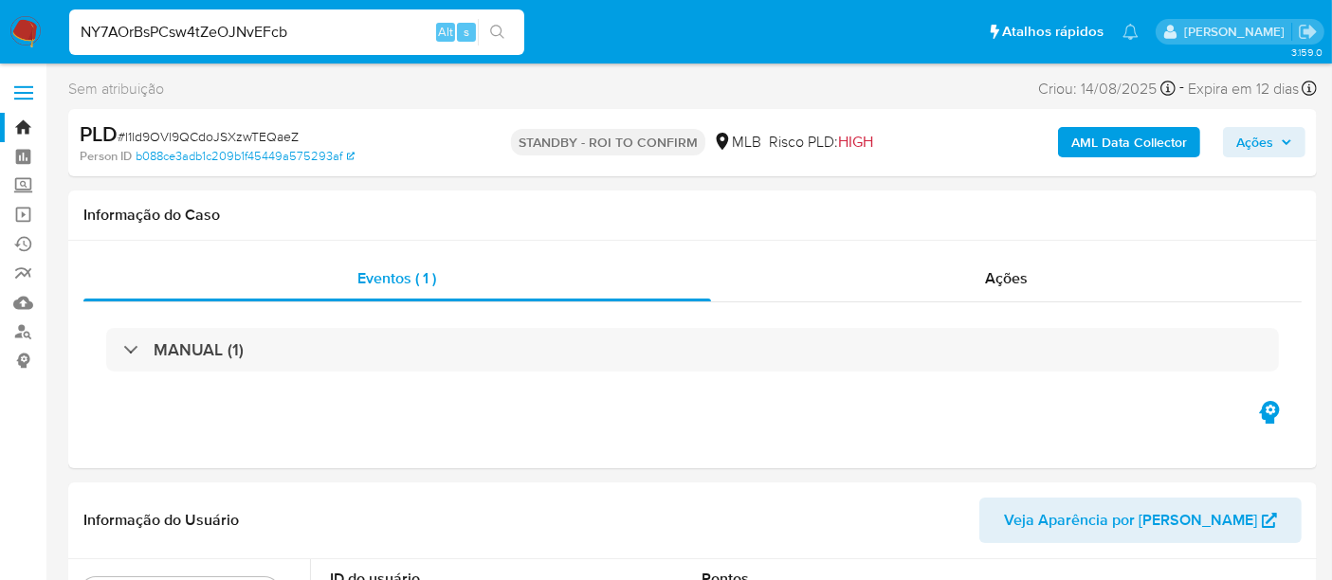
click at [495, 29] on icon "search-icon" at bounding box center [497, 32] width 15 height 15
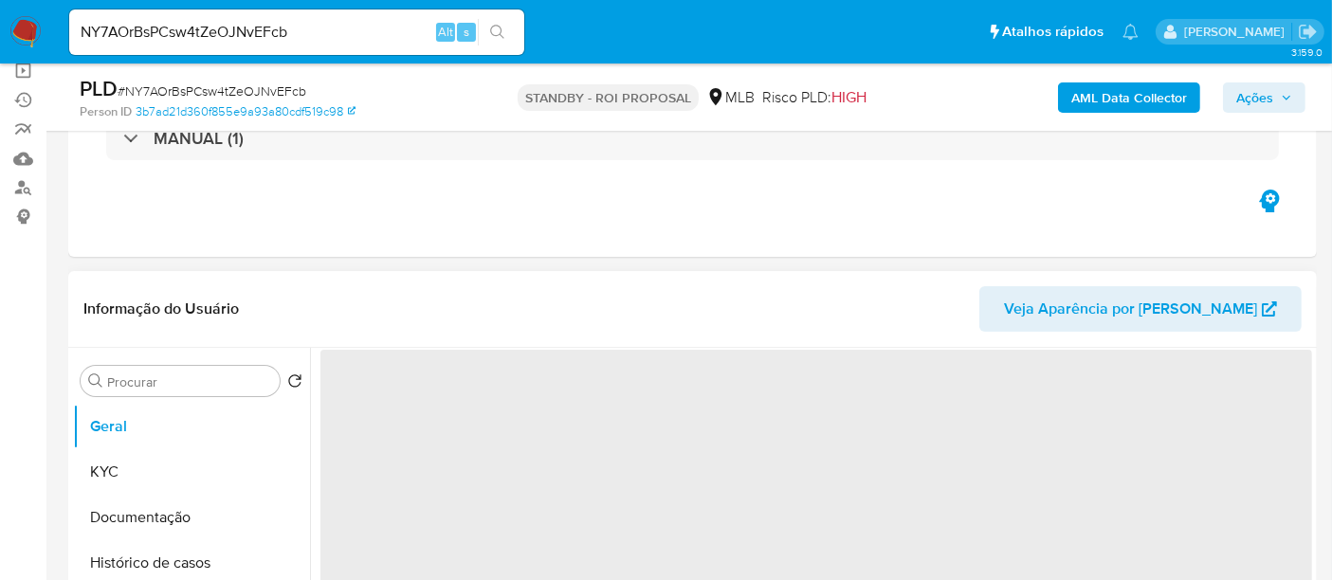
scroll to position [210, 0]
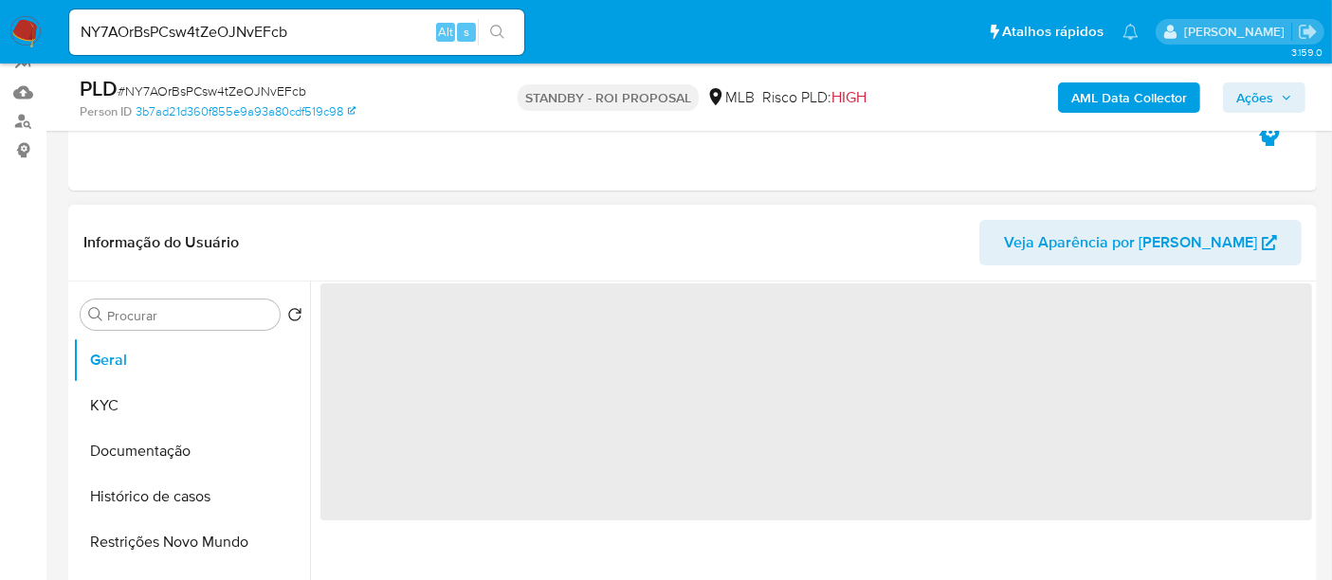
select select "10"
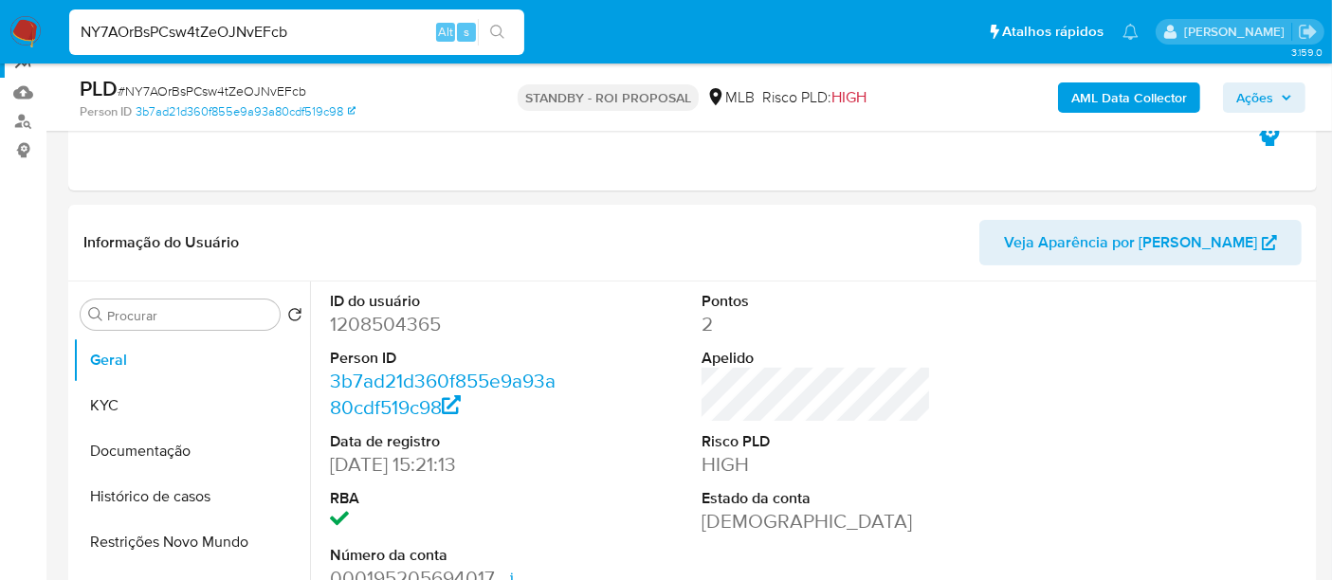
drag, startPoint x: 313, startPoint y: 30, endPoint x: 0, endPoint y: 76, distance: 316.1
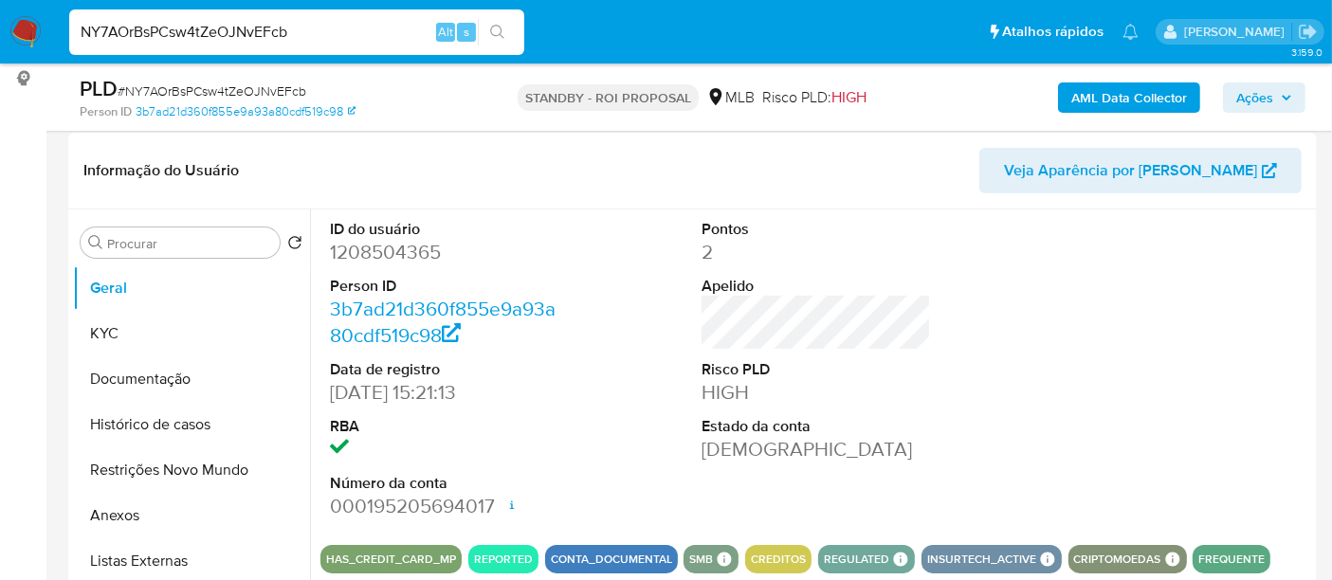
scroll to position [316, 0]
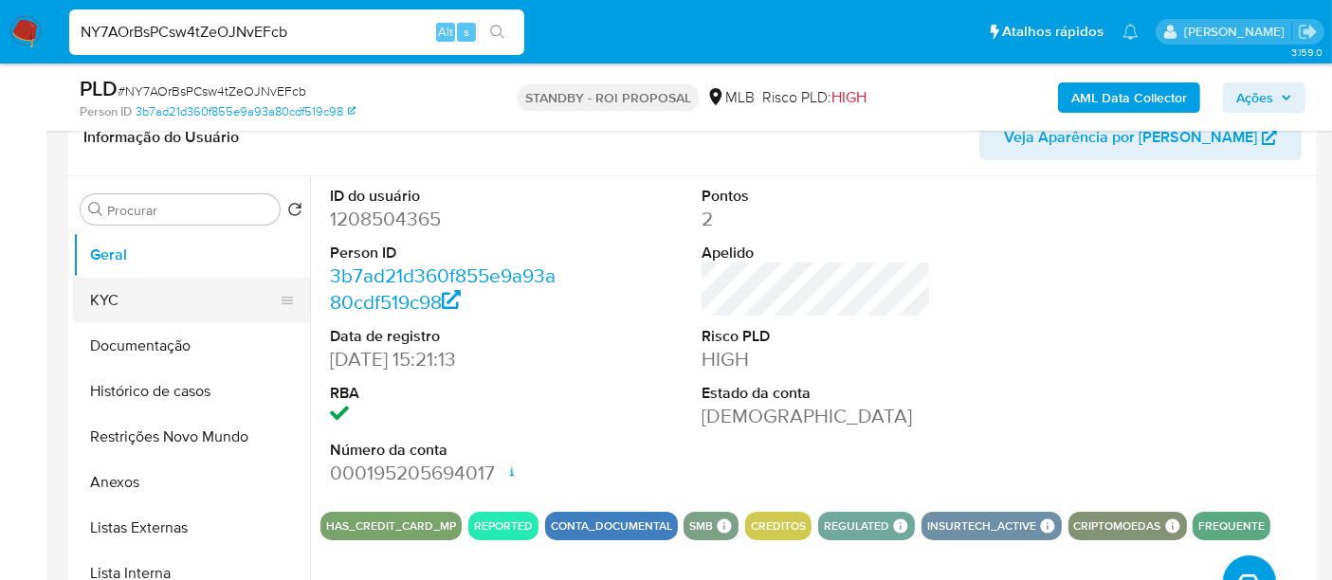
drag, startPoint x: 133, startPoint y: 296, endPoint x: 282, endPoint y: 310, distance: 150.4
click at [133, 296] on button "KYC" at bounding box center [184, 300] width 222 height 45
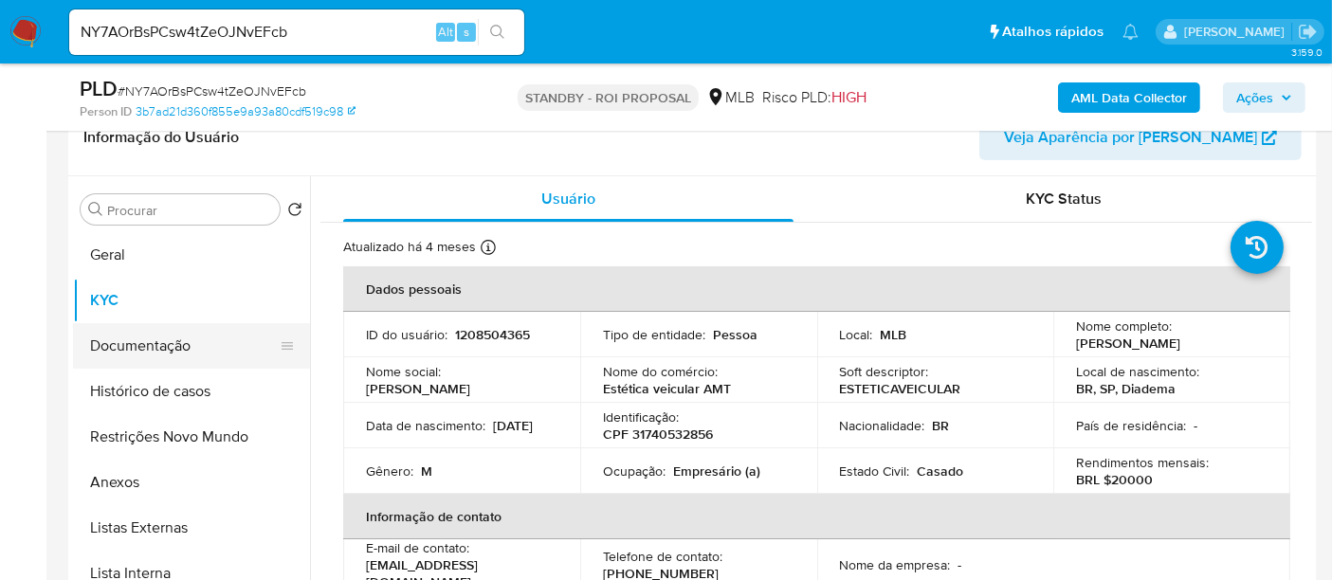
drag, startPoint x: 150, startPoint y: 345, endPoint x: 318, endPoint y: 351, distance: 168.8
click at [148, 344] on button "Documentação" at bounding box center [191, 345] width 237 height 45
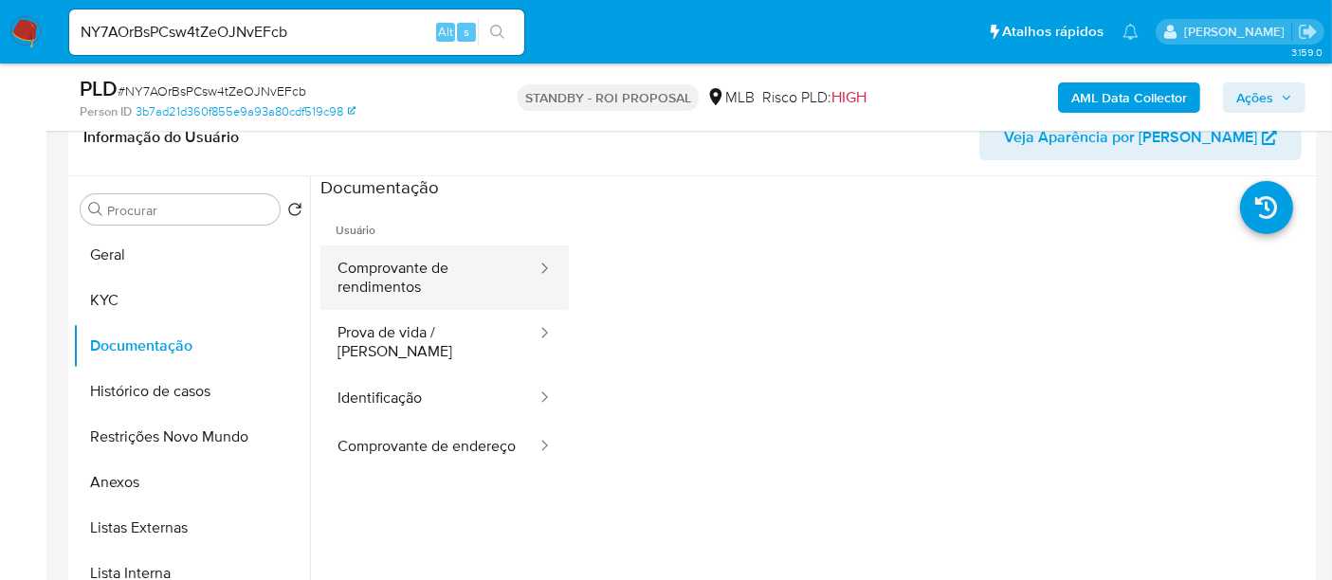
click at [430, 280] on button "Comprovante de rendimentos" at bounding box center [429, 277] width 218 height 64
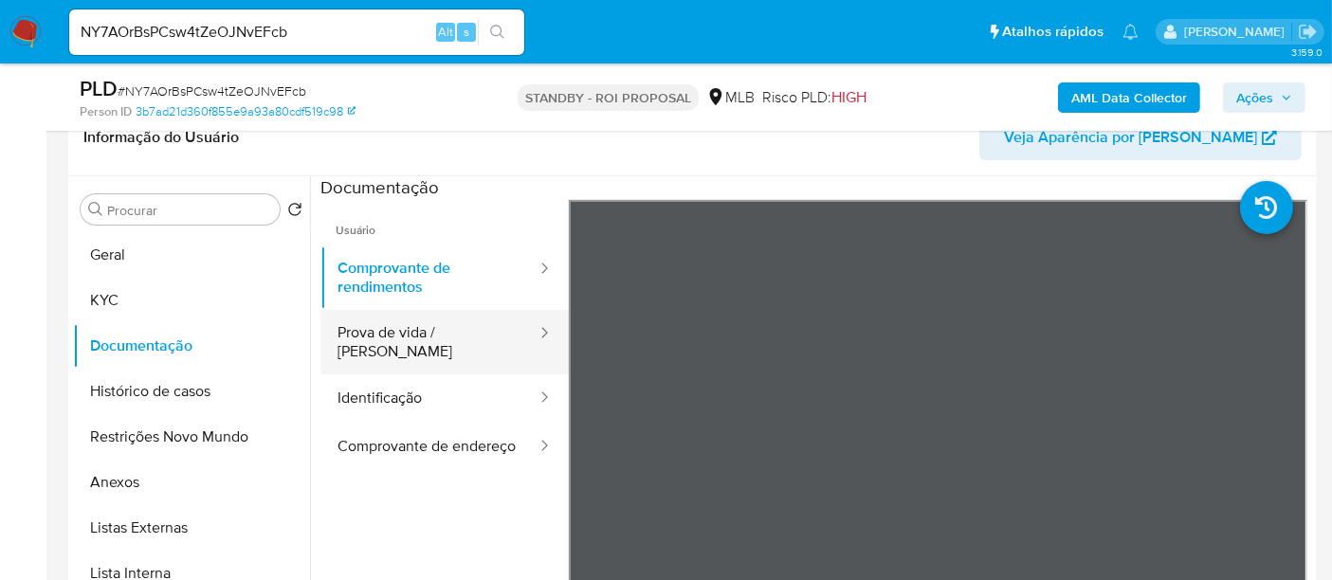
click at [391, 330] on button "Prova de vida / Selfie" at bounding box center [429, 342] width 218 height 64
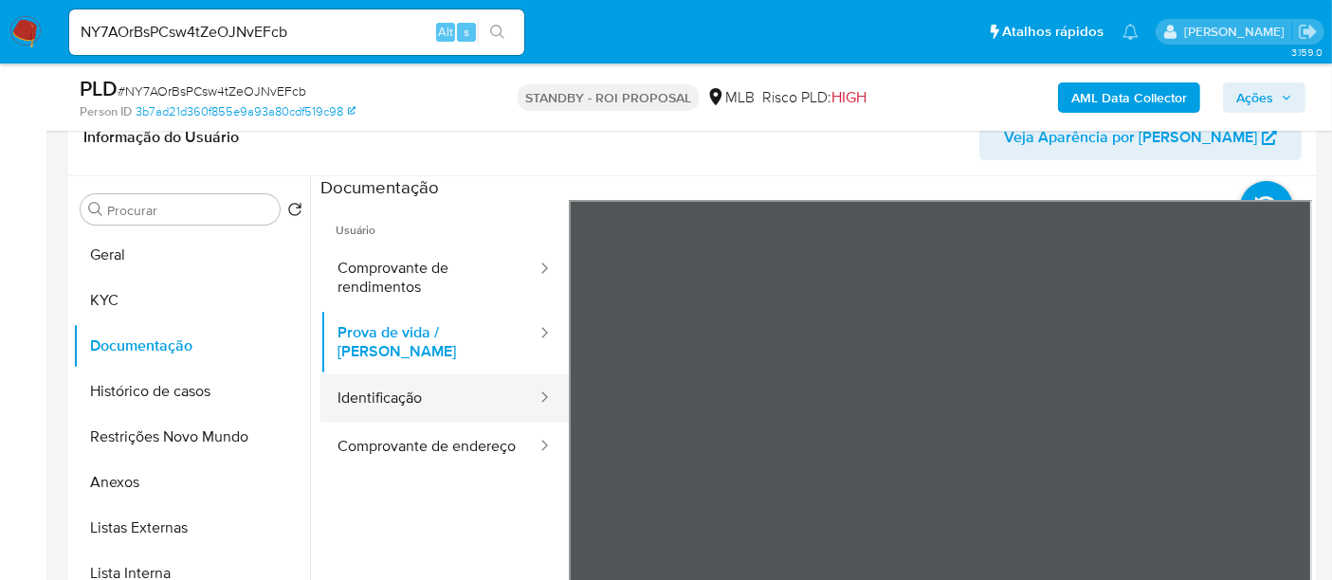
click at [385, 375] on button "Identificação" at bounding box center [429, 398] width 218 height 48
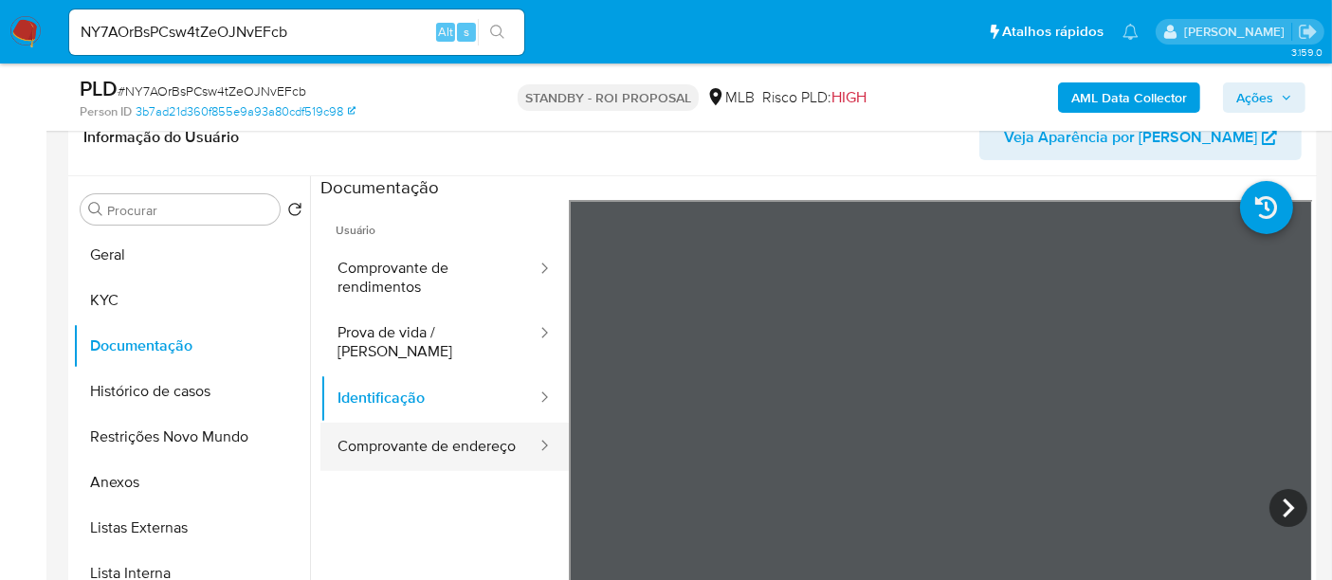
click at [395, 440] on button "Comprovante de endereço" at bounding box center [429, 447] width 218 height 48
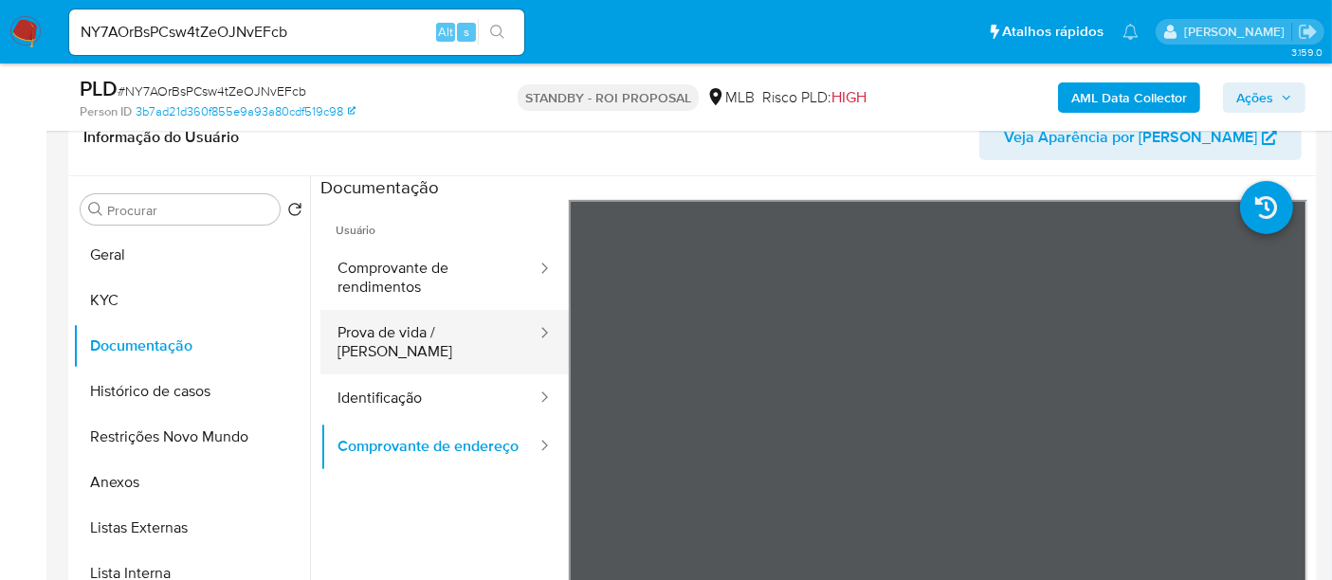
click at [407, 323] on button "Prova de vida / Selfie" at bounding box center [429, 342] width 218 height 64
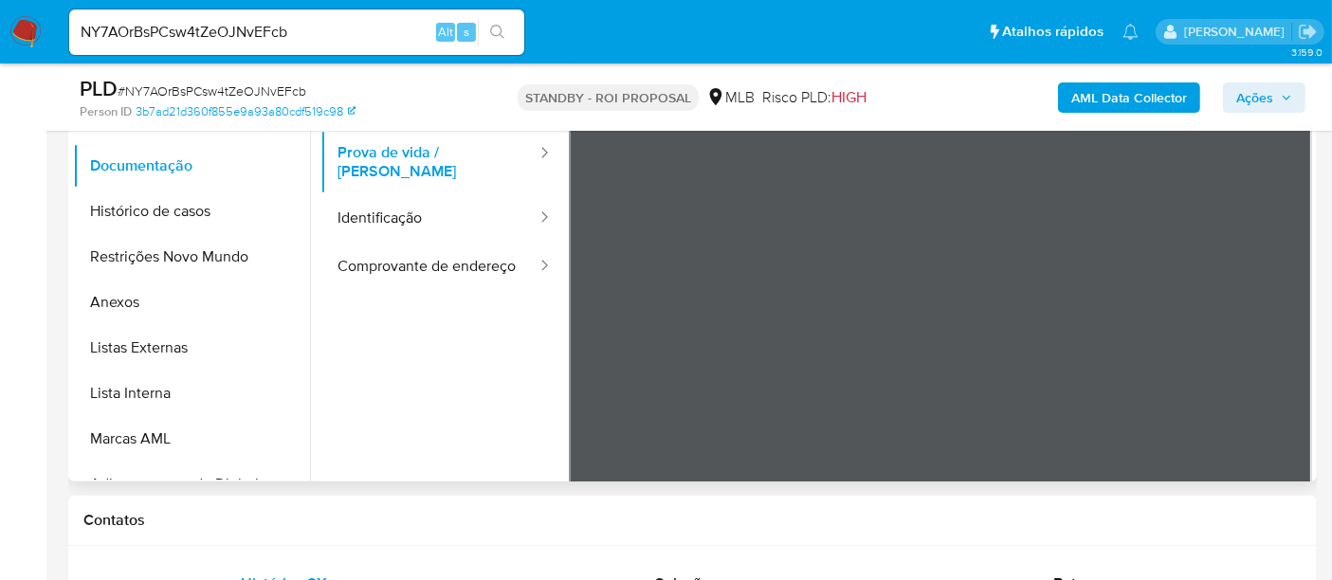
scroll to position [500, 0]
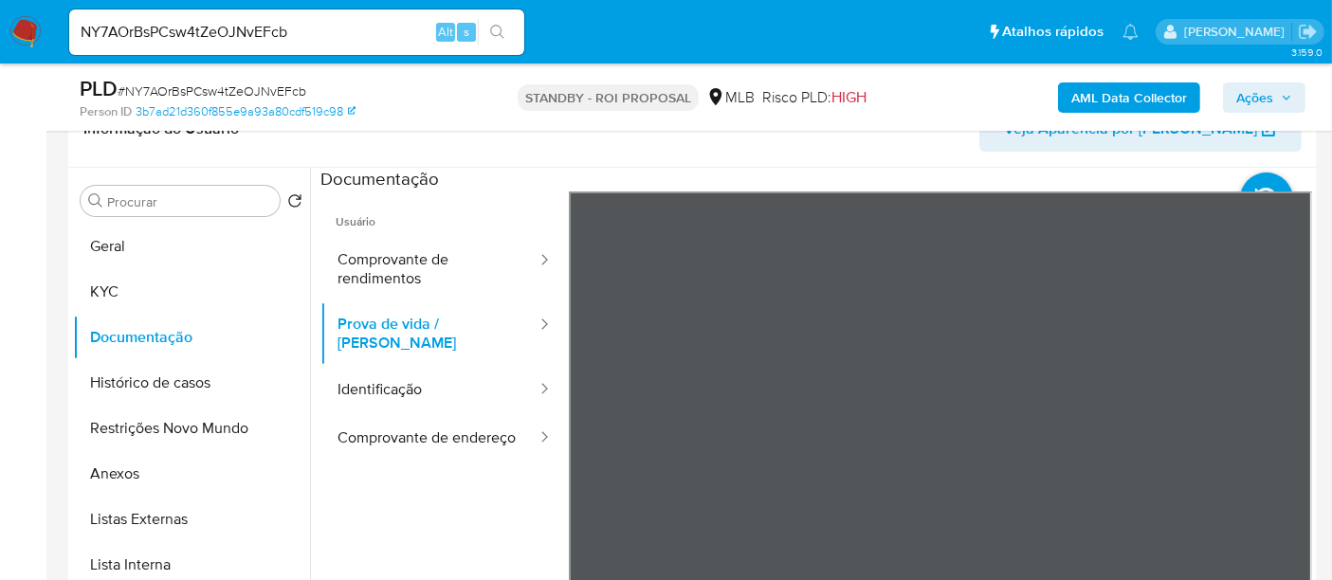
scroll to position [289, 0]
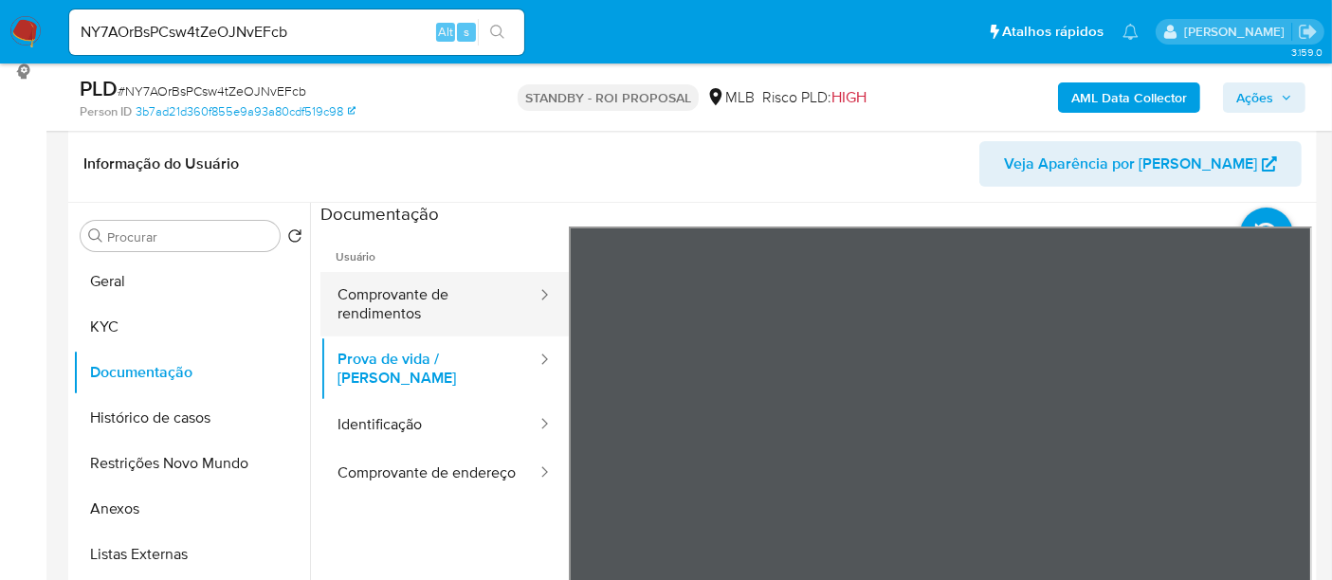
click at [408, 304] on button "Comprovante de rendimentos" at bounding box center [429, 304] width 218 height 64
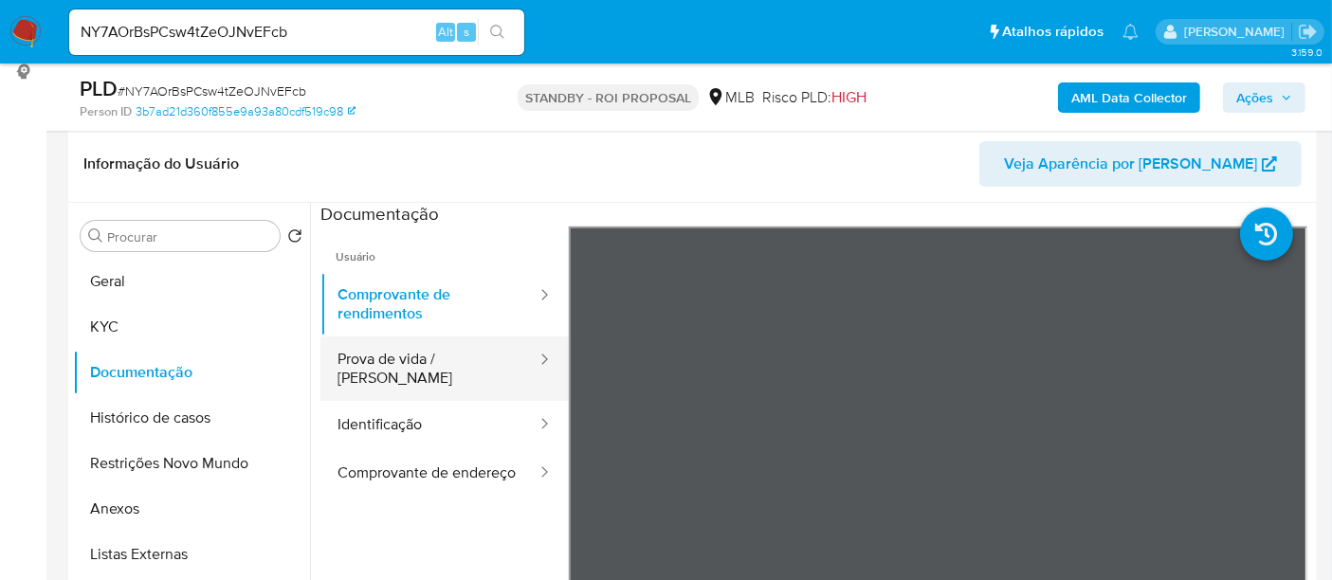
click at [429, 351] on button "Prova de vida / Selfie" at bounding box center [429, 368] width 218 height 64
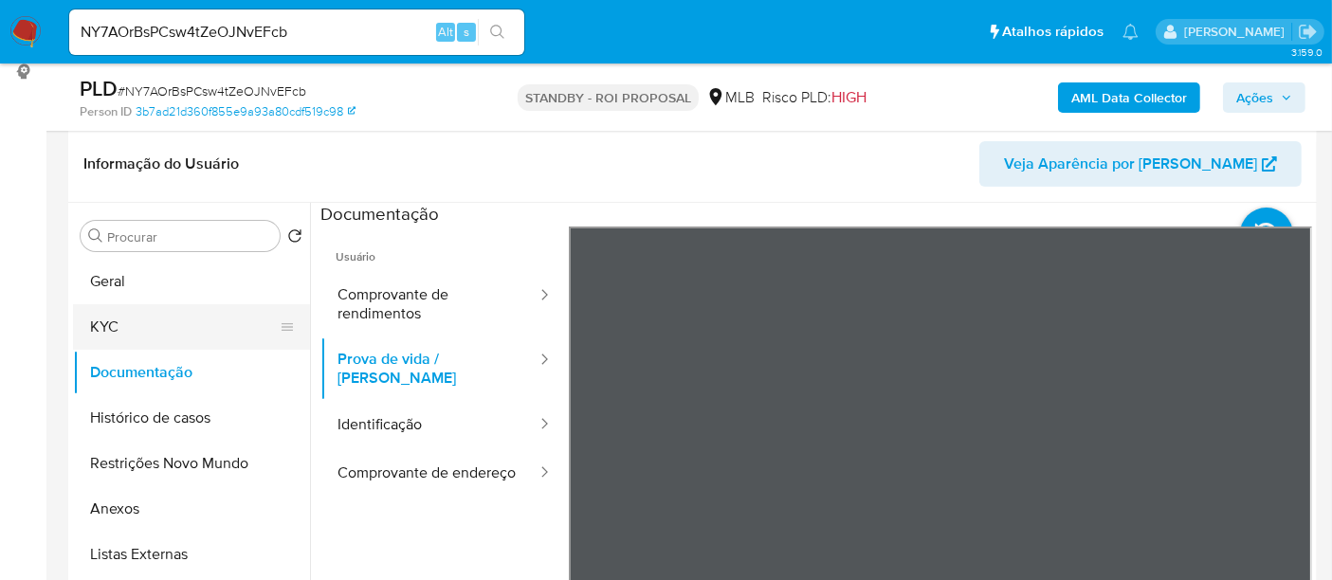
click at [119, 315] on button "KYC" at bounding box center [184, 326] width 222 height 45
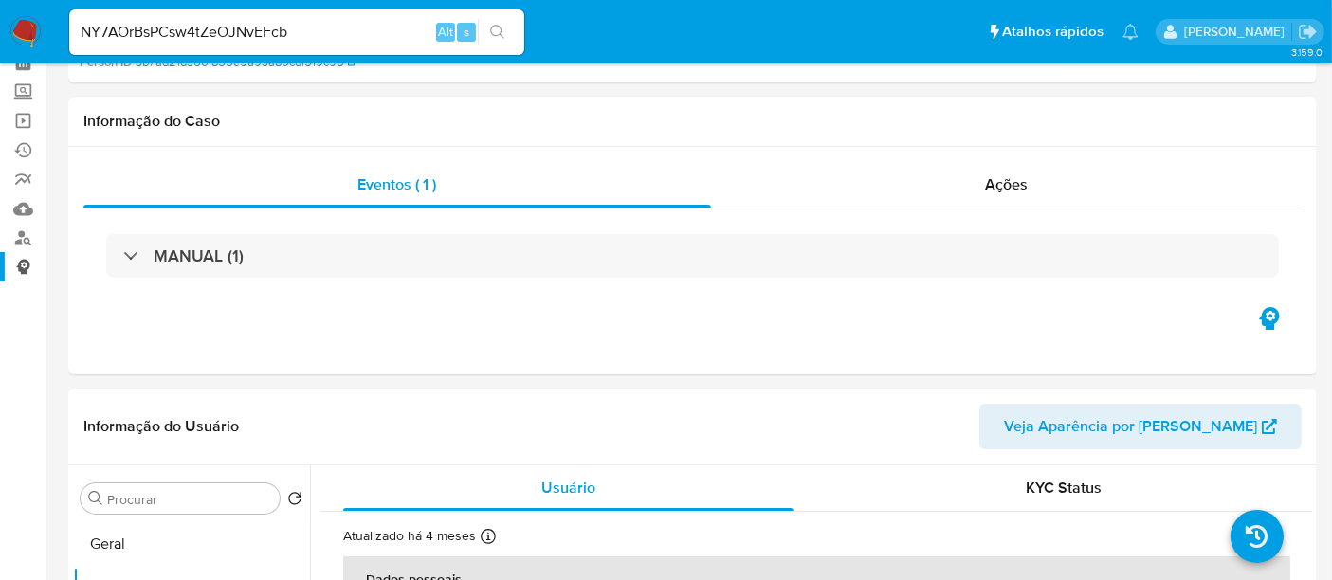
scroll to position [0, 0]
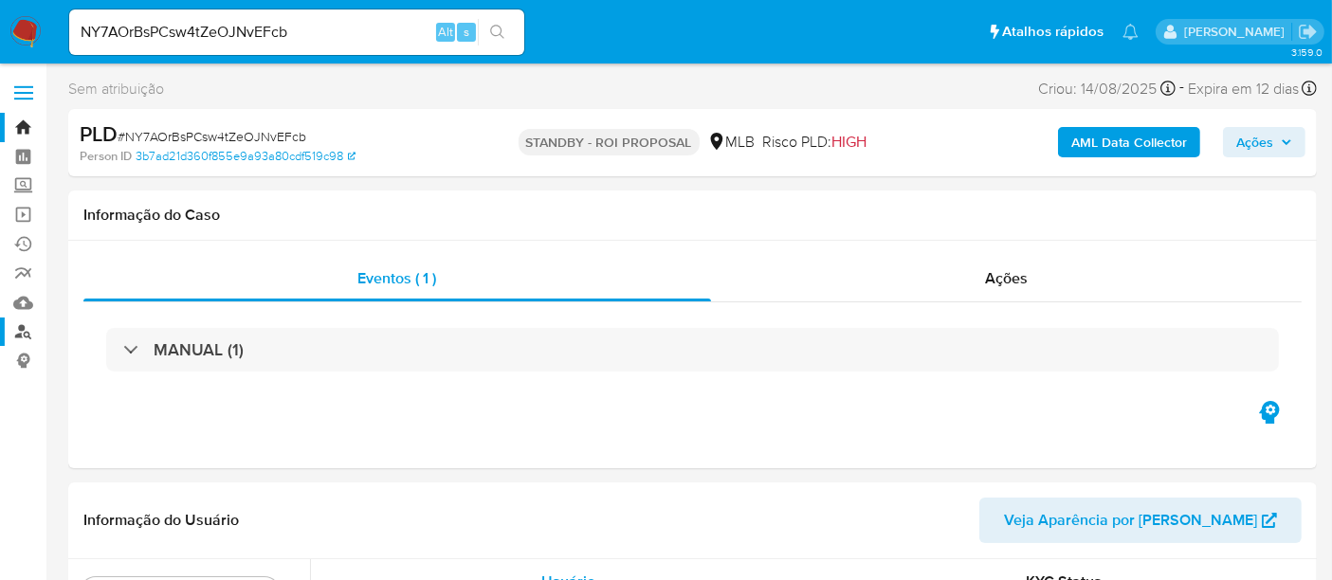
click at [19, 329] on link "Localizador de pessoas" at bounding box center [113, 332] width 226 height 29
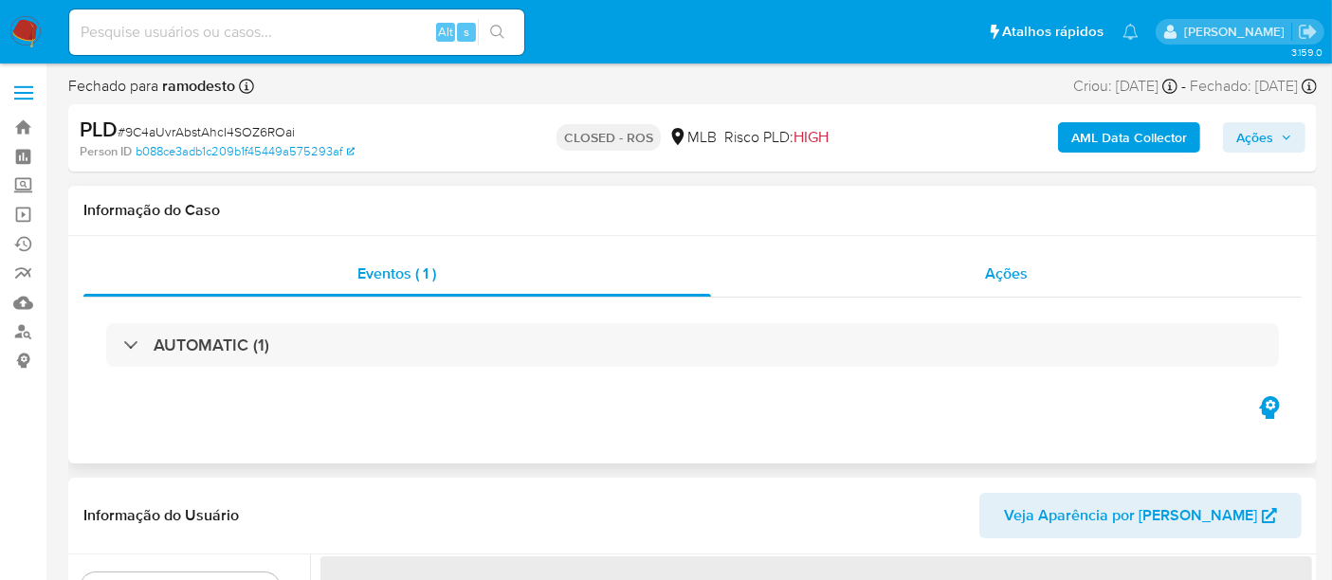
select select "10"
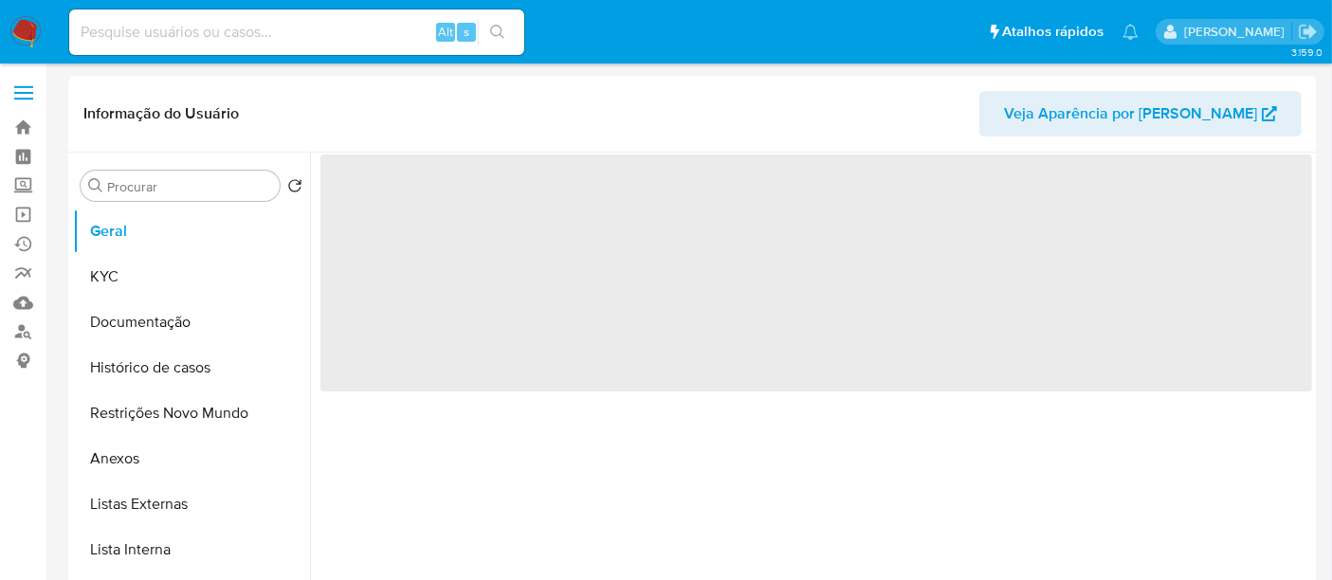
select select "10"
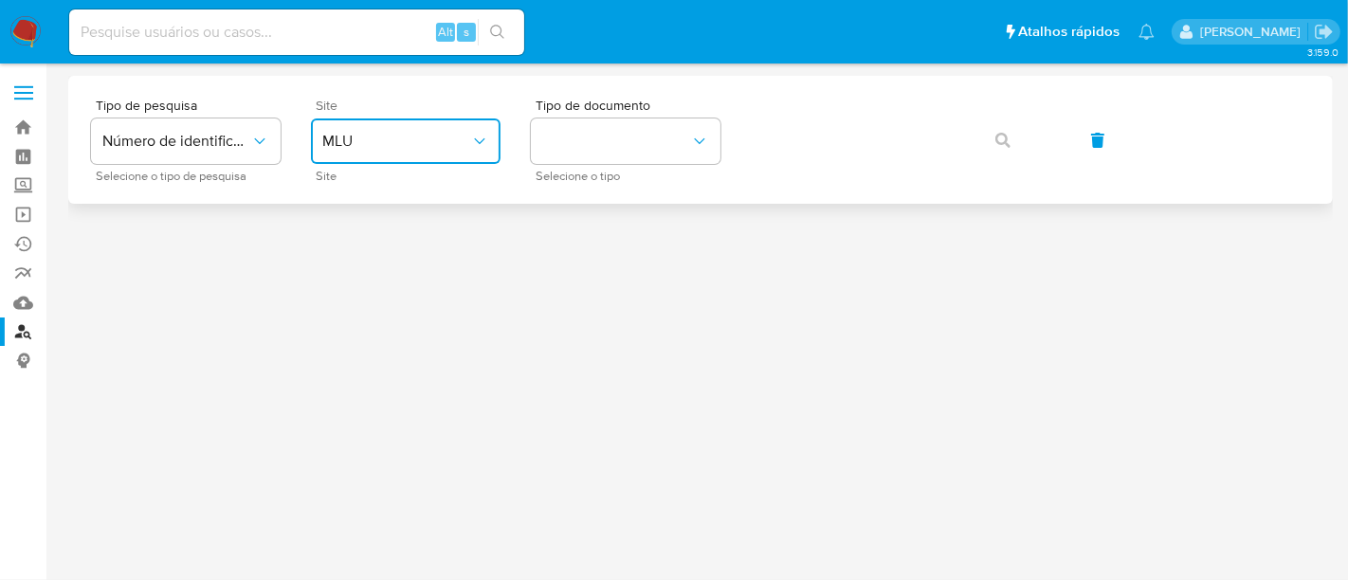
click at [476, 133] on icon "site_id" at bounding box center [479, 141] width 19 height 19
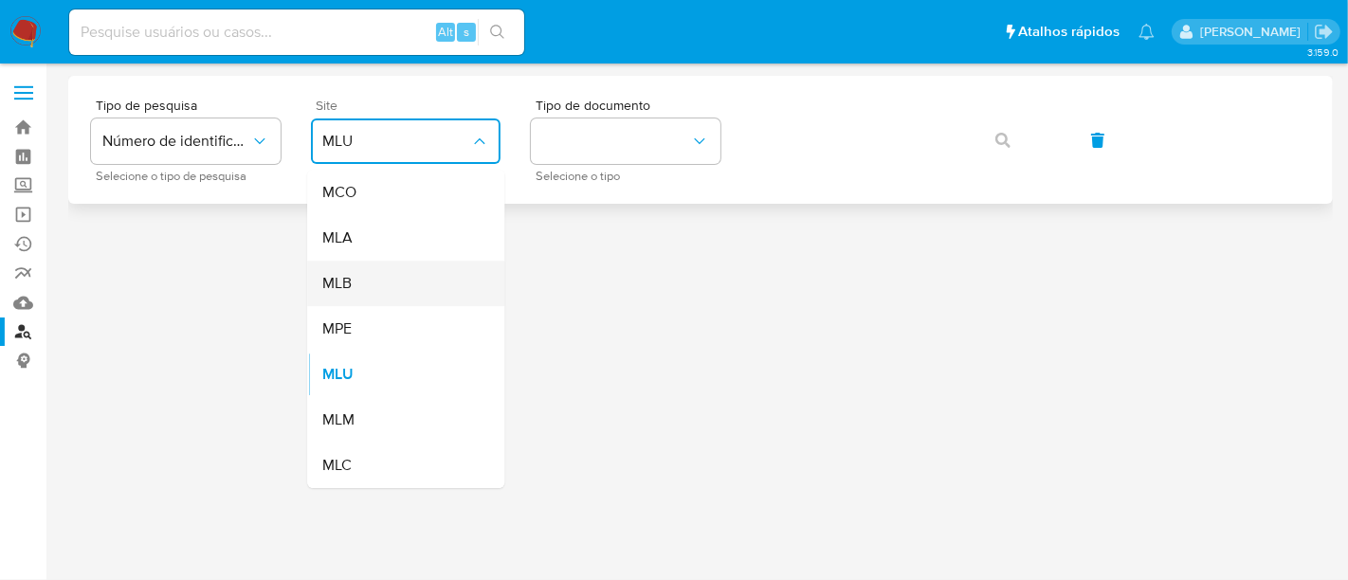
click at [355, 286] on div "MLB" at bounding box center [399, 283] width 155 height 45
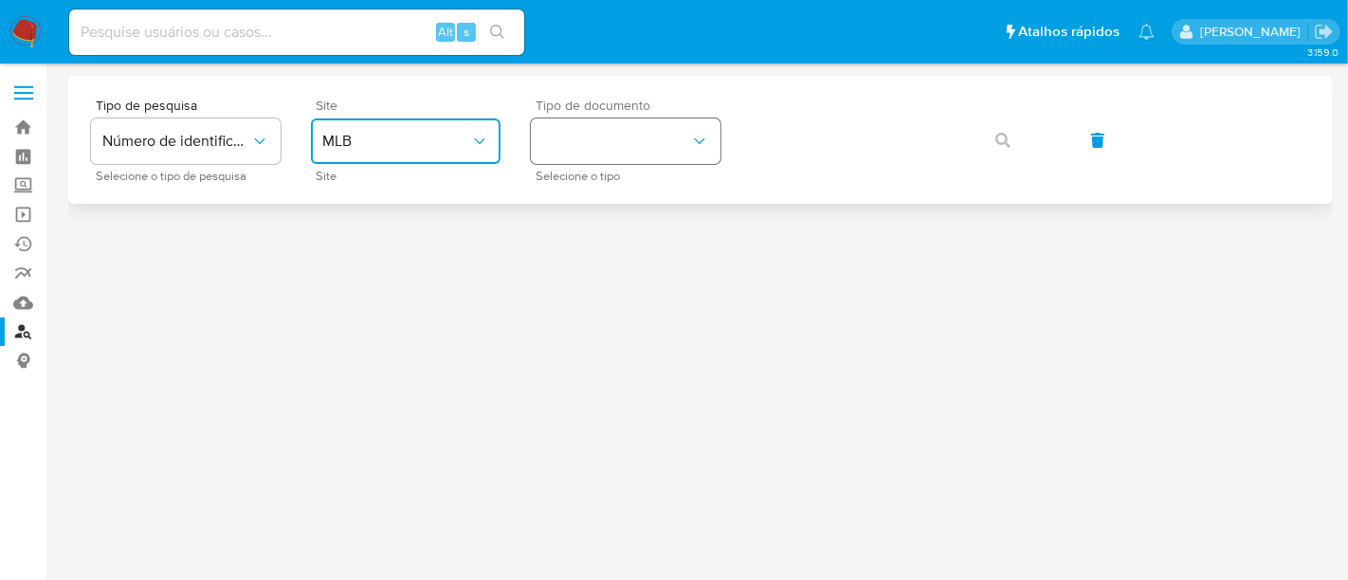
click at [699, 140] on icon "identificationType" at bounding box center [699, 141] width 19 height 19
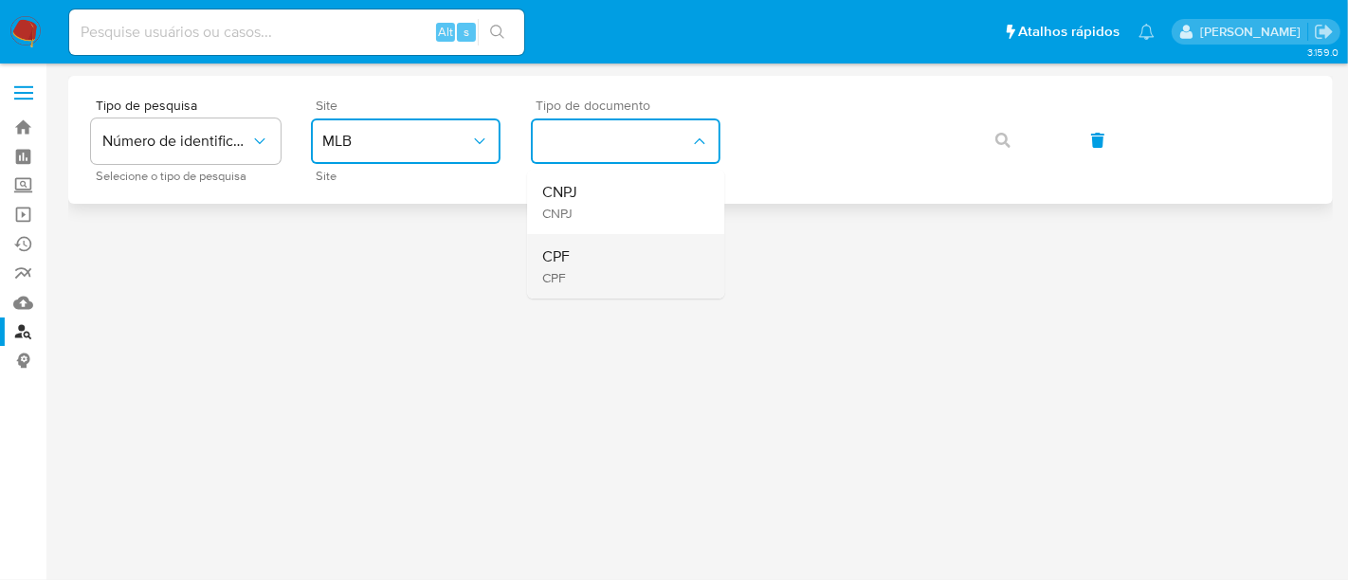
click at [572, 254] on div "CPF CPF" at bounding box center [619, 266] width 155 height 64
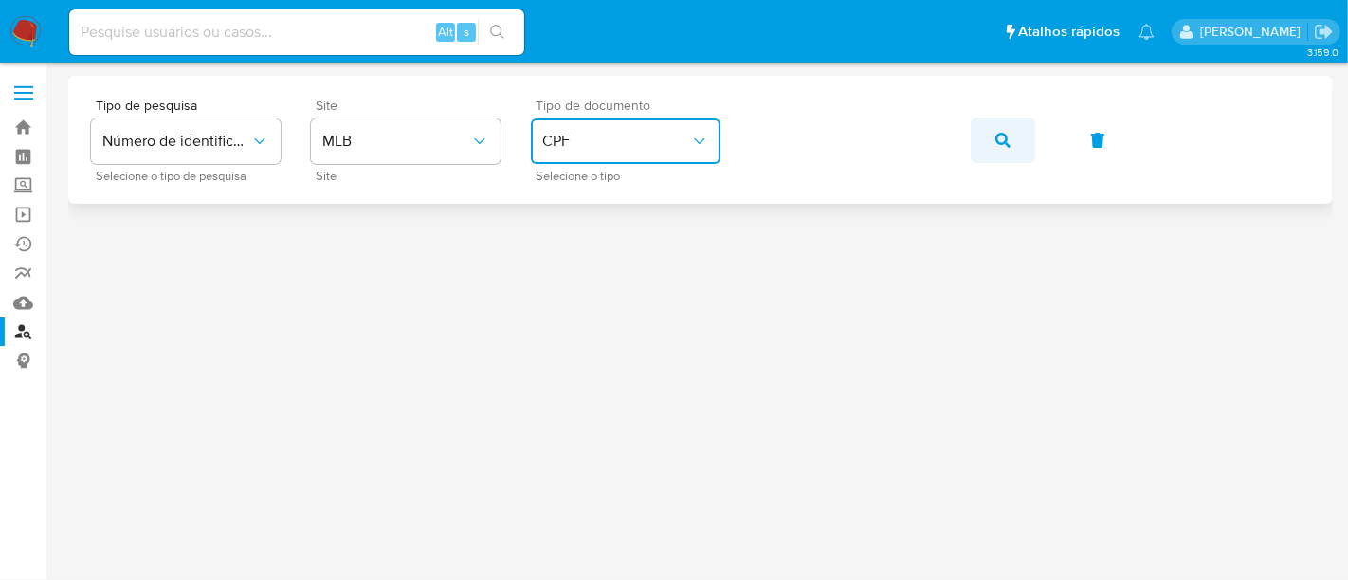
click at [1001, 136] on icon "button" at bounding box center [1002, 140] width 15 height 15
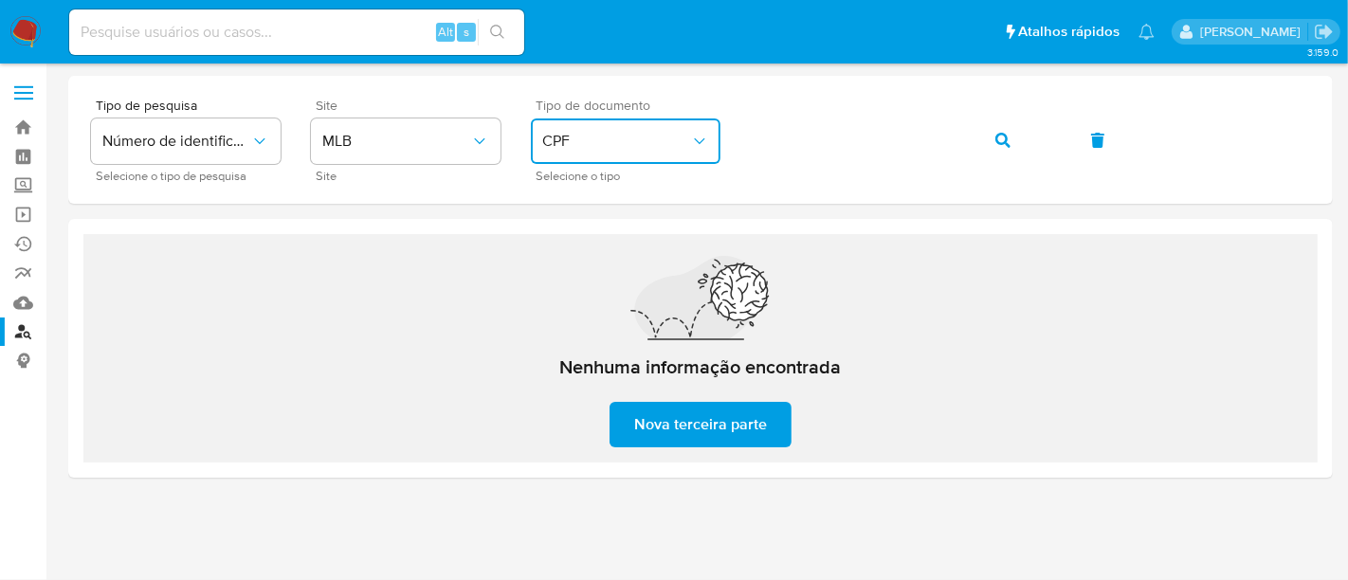
click at [703, 136] on icon "identificationType" at bounding box center [699, 141] width 19 height 19
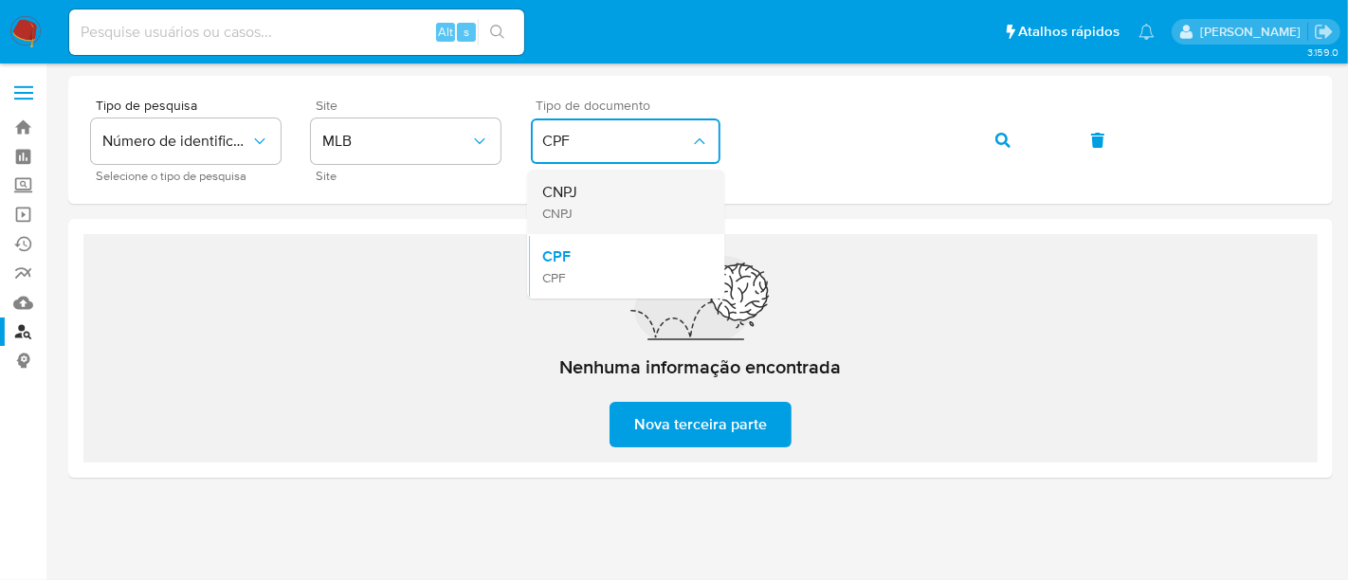
click at [592, 201] on div "CNPJ CNPJ" at bounding box center [619, 202] width 155 height 64
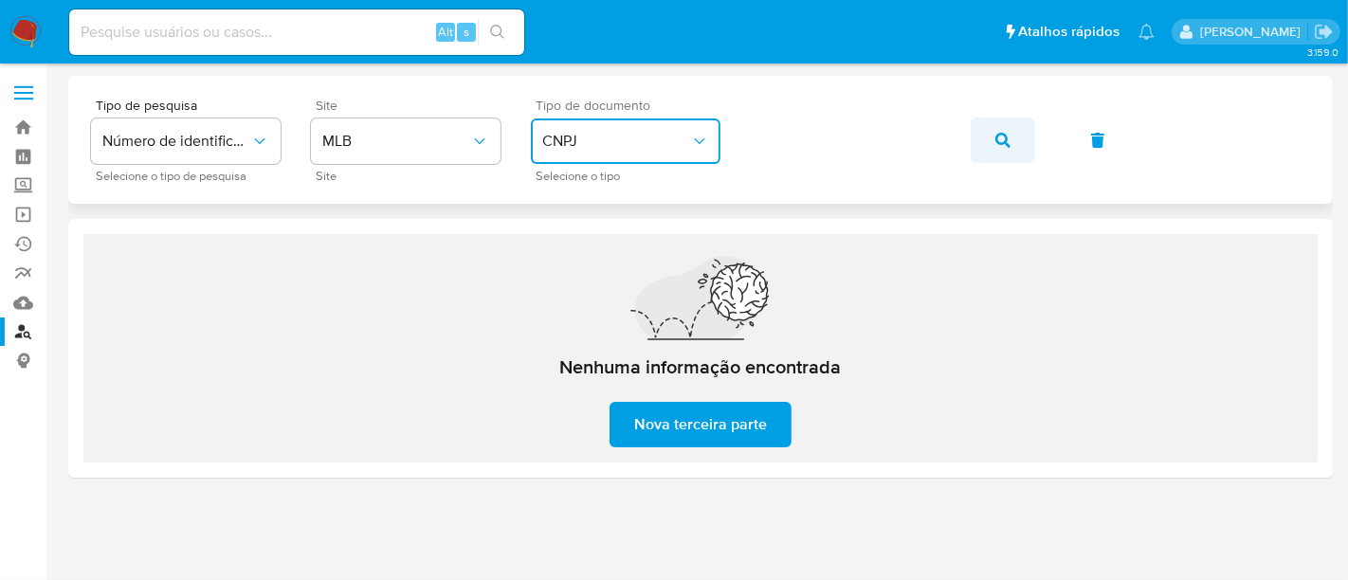
click at [1000, 126] on span "button" at bounding box center [1002, 140] width 15 height 42
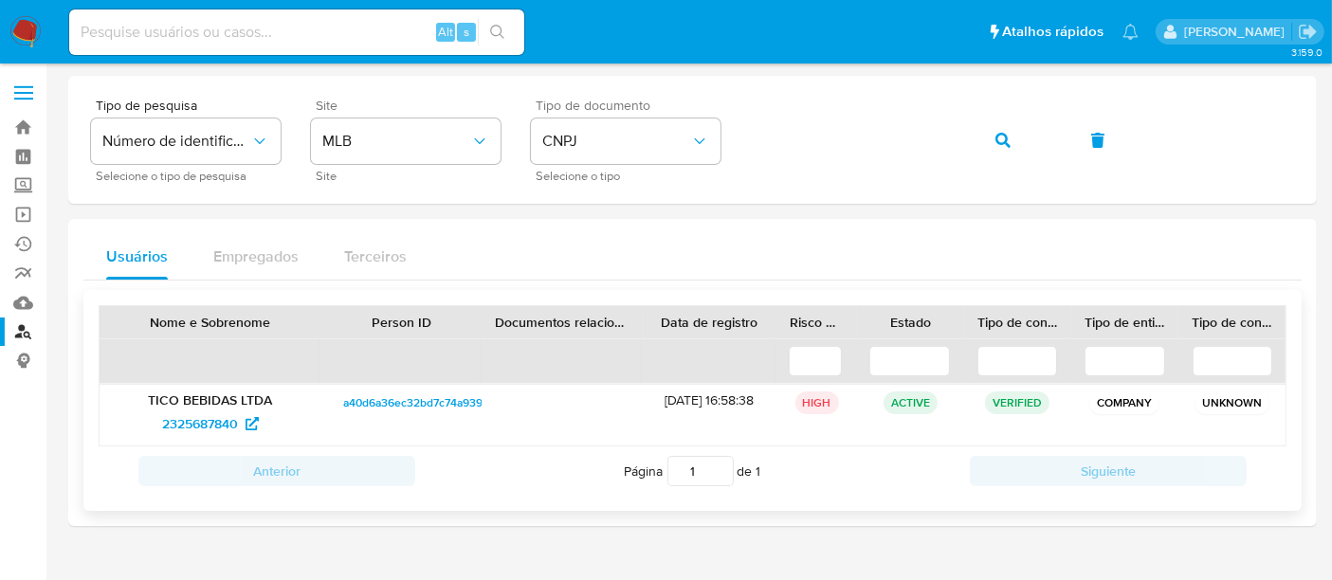
click at [180, 400] on p "TICO BEBIDAS LTDA" at bounding box center [210, 399] width 194 height 17
click at [186, 415] on span "2325687840" at bounding box center [200, 423] width 76 height 30
click at [206, 24] on input at bounding box center [296, 32] width 455 height 25
paste input "6Bvb4vLi0zC6VS5CRvopVV2J"
type input "6Bvb4vLi0zC6VS5CRvopVV2J"
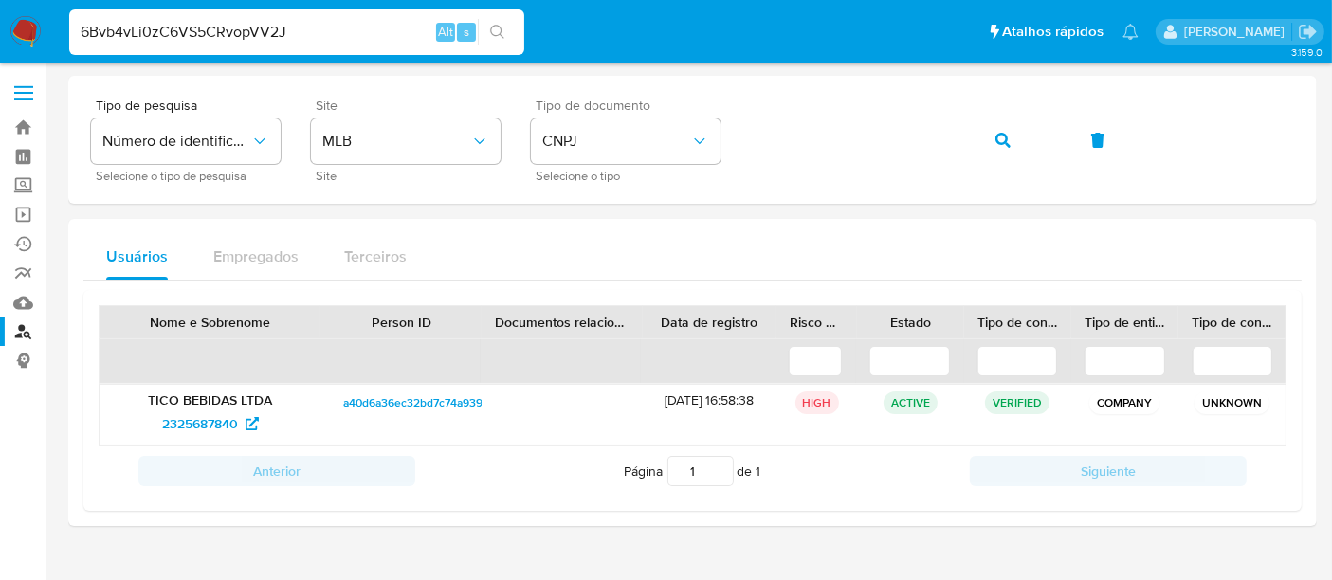
click at [503, 15] on div "6Bvb4vLi0zC6VS5CRvopVV2J Alt s" at bounding box center [296, 31] width 455 height 45
click at [503, 26] on icon "search-icon" at bounding box center [497, 32] width 15 height 15
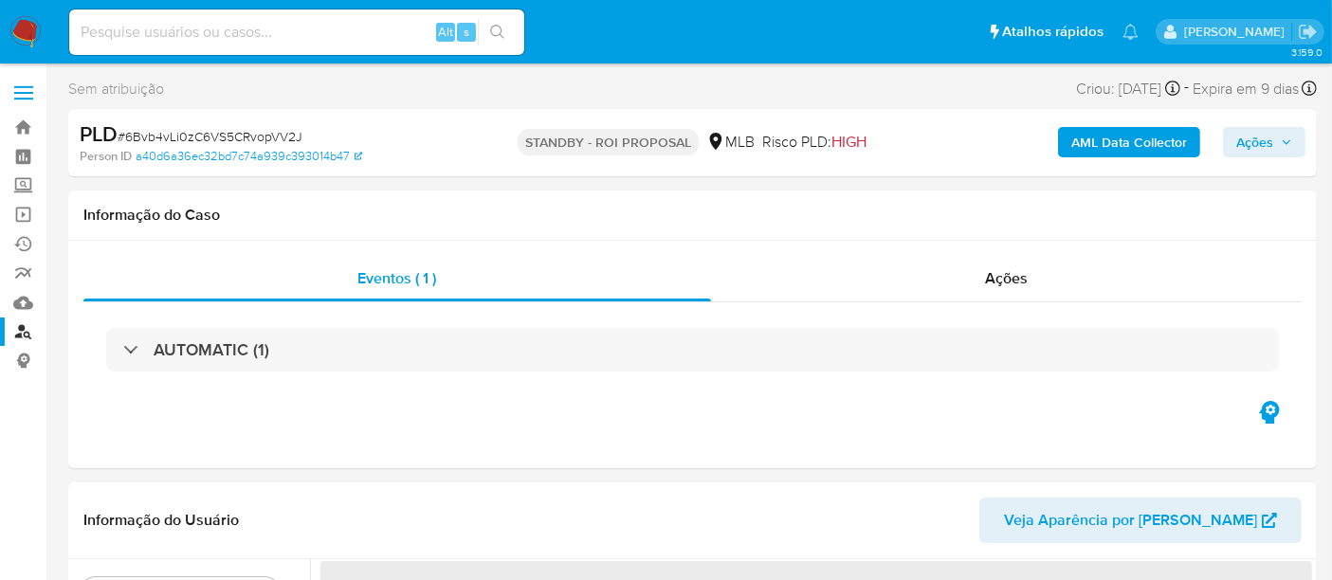
select select "10"
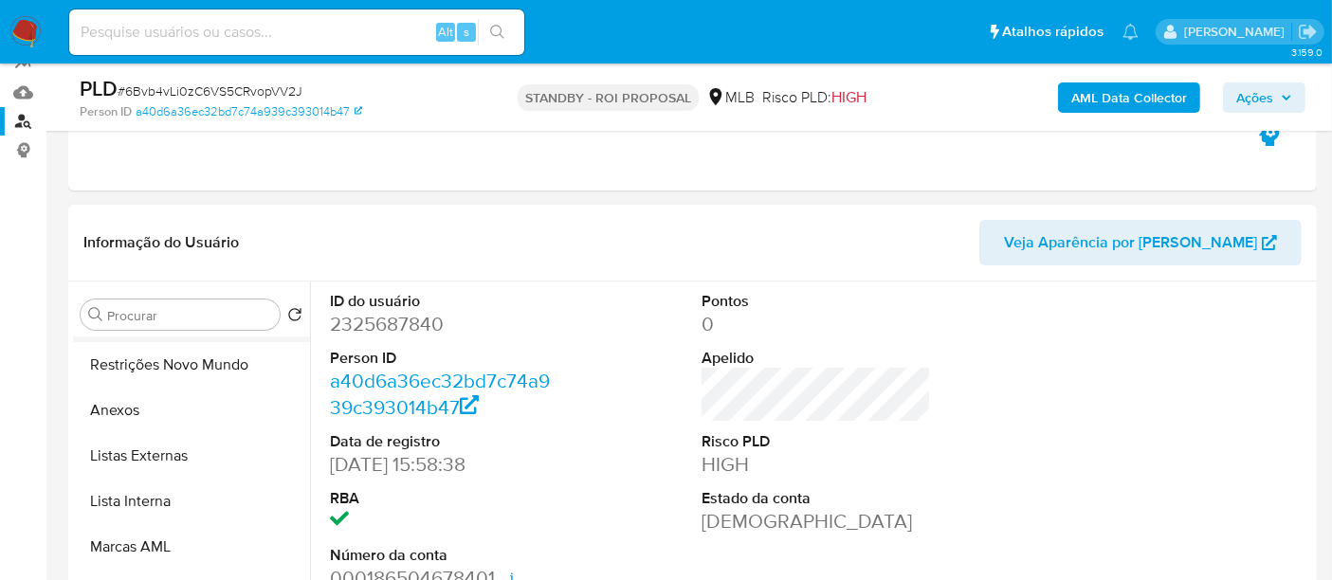
scroll to position [210, 0]
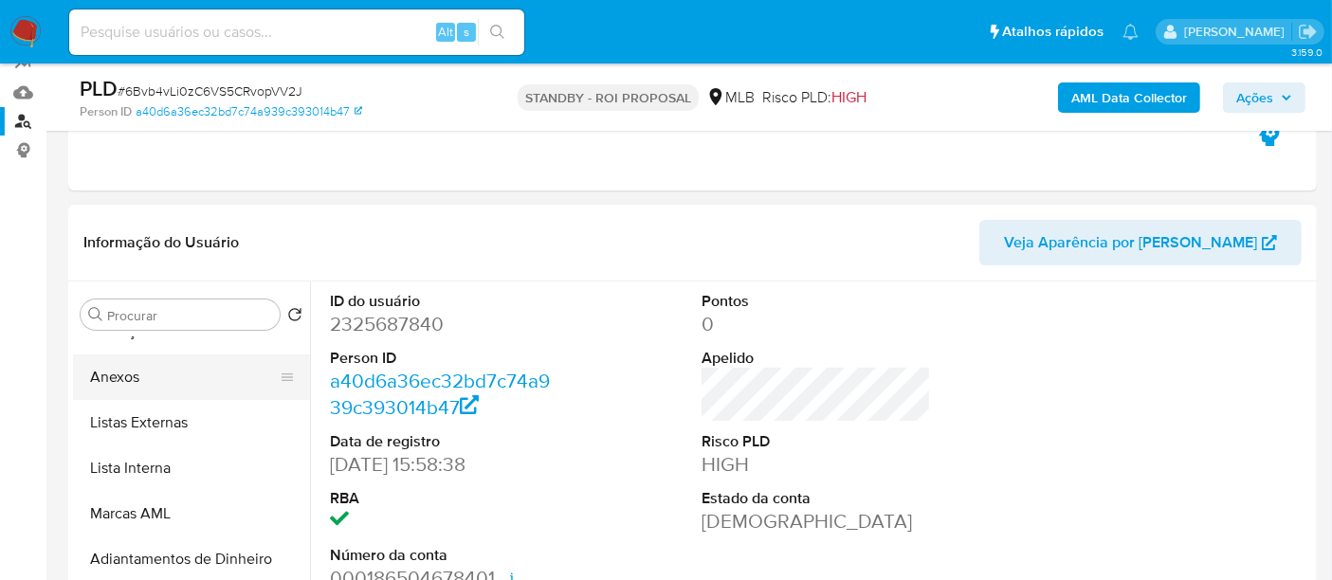
click at [120, 379] on button "Anexos" at bounding box center [184, 376] width 222 height 45
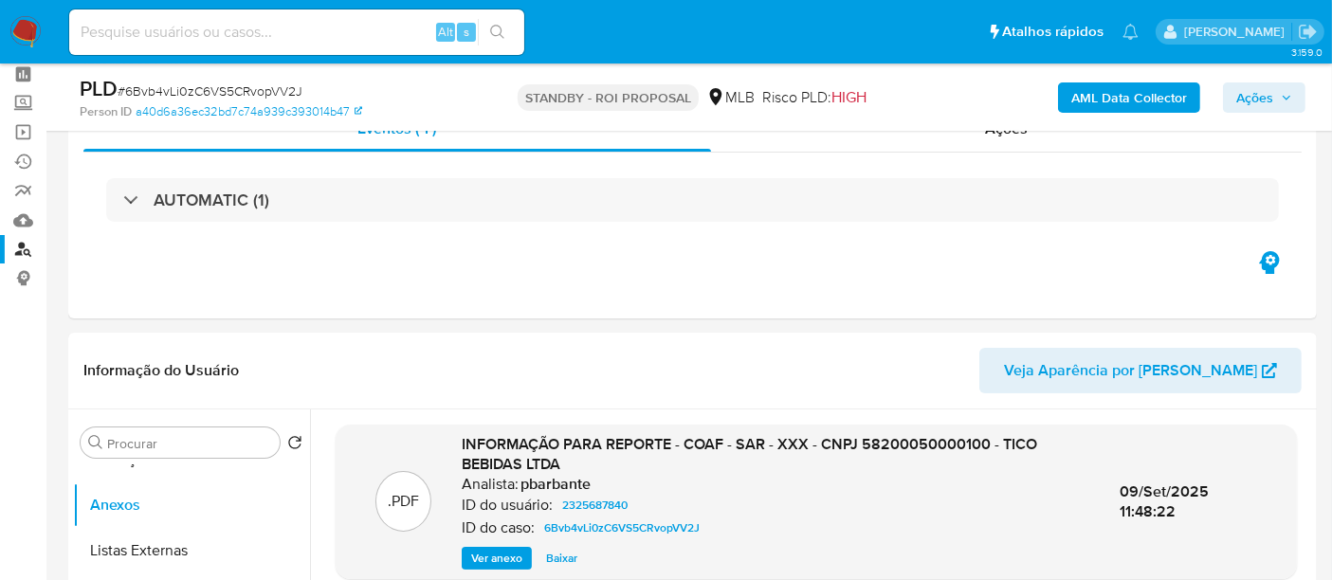
scroll to position [0, 0]
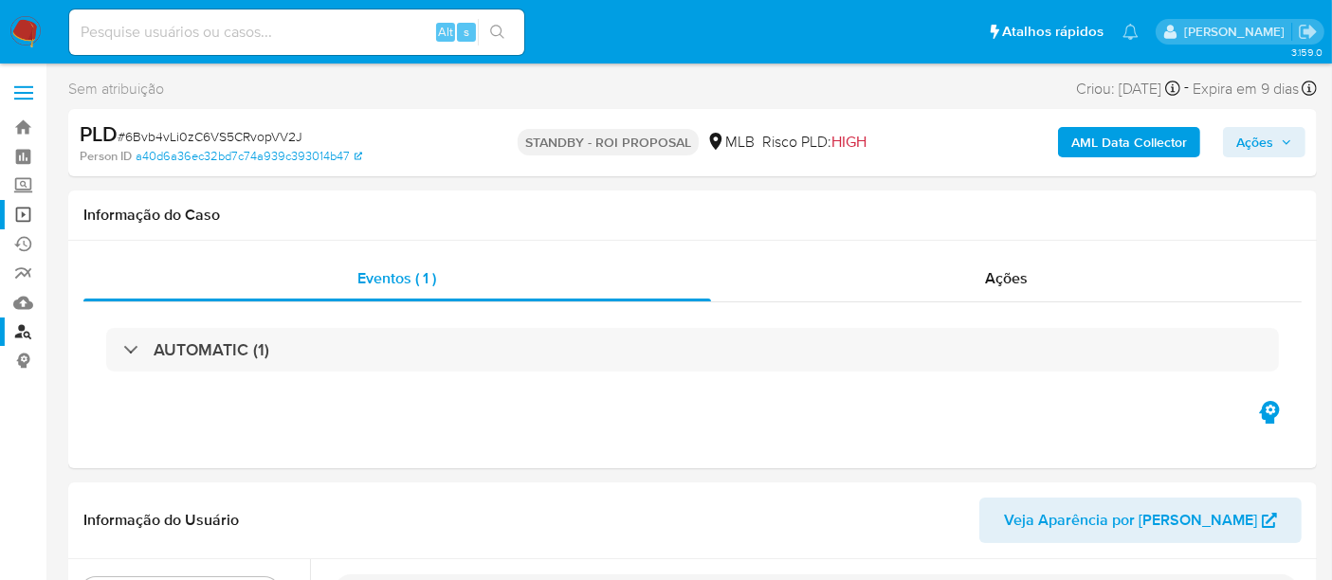
click at [21, 213] on link "Operações em massa" at bounding box center [113, 214] width 226 height 29
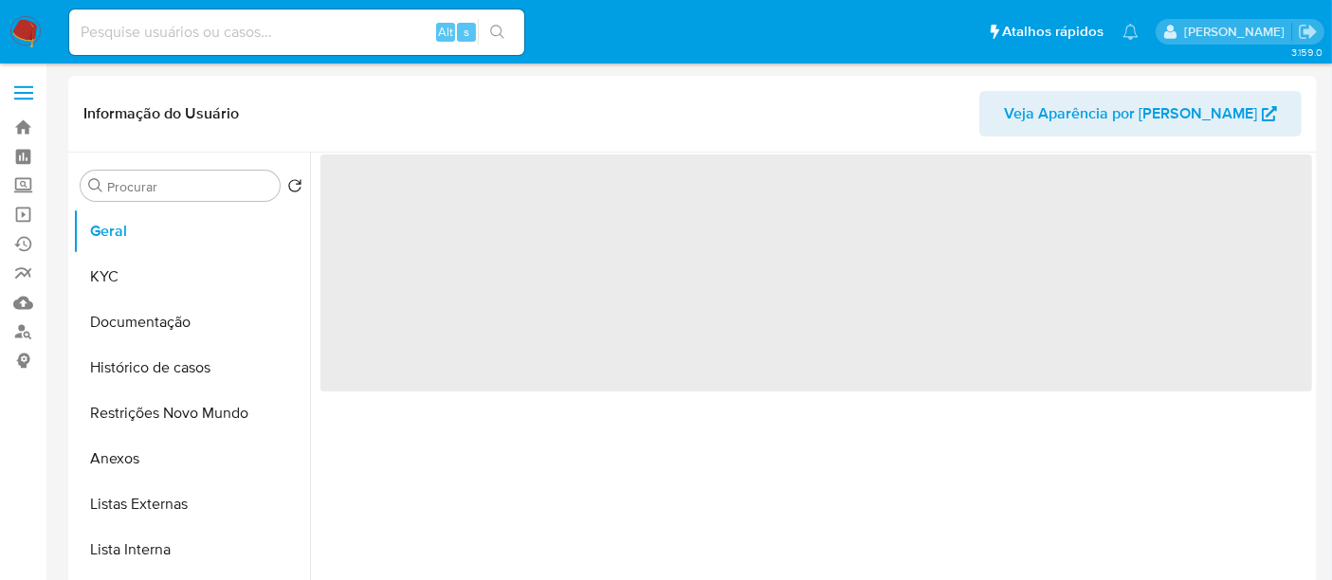
select select "10"
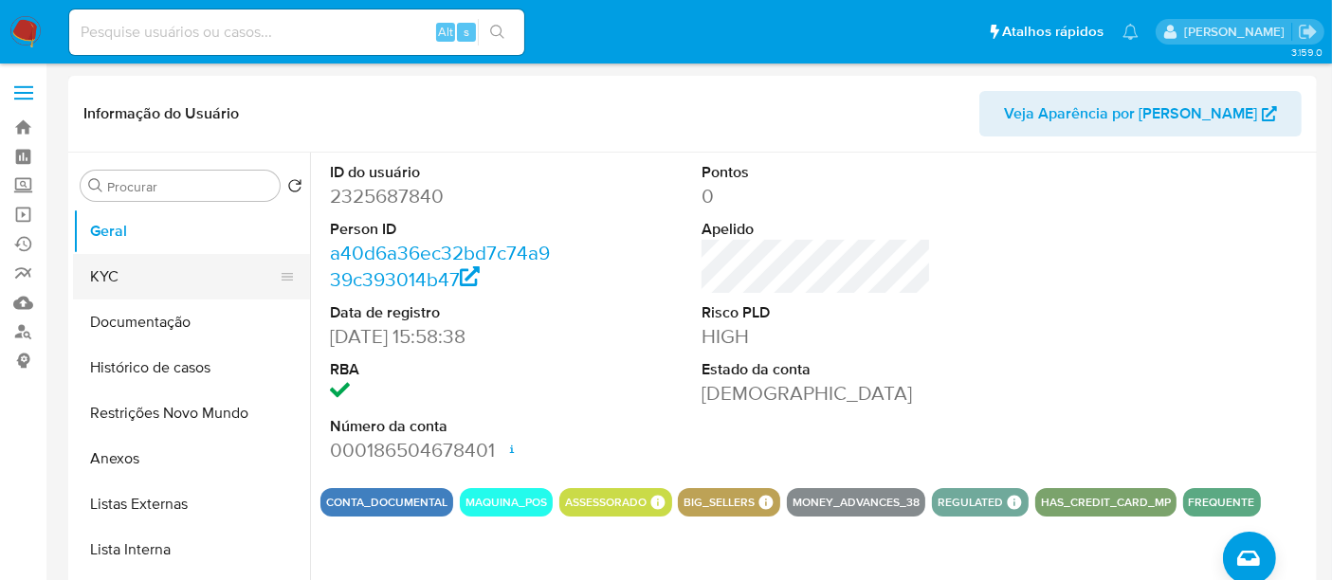
click at [119, 275] on button "KYC" at bounding box center [184, 276] width 222 height 45
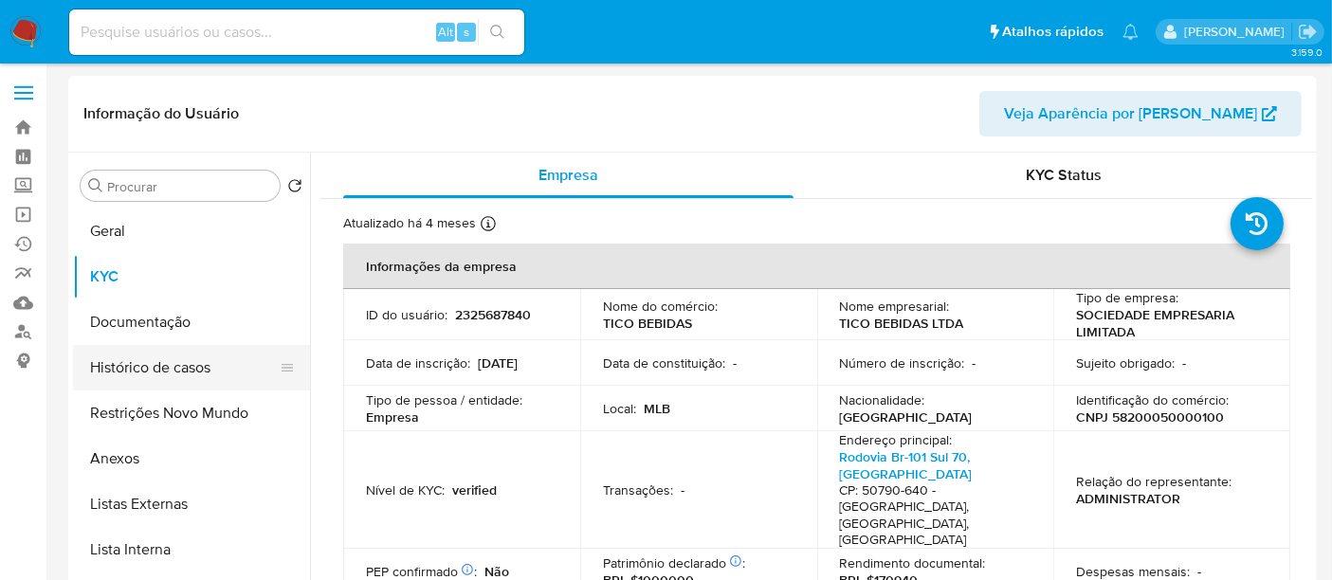
drag, startPoint x: 161, startPoint y: 358, endPoint x: 169, endPoint y: 365, distance: 10.1
click at [161, 360] on button "Histórico de casos" at bounding box center [184, 367] width 222 height 45
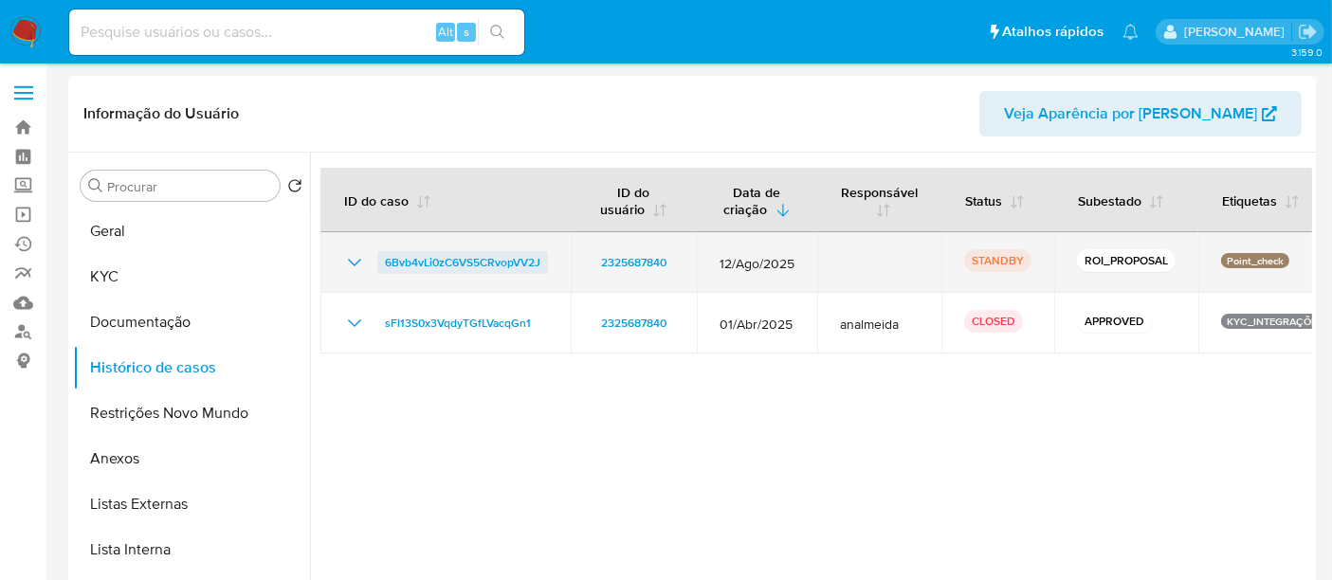
click at [417, 258] on span "6Bvb4vLi0zC6VS5CRvopVV2J" at bounding box center [462, 262] width 155 height 23
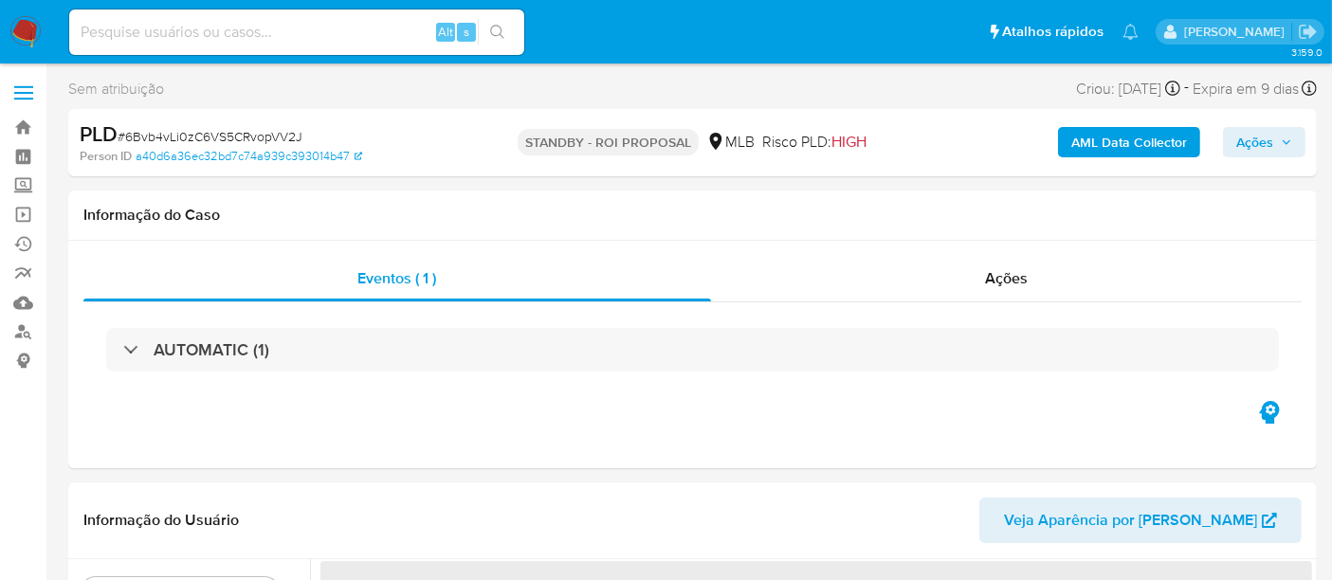
select select "10"
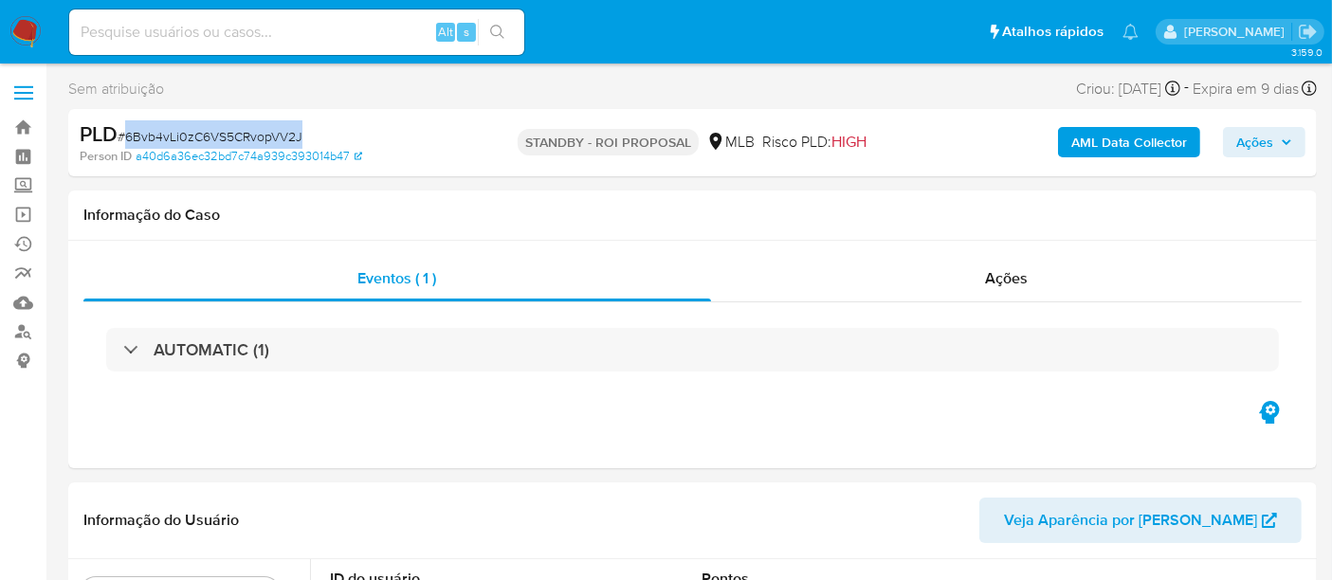
drag, startPoint x: 125, startPoint y: 135, endPoint x: 305, endPoint y: 138, distance: 180.1
click at [305, 138] on div "PLD # 6Bvb4vLi0zC6VS5CRvopVV2J" at bounding box center [281, 134] width 402 height 28
copy span "6Bvb4vLi0zC6VS5CRvopVV2J"
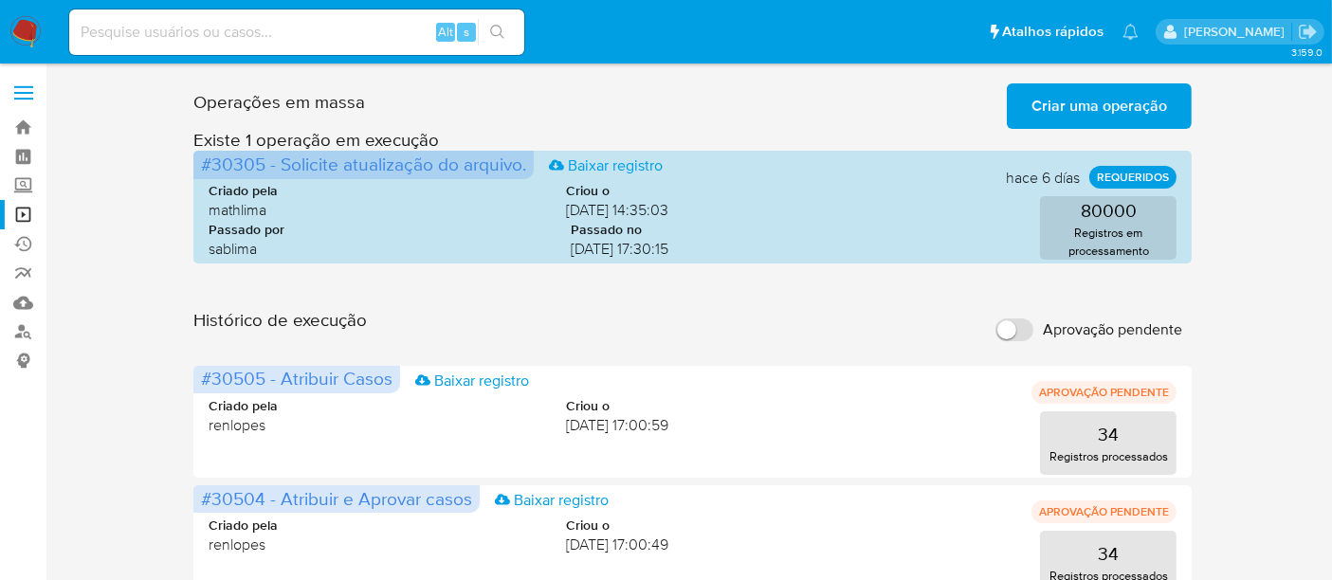
click at [28, 26] on img at bounding box center [25, 32] width 32 height 32
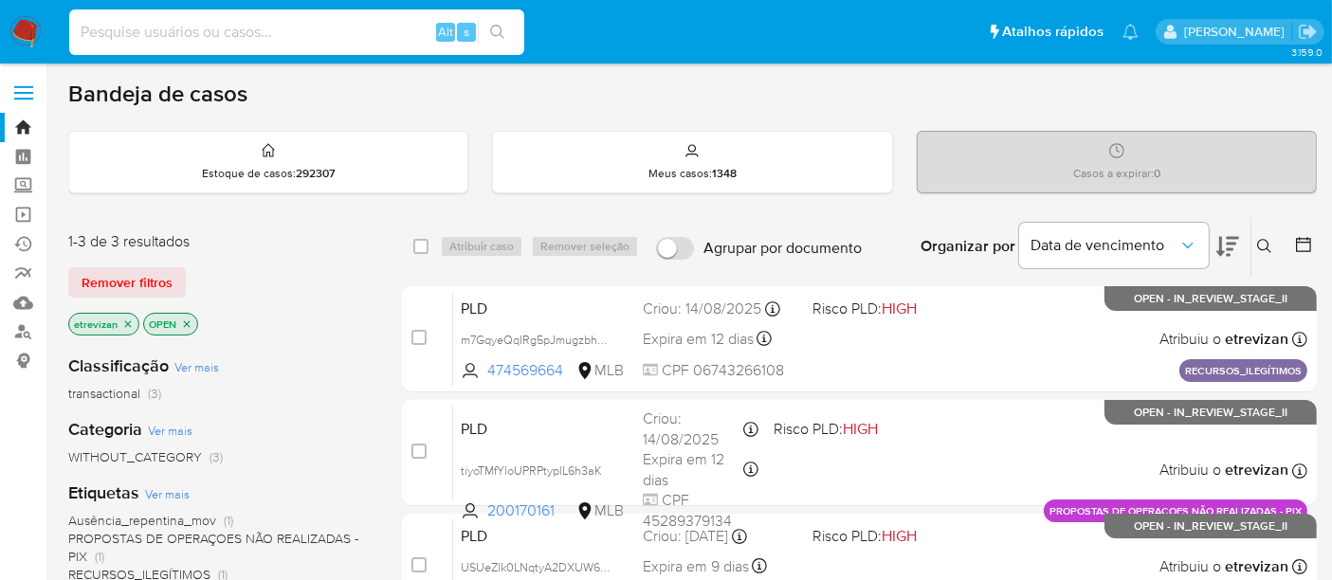
click at [265, 24] on input at bounding box center [296, 32] width 455 height 25
paste input "PViWzD5goF4QvY2N5j5GOVj2"
type input "PViWzD5goF4QvY2N5j5GOVj2"
click at [498, 28] on icon "search-icon" at bounding box center [497, 32] width 15 height 15
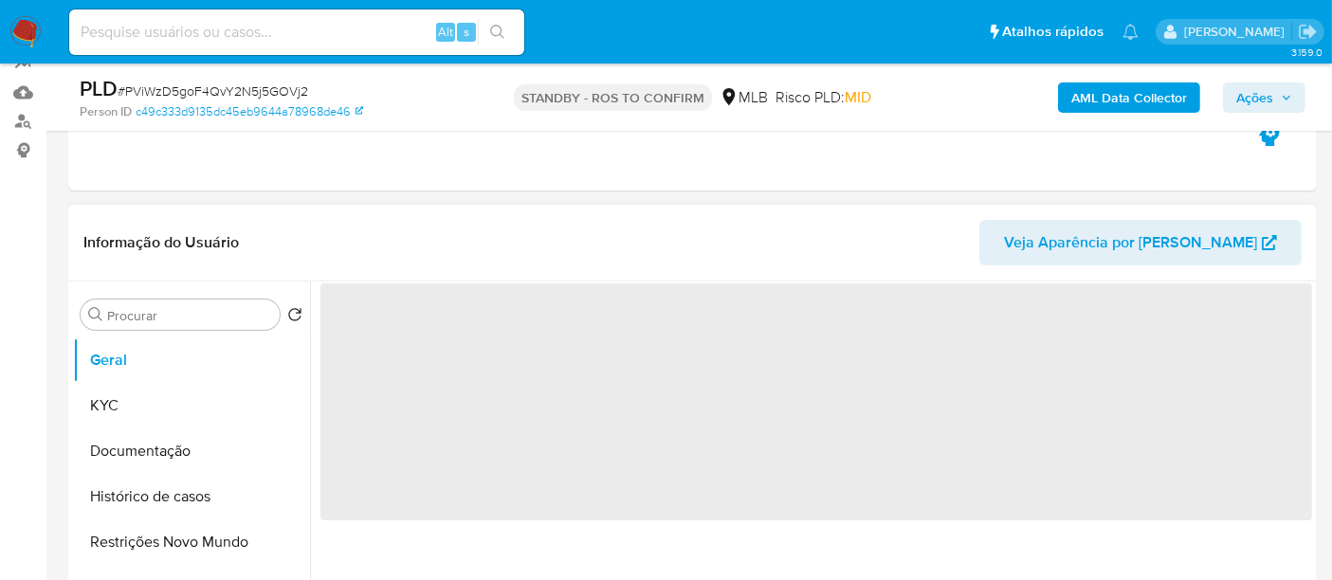
select select "10"
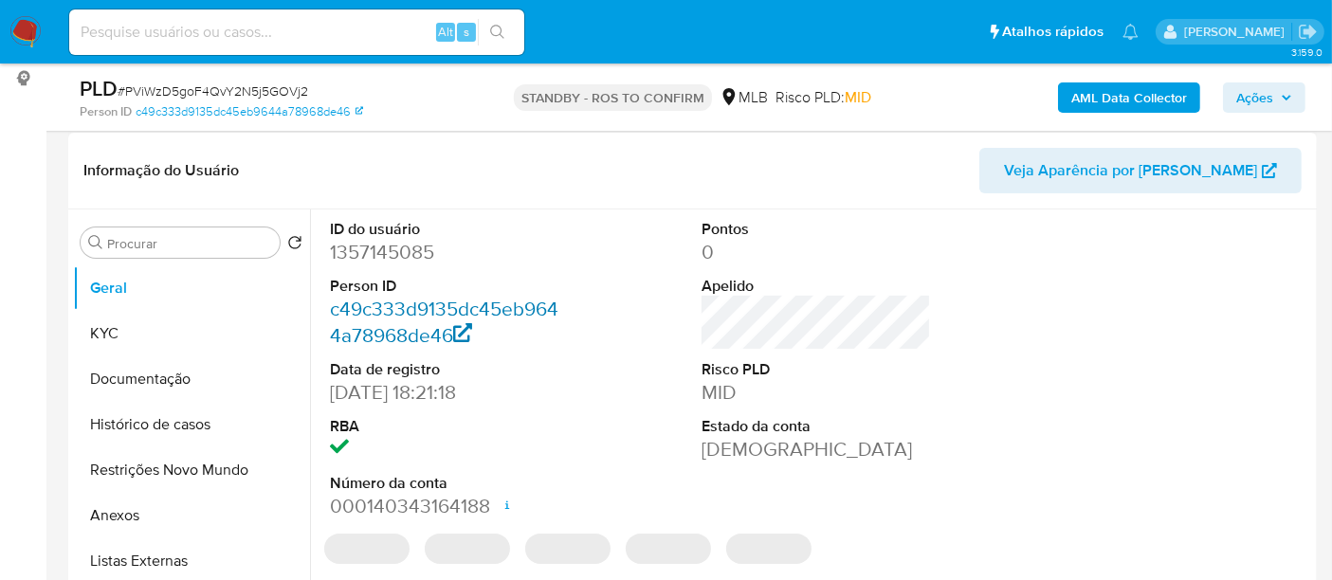
scroll to position [316, 0]
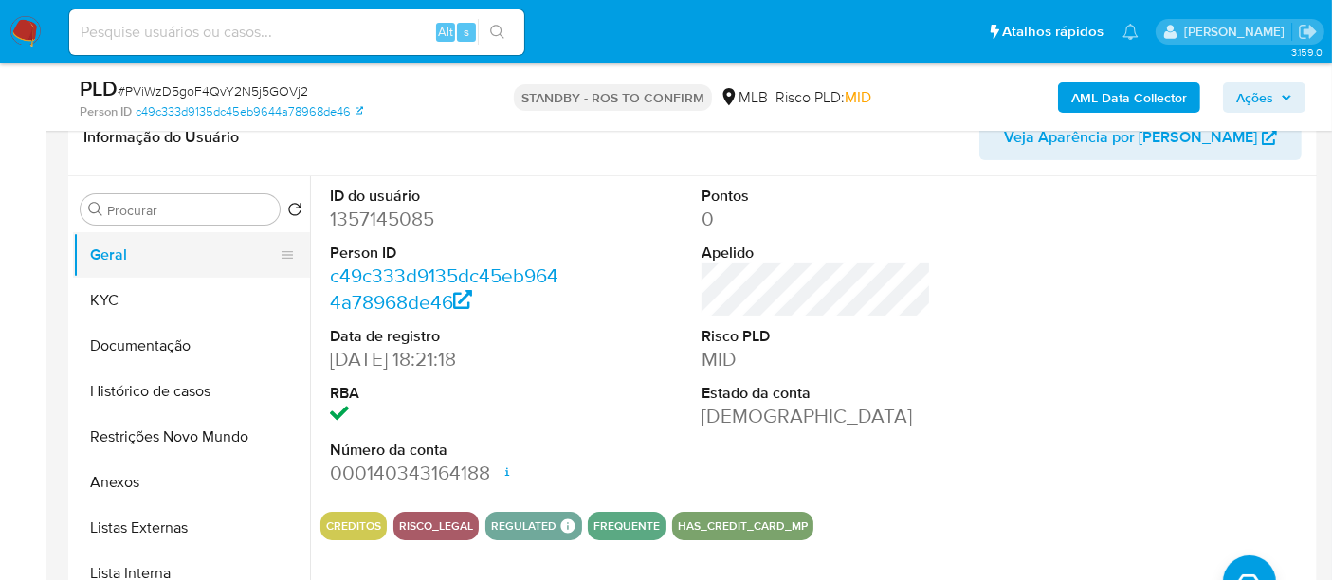
drag, startPoint x: 105, startPoint y: 298, endPoint x: 124, endPoint y: 264, distance: 38.2
click at [105, 298] on button "KYC" at bounding box center [191, 300] width 237 height 45
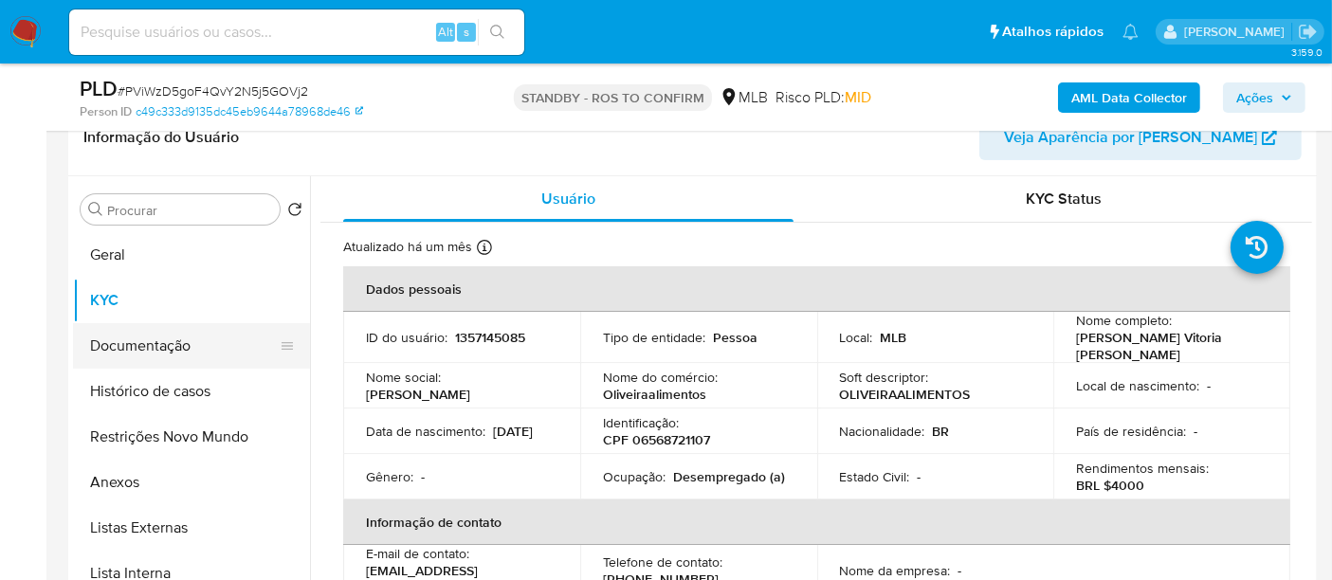
click at [150, 339] on button "Documentação" at bounding box center [184, 345] width 222 height 45
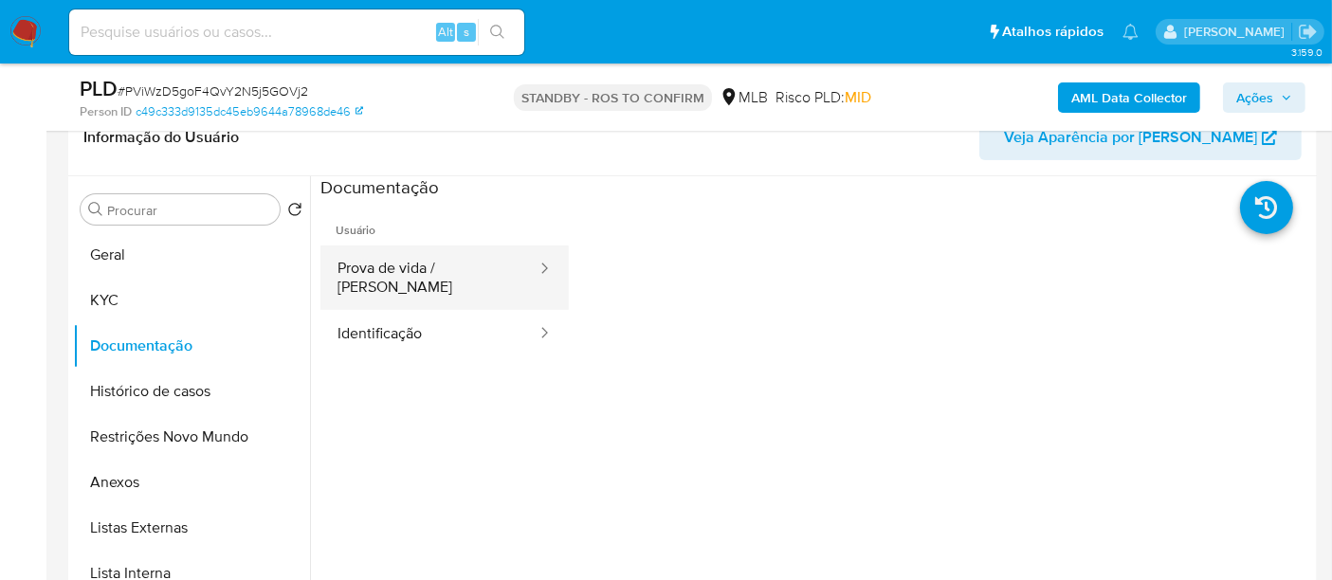
click at [430, 277] on button "Prova de vida / [PERSON_NAME]" at bounding box center [429, 277] width 218 height 64
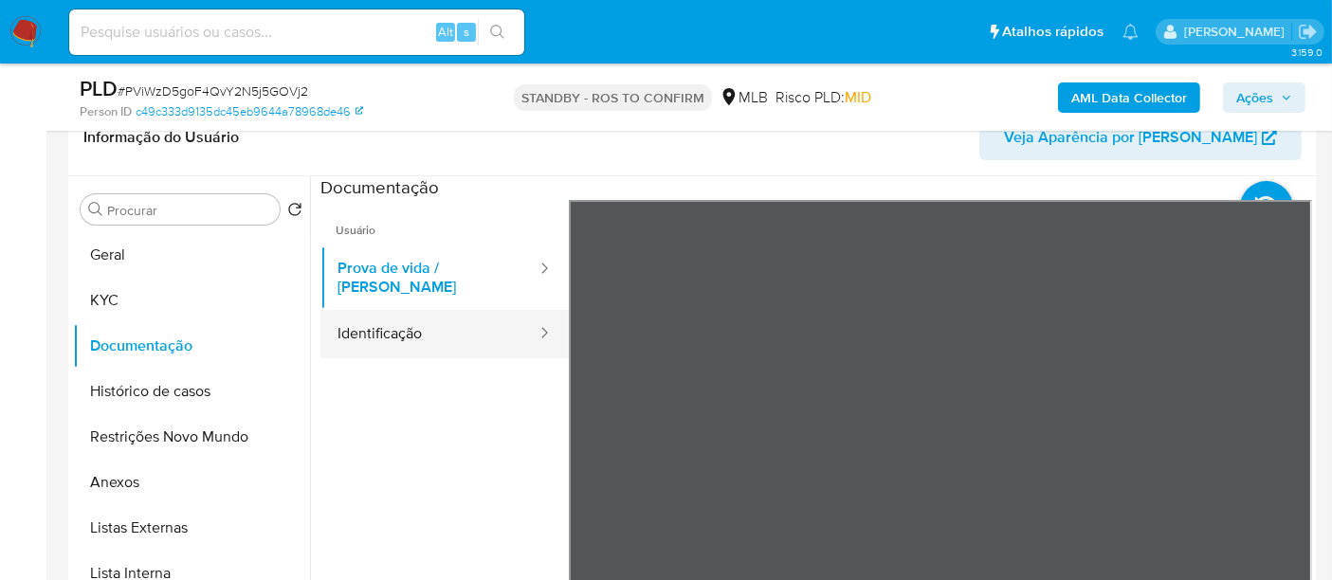
click at [406, 310] on button "Identificação" at bounding box center [429, 334] width 218 height 48
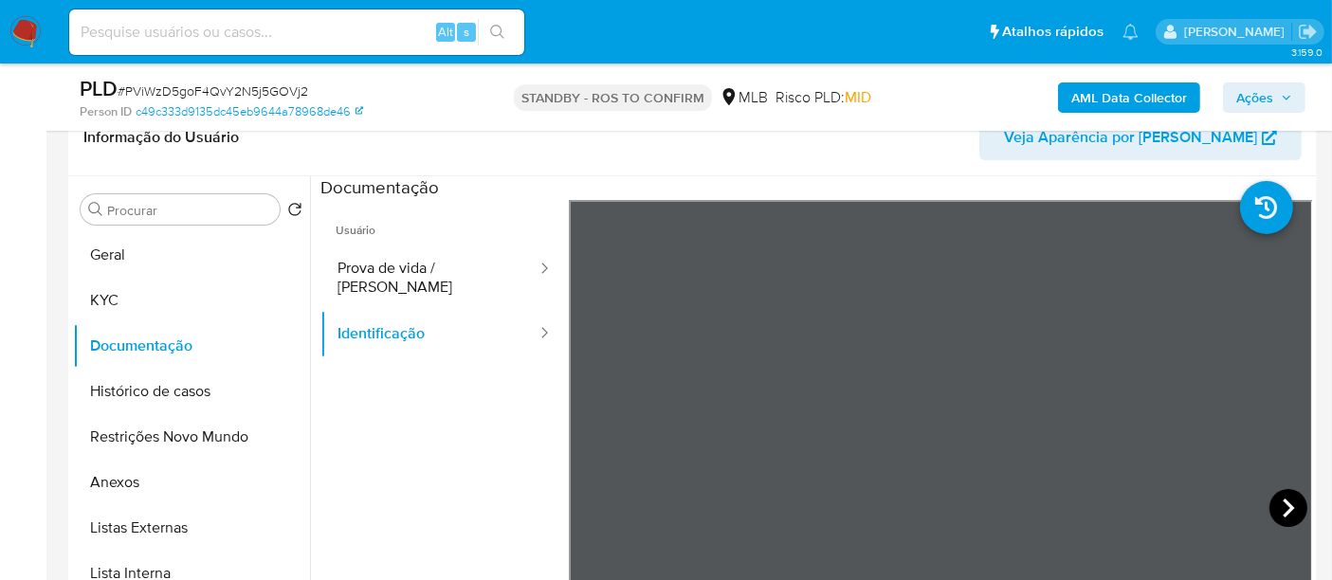
click at [1283, 504] on icon at bounding box center [1287, 508] width 11 height 19
click at [138, 295] on button "KYC" at bounding box center [184, 300] width 222 height 45
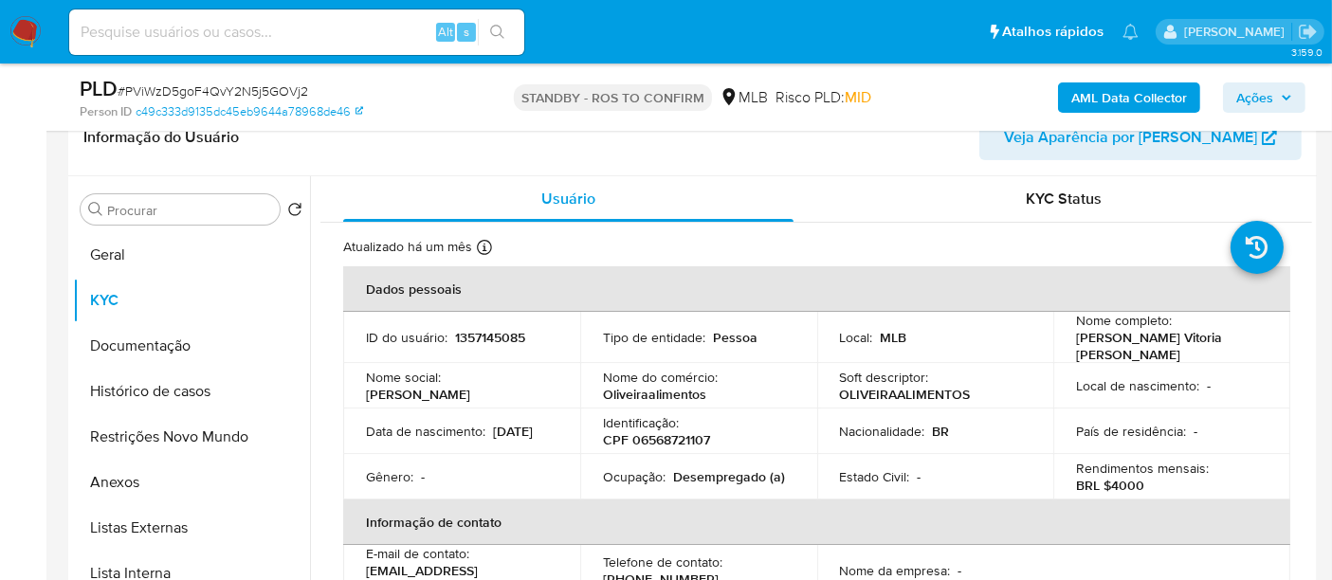
click at [292, 28] on input at bounding box center [296, 32] width 455 height 25
paste input "5OUxaJExhZpEYzOKyY4zBfrR"
type input "5OUxaJExhZpEYzOKyY4zBfrR"
click at [499, 28] on icon "search-icon" at bounding box center [497, 32] width 15 height 15
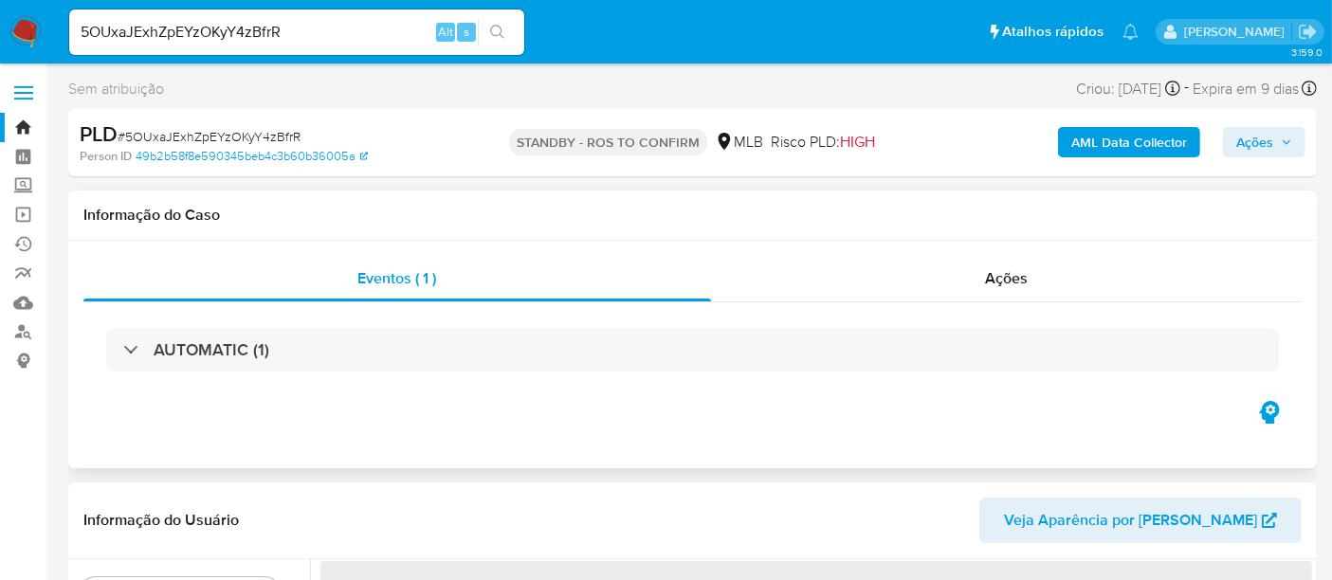
select select "10"
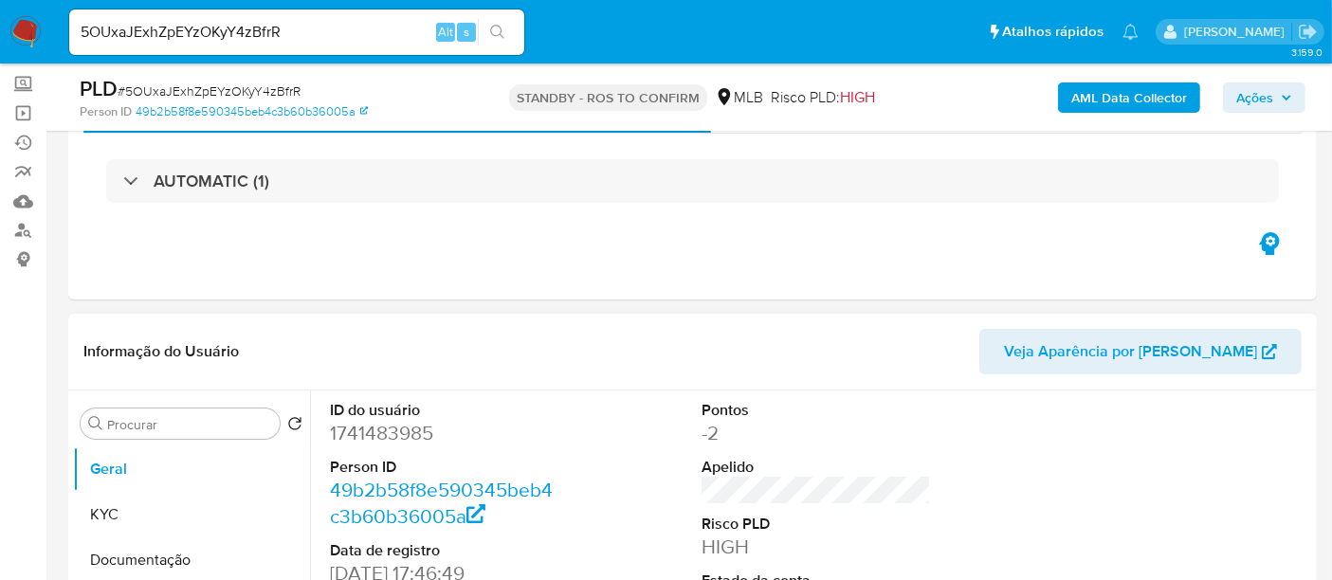
scroll to position [105, 0]
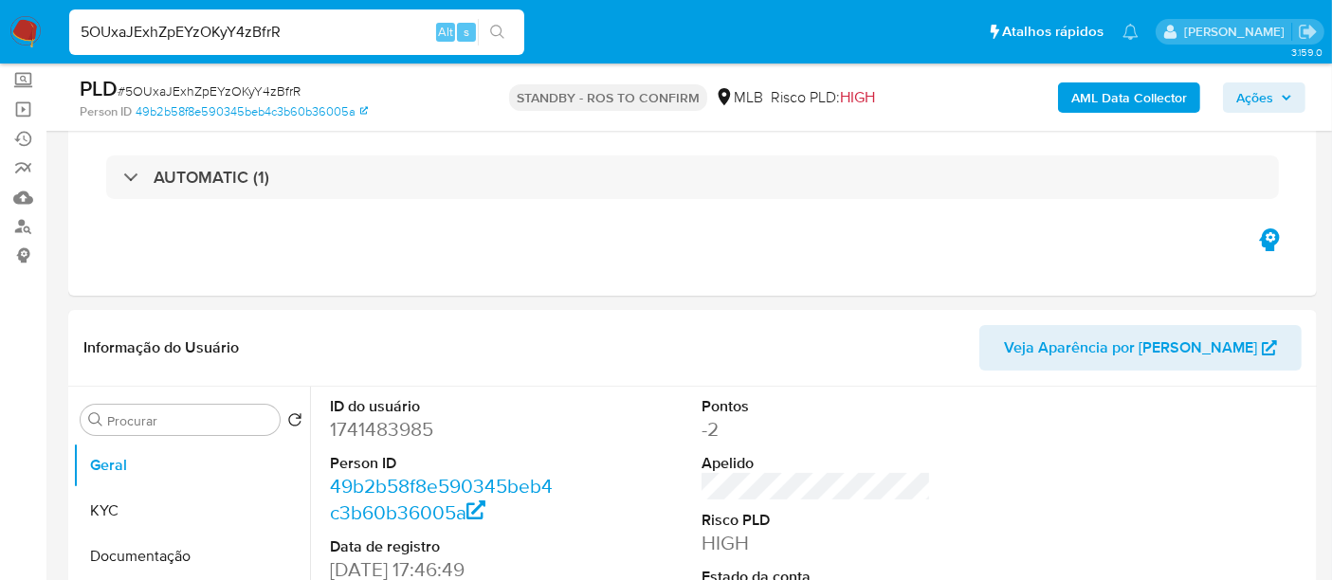
drag, startPoint x: 298, startPoint y: 29, endPoint x: 0, endPoint y: -9, distance: 300.1
paste input "hWLMaRmHGMJUz4aaBrXW3qjr"
type input "hWLMaRmHGMJUz4aaBrXW3qjr"
click at [499, 30] on icon "search-icon" at bounding box center [497, 32] width 15 height 15
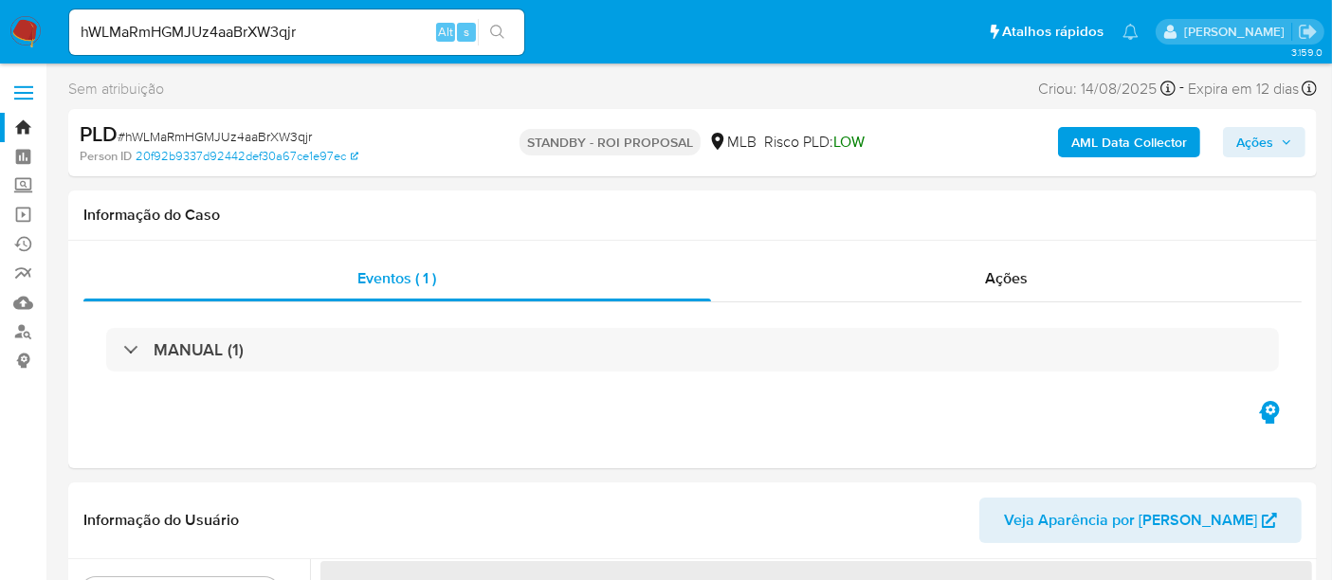
select select "10"
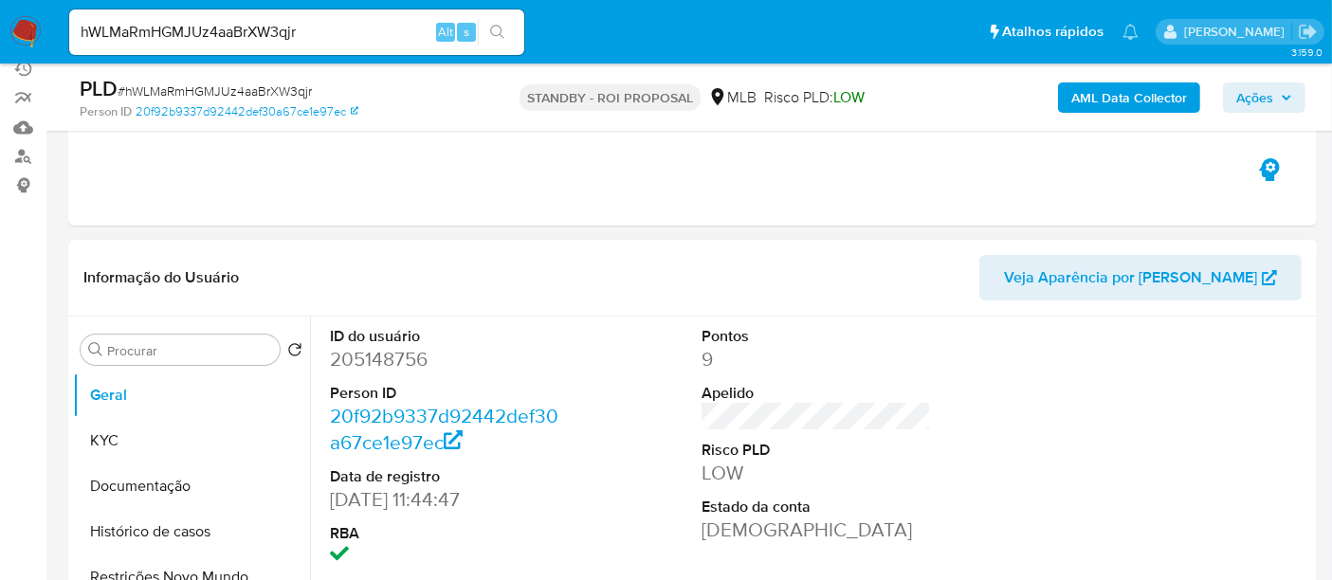
scroll to position [210, 0]
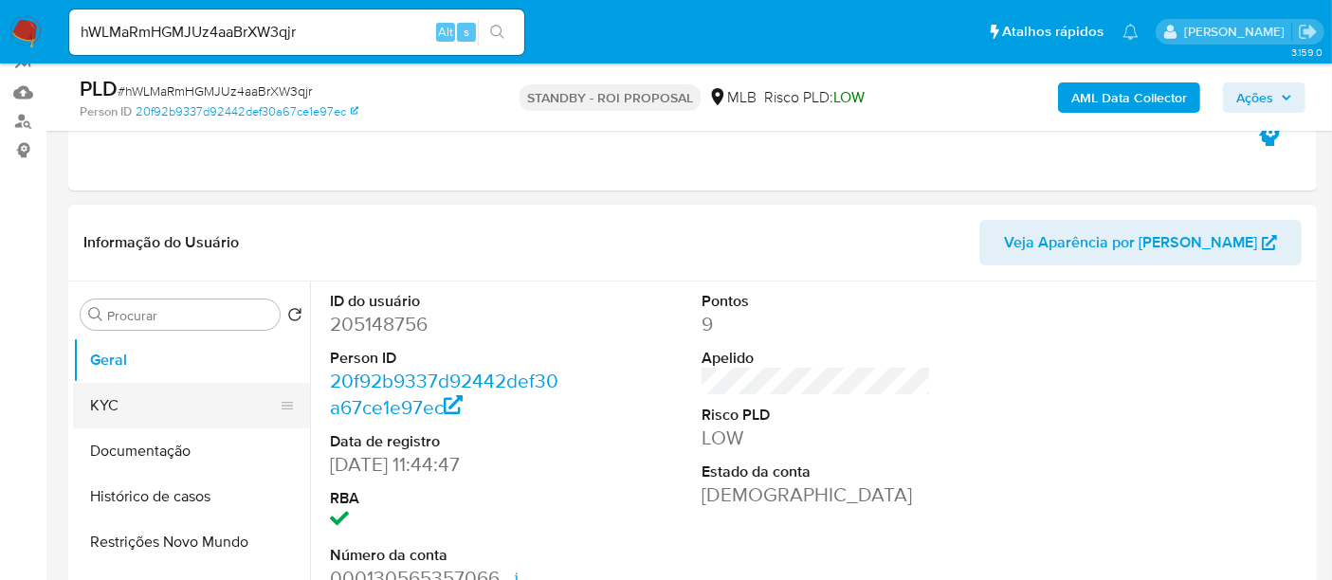
click at [123, 394] on button "KYC" at bounding box center [184, 405] width 222 height 45
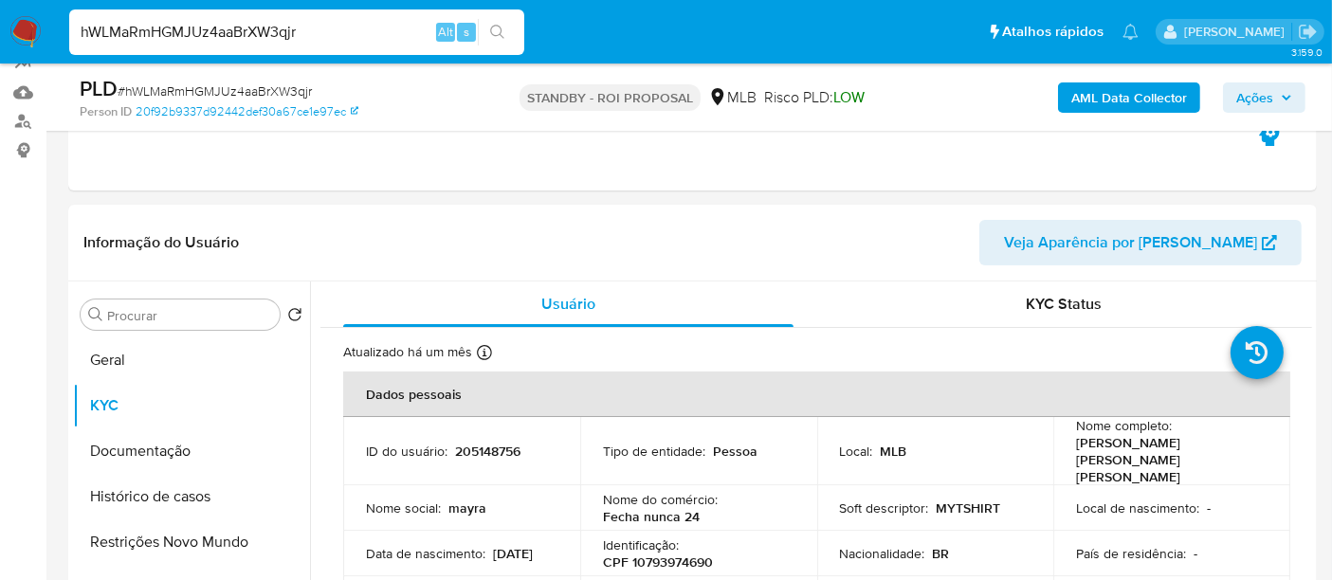
drag, startPoint x: 329, startPoint y: 33, endPoint x: 0, endPoint y: 33, distance: 328.9
click at [0, 33] on nav "Pausado Ver notificaciones hWLMaRmHGMJUz4aaBrXW3qjr Alt s Atalhos rápidos Presi…" at bounding box center [666, 32] width 1332 height 64
paste input "AN9lR8vFbx36nXKNrFEPM4wB"
type input "AN9lR8vFbx36nXKNrFEPM4wB"
click at [492, 26] on icon "search-icon" at bounding box center [497, 32] width 14 height 14
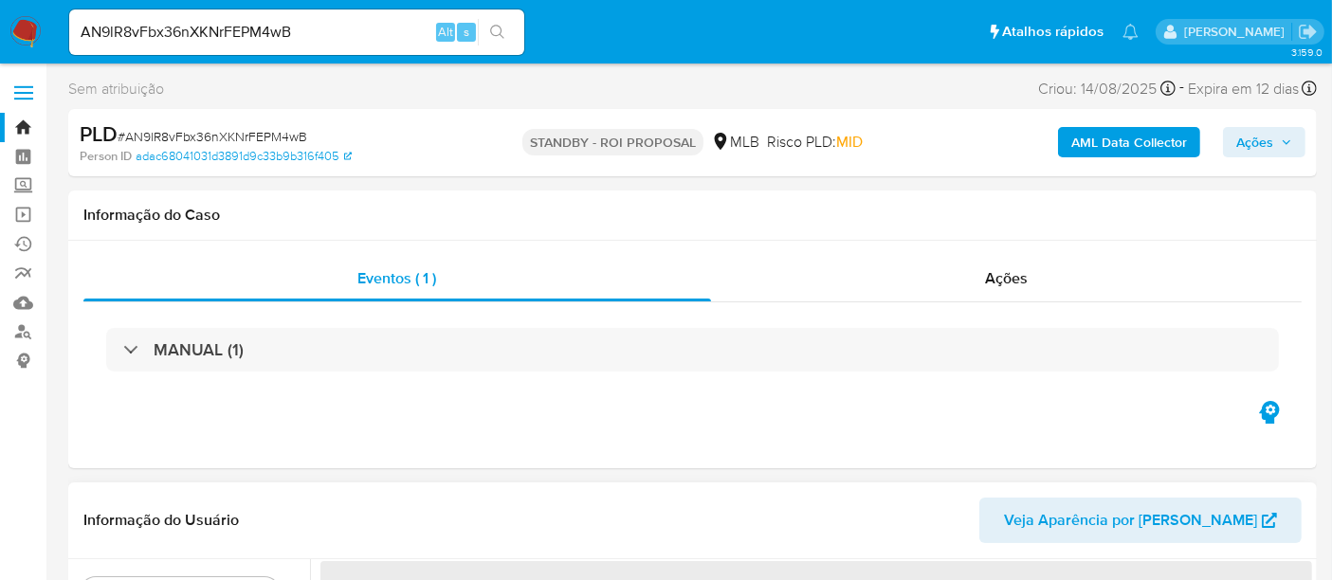
select select "10"
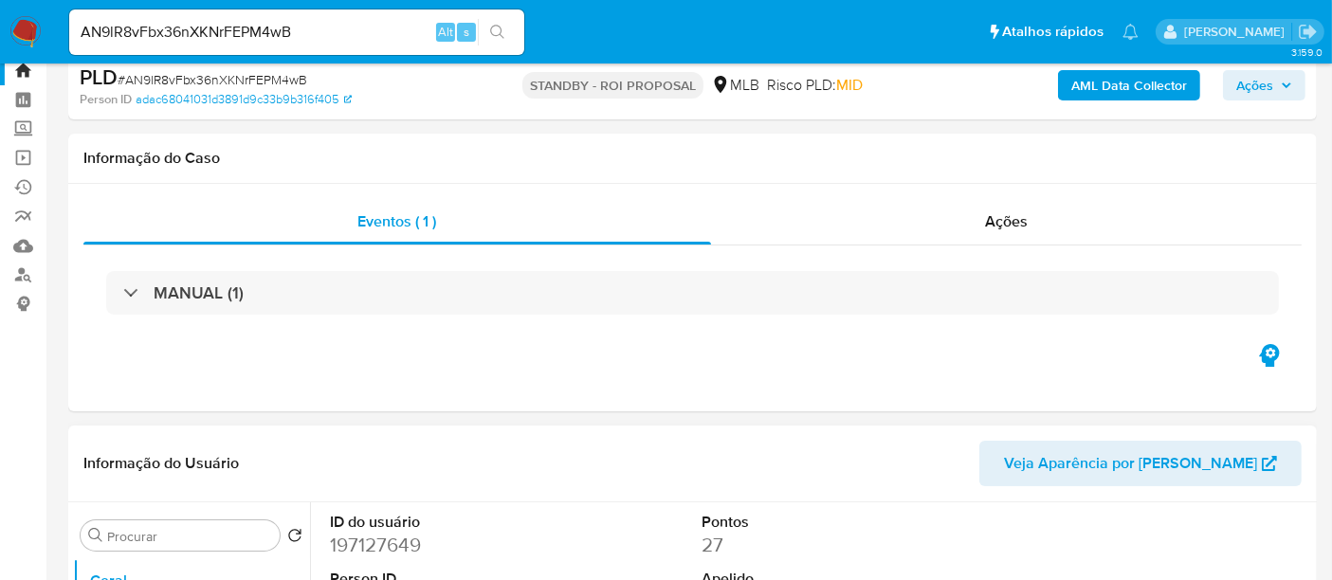
scroll to position [105, 0]
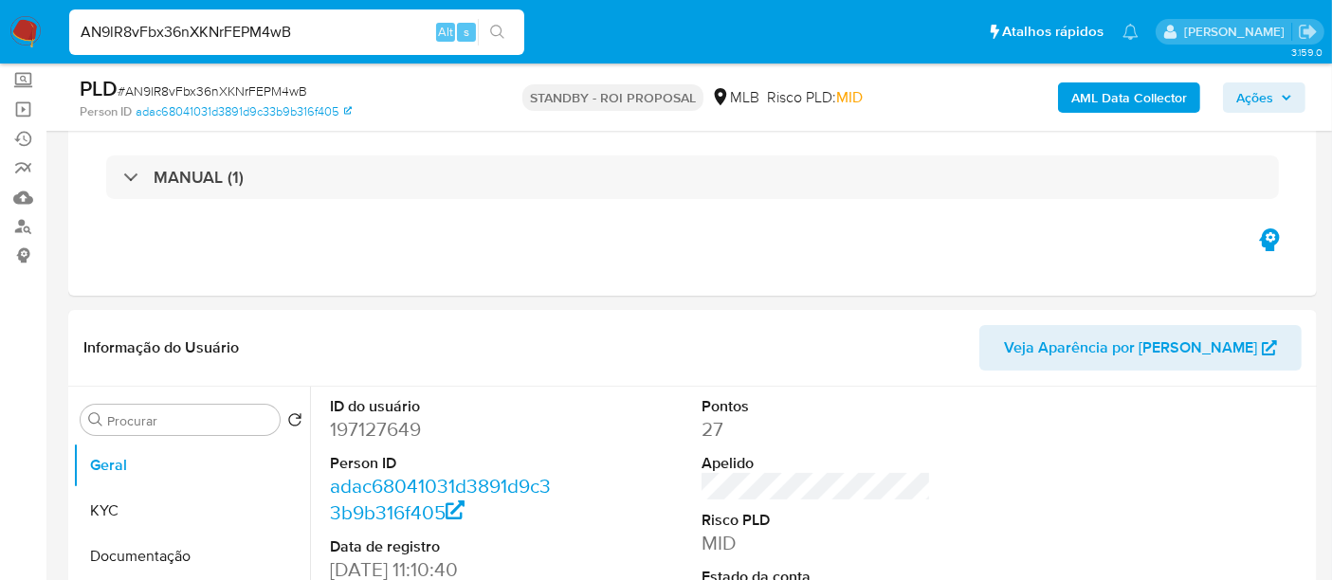
paste input "O3Cqaazs5kuG49j3aRdpxISs"
type input "O3Cqaazs5kuG49j3aRdpxISs"
click at [497, 26] on icon "search-icon" at bounding box center [497, 32] width 15 height 15
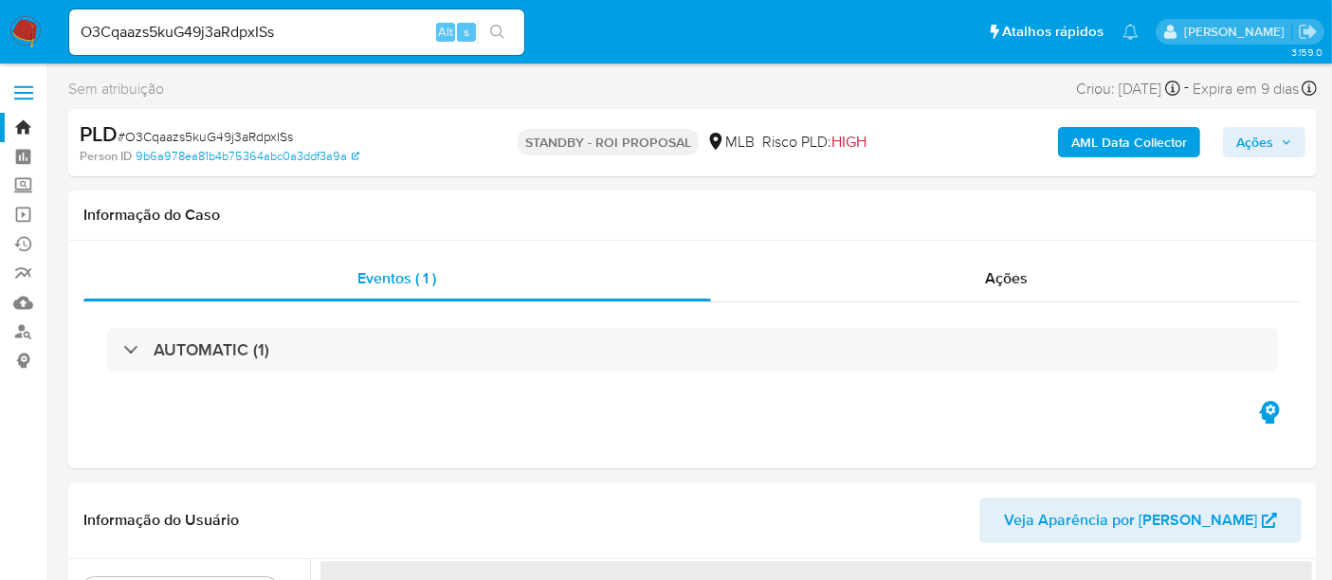
select select "10"
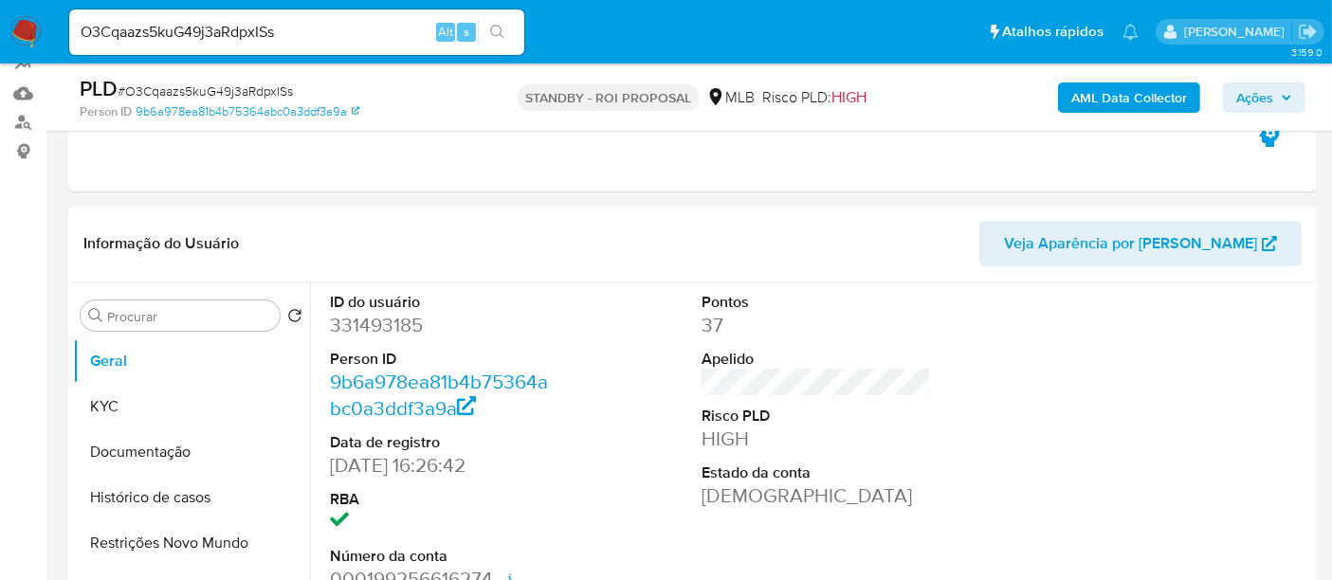
scroll to position [210, 0]
click at [120, 401] on button "KYC" at bounding box center [184, 405] width 222 height 45
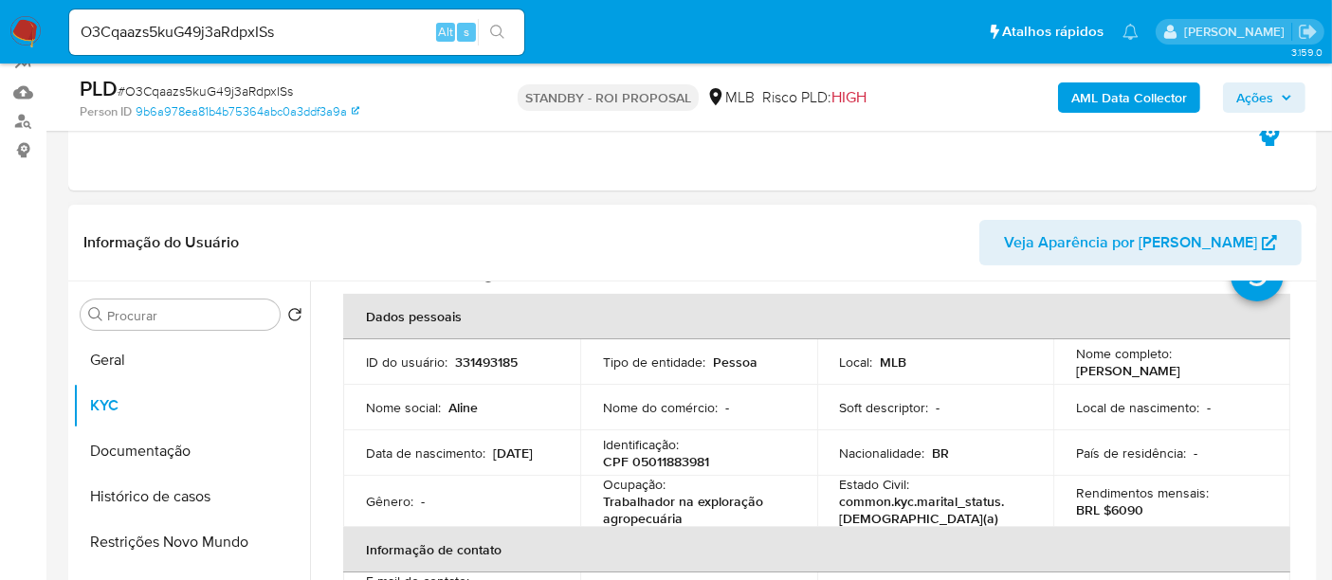
scroll to position [105, 0]
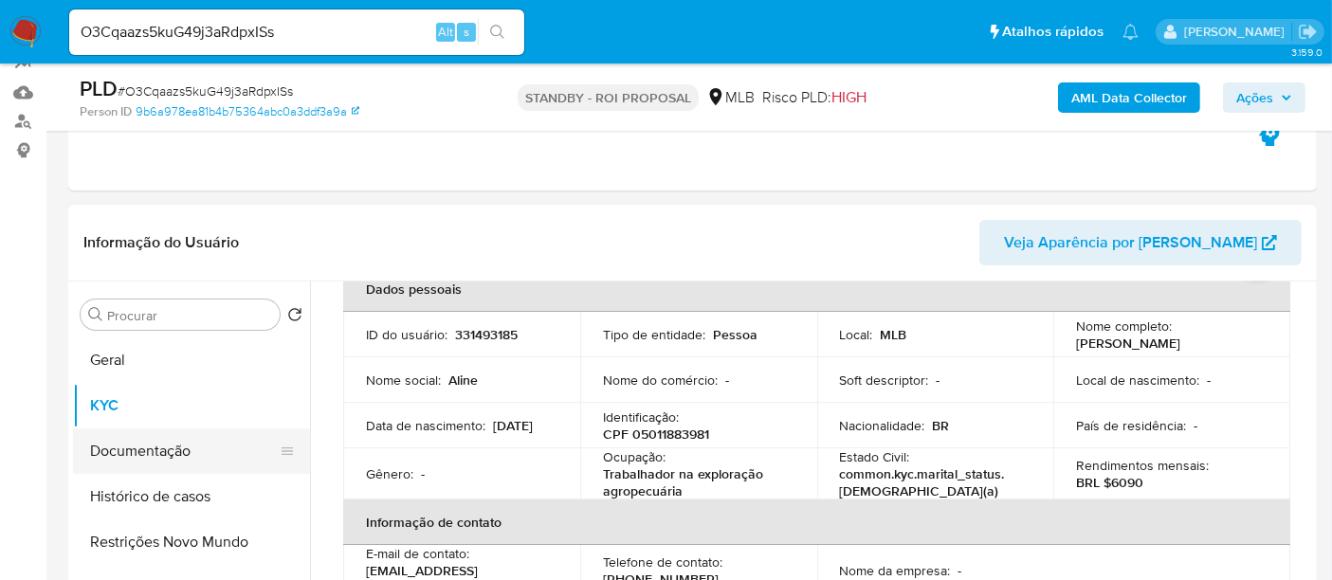
click at [126, 446] on button "Documentação" at bounding box center [184, 450] width 222 height 45
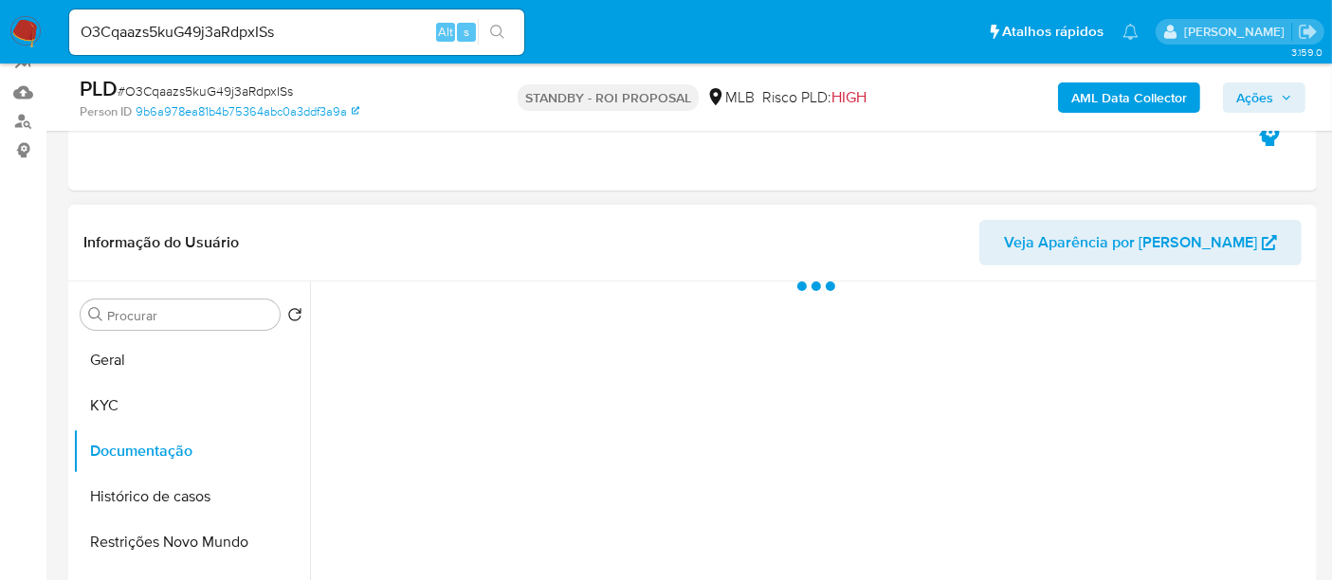
scroll to position [0, 0]
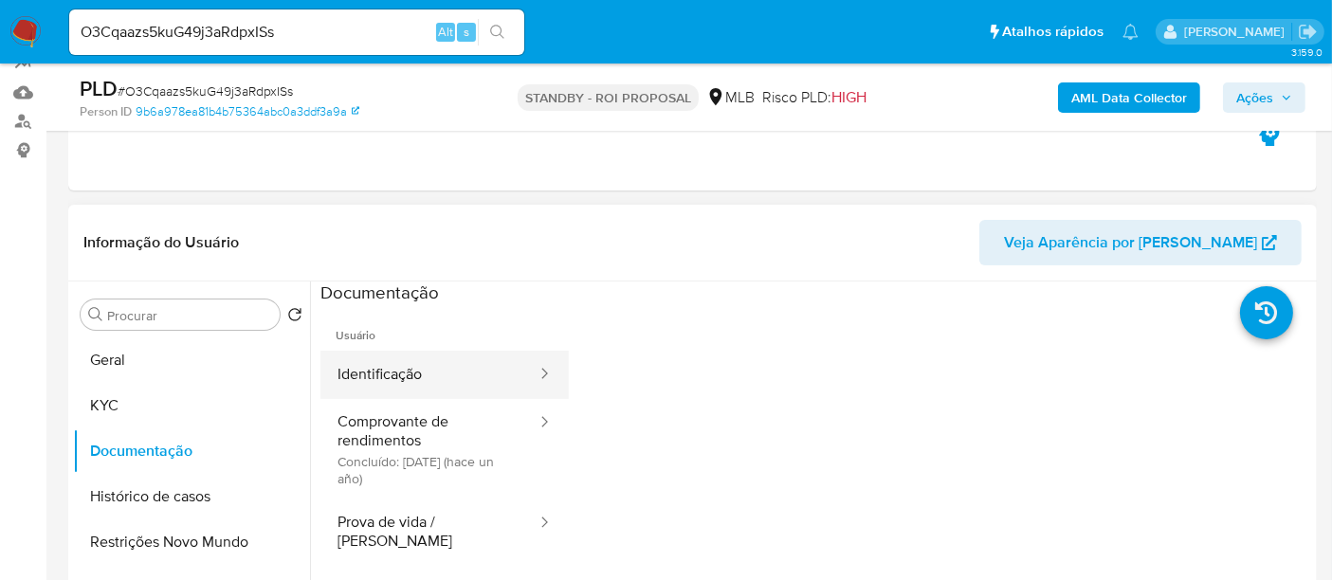
click at [400, 372] on button "Identificação" at bounding box center [429, 375] width 218 height 48
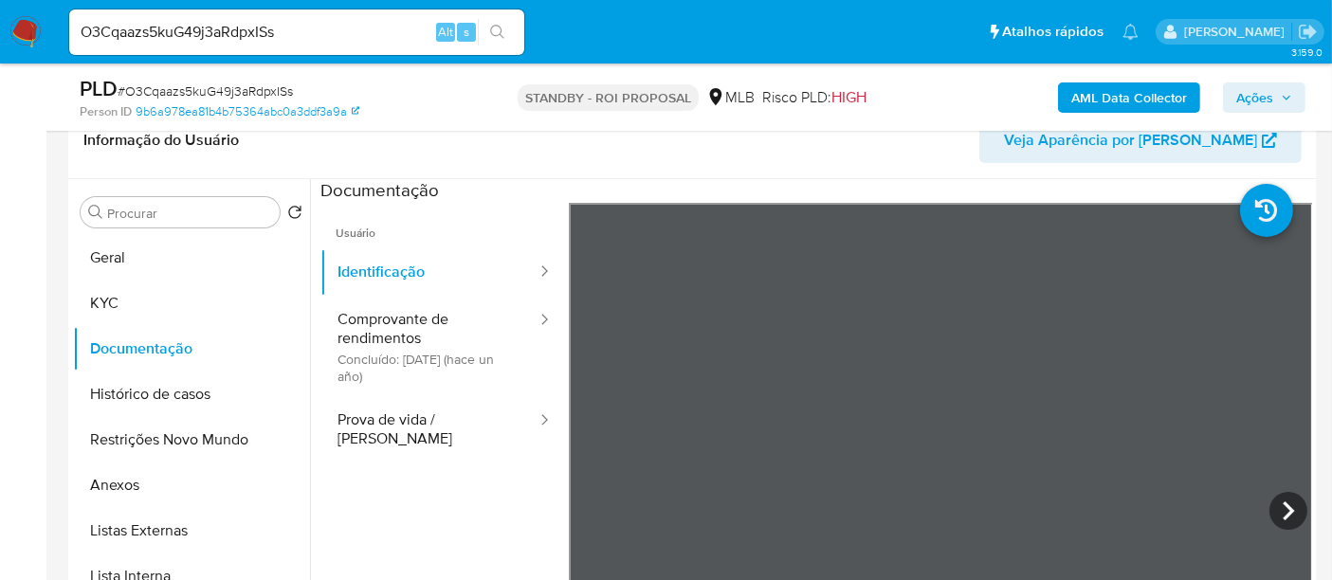
scroll to position [317, 0]
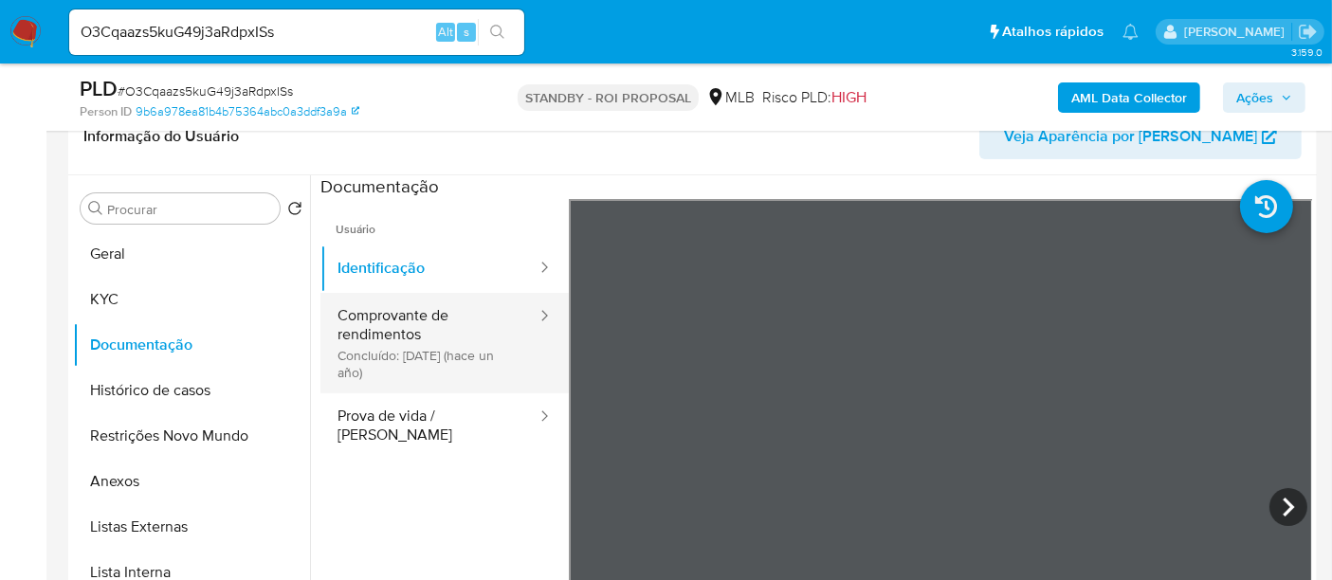
click at [385, 320] on button "Comprovante de rendimentos Concluído: 30/07/2024 (hace un año)" at bounding box center [429, 343] width 218 height 100
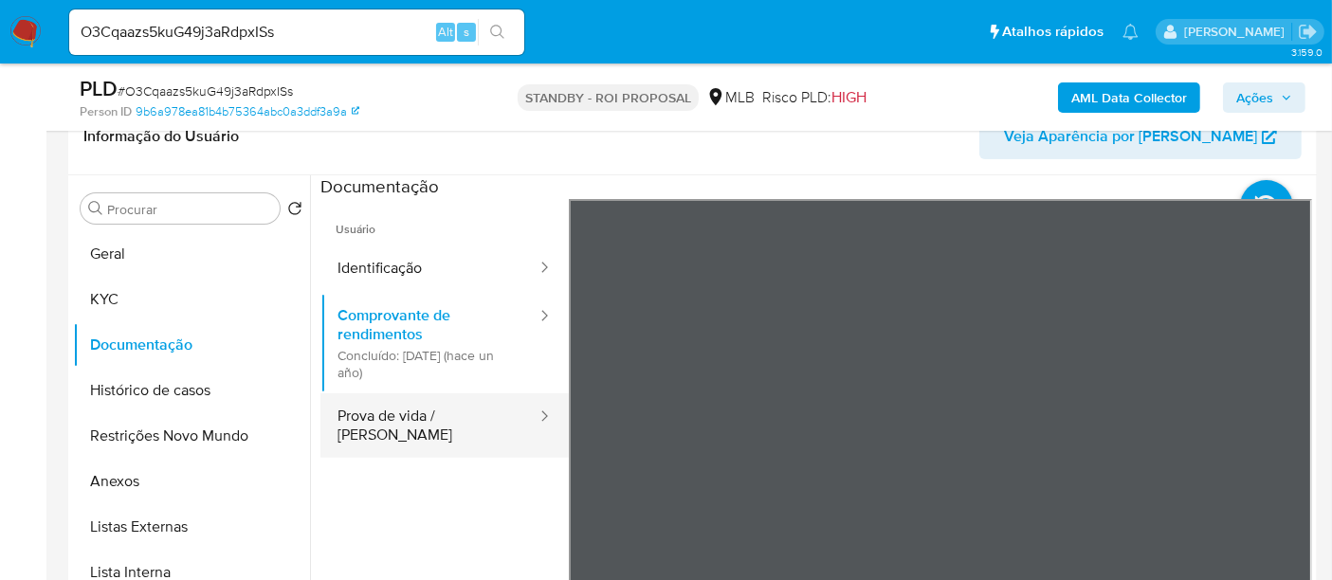
click at [402, 415] on button "Prova de vida / Selfie" at bounding box center [429, 425] width 218 height 64
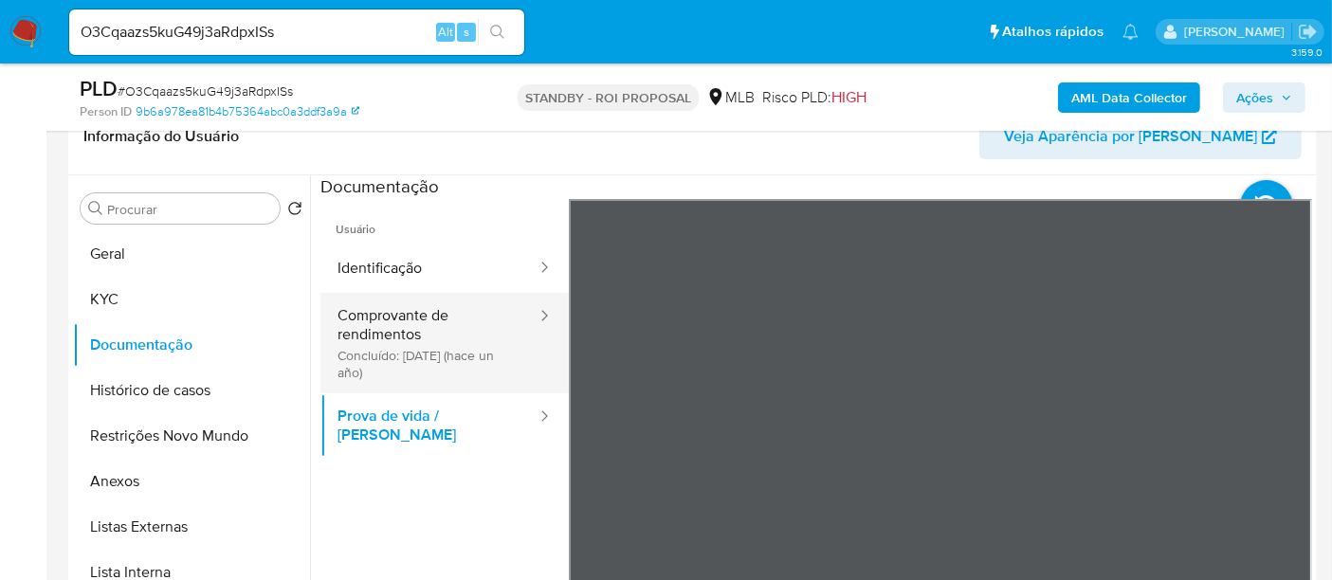
drag, startPoint x: 399, startPoint y: 328, endPoint x: 465, endPoint y: 327, distance: 66.4
click at [399, 327] on button "Comprovante de rendimentos Concluído: 30/07/2024 (hace un año)" at bounding box center [429, 343] width 218 height 100
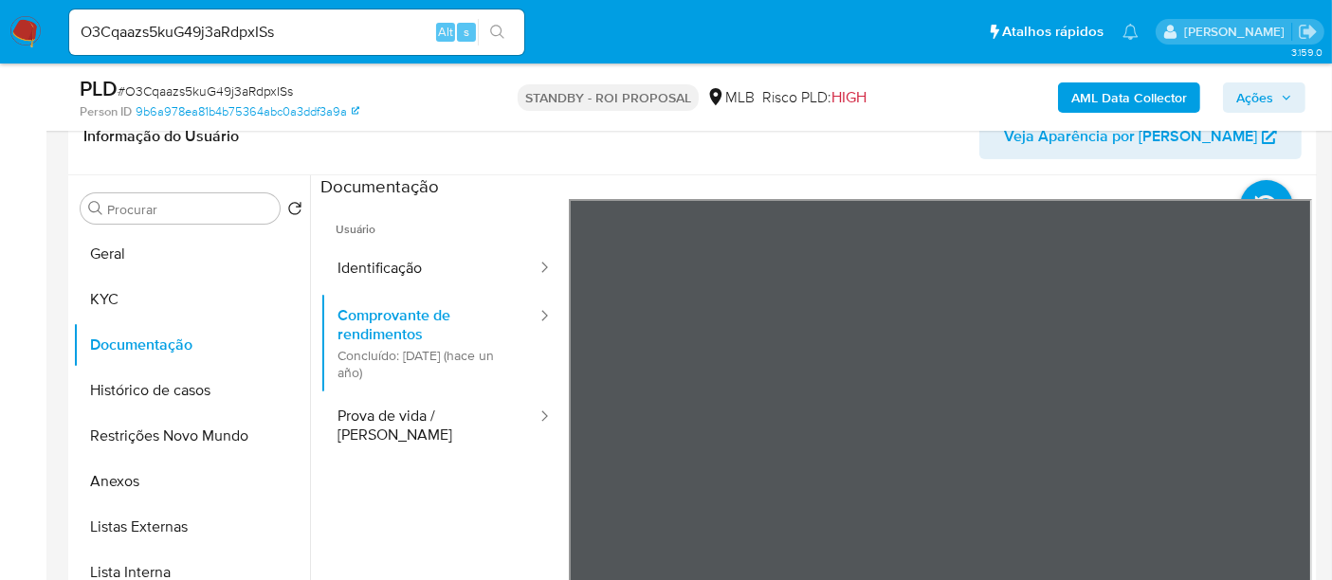
click at [112, 302] on button "KYC" at bounding box center [184, 299] width 222 height 45
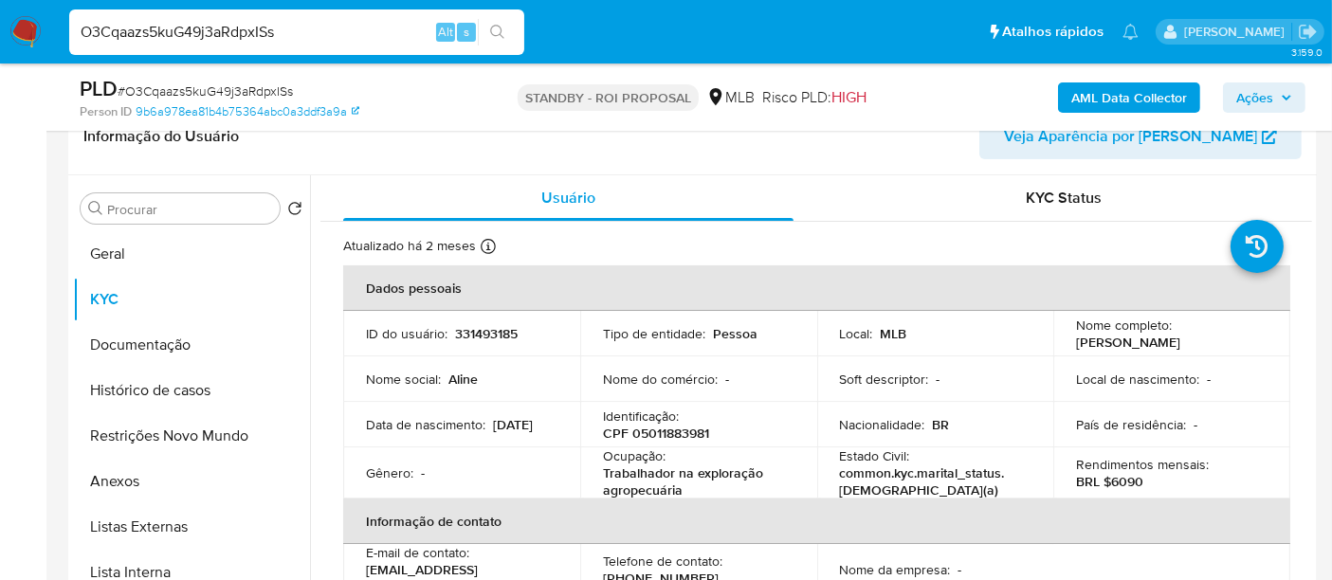
drag, startPoint x: 114, startPoint y: 36, endPoint x: 0, endPoint y: 9, distance: 117.0
click at [0, 9] on nav "Pausado Ver notificaciones O3Cqaazs5kuG49j3aRdpxISs Alt s Atalhos rápidos Presi…" at bounding box center [666, 32] width 1332 height 64
drag, startPoint x: 495, startPoint y: 29, endPoint x: 500, endPoint y: 43, distance: 14.4
click at [495, 29] on icon "search-icon" at bounding box center [497, 32] width 15 height 15
drag, startPoint x: 148, startPoint y: 350, endPoint x: 165, endPoint y: 358, distance: 19.1
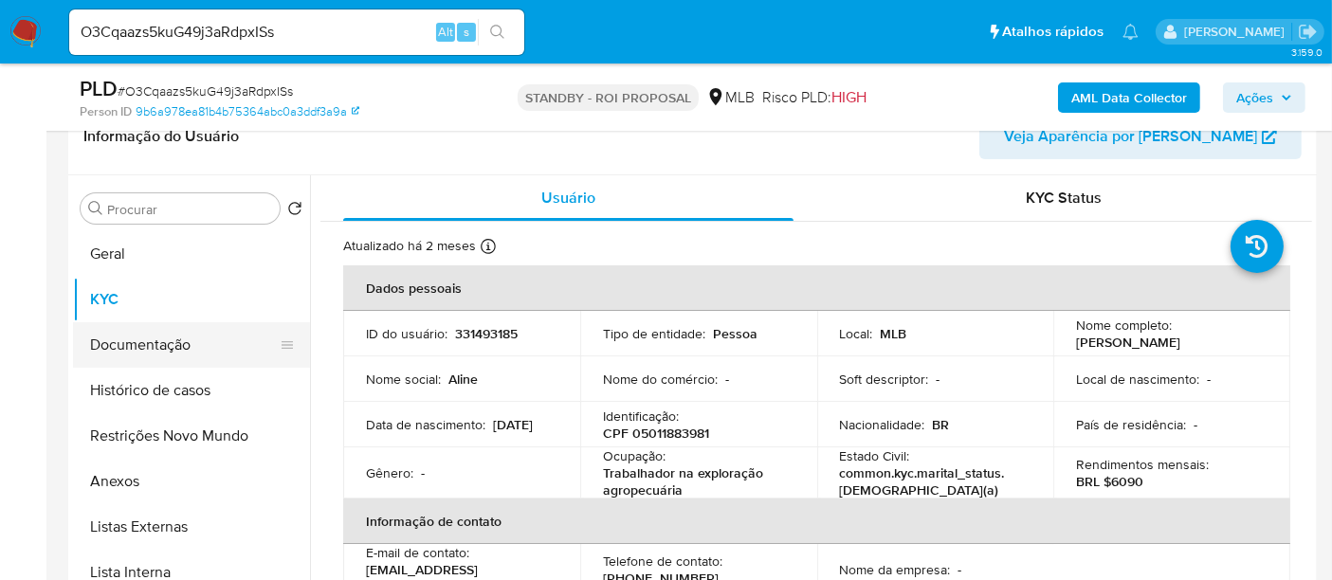
click at [152, 351] on button "Documentação" at bounding box center [184, 344] width 222 height 45
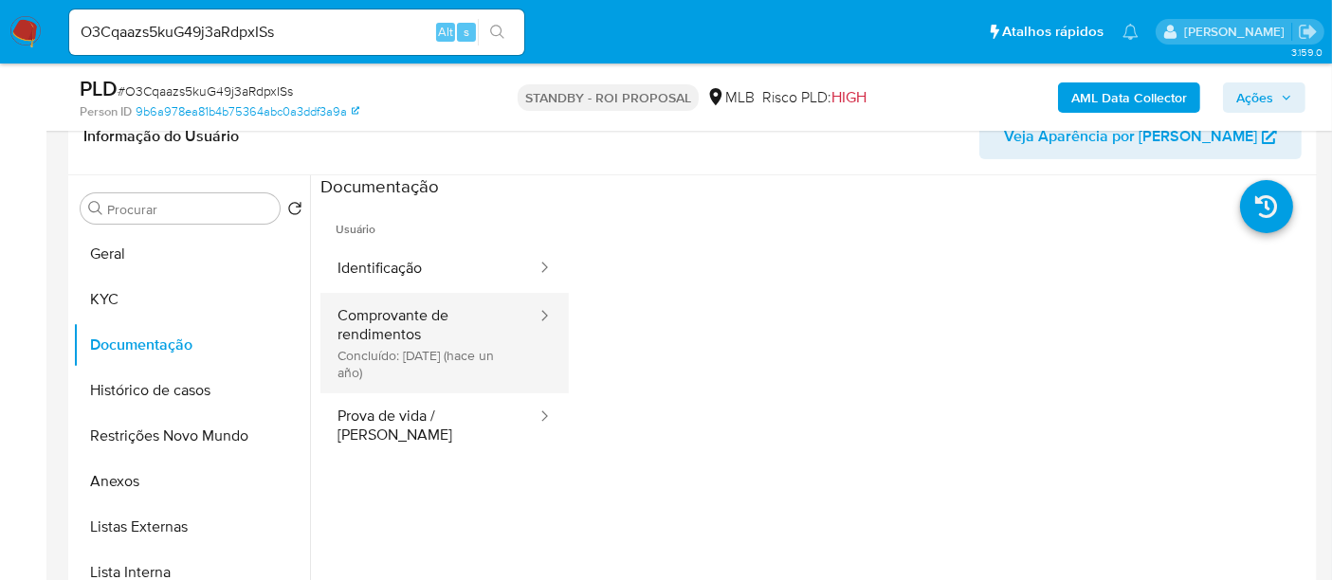
click at [398, 310] on button "Comprovante de rendimentos Concluído: 30/07/2024 (hace un año)" at bounding box center [429, 343] width 218 height 100
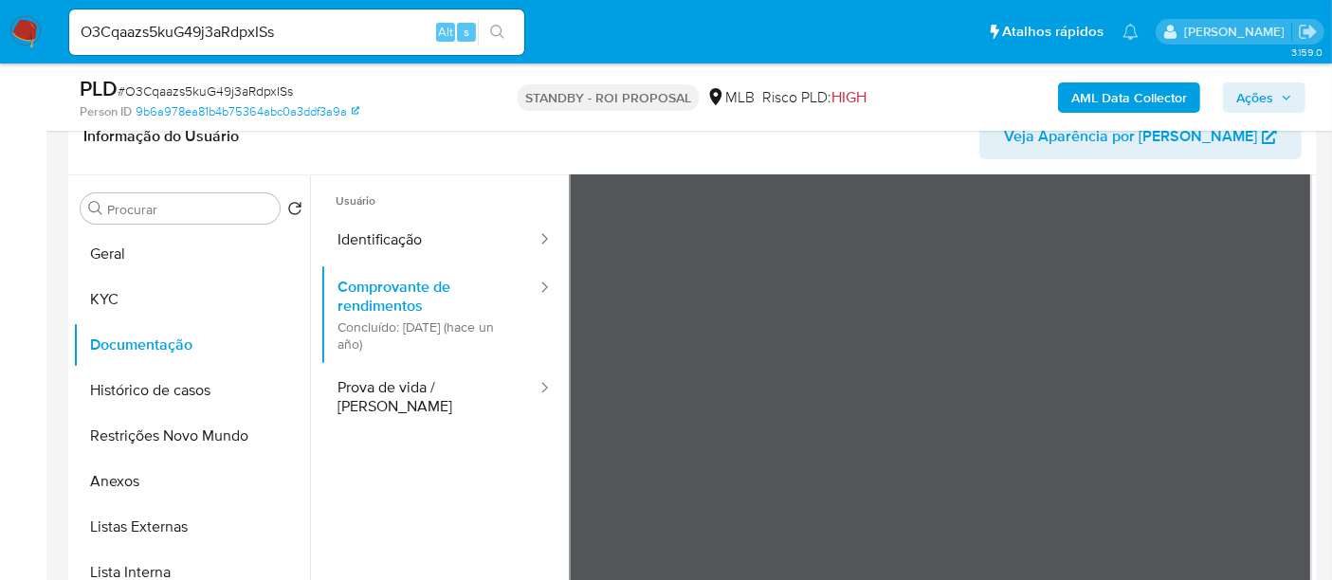
scroll to position [105, 0]
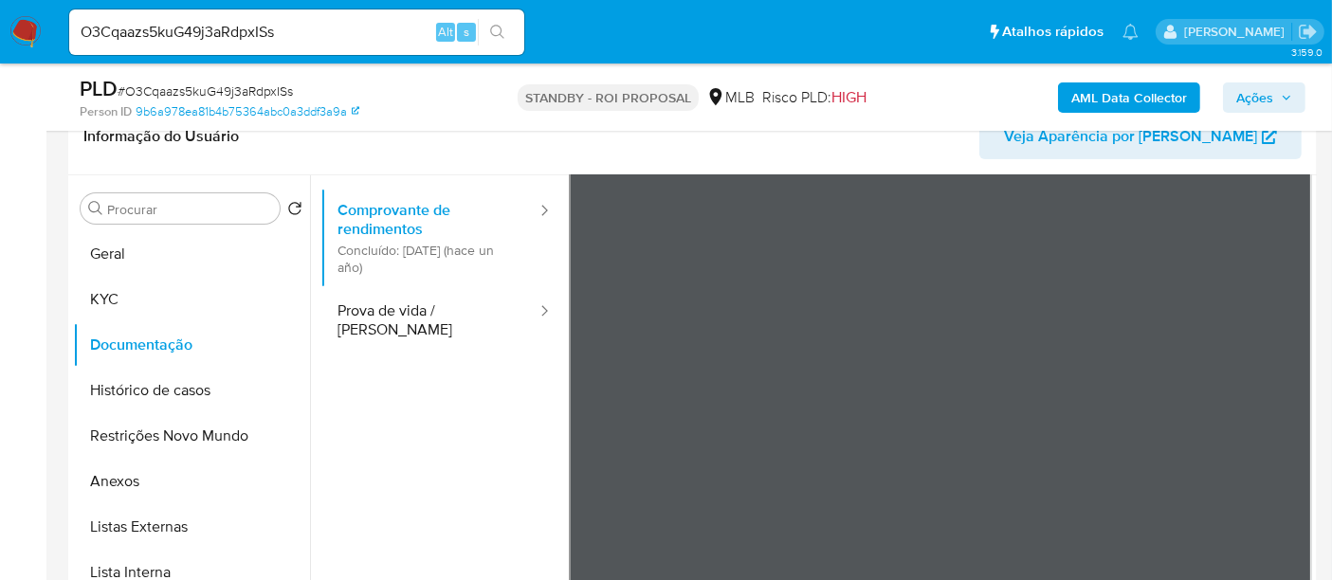
drag, startPoint x: 81, startPoint y: 27, endPoint x: 274, endPoint y: 29, distance: 193.4
click at [274, 29] on input "O3Cqaazs5kuG49j3aRdpxISs" at bounding box center [296, 32] width 455 height 25
click at [348, 36] on input "O3Cqaazs5kuG49j3aRdpxISs" at bounding box center [296, 32] width 455 height 25
drag, startPoint x: 295, startPoint y: 33, endPoint x: 80, endPoint y: 27, distance: 215.2
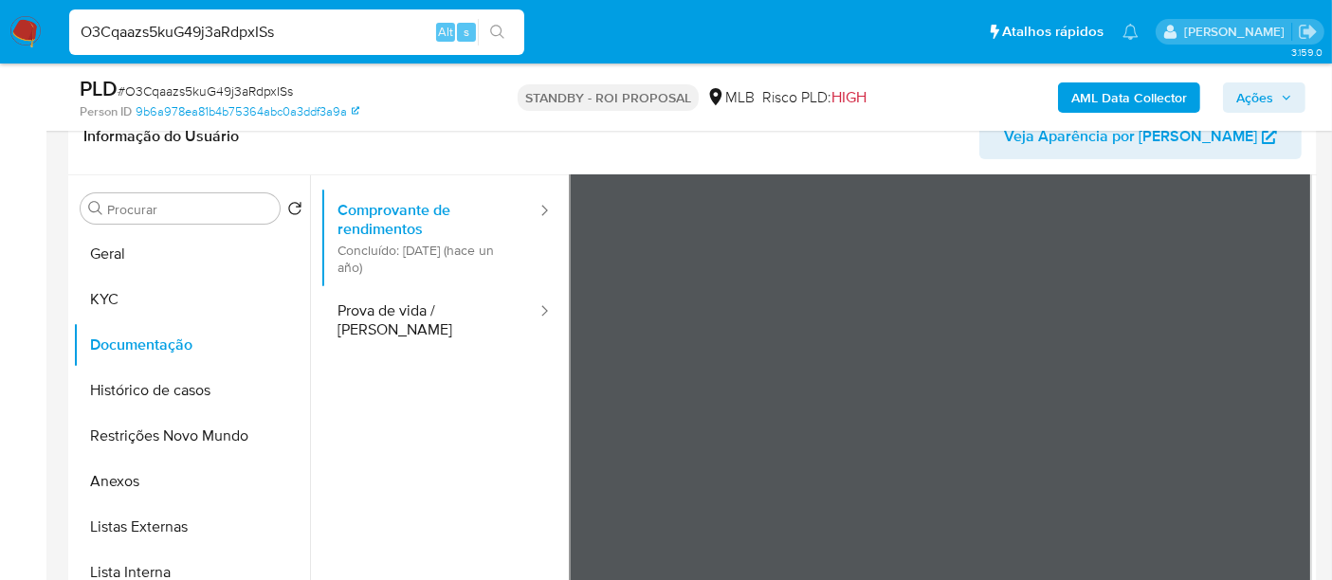
click at [80, 27] on input "O3Cqaazs5kuG49j3aRdpxISs" at bounding box center [296, 32] width 455 height 25
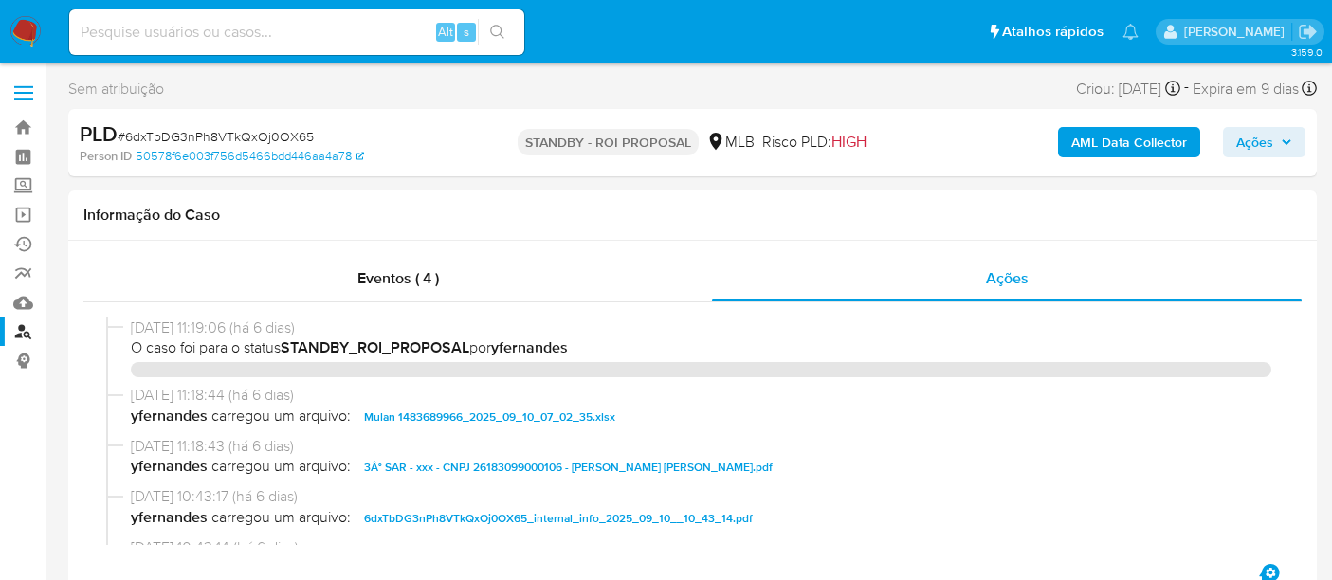
select select "10"
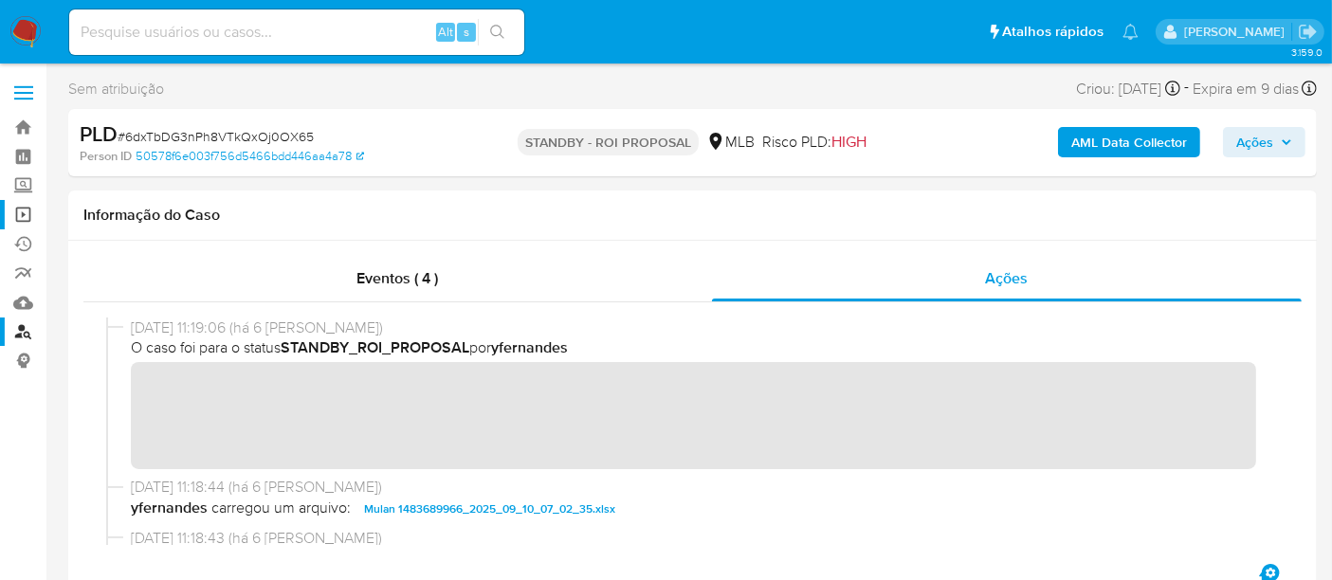
click at [25, 214] on link "Operações em massa" at bounding box center [113, 214] width 226 height 29
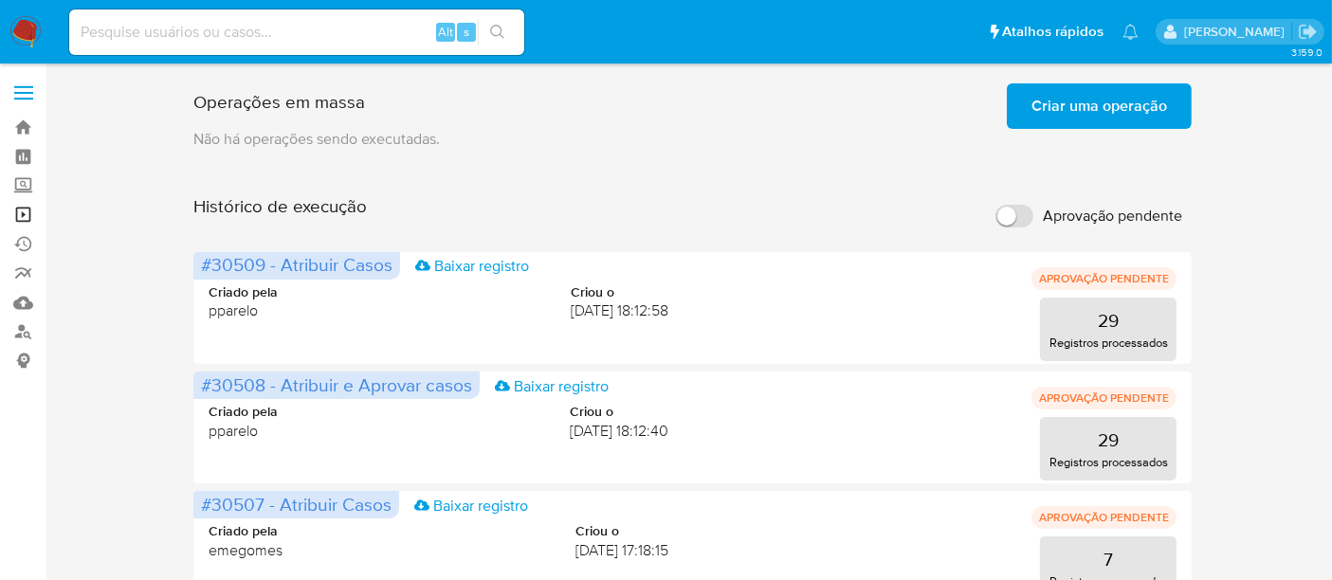
click at [18, 209] on link "Operações em massa" at bounding box center [113, 214] width 226 height 29
click at [1120, 97] on span "Criar uma operação" at bounding box center [1099, 106] width 136 height 42
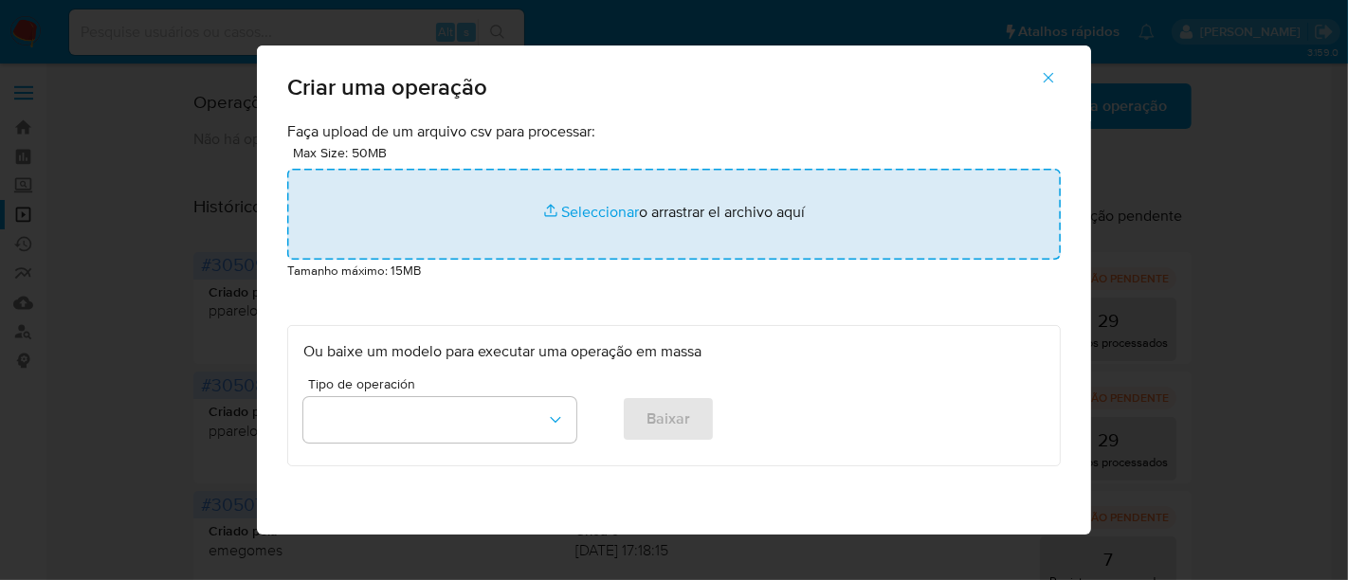
click at [579, 212] on input "file" at bounding box center [673, 214] width 773 height 91
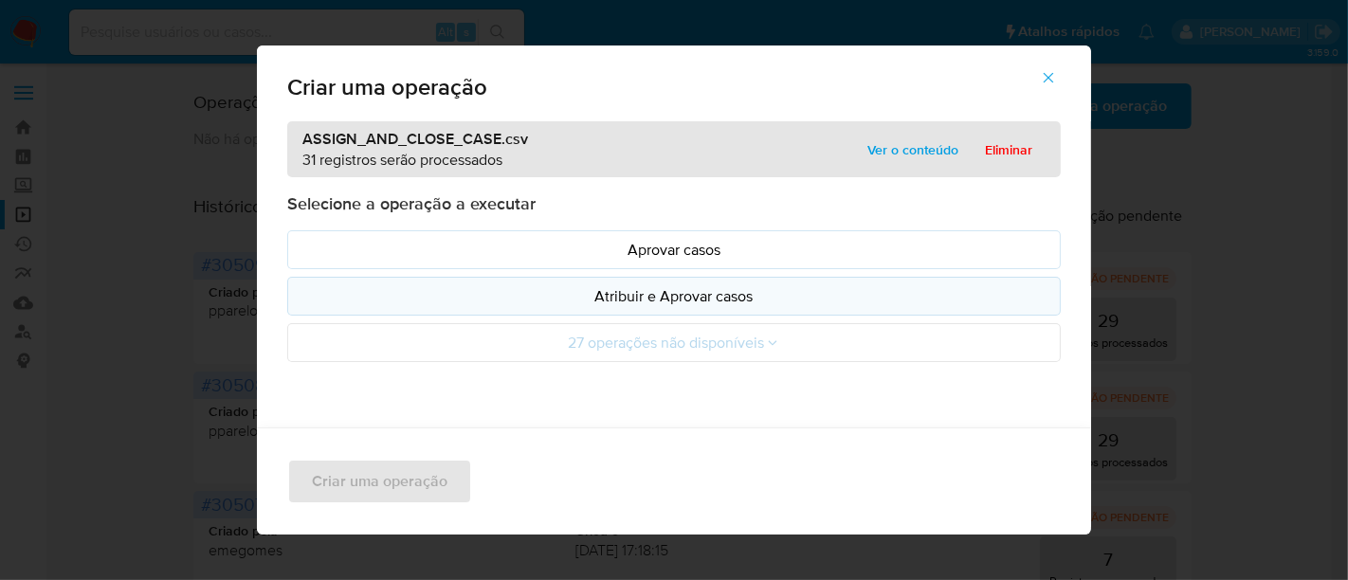
click at [682, 299] on p "Atribuir e Aprovar casos" at bounding box center [673, 296] width 741 height 22
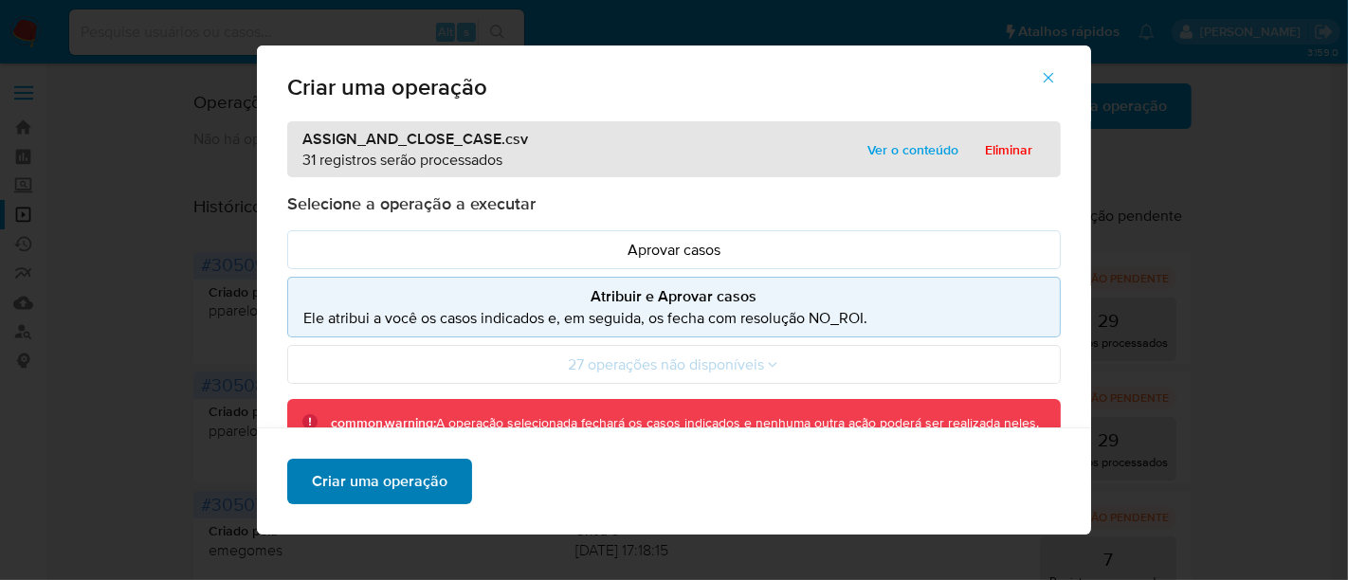
click at [403, 488] on span "Criar uma operação" at bounding box center [380, 482] width 136 height 42
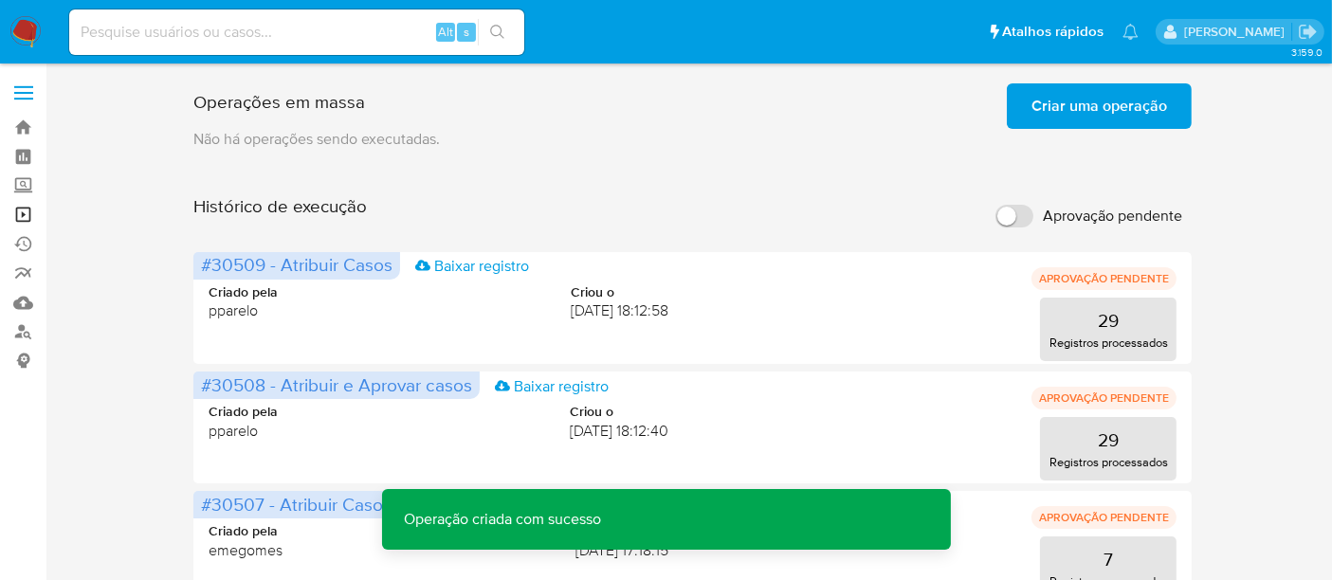
click at [25, 210] on link "Operações em massa" at bounding box center [113, 214] width 226 height 29
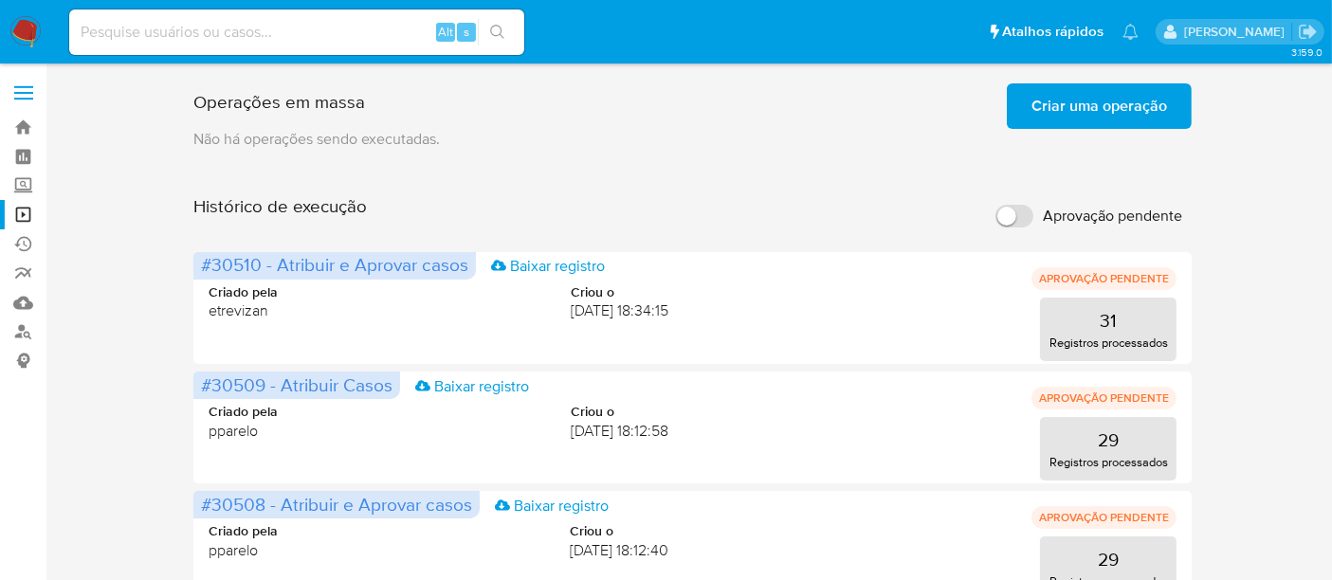
click at [1119, 114] on span "Criar uma operação" at bounding box center [1099, 106] width 136 height 42
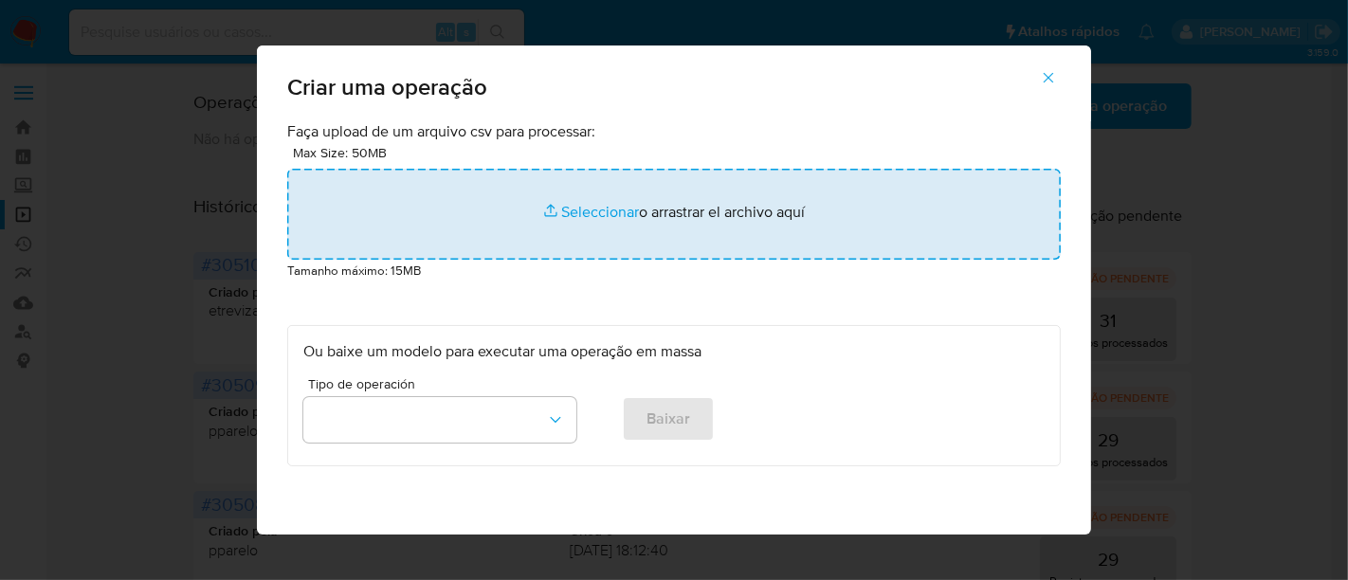
click at [580, 211] on input "file" at bounding box center [673, 214] width 773 height 91
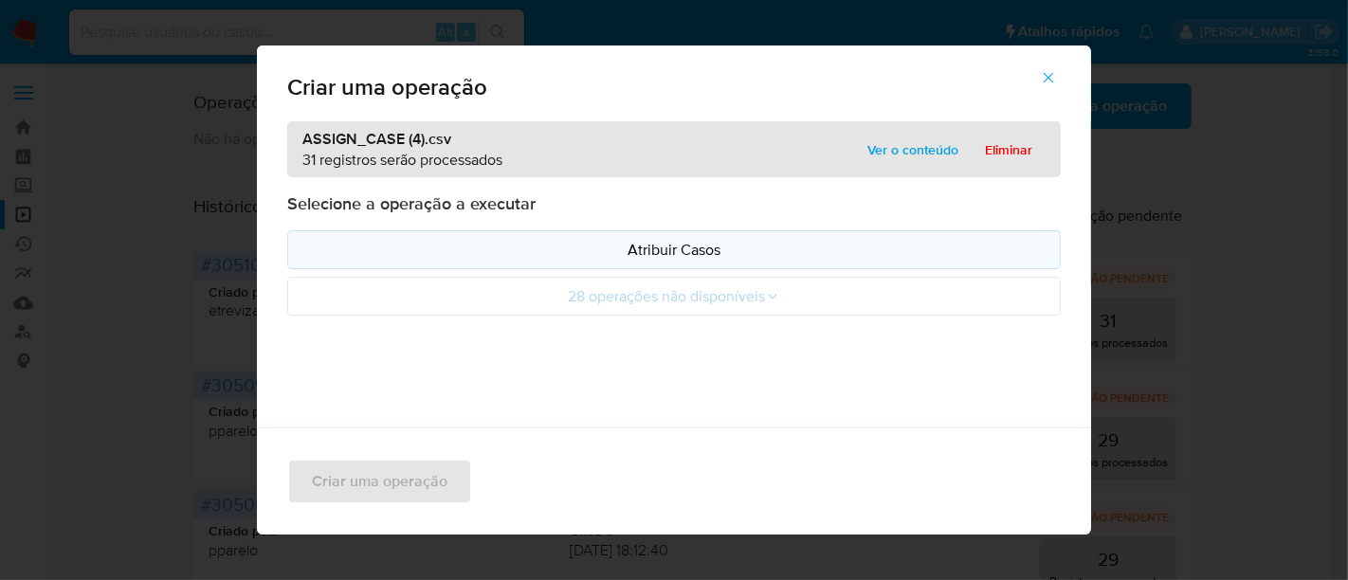
click at [674, 242] on p "Atribuir Casos" at bounding box center [673, 250] width 741 height 22
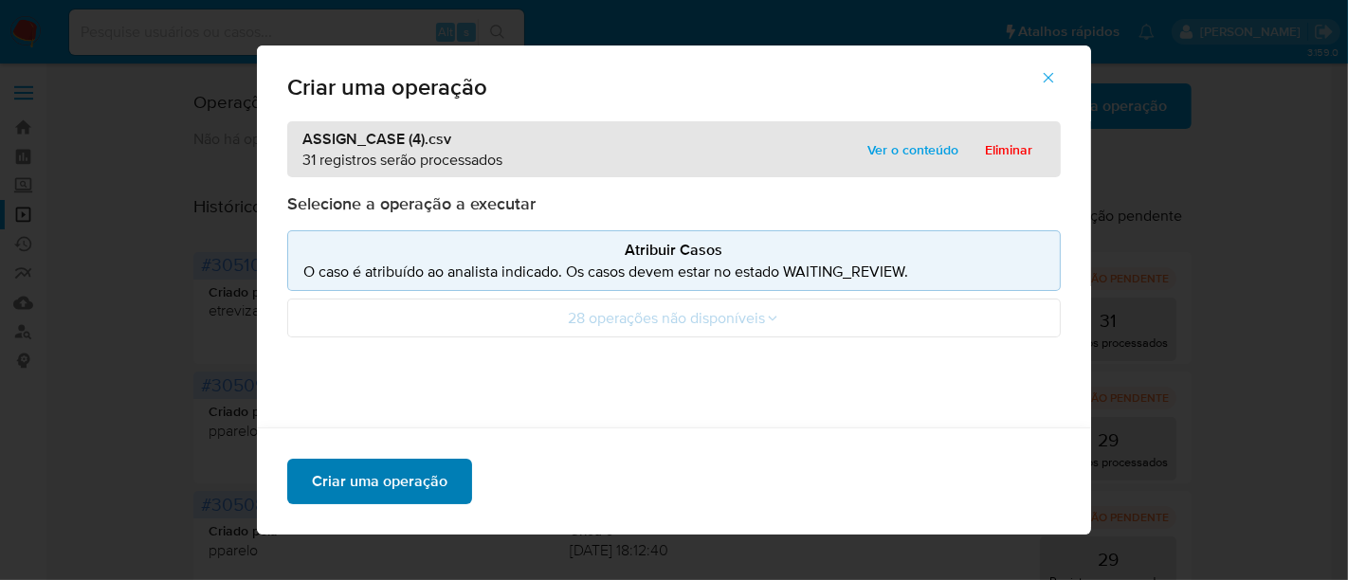
click at [383, 480] on span "Criar uma operação" at bounding box center [380, 482] width 136 height 42
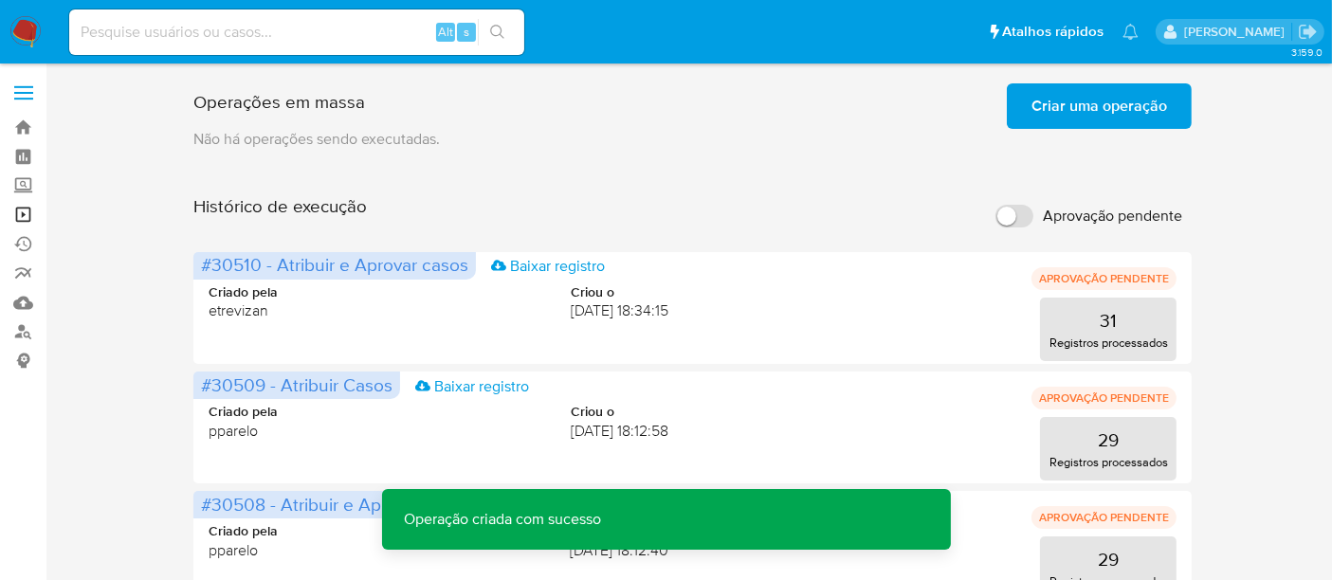
click at [18, 211] on link "Operações em massa" at bounding box center [113, 214] width 226 height 29
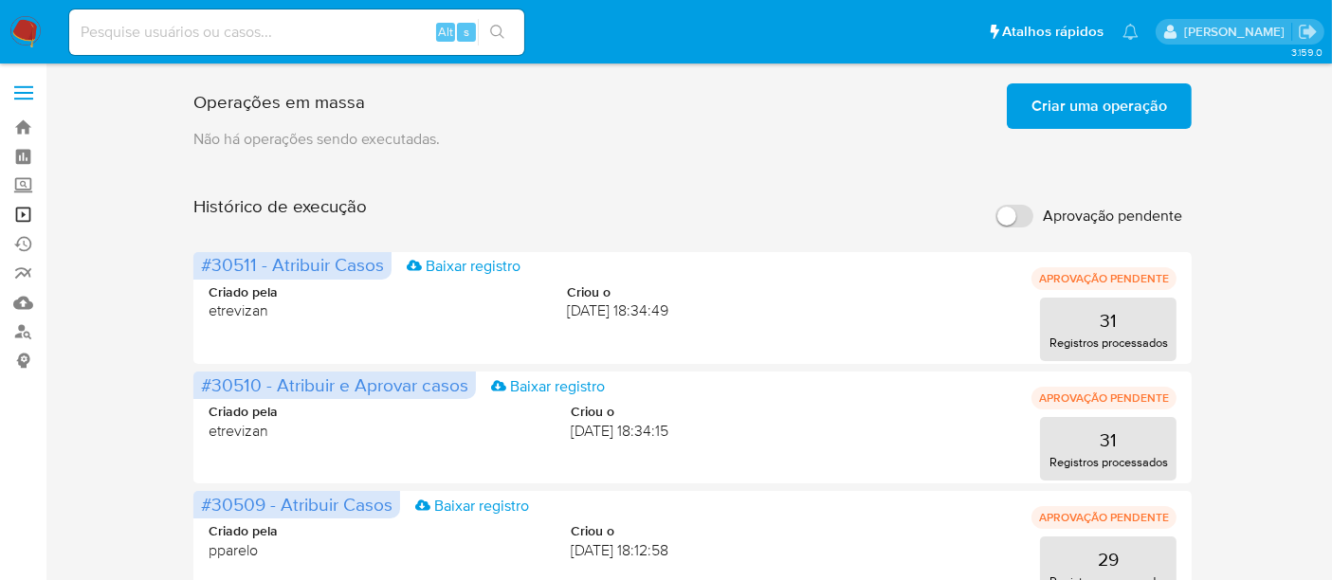
click at [21, 214] on link "Operações em massa" at bounding box center [113, 214] width 226 height 29
click at [27, 209] on link "Operações em massa" at bounding box center [113, 214] width 226 height 29
drag, startPoint x: 32, startPoint y: 26, endPoint x: 94, endPoint y: 26, distance: 61.6
click at [32, 26] on img at bounding box center [25, 32] width 32 height 32
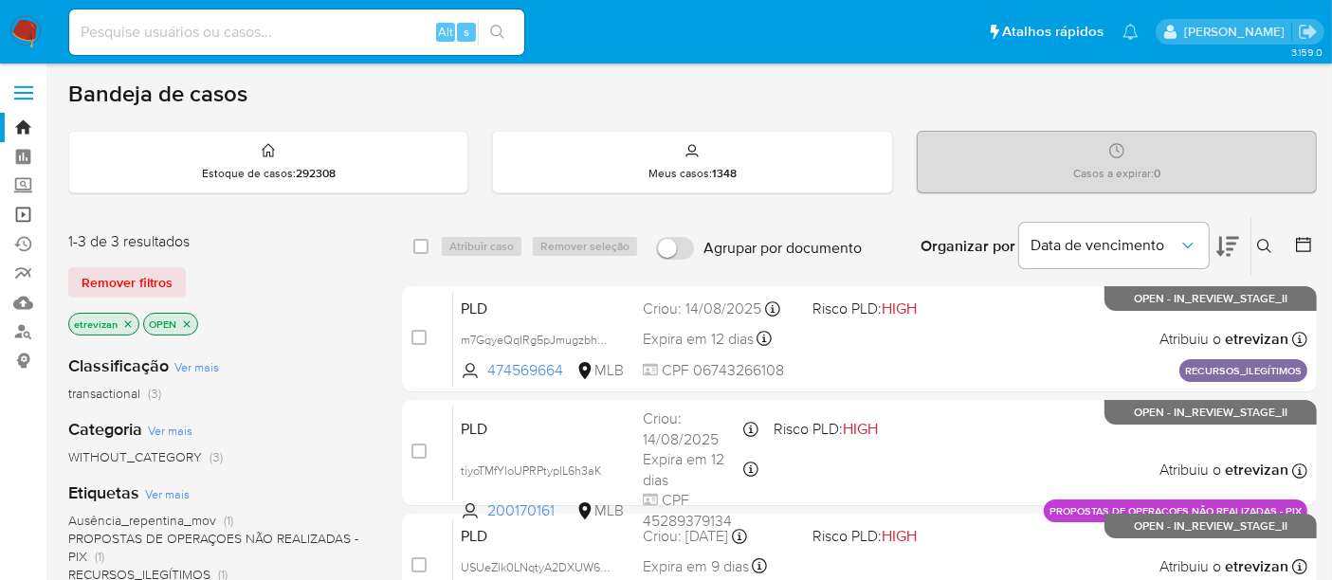
click at [24, 211] on link "Operações em massa" at bounding box center [113, 214] width 226 height 29
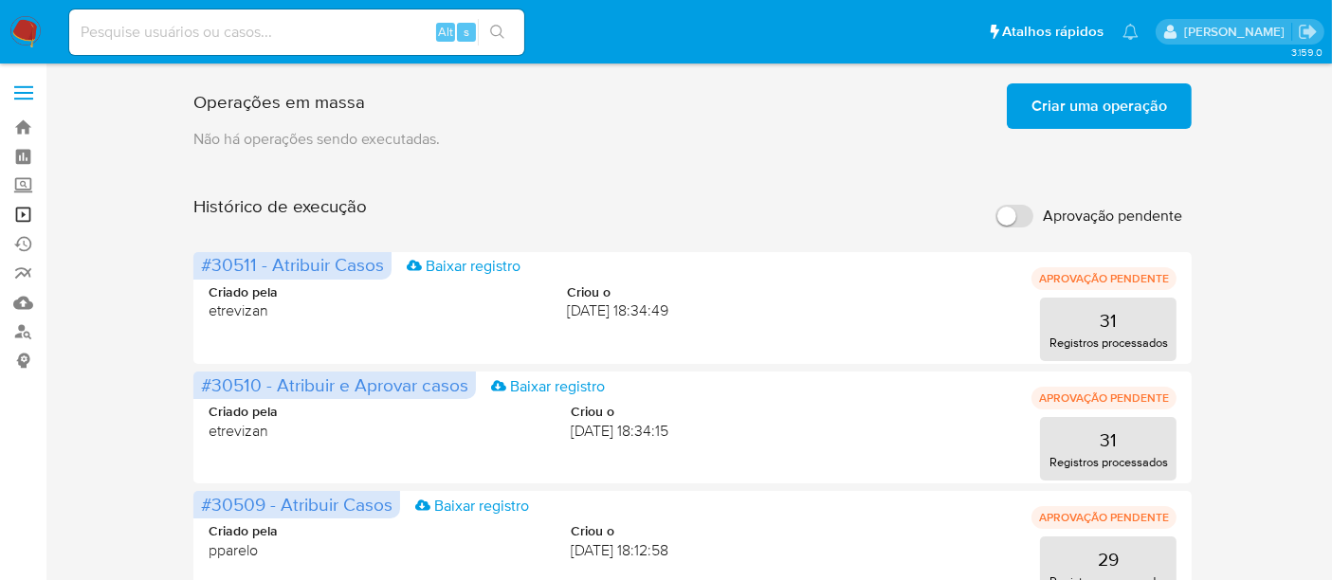
click at [18, 213] on link "Operações em massa" at bounding box center [113, 214] width 226 height 29
click at [27, 210] on link "Operações em massa" at bounding box center [113, 214] width 226 height 29
drag, startPoint x: 27, startPoint y: 211, endPoint x: 380, endPoint y: 388, distance: 395.0
click at [26, 212] on link "Operações em massa" at bounding box center [113, 214] width 226 height 29
